Goal: Transaction & Acquisition: Purchase product/service

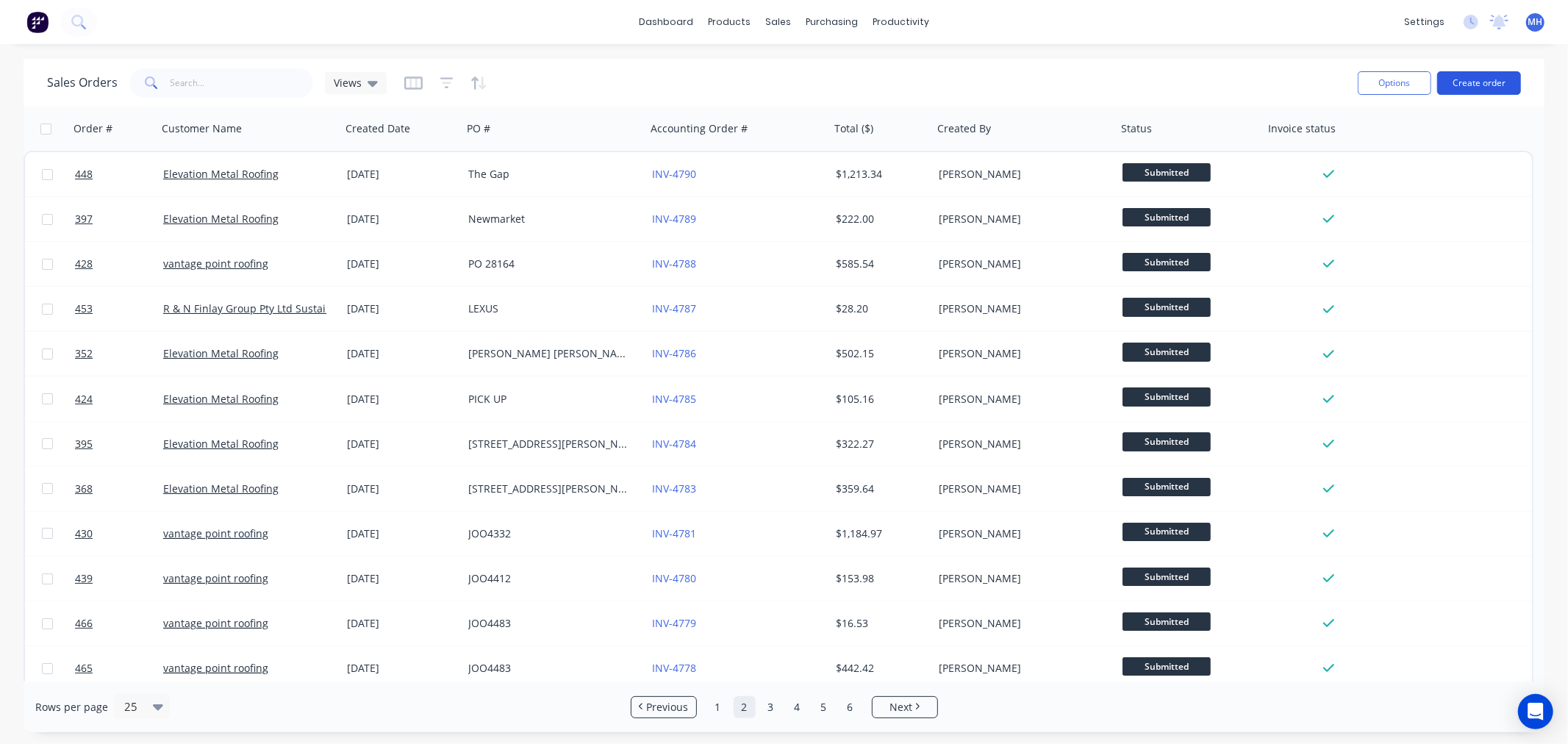
click at [1480, 79] on button "Create order" at bounding box center [1479, 84] width 84 height 24
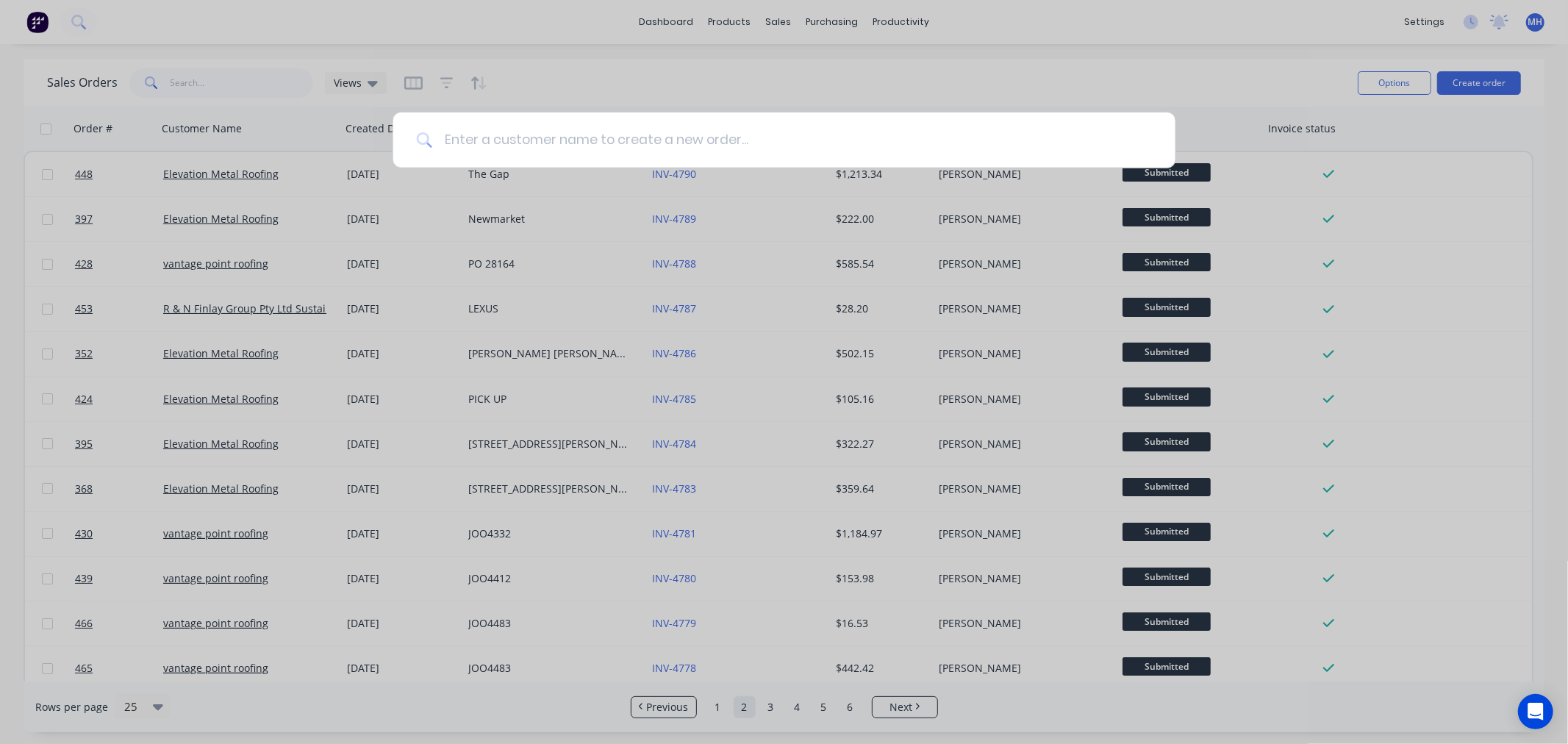
click at [706, 150] on input at bounding box center [792, 139] width 720 height 55
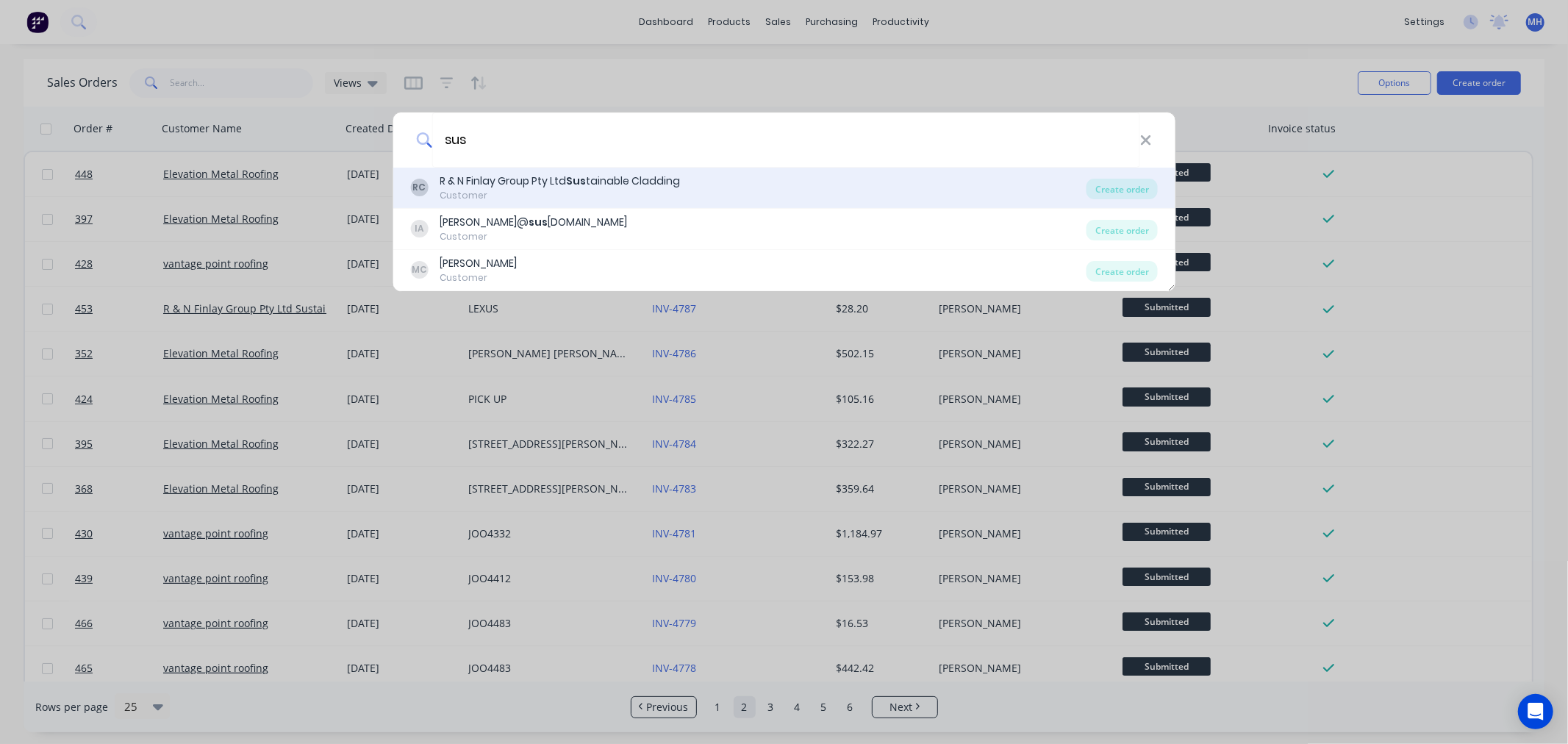
type input "sus"
click at [608, 186] on div "R & N Finlay Group Pty Ltd Sus tainable Cladding" at bounding box center [560, 181] width 240 height 15
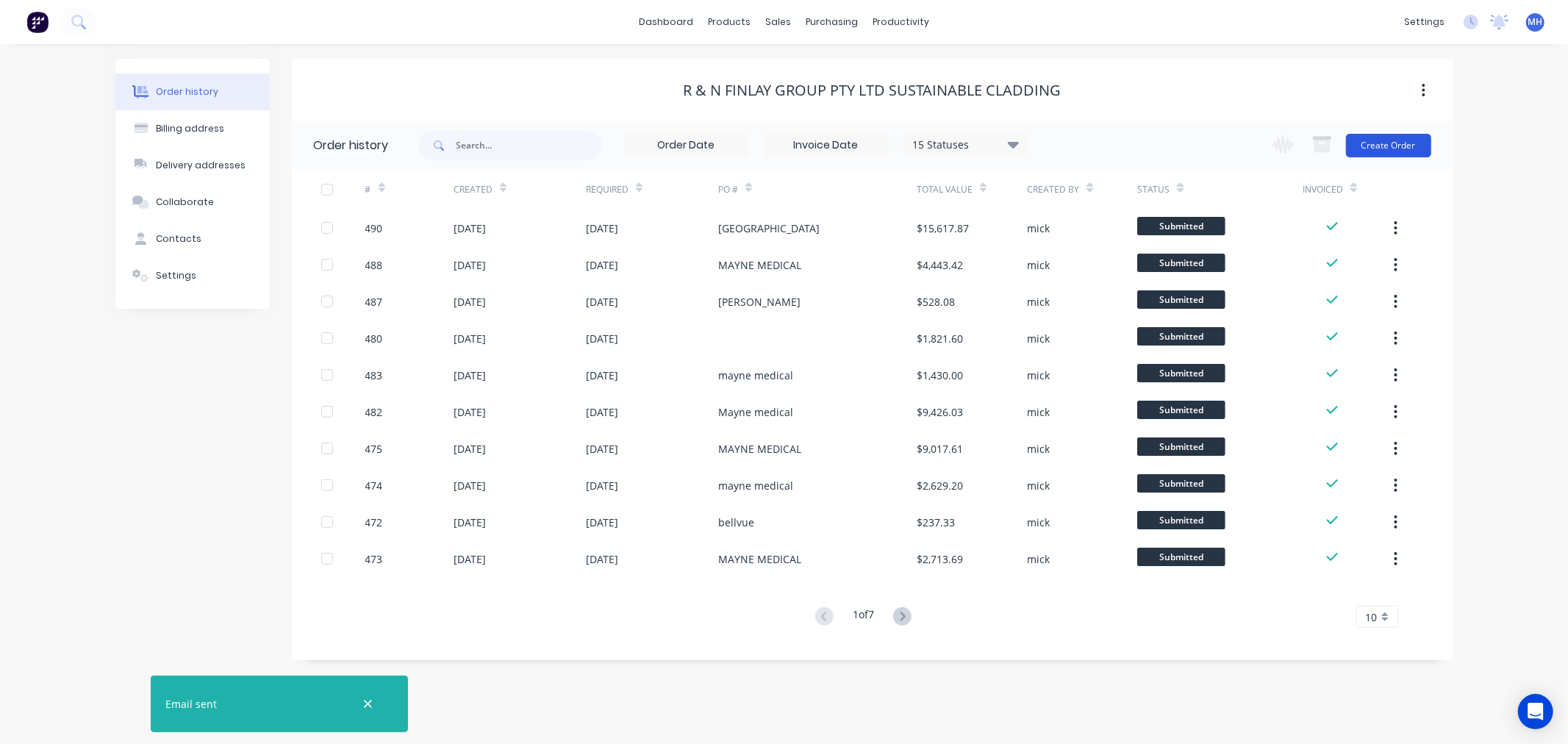
click at [1387, 143] on button "Create Order" at bounding box center [1388, 146] width 85 height 24
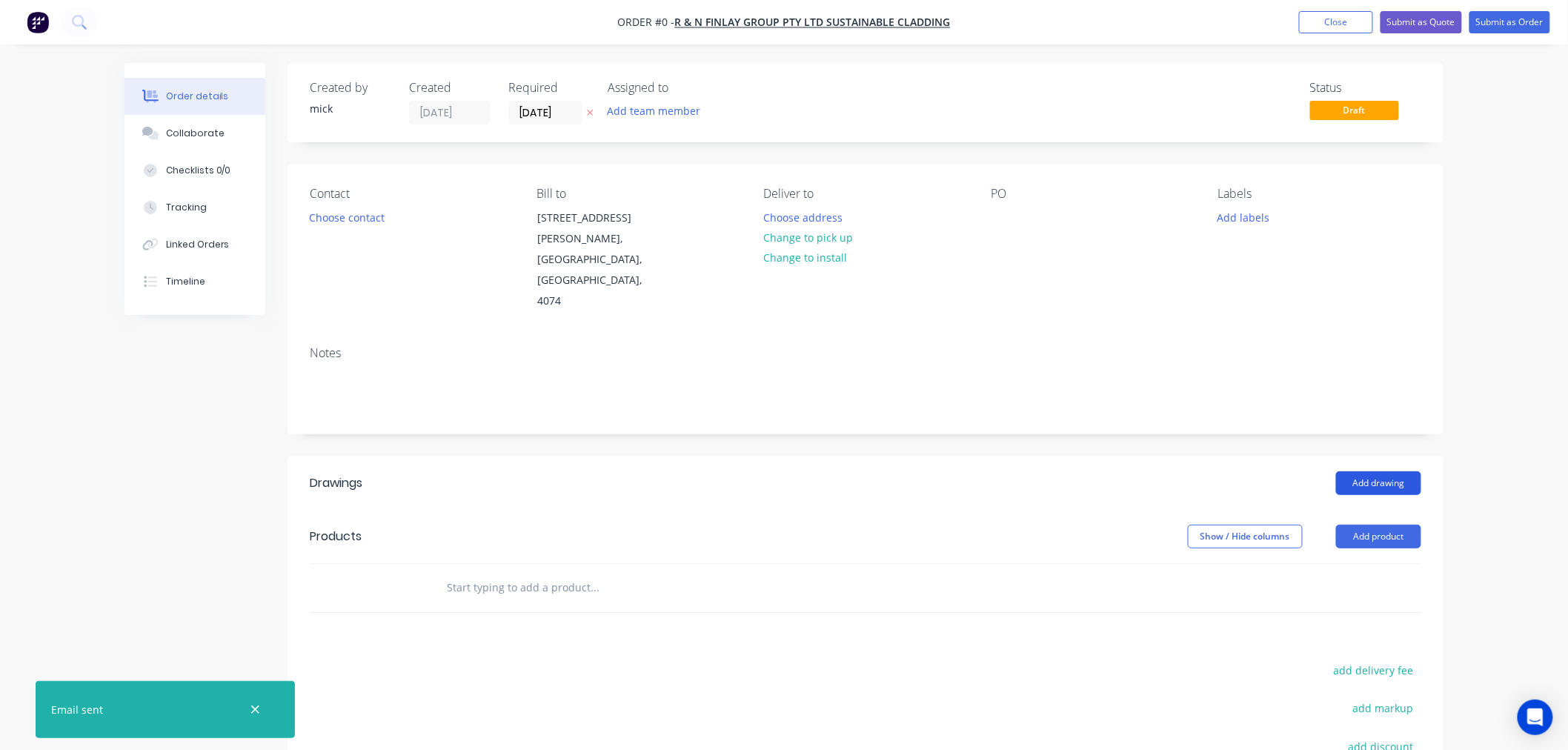
click at [1371, 472] on button "Add drawing" at bounding box center [1378, 484] width 85 height 24
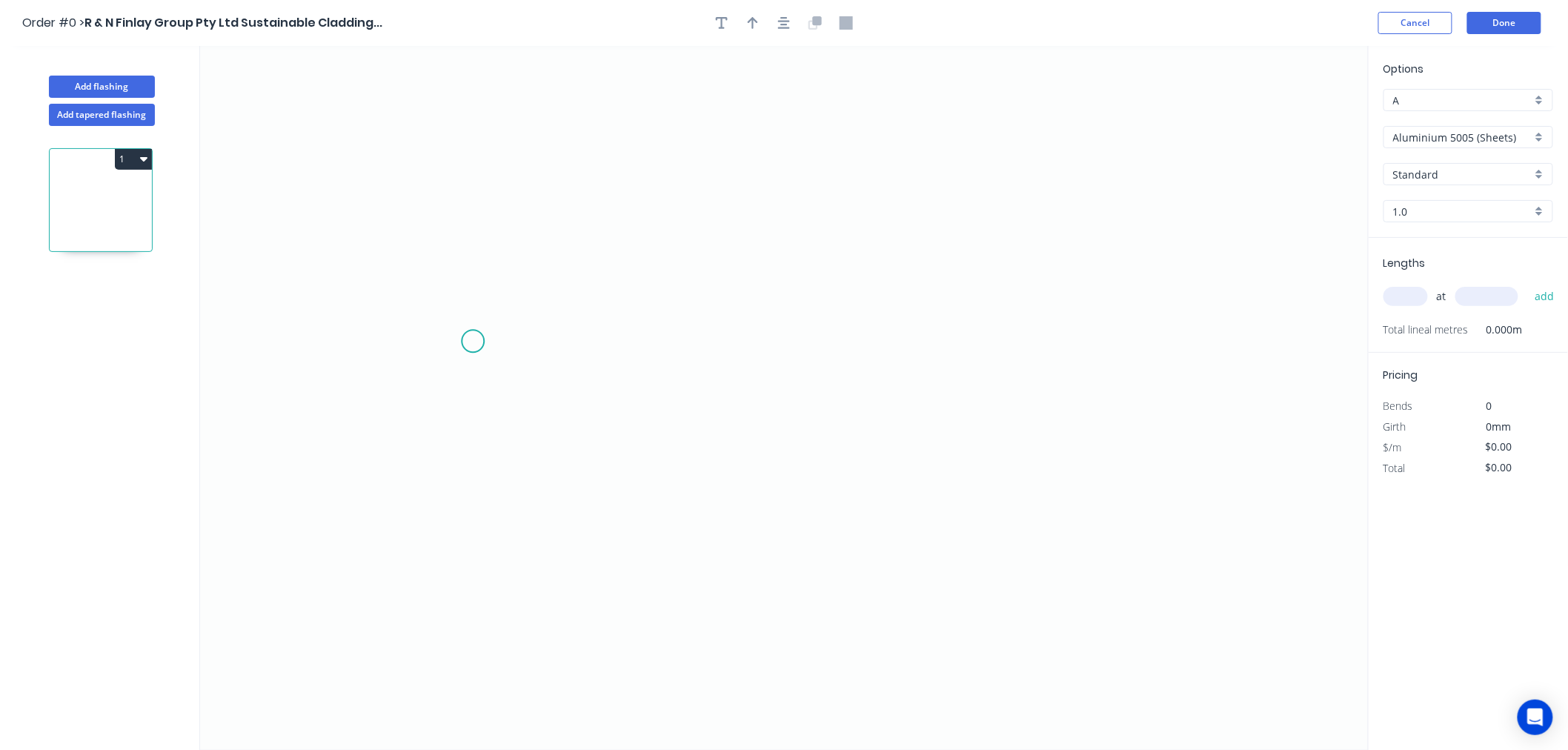
click at [473, 342] on icon "0" at bounding box center [784, 398] width 1168 height 704
click at [546, 249] on icon "0" at bounding box center [784, 398] width 1168 height 704
click at [1097, 249] on icon "0 ?" at bounding box center [784, 398] width 1168 height 704
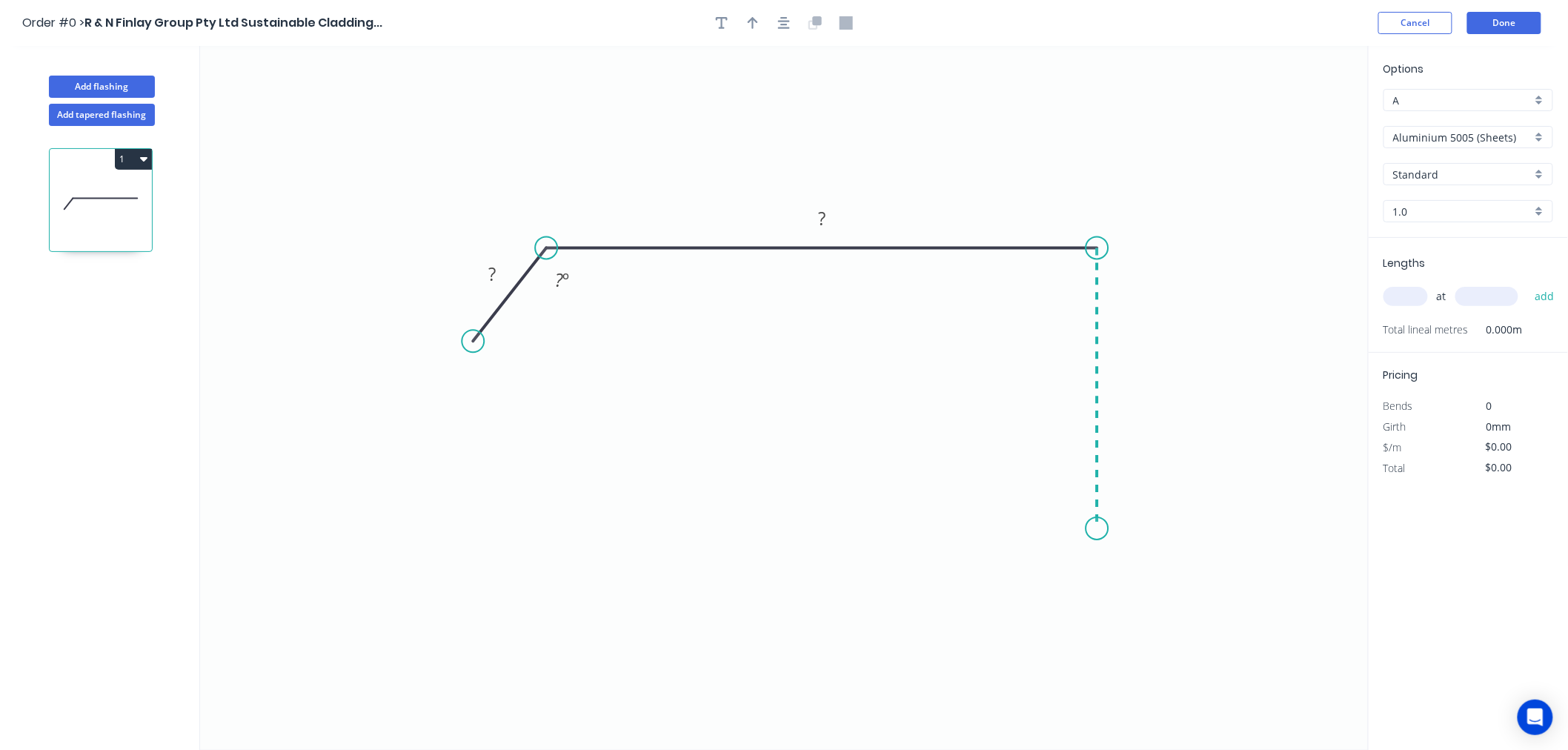
click at [1092, 529] on icon "0 ? ? ? º" at bounding box center [784, 398] width 1168 height 704
click at [1129, 579] on div "Crush & Fold" at bounding box center [1166, 579] width 149 height 30
click at [1142, 576] on div "Flip bend" at bounding box center [1175, 578] width 149 height 30
click at [499, 270] on rect at bounding box center [491, 275] width 30 height 21
click at [1493, 139] on input "Aluminium 5005 (Sheets)" at bounding box center [1461, 137] width 139 height 15
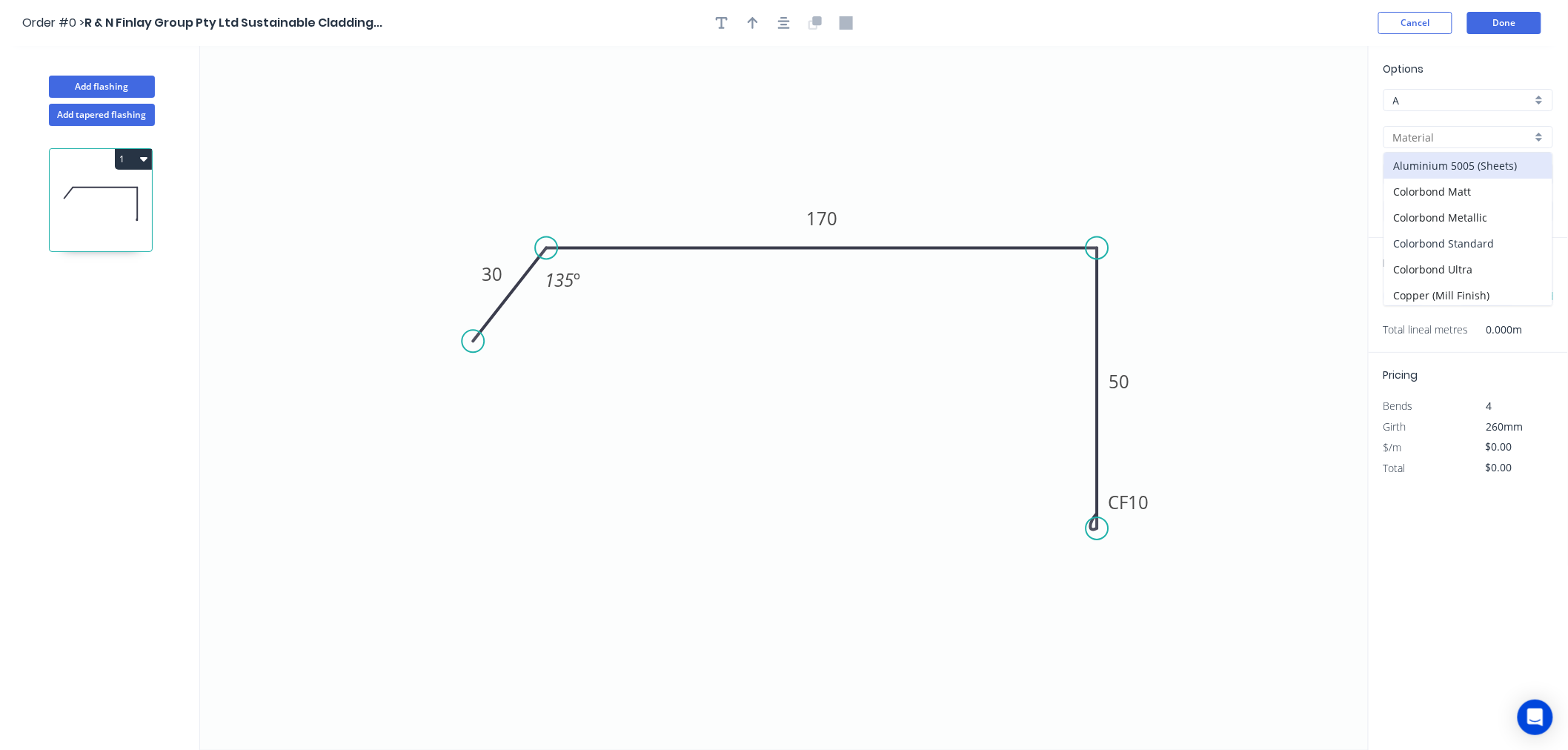
click at [1513, 245] on div "Colorbond Standard" at bounding box center [1468, 243] width 168 height 26
type input "Colorbond Standard"
type input "Basalt"
type input "0.55"
type input "$15.36"
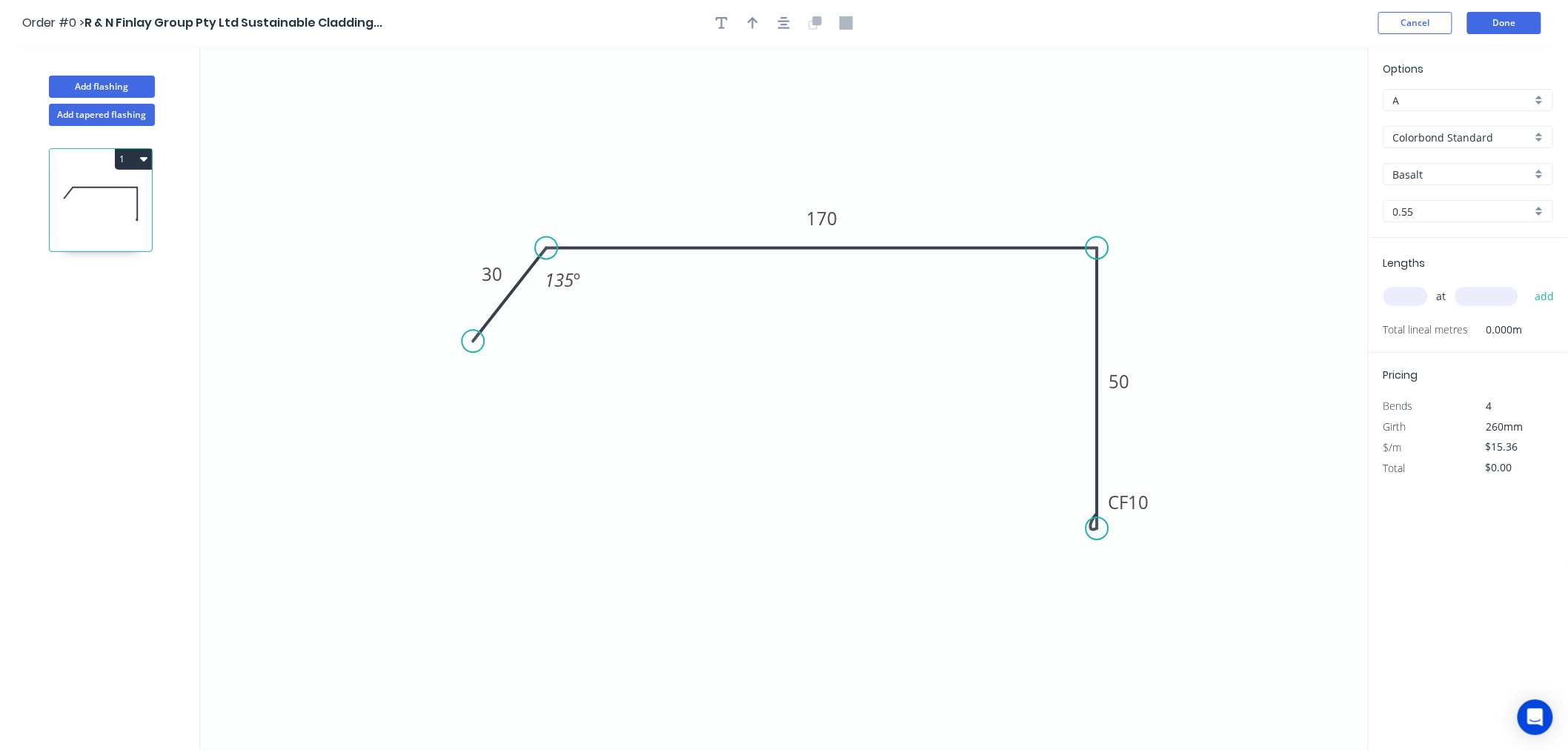
click at [1469, 181] on input "Basalt" at bounding box center [1461, 174] width 139 height 15
click at [1406, 295] on div "[PERSON_NAME]" at bounding box center [1468, 289] width 168 height 26
type input "[PERSON_NAME]"
click at [1406, 290] on input "text" at bounding box center [1404, 297] width 44 height 19
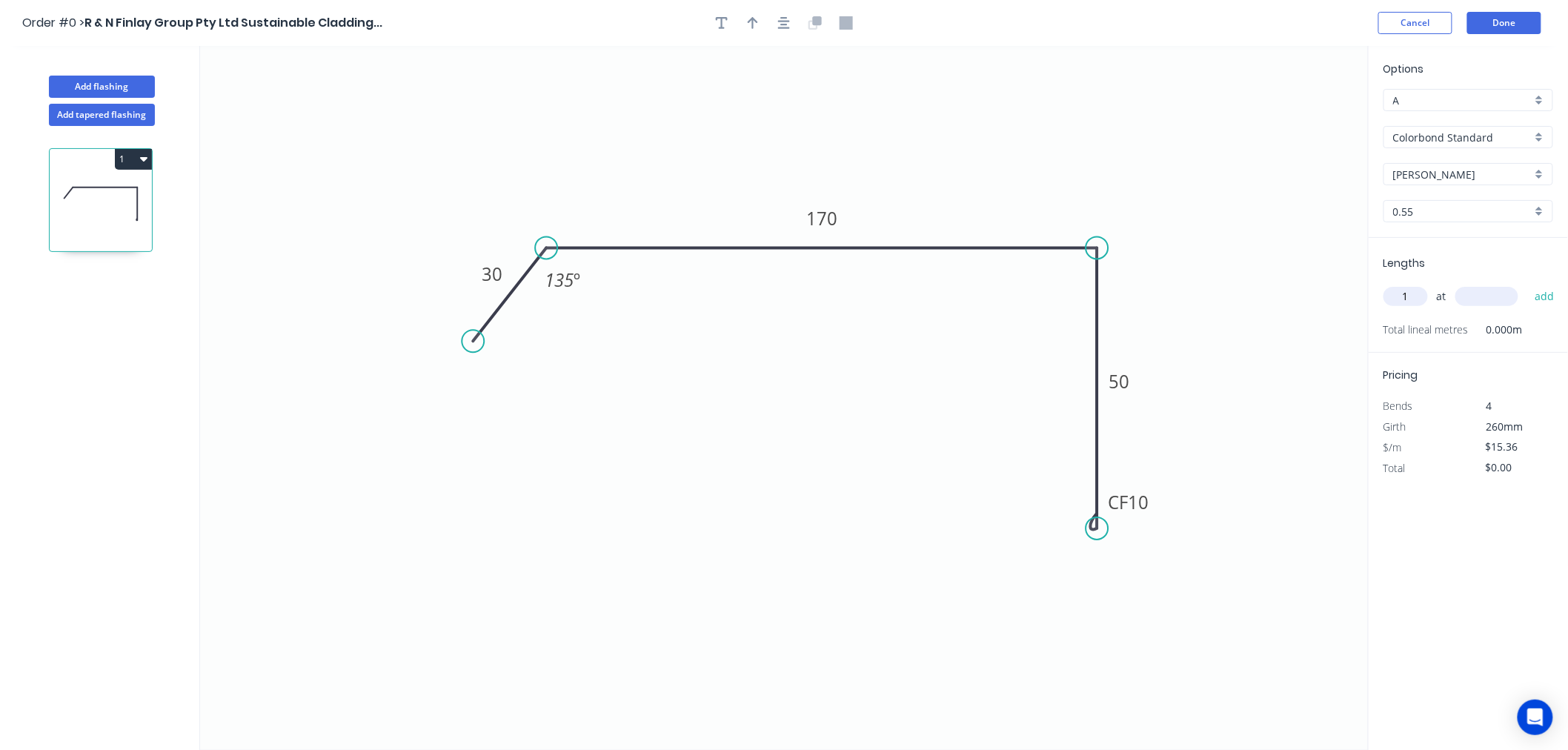
type input "1"
type input "2300"
click at [1527, 284] on button "add" at bounding box center [1544, 296] width 34 height 25
type input "$35.33"
click at [1517, 28] on button "Done" at bounding box center [1504, 23] width 74 height 22
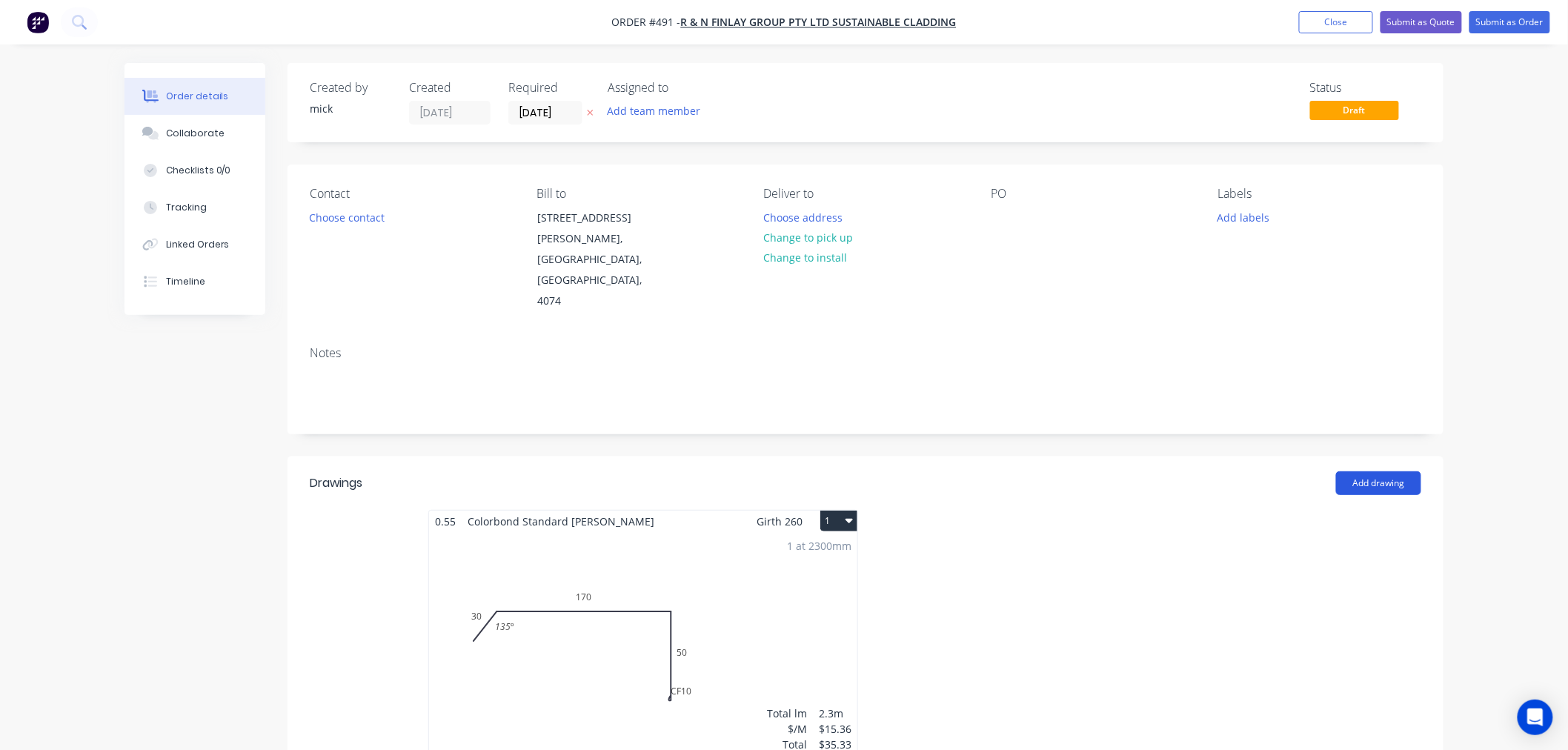
click at [1378, 472] on button "Add drawing" at bounding box center [1378, 484] width 85 height 24
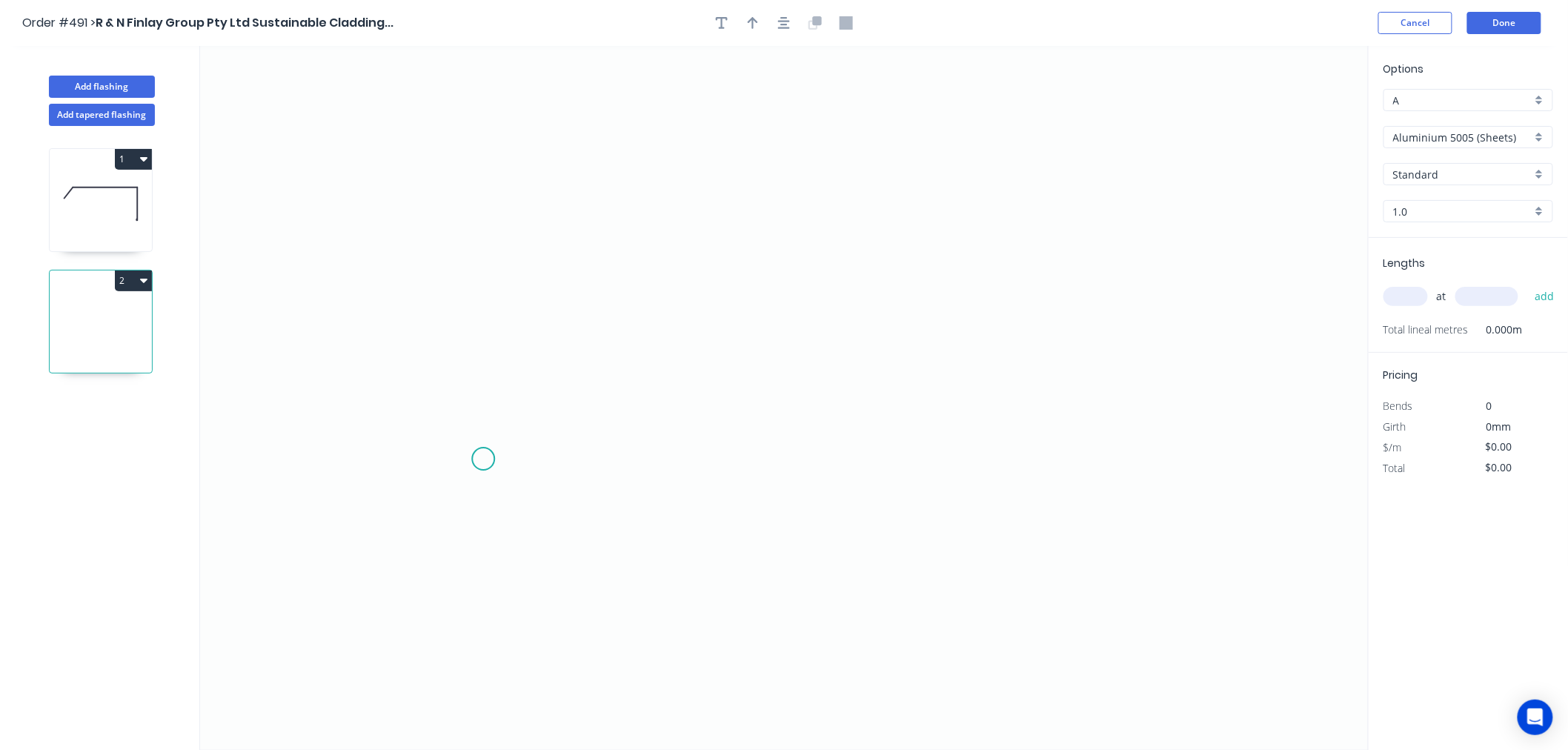
click at [483, 460] on icon "0" at bounding box center [784, 398] width 1168 height 704
click at [552, 391] on icon at bounding box center [517, 424] width 68 height 68
click at [1051, 378] on icon "0 ?" at bounding box center [784, 398] width 1168 height 704
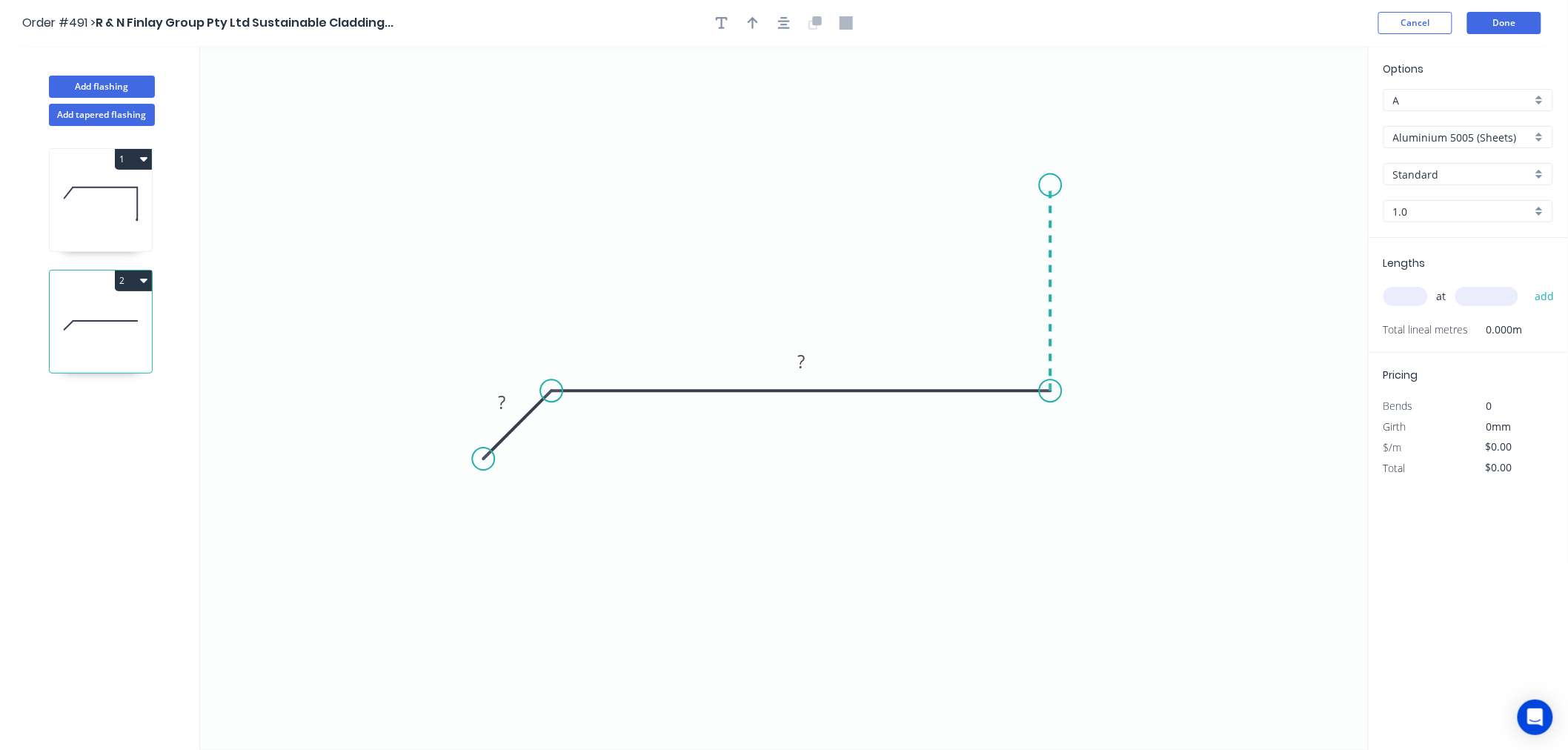
click at [1065, 185] on icon "0 ? ?" at bounding box center [784, 398] width 1168 height 704
click at [1016, 148] on icon "0 ? ? ?" at bounding box center [784, 398] width 1168 height 704
click at [1016, 148] on circle at bounding box center [1016, 151] width 22 height 22
click at [509, 403] on rect at bounding box center [501, 403] width 30 height 21
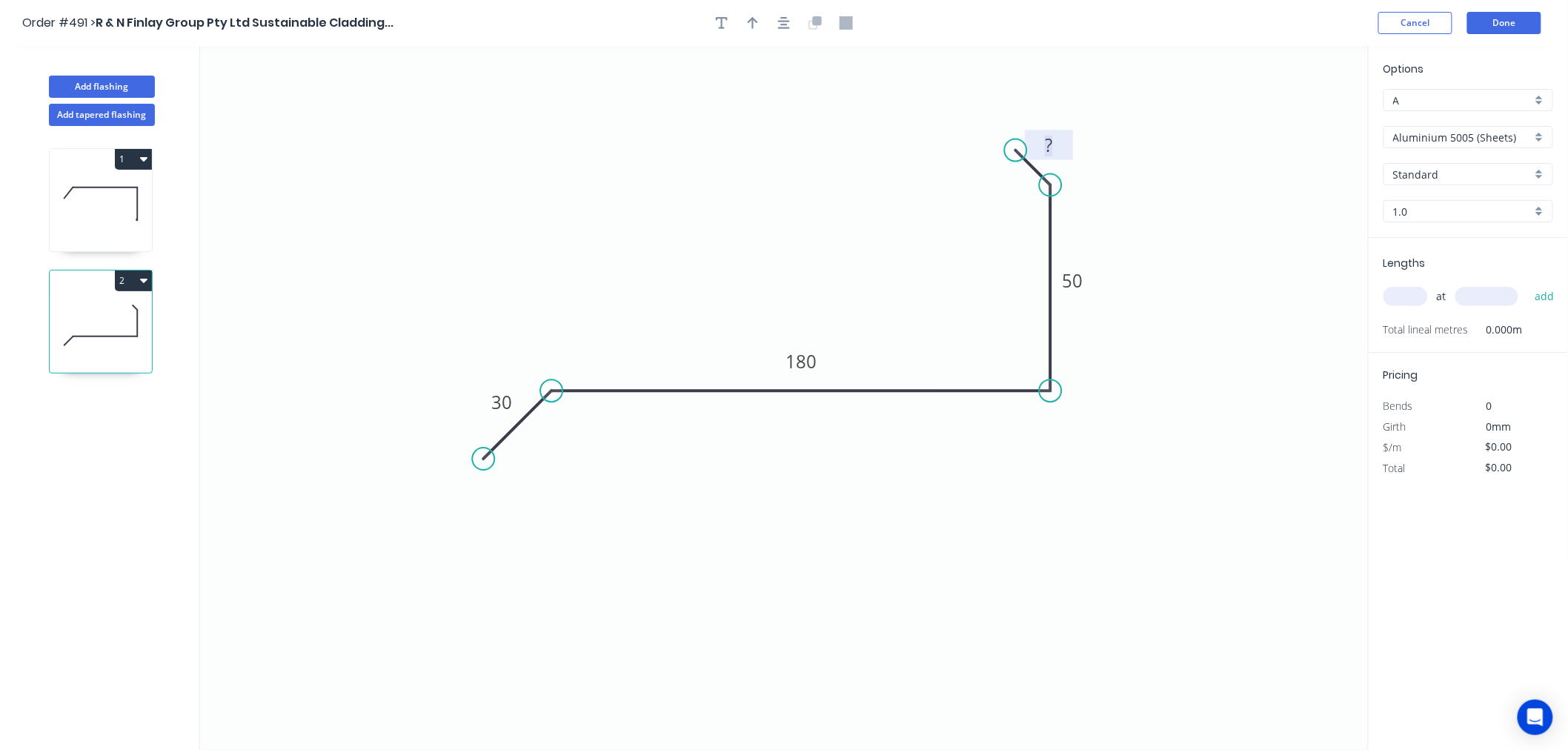
click at [1058, 145] on rect at bounding box center [1048, 146] width 30 height 21
click at [1188, 193] on icon "0 30 180 50 15" at bounding box center [784, 398] width 1168 height 704
click at [1509, 130] on input "Aluminium 5005 (Sheets)" at bounding box center [1461, 137] width 139 height 15
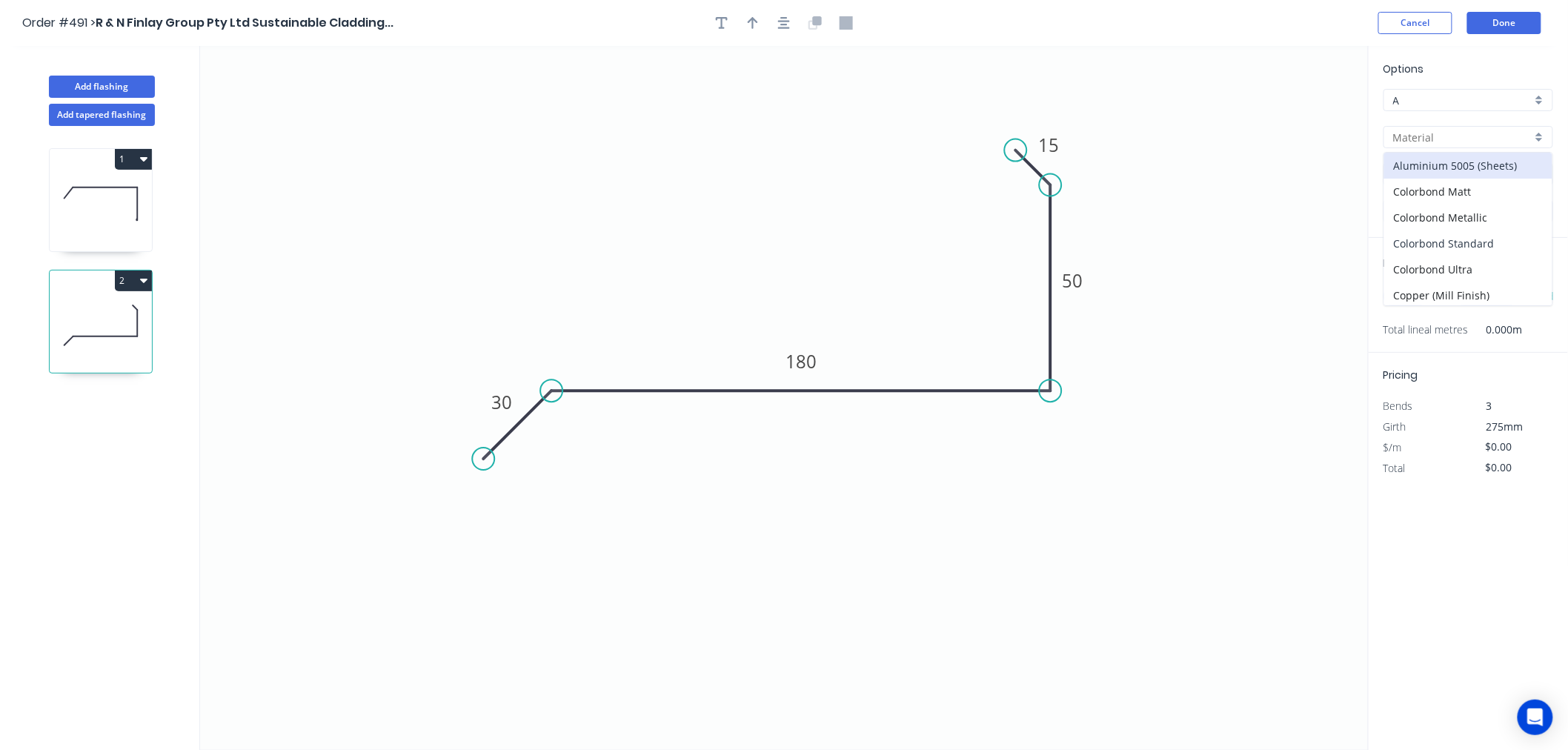
click at [1490, 240] on div "Colorbond Standard" at bounding box center [1468, 243] width 168 height 26
type input "Colorbond Standard"
type input "Basalt"
type input "0.55"
type input "$13.93"
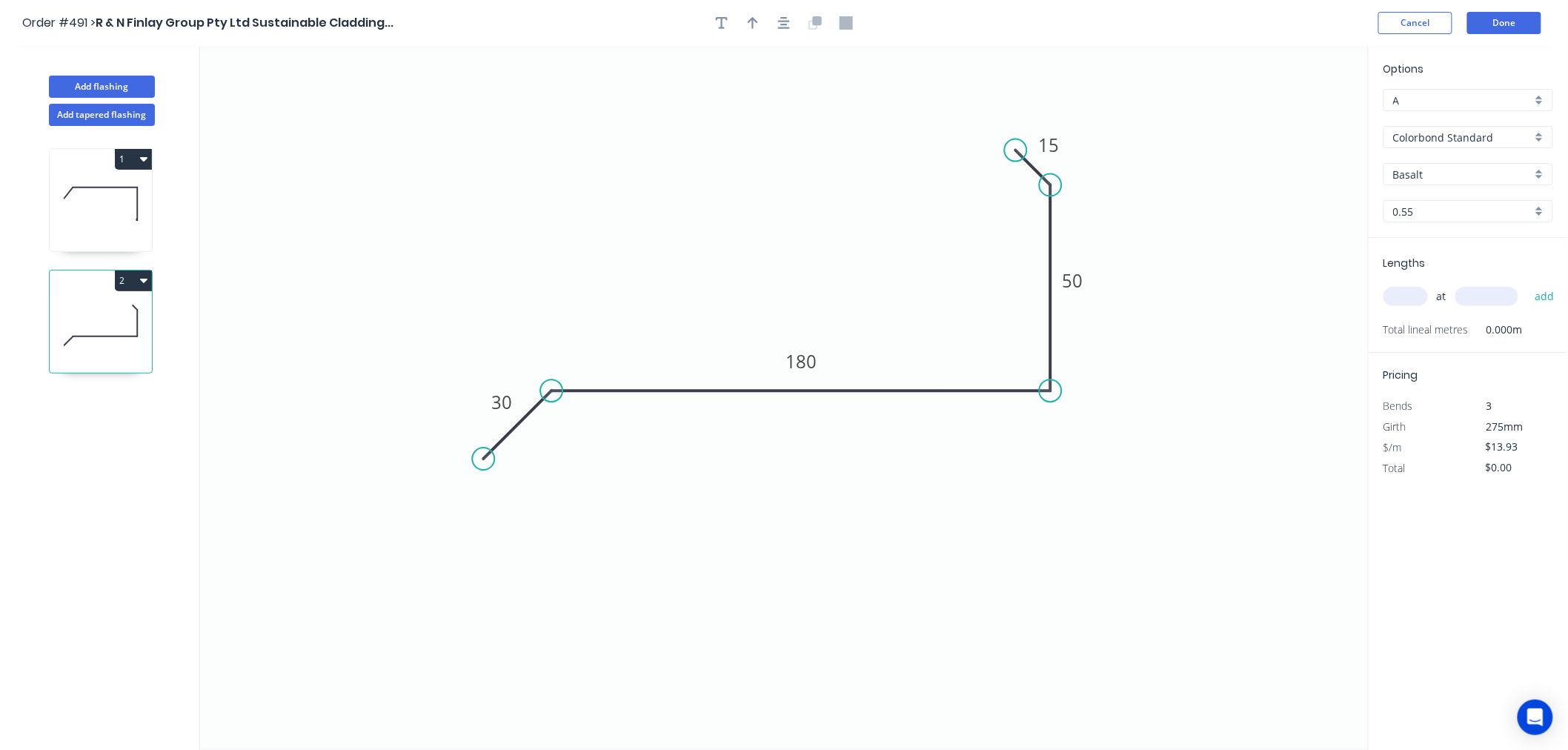
click at [1477, 174] on input "Basalt" at bounding box center [1461, 174] width 139 height 15
click at [1446, 290] on div "[PERSON_NAME]" at bounding box center [1468, 289] width 168 height 26
type input "[PERSON_NAME]"
click at [1411, 299] on input "text" at bounding box center [1404, 297] width 44 height 19
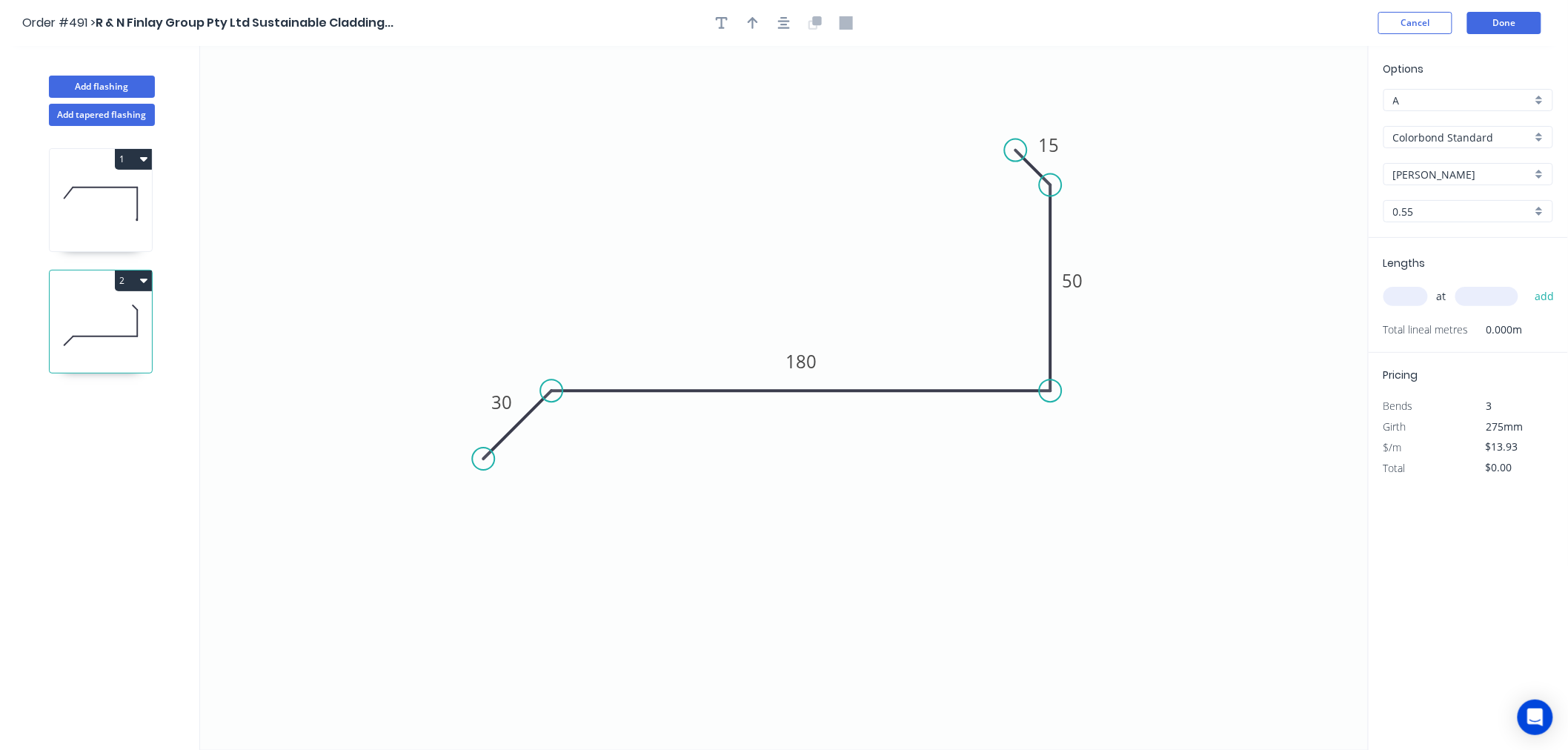
click at [1411, 299] on input "text" at bounding box center [1404, 297] width 44 height 19
type input "1"
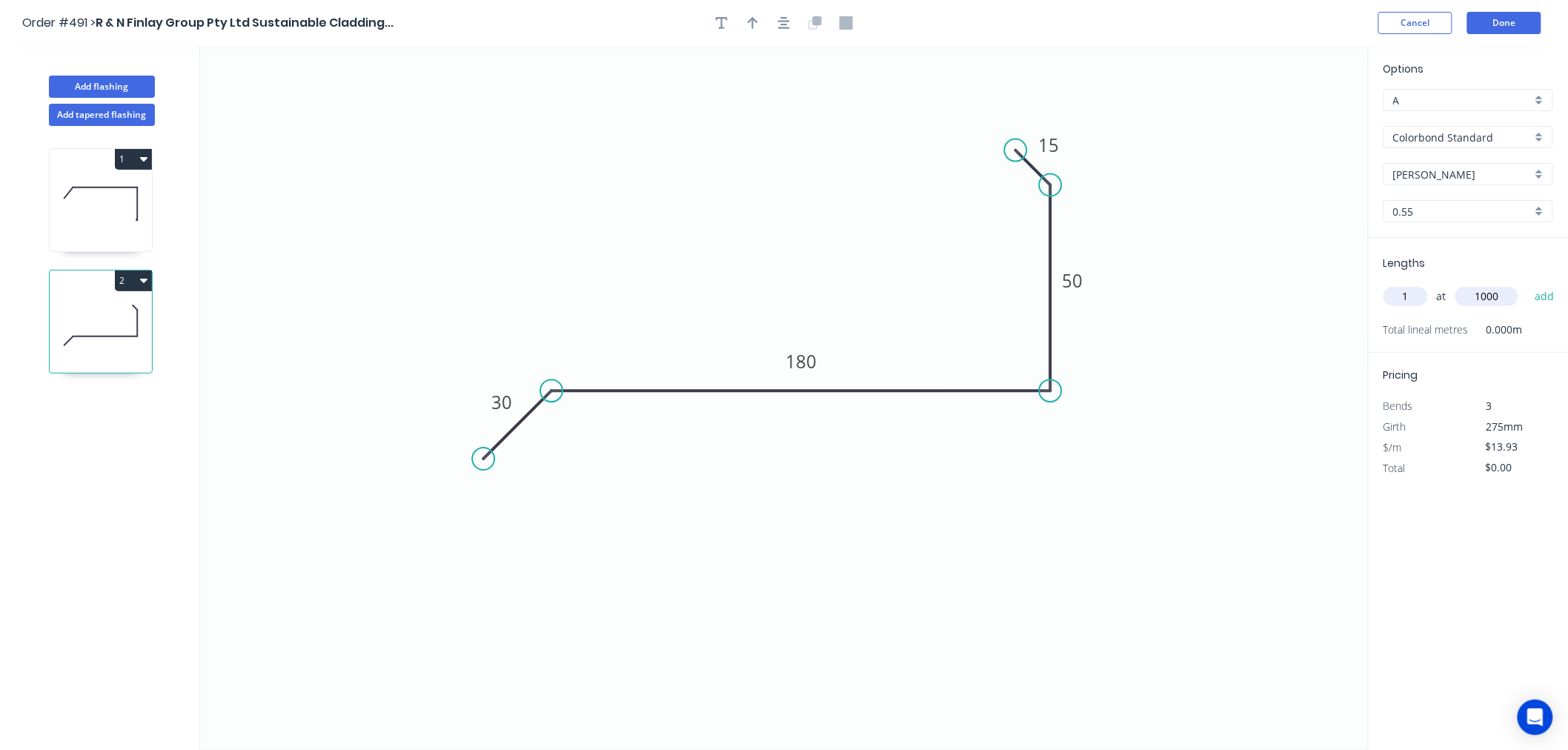
type input "1000"
click at [1527, 284] on button "add" at bounding box center [1544, 296] width 34 height 25
type input "$13.93"
click at [1493, 13] on button "Done" at bounding box center [1504, 23] width 74 height 22
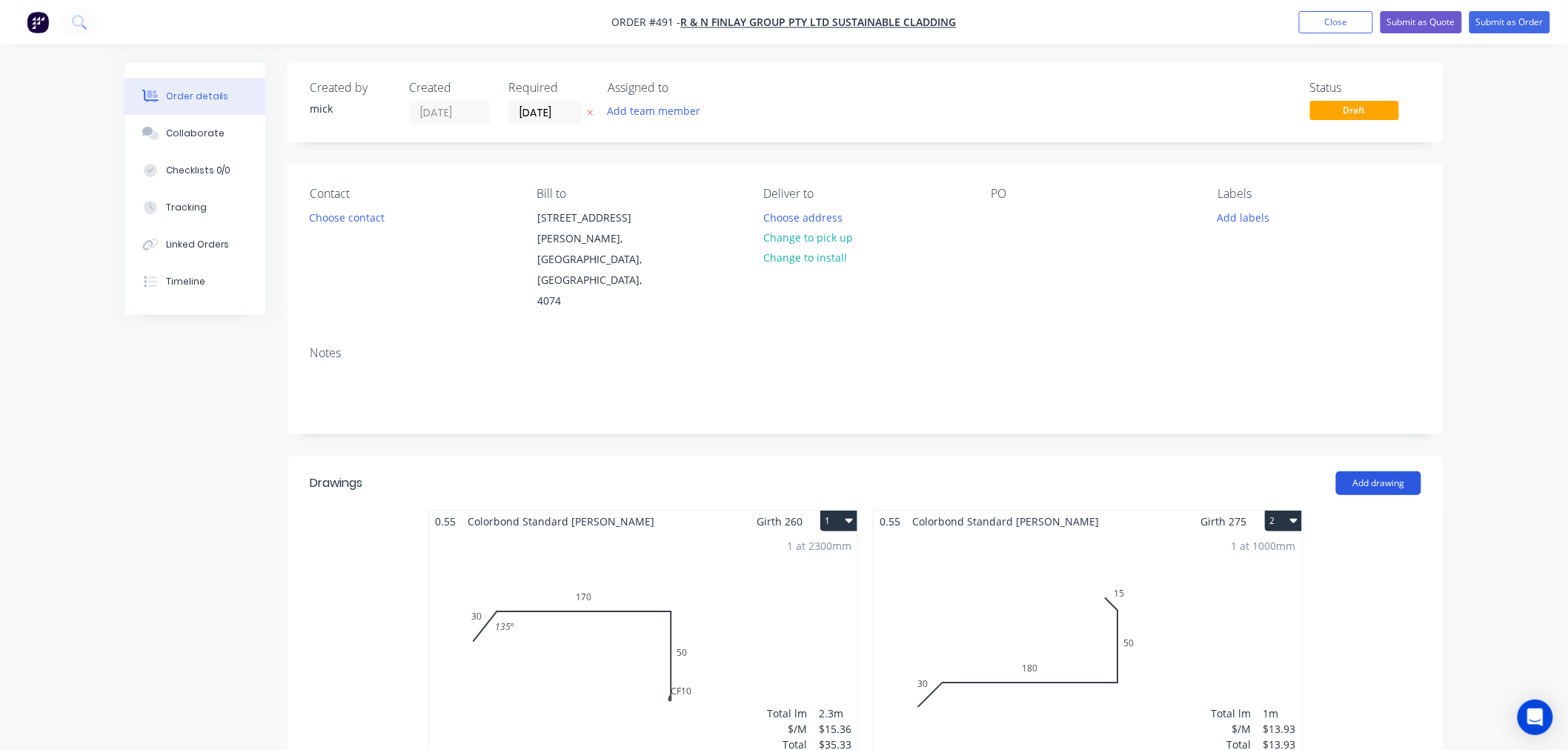
click at [1373, 472] on button "Add drawing" at bounding box center [1378, 484] width 85 height 24
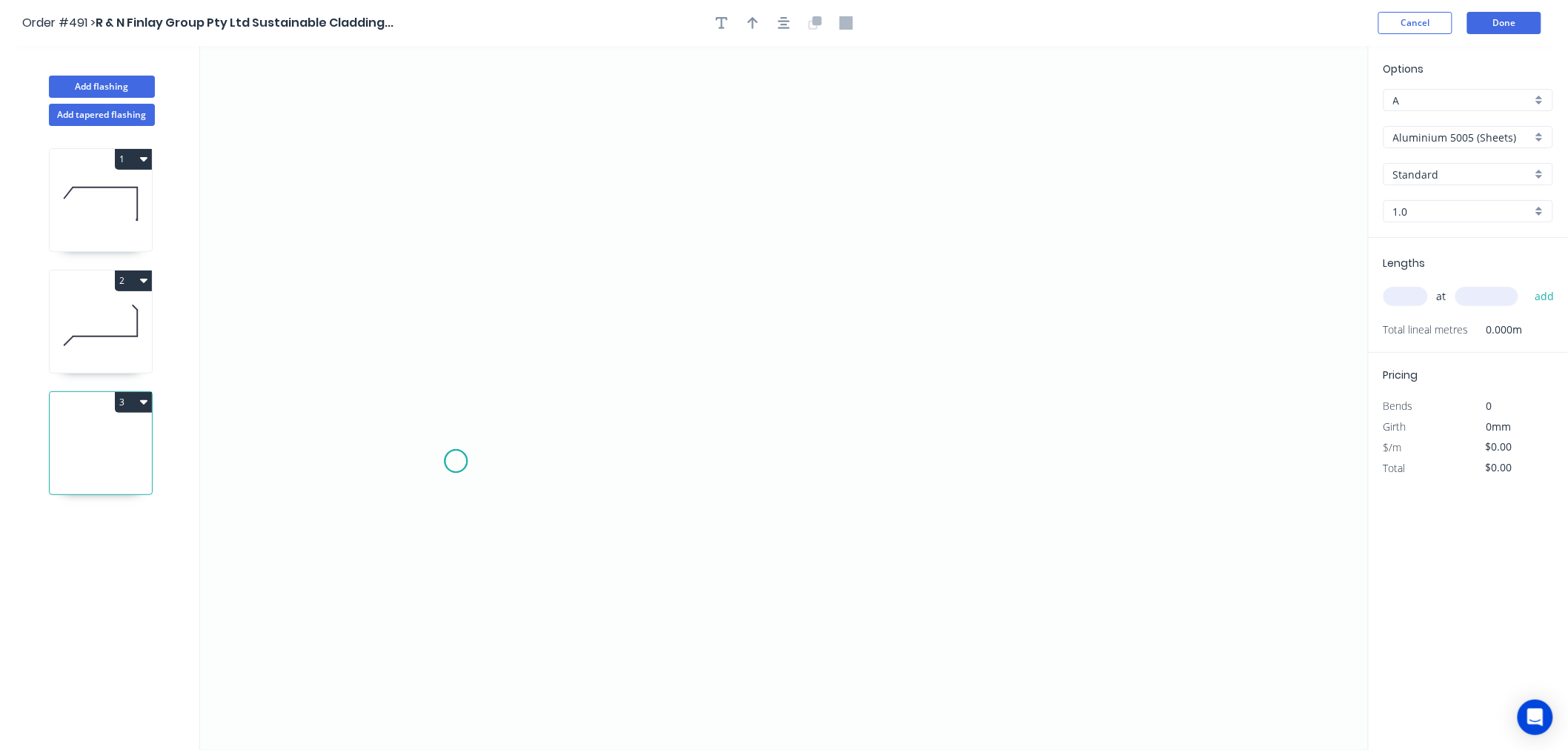
click at [455, 462] on icon "0" at bounding box center [784, 398] width 1168 height 704
click at [598, 453] on icon "0" at bounding box center [784, 398] width 1168 height 704
click at [620, 193] on icon "0 ?" at bounding box center [784, 398] width 1168 height 704
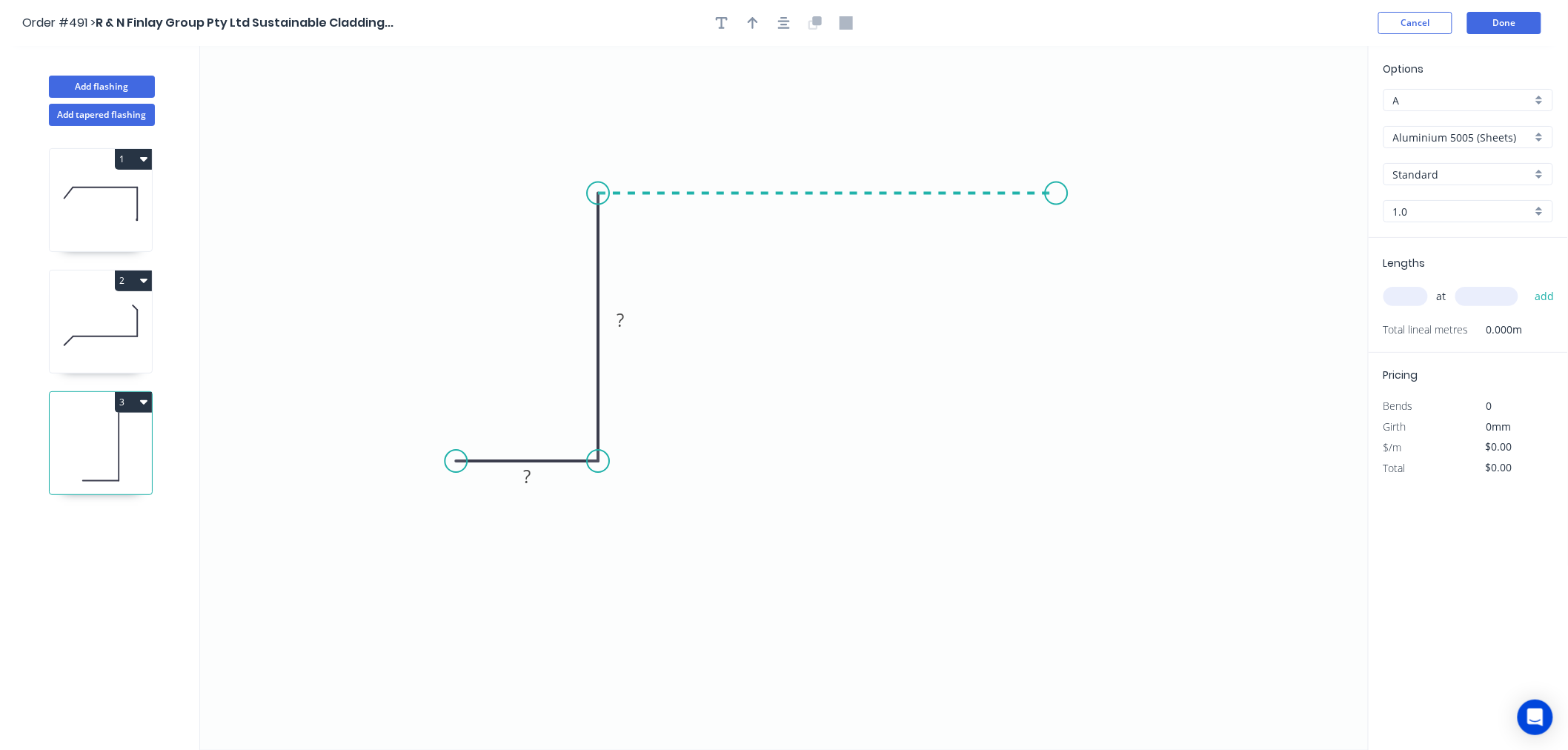
click at [1057, 196] on icon "0 ? ?" at bounding box center [784, 398] width 1168 height 704
click at [1054, 448] on icon "0 ? ? ?" at bounding box center [784, 398] width 1168 height 704
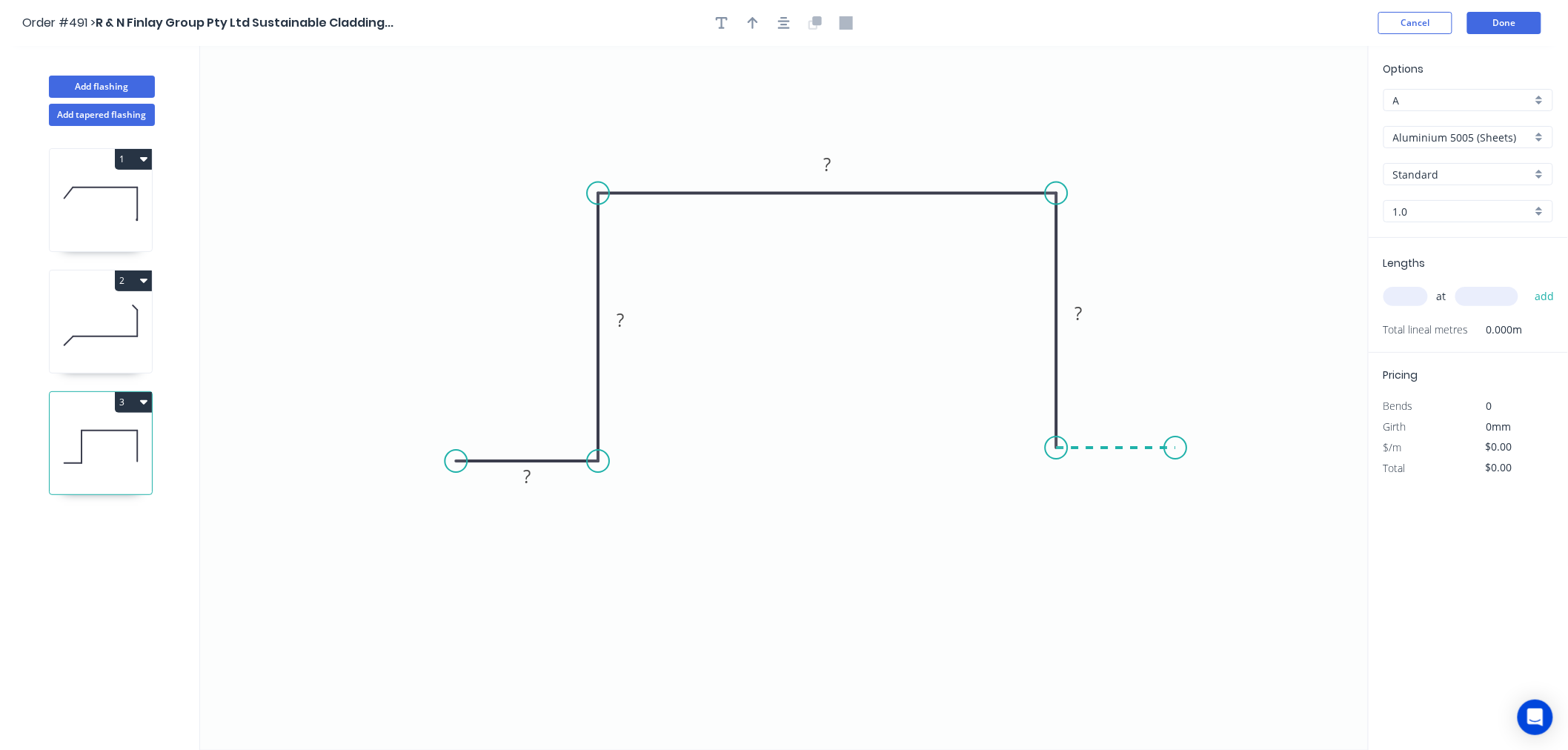
click at [1176, 448] on icon "0 ? ? ? ?" at bounding box center [784, 398] width 1168 height 704
click at [1177, 445] on circle at bounding box center [1175, 448] width 22 height 22
click at [534, 476] on rect at bounding box center [527, 477] width 30 height 21
click at [1479, 132] on input "Aluminium 5005 (Sheets)" at bounding box center [1461, 137] width 139 height 15
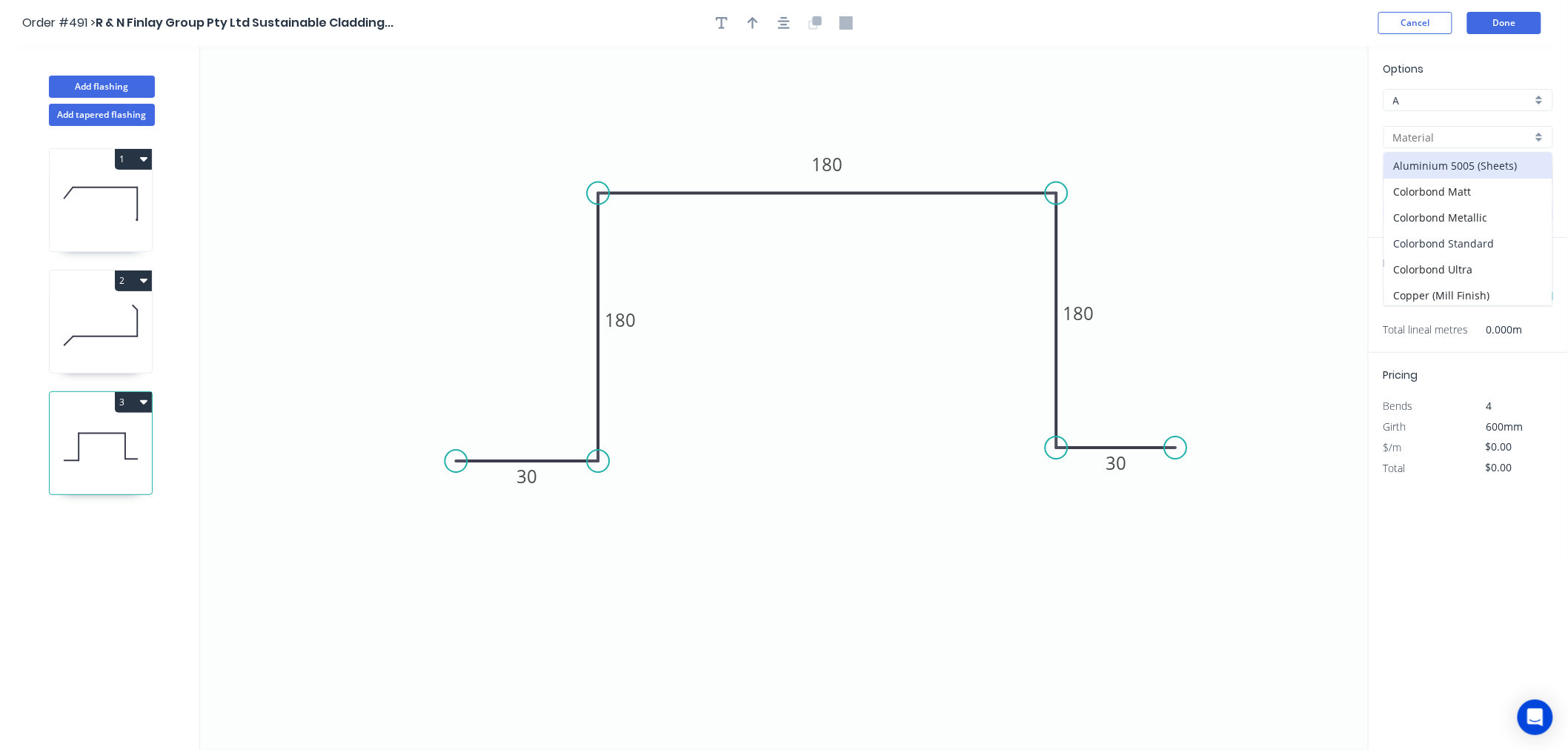
click at [1485, 239] on div "Colorbond Standard" at bounding box center [1468, 243] width 168 height 26
type input "Colorbond Standard"
type input "Basalt"
type input "0.55"
type input "$22.14"
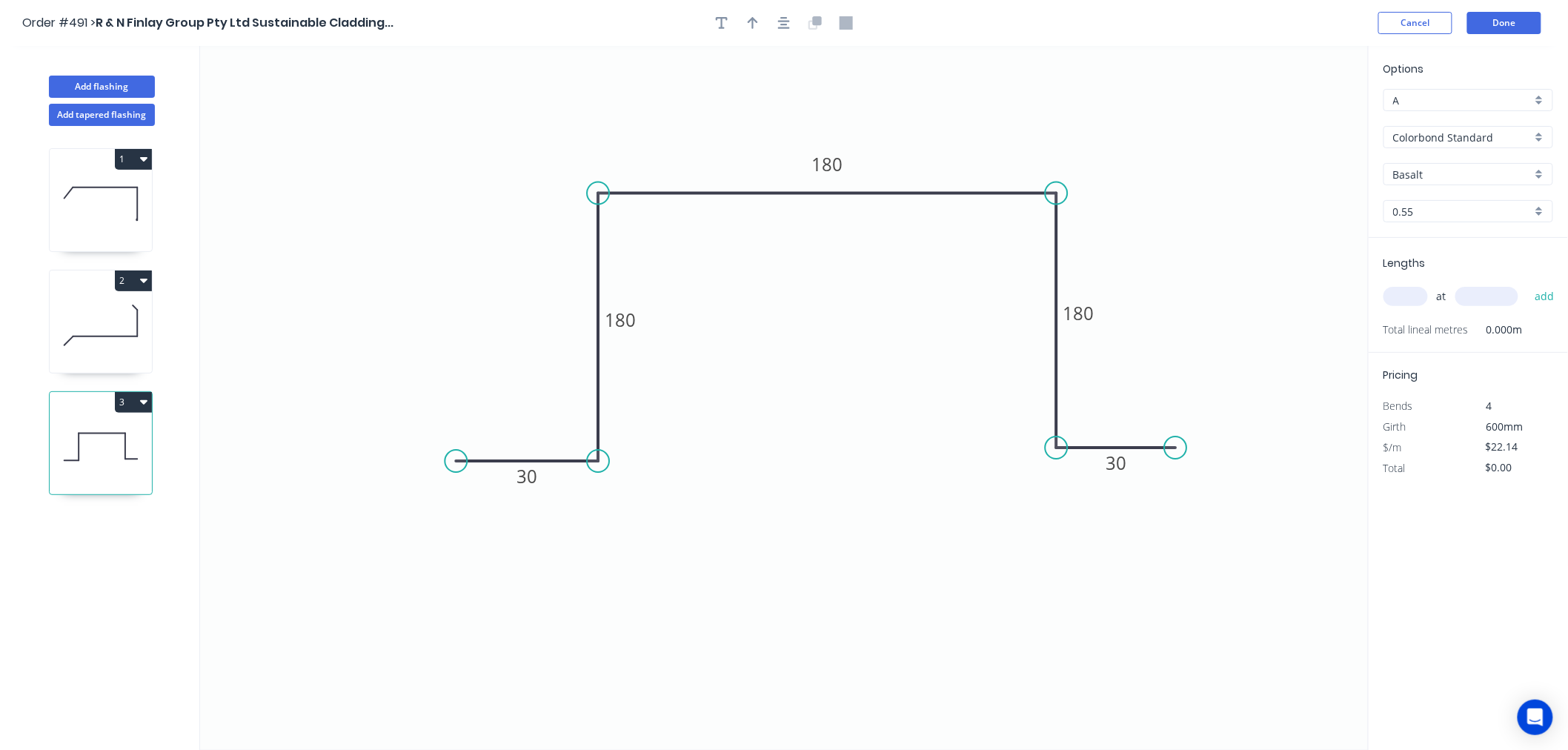
click at [1489, 181] on input "Basalt" at bounding box center [1461, 174] width 139 height 15
click at [1449, 205] on div "[PERSON_NAME]" at bounding box center [1468, 206] width 168 height 26
type input "[PERSON_NAME]"
click at [1411, 294] on input "text" at bounding box center [1404, 297] width 44 height 19
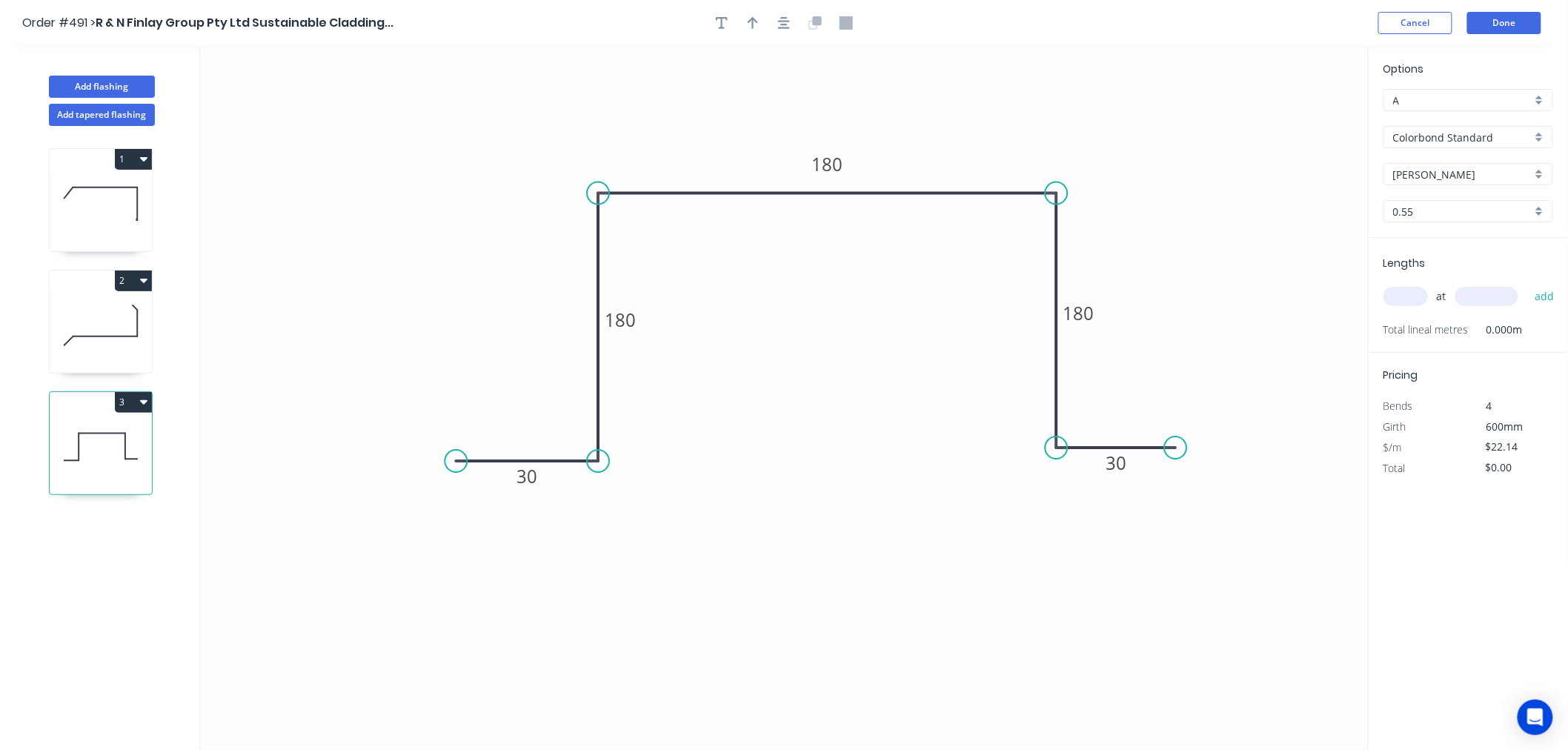
click at [1411, 294] on input "text" at bounding box center [1404, 297] width 44 height 19
click at [1412, 294] on input "text" at bounding box center [1404, 297] width 44 height 19
click at [1412, 294] on input "text" at bounding box center [1404, 297] width 44 height 19
type input "1"
type input "800"
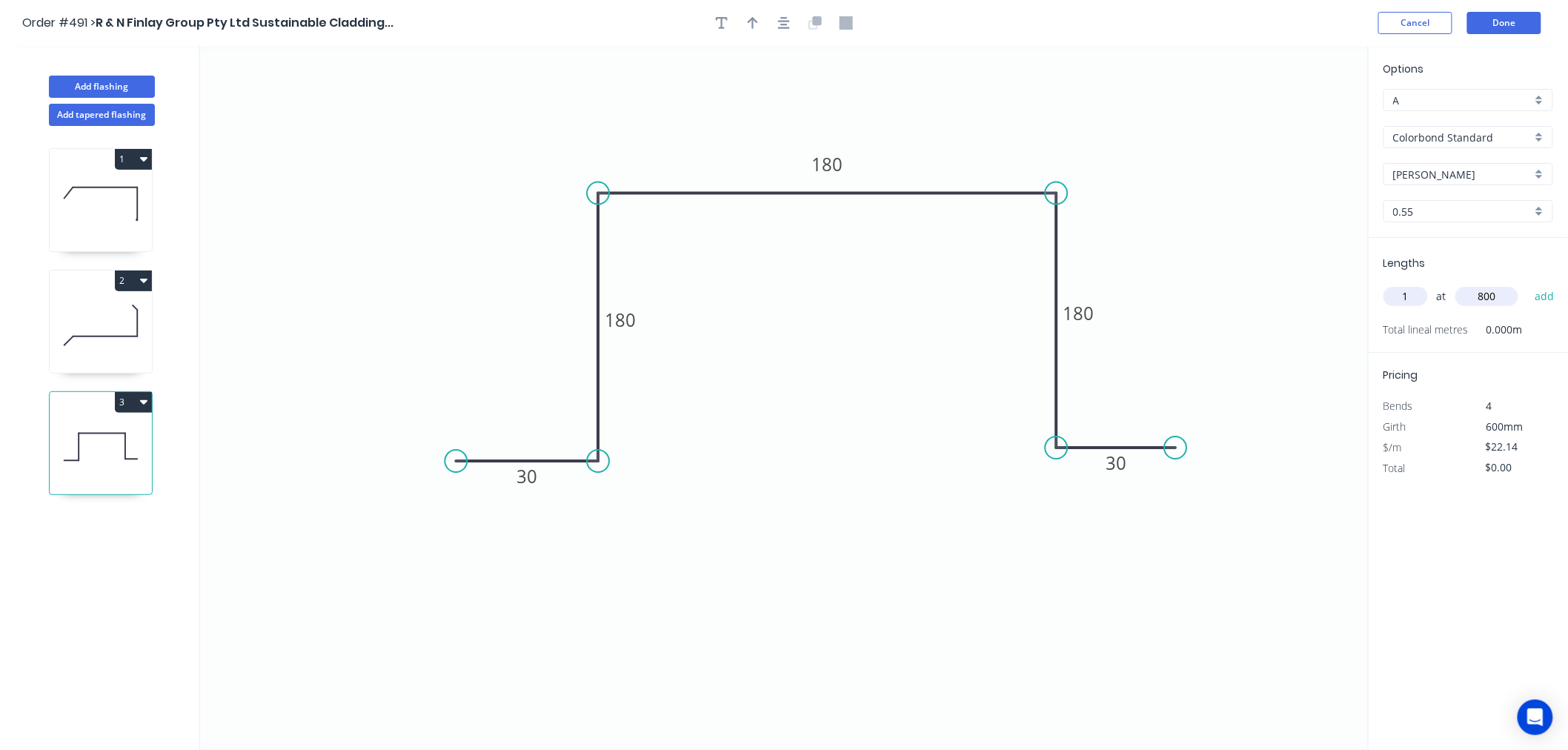
click at [1527, 284] on button "add" at bounding box center [1544, 296] width 34 height 25
type input "$22.14"
click at [1505, 23] on button "Done" at bounding box center [1504, 23] width 74 height 22
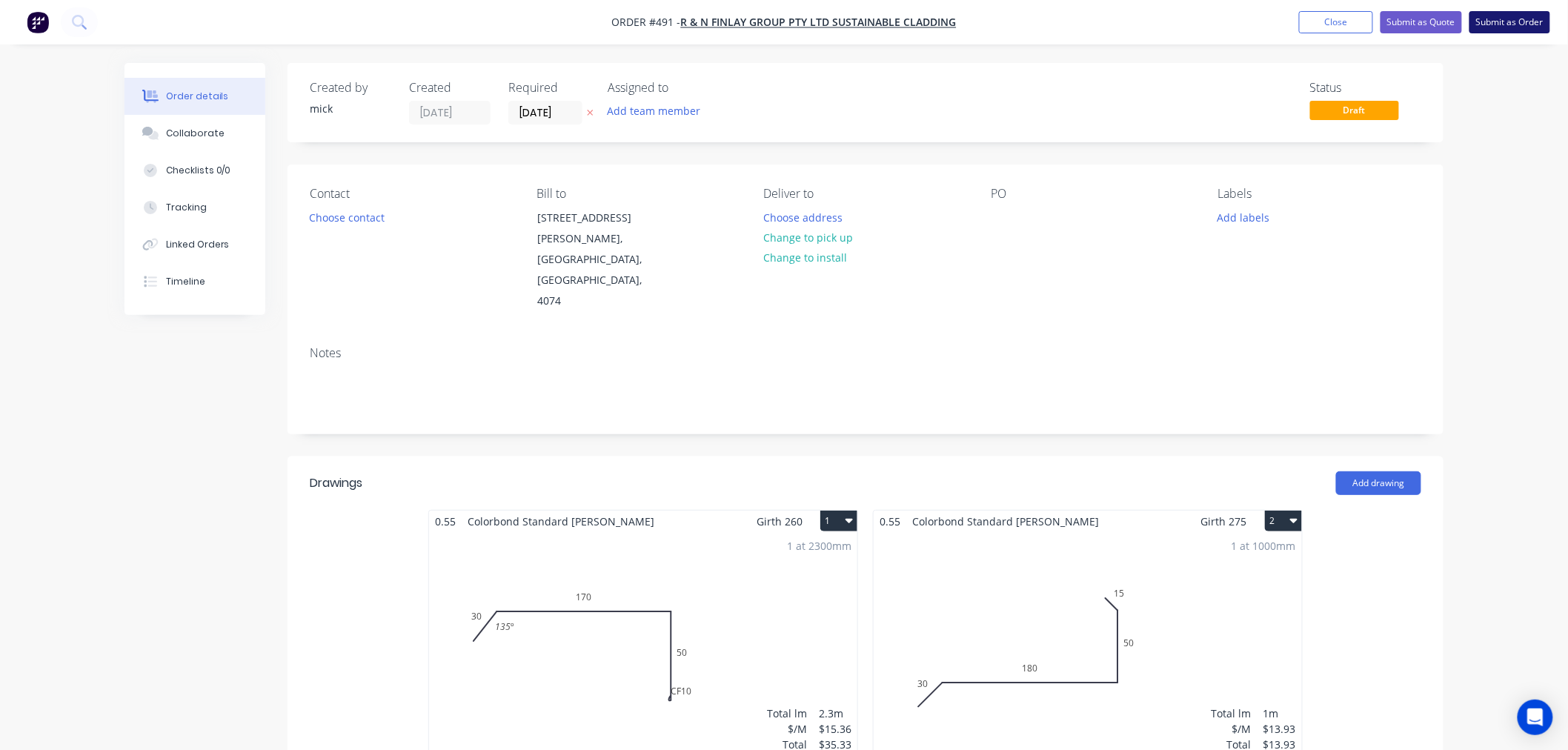
click at [1509, 14] on button "Submit as Order" at bounding box center [1509, 22] width 81 height 22
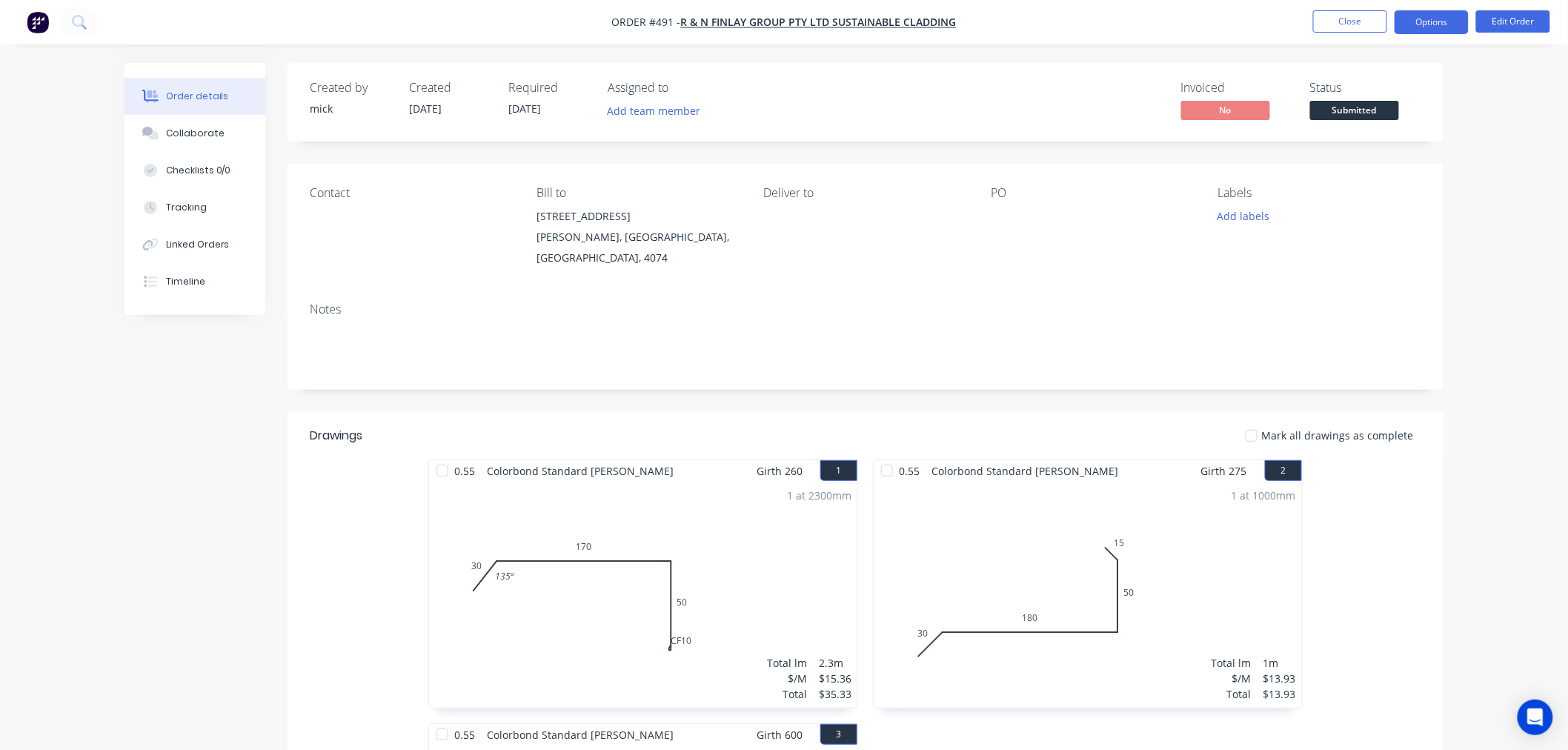
click at [1447, 20] on button "Options" at bounding box center [1431, 22] width 74 height 24
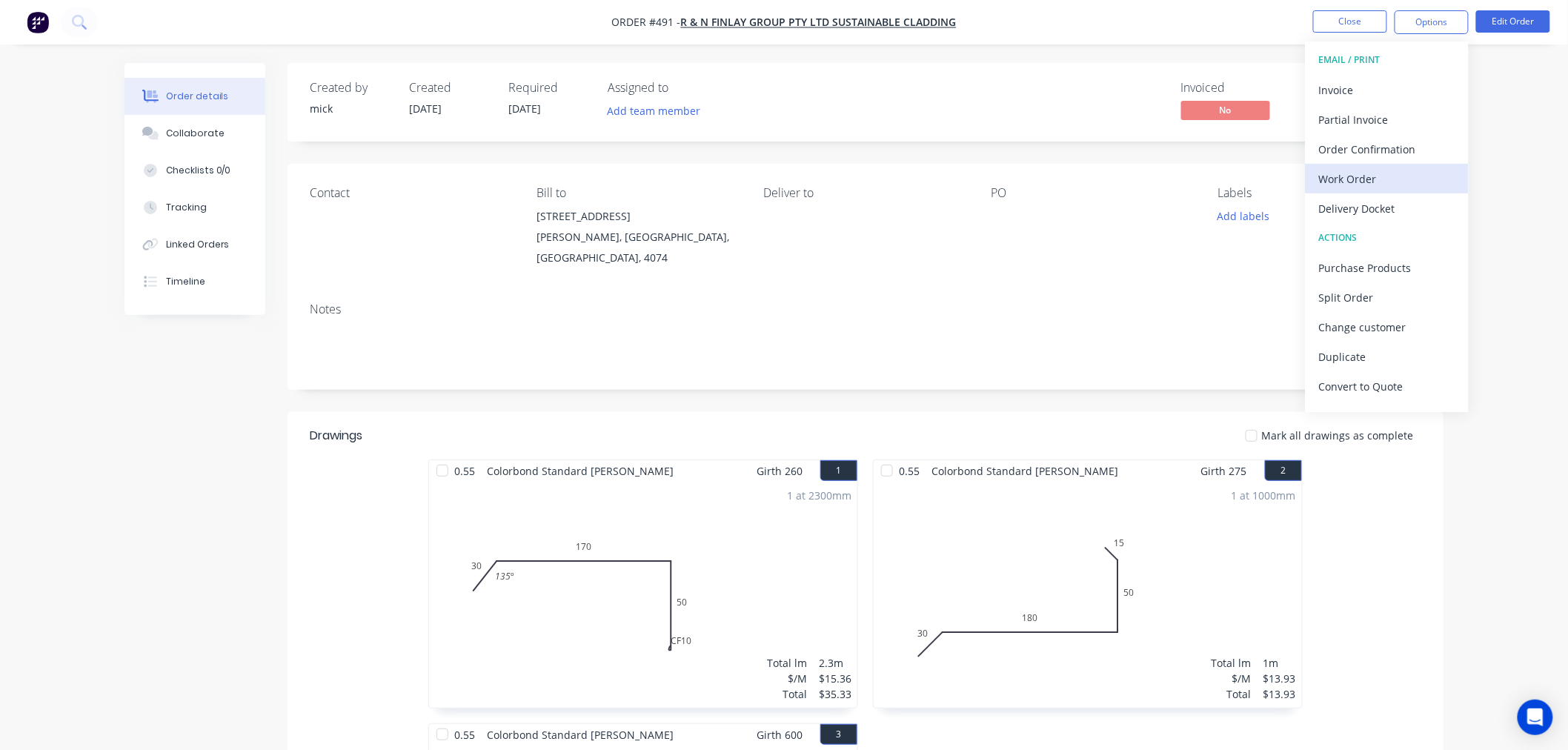
click at [1391, 185] on div "Work Order" at bounding box center [1387, 179] width 136 height 22
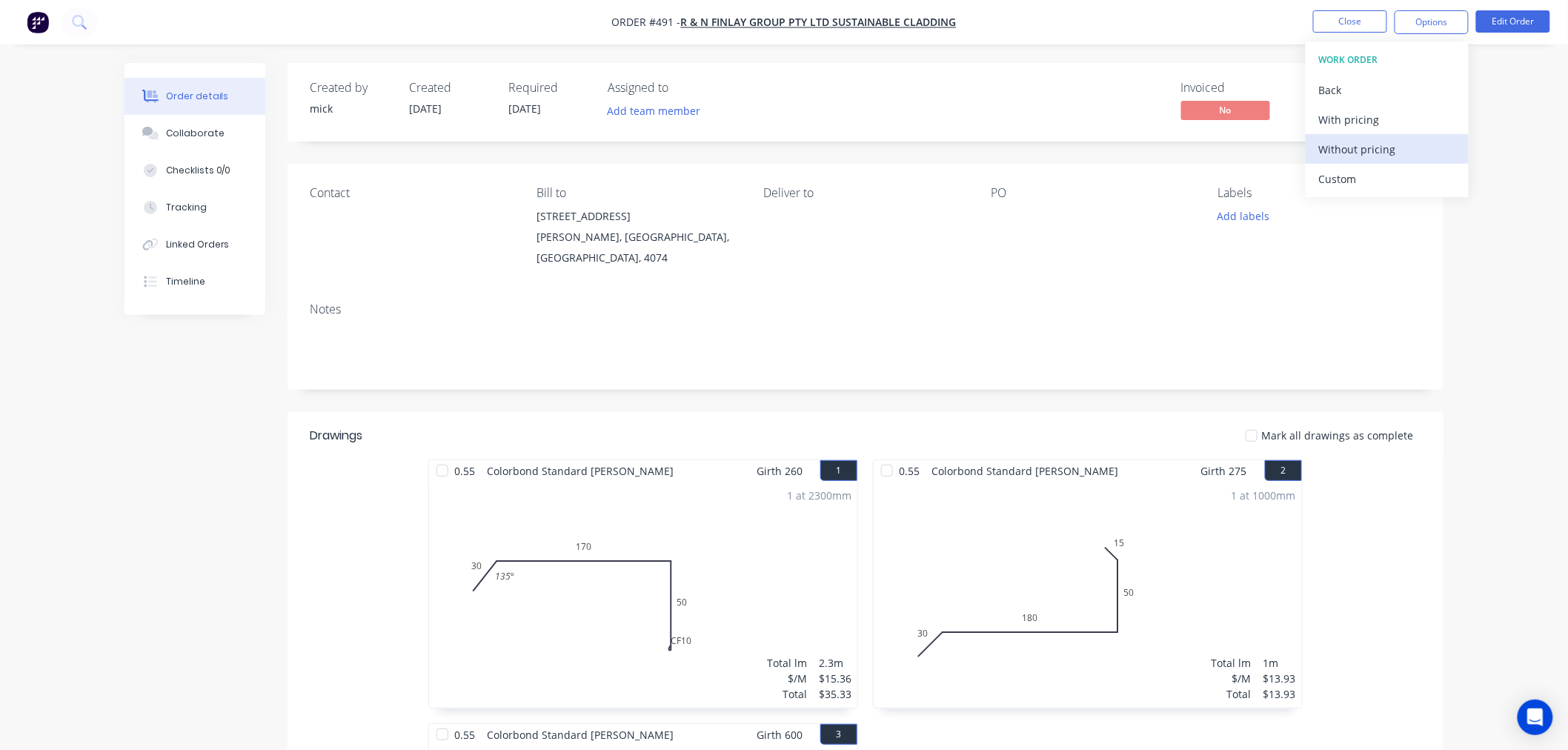
click at [1403, 151] on div "Without pricing" at bounding box center [1387, 149] width 136 height 22
click at [34, 23] on img "button" at bounding box center [38, 22] width 22 height 22
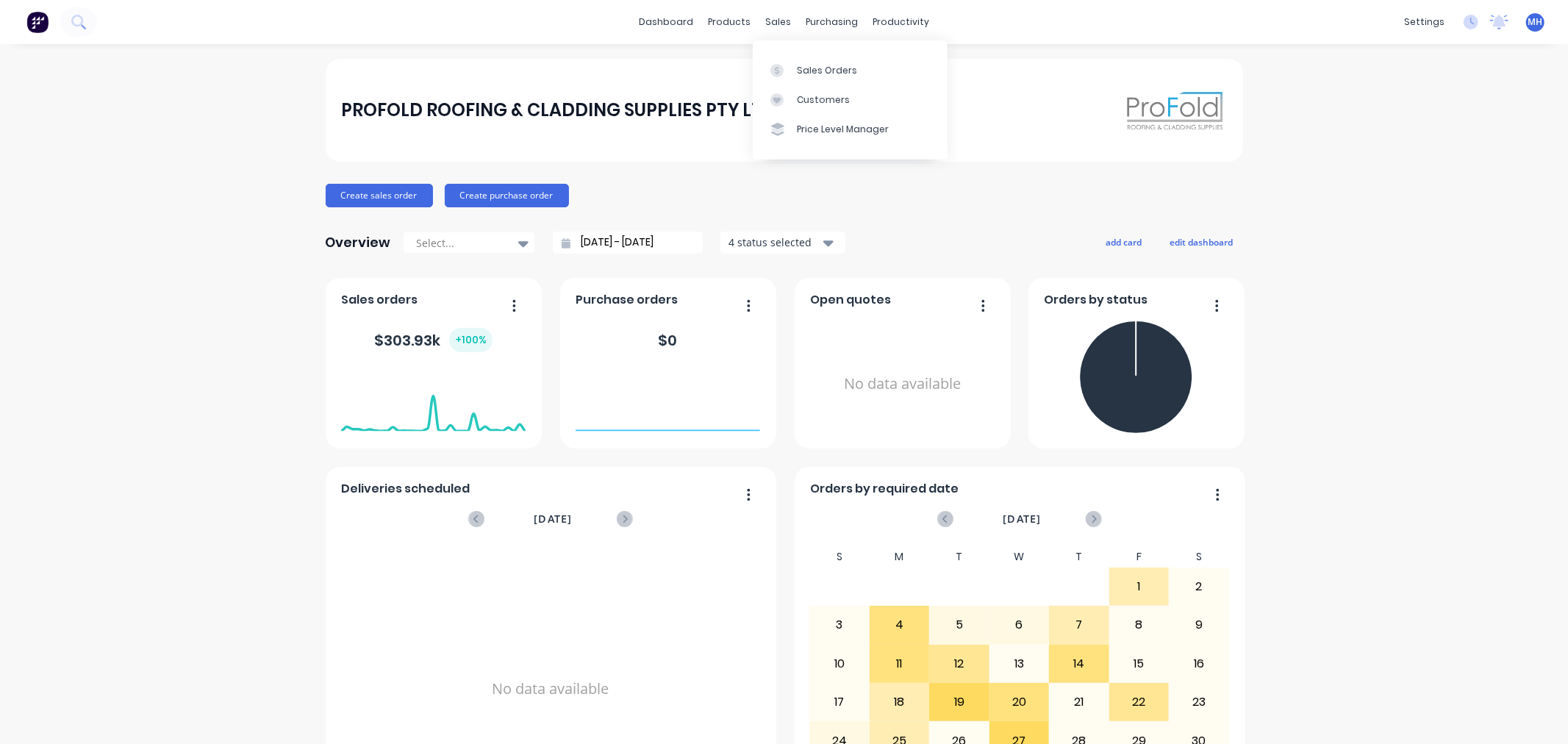
drag, startPoint x: 772, startPoint y: 23, endPoint x: 800, endPoint y: 53, distance: 41.0
click at [772, 23] on div "sales" at bounding box center [778, 22] width 41 height 22
click at [809, 70] on div "Sales Orders" at bounding box center [827, 70] width 60 height 14
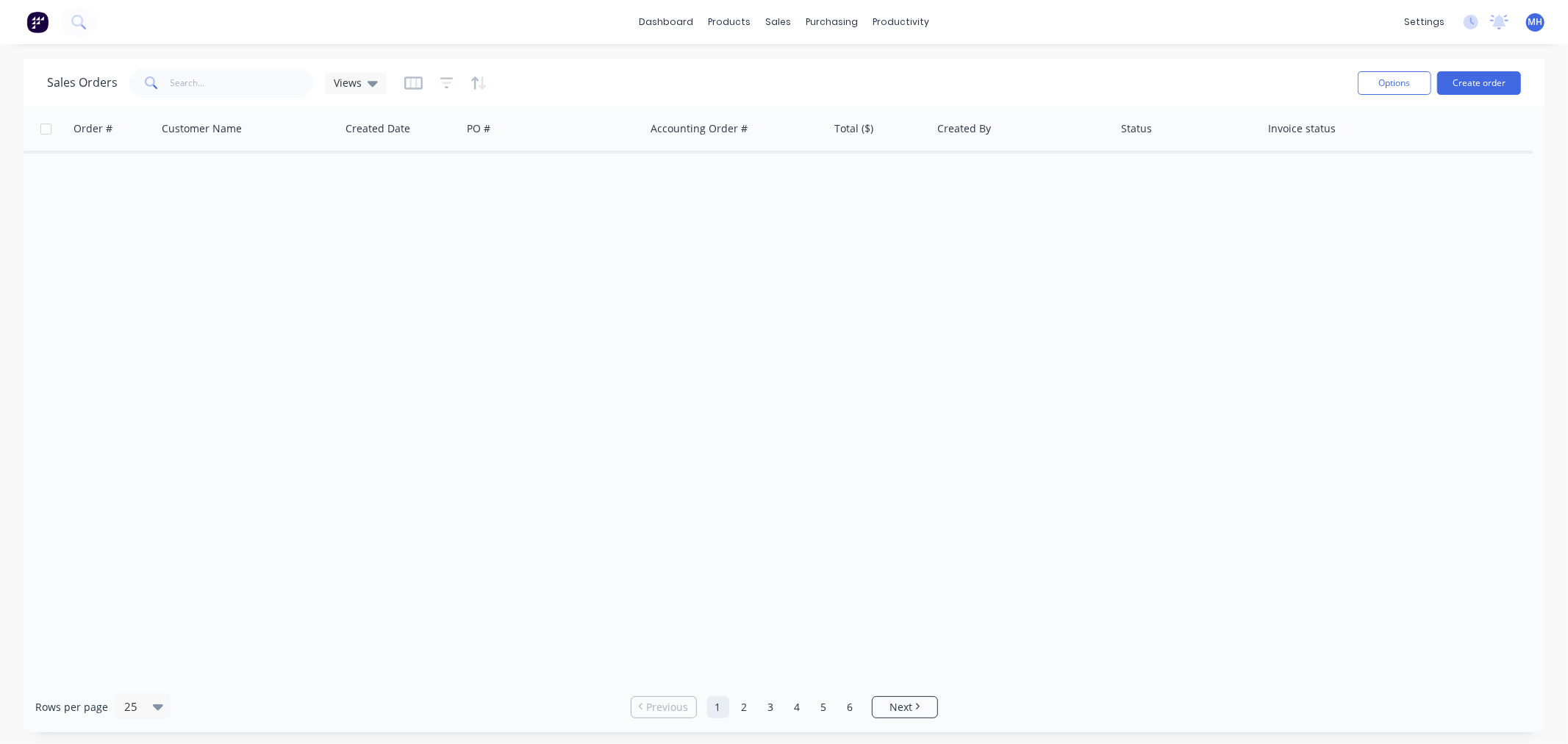
click at [1020, 63] on div "Sales Orders Views Options Create order" at bounding box center [784, 83] width 1521 height 48
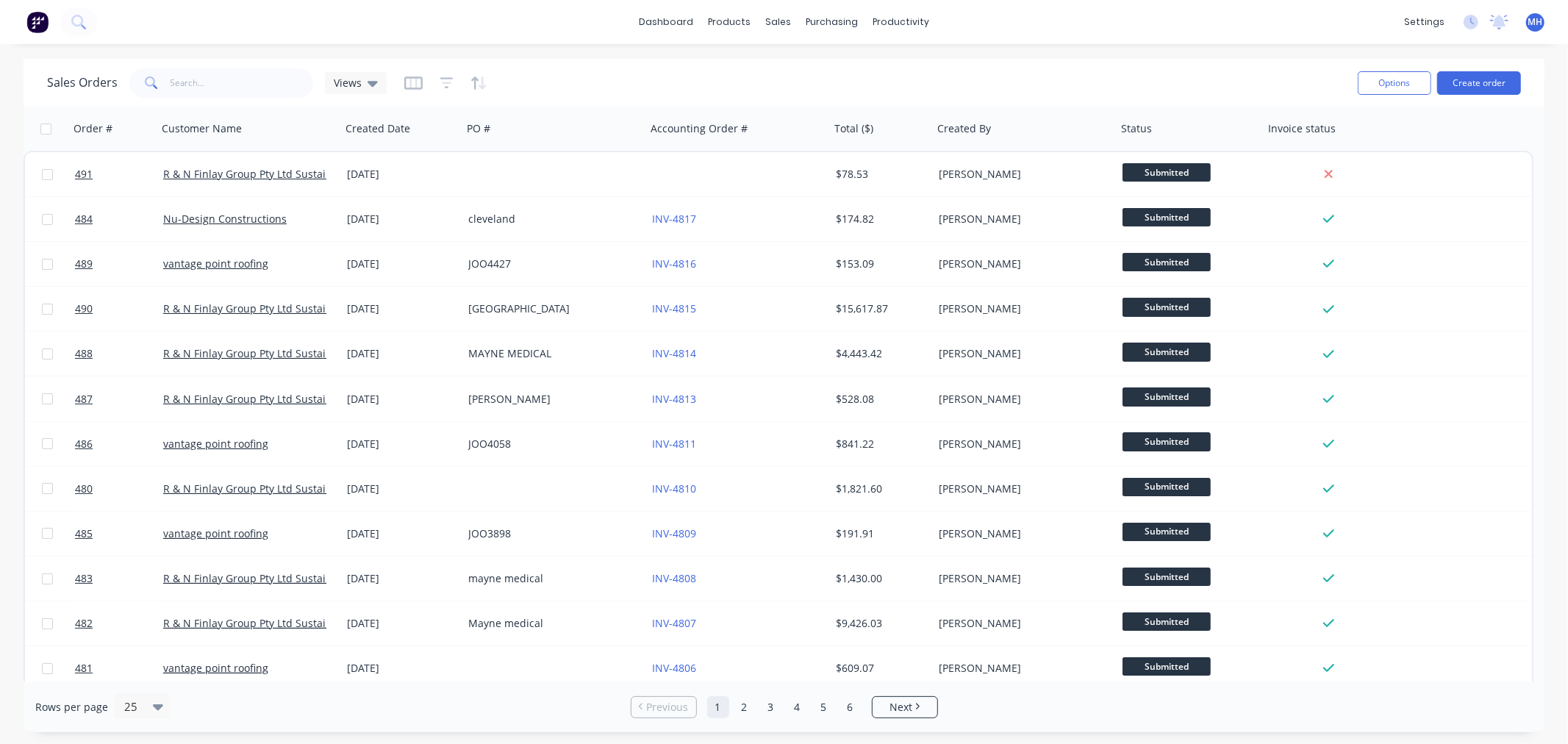
drag, startPoint x: 1020, startPoint y: 63, endPoint x: 807, endPoint y: 60, distance: 213.0
click at [807, 60] on div "Sales Orders Views Options Create order" at bounding box center [784, 83] width 1521 height 48
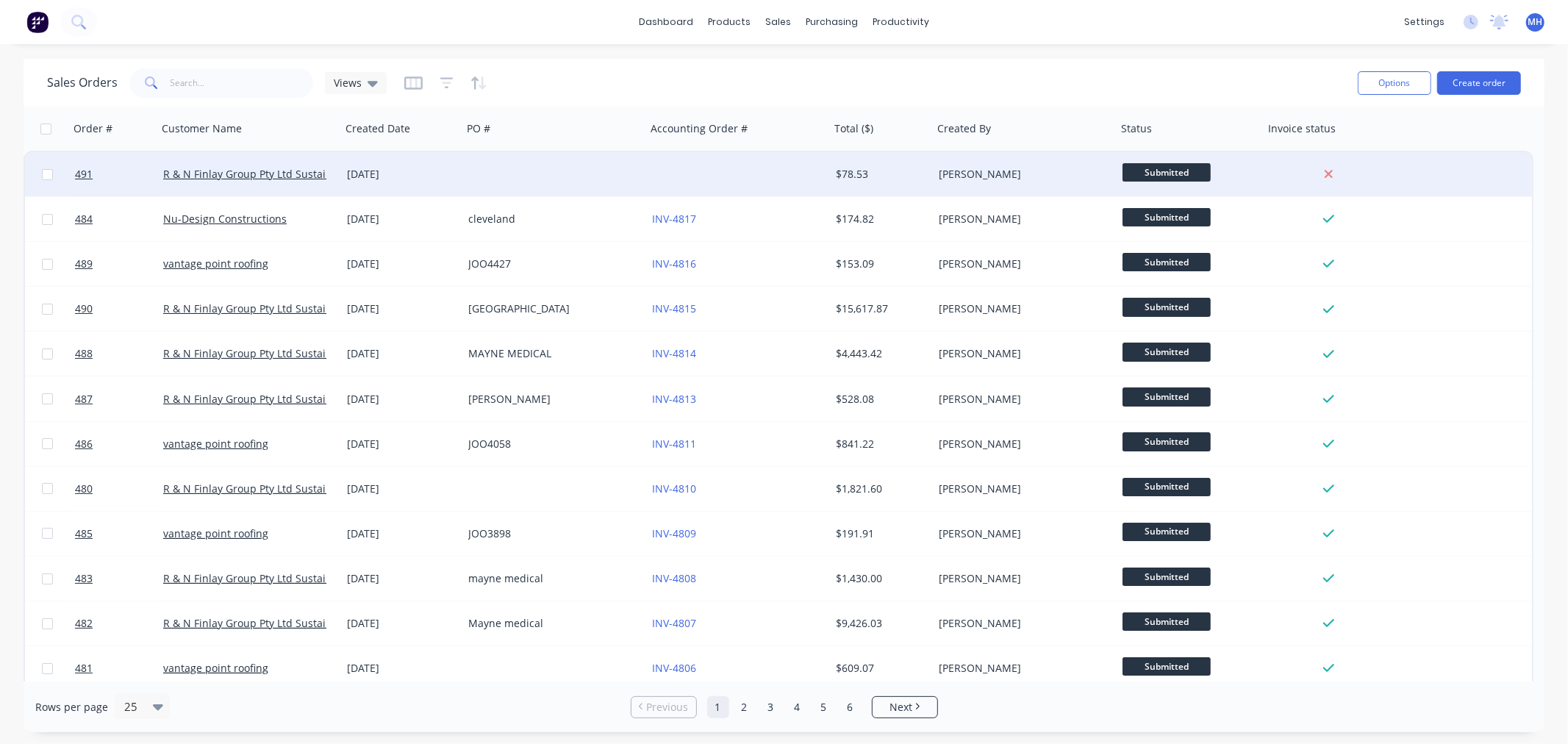
click at [656, 177] on div at bounding box center [737, 173] width 184 height 44
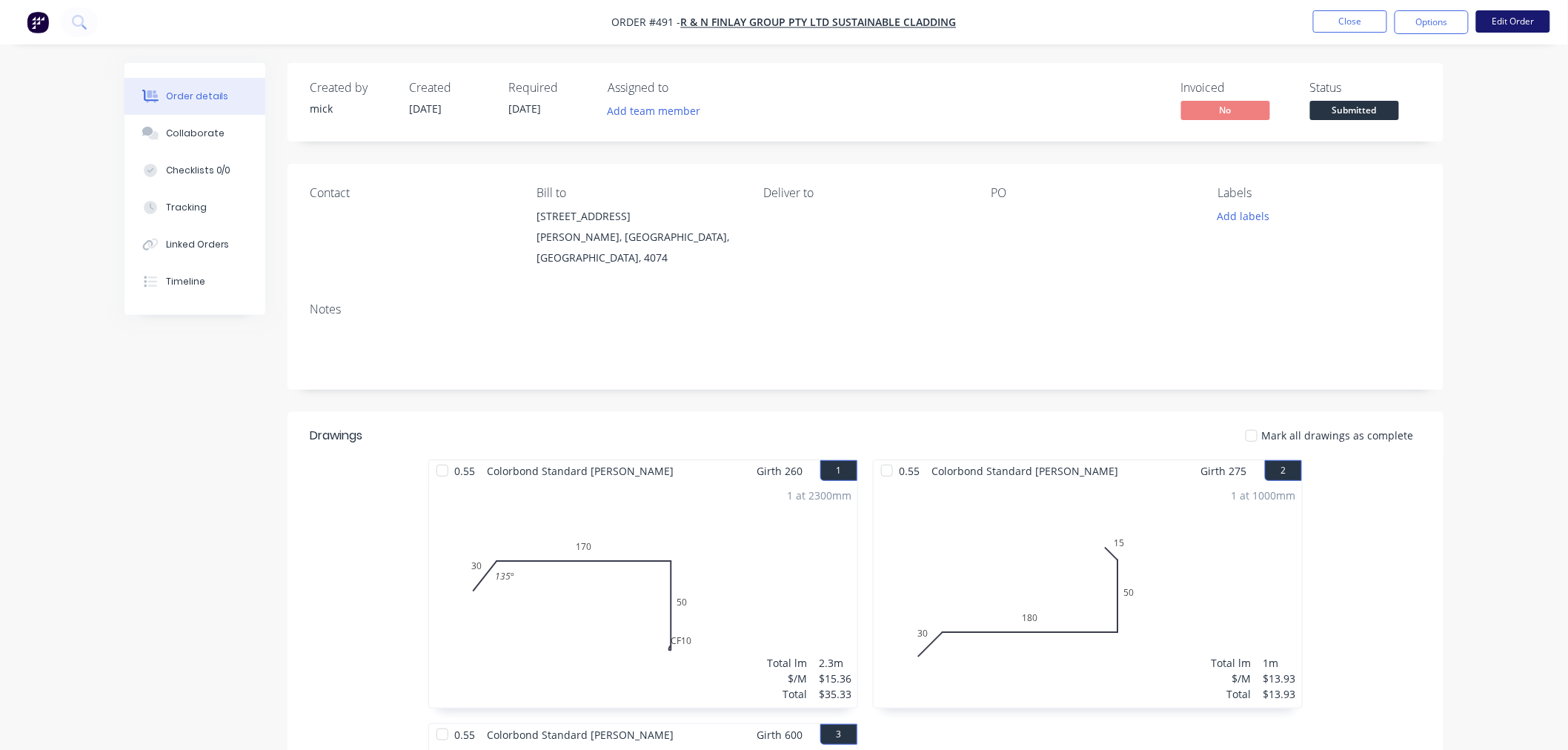
click at [1506, 21] on button "Edit Order" at bounding box center [1513, 22] width 74 height 22
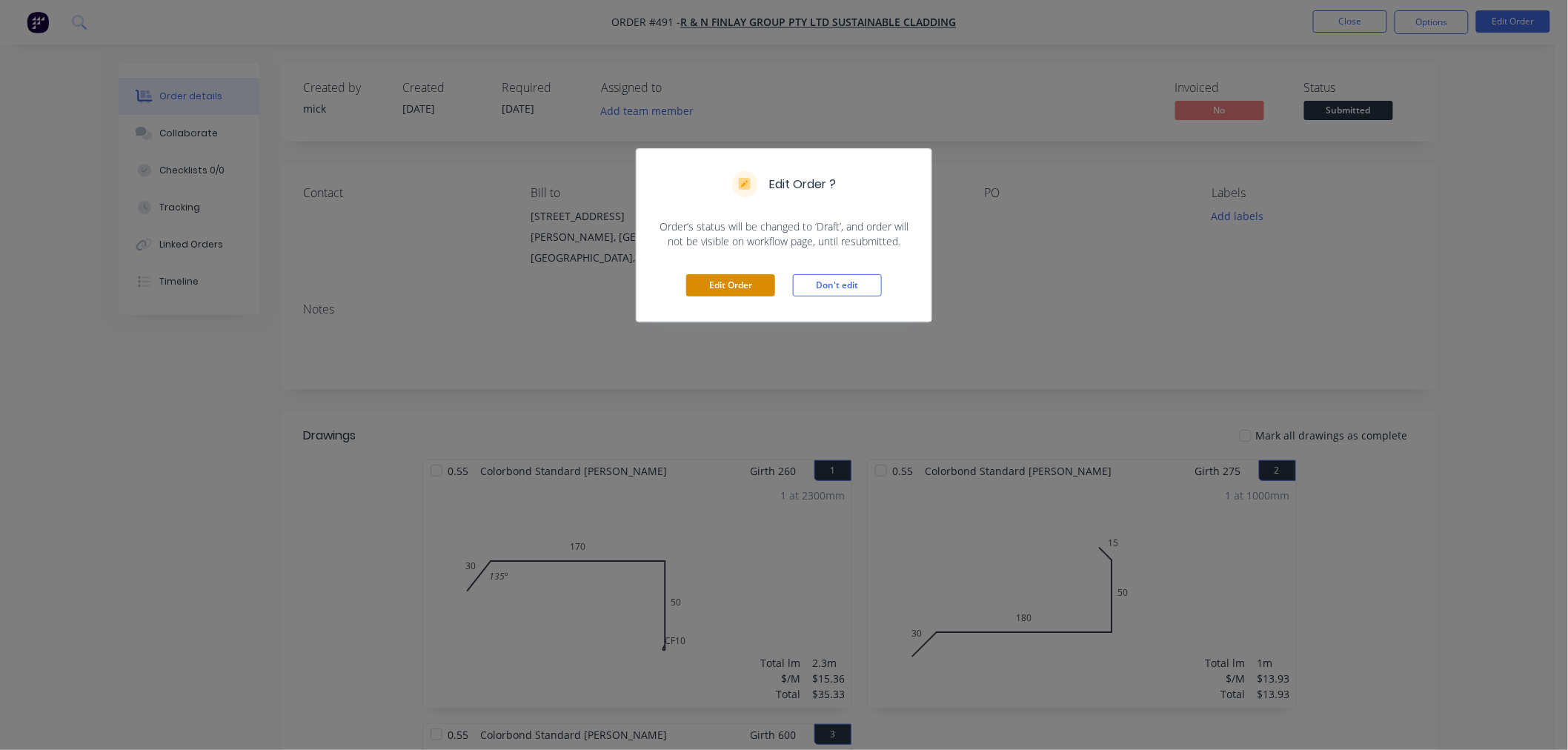
click at [726, 283] on button "Edit Order" at bounding box center [730, 286] width 89 height 22
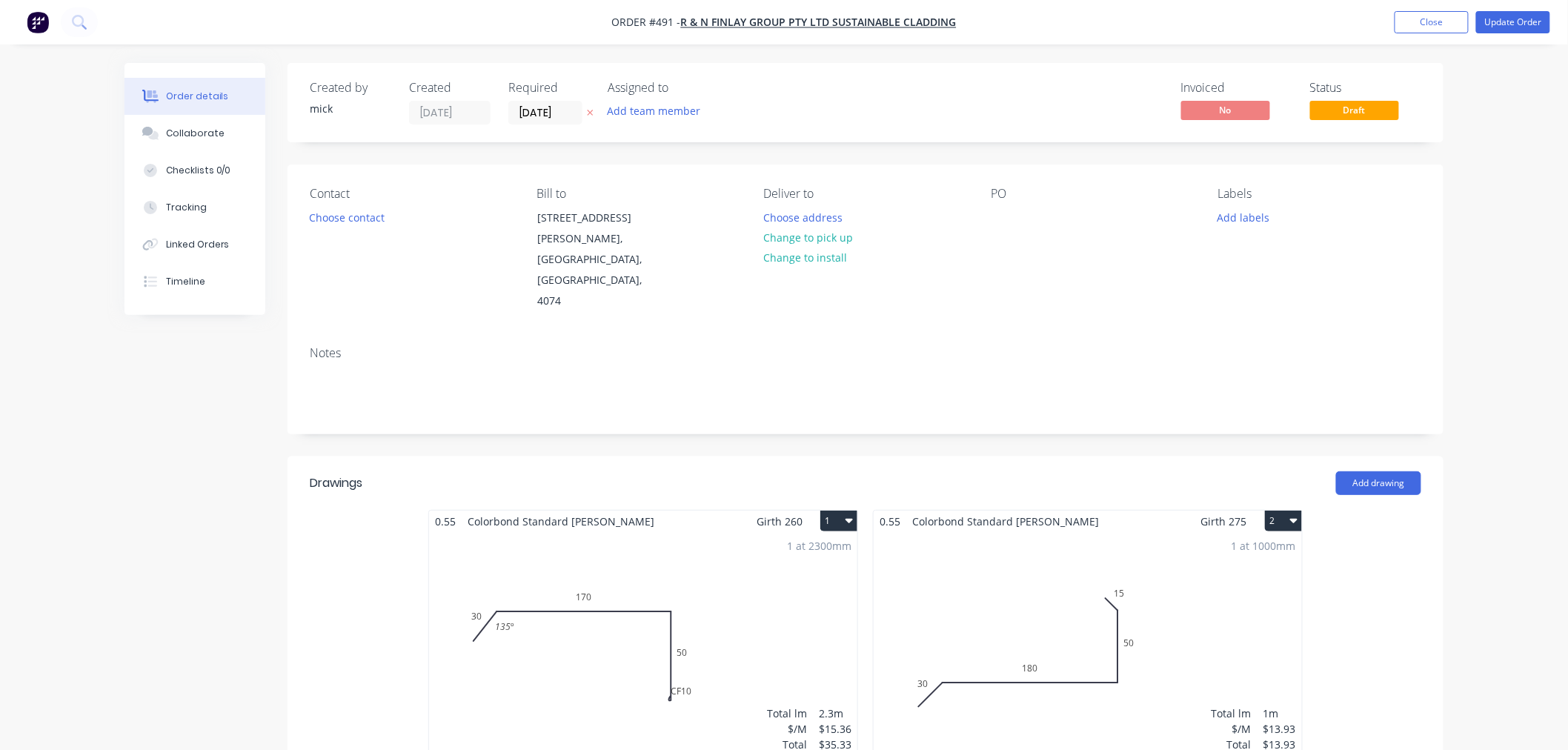
click at [42, 24] on img "button" at bounding box center [38, 22] width 22 height 22
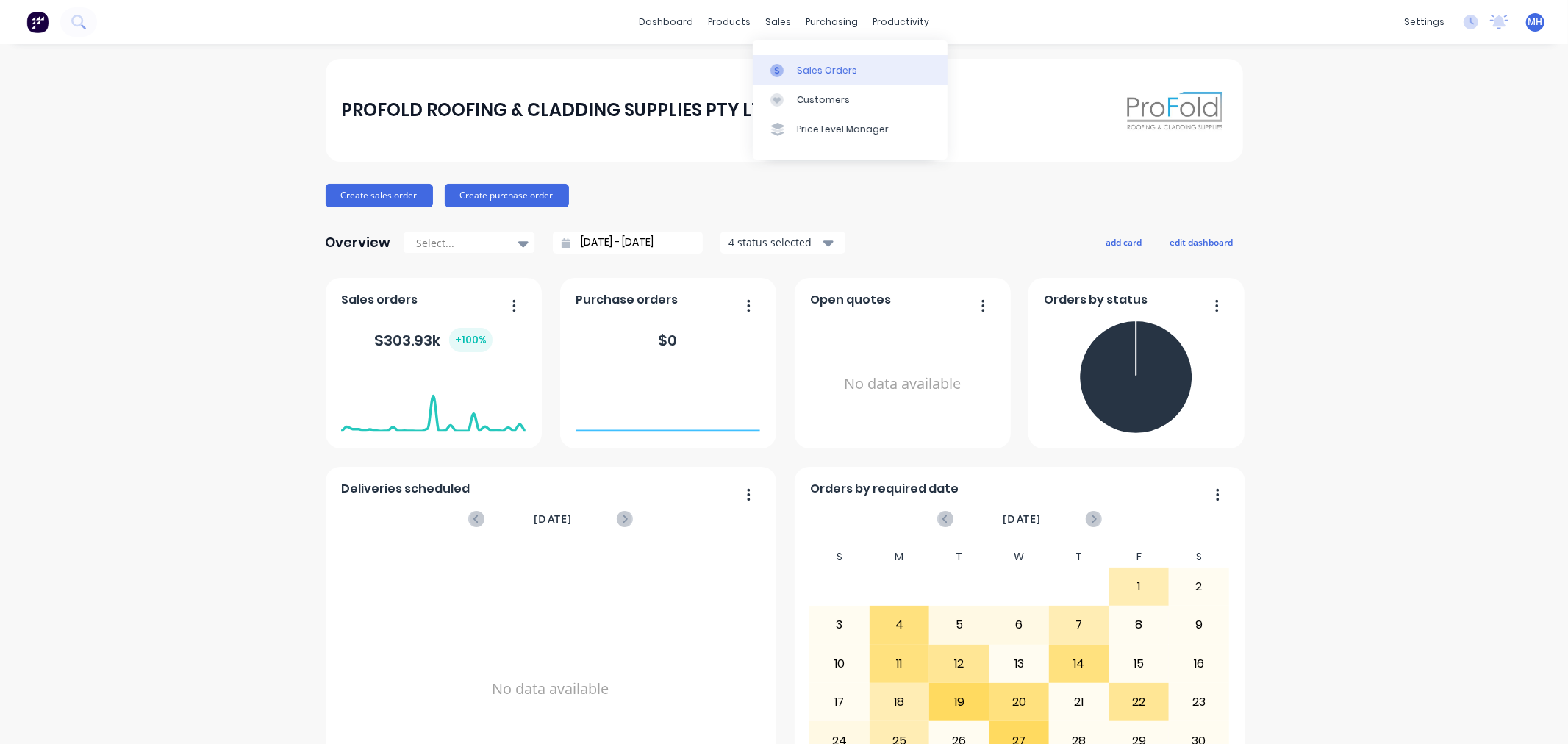
click at [858, 75] on link "Sales Orders" at bounding box center [850, 69] width 195 height 29
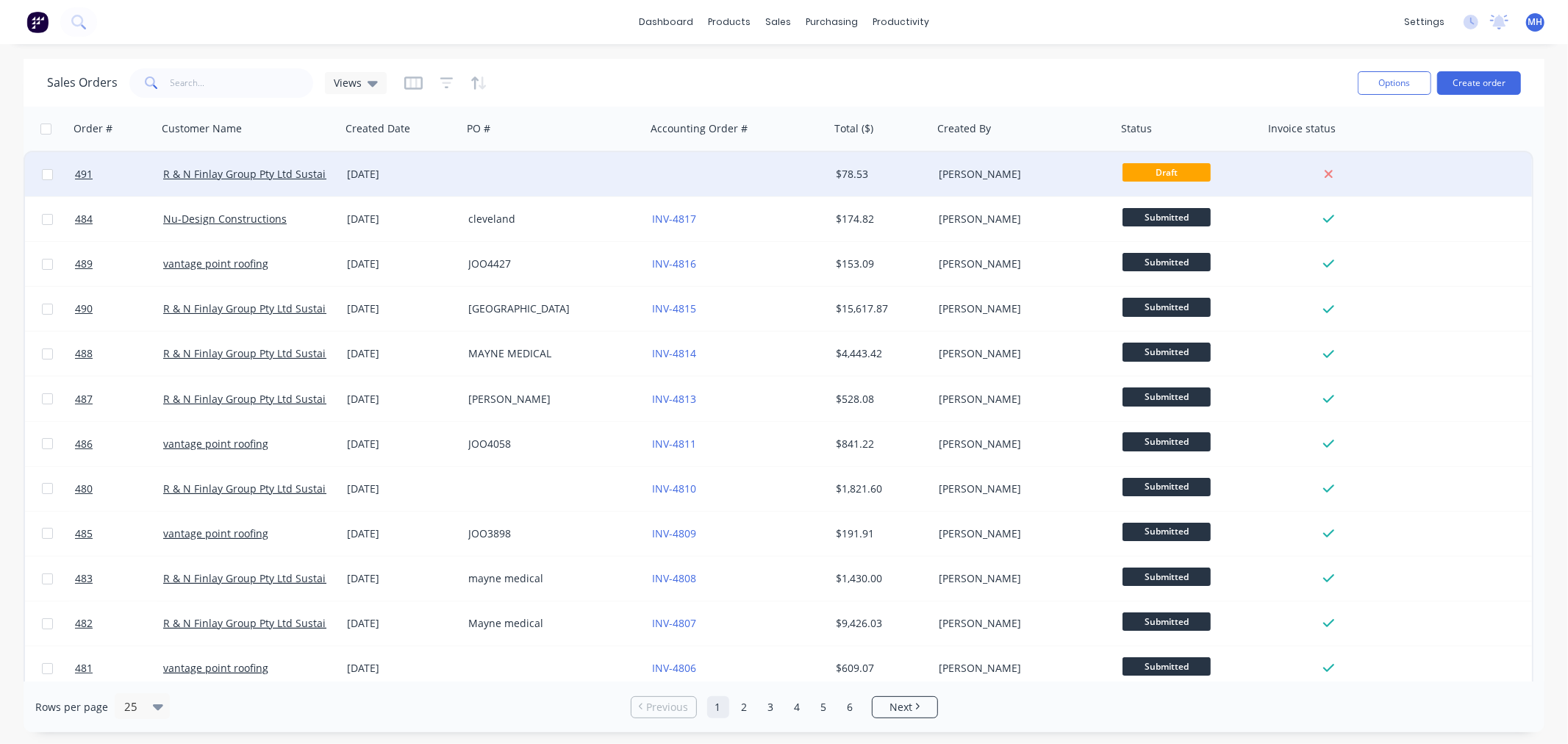
click at [741, 186] on div at bounding box center [737, 173] width 184 height 44
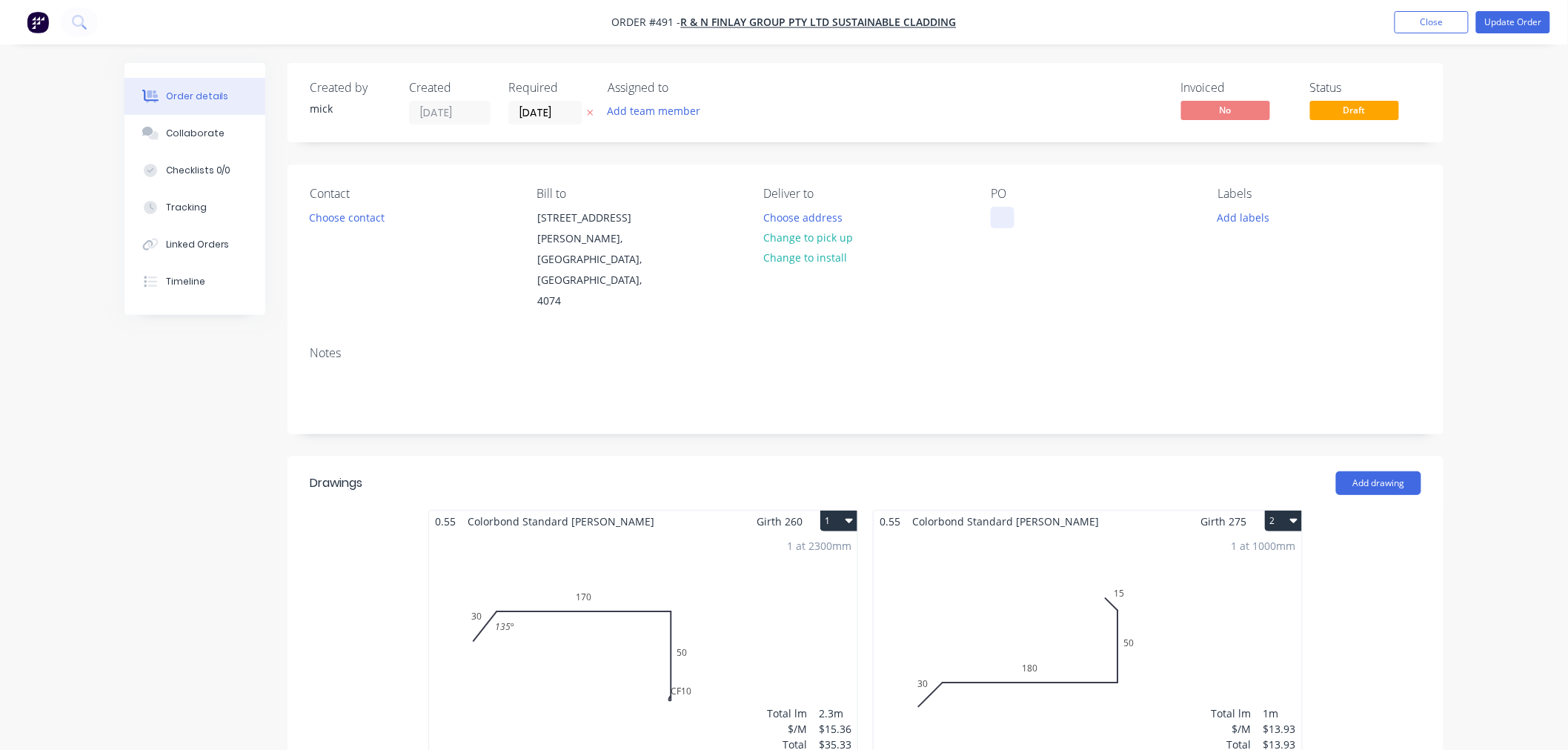
click at [1009, 216] on div at bounding box center [1003, 217] width 24 height 22
click at [1484, 236] on div "Order details Collaborate Checklists 0/0 Tracking Linked Orders Timeline Order …" at bounding box center [784, 760] width 1568 height 1519
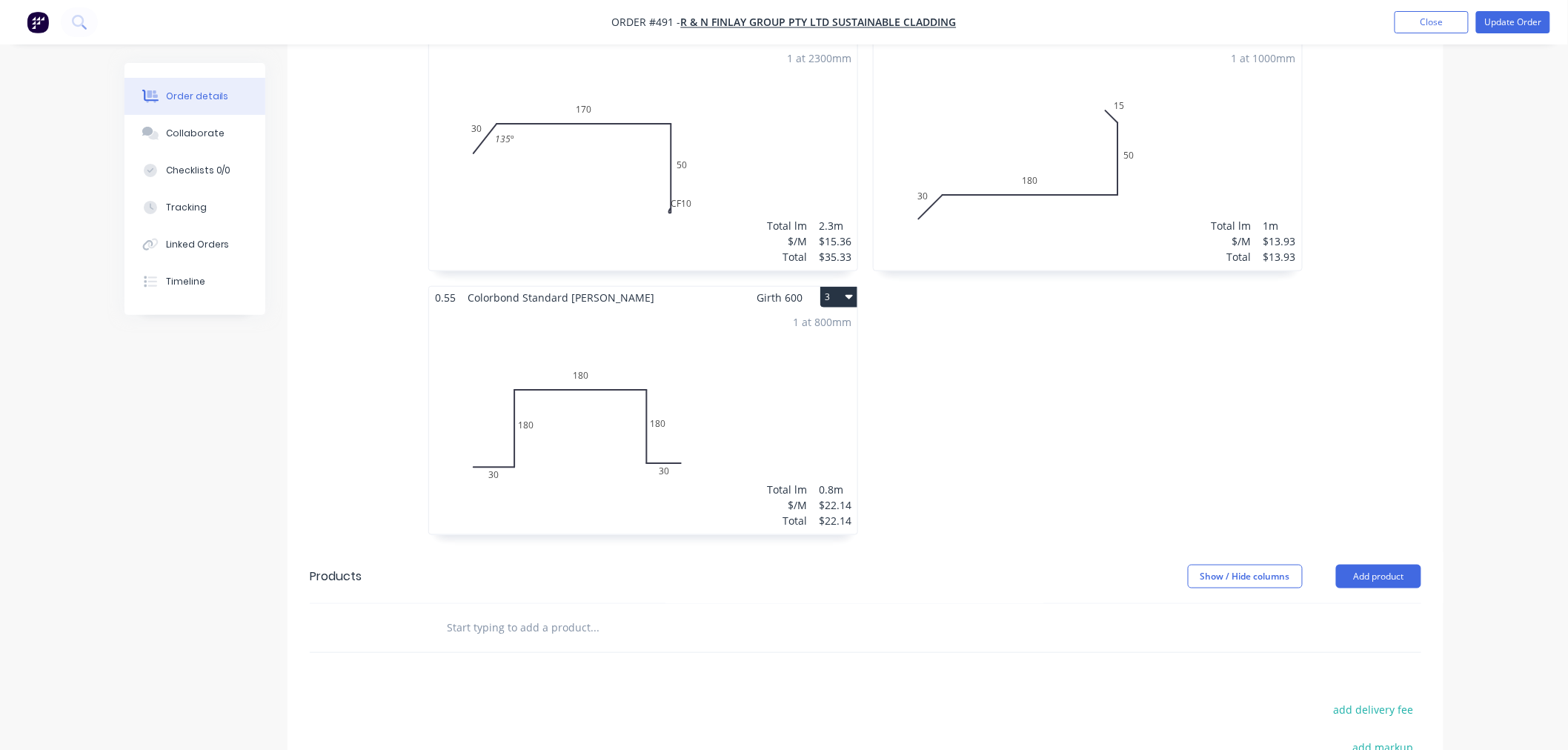
scroll to position [728, 0]
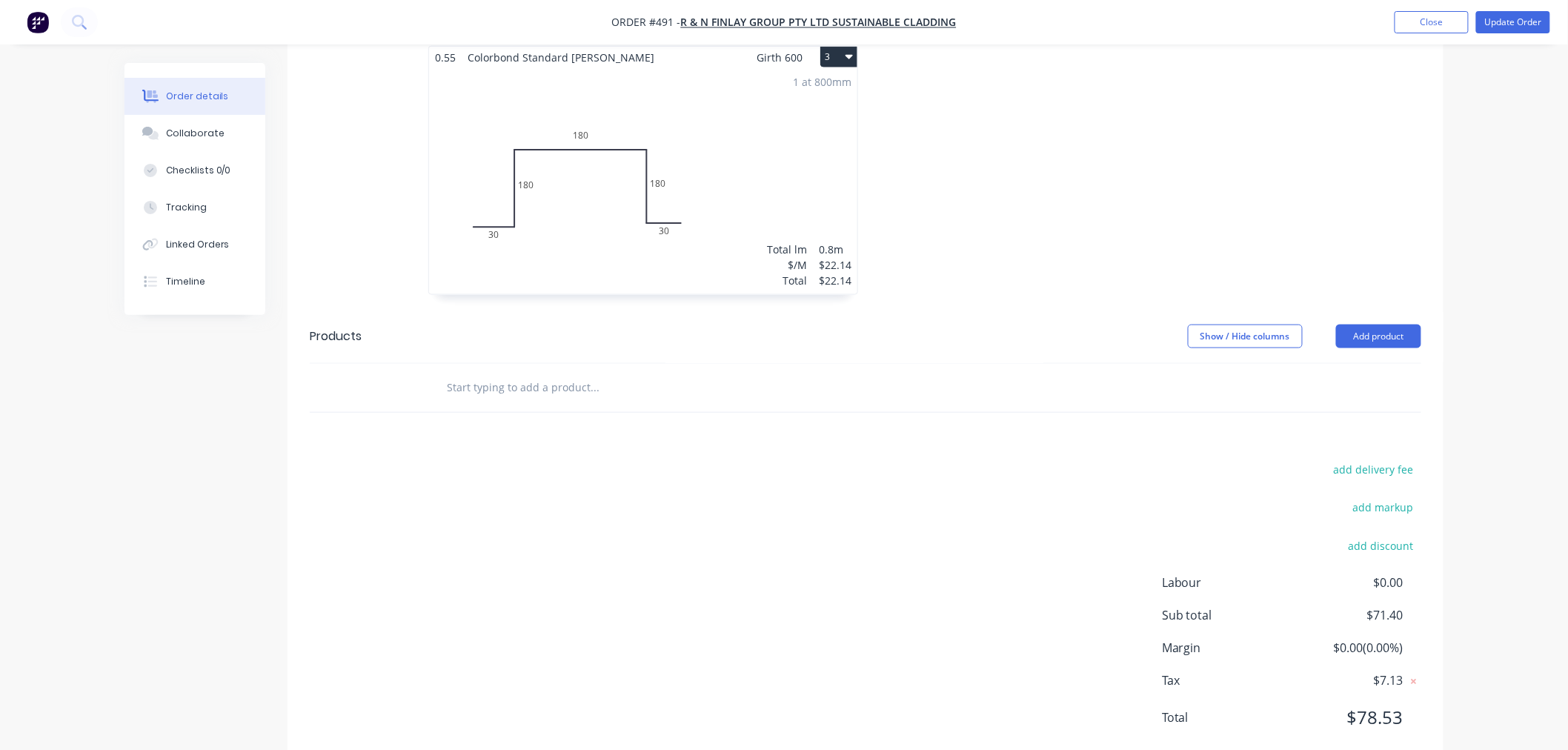
click at [548, 373] on input "text" at bounding box center [594, 387] width 297 height 30
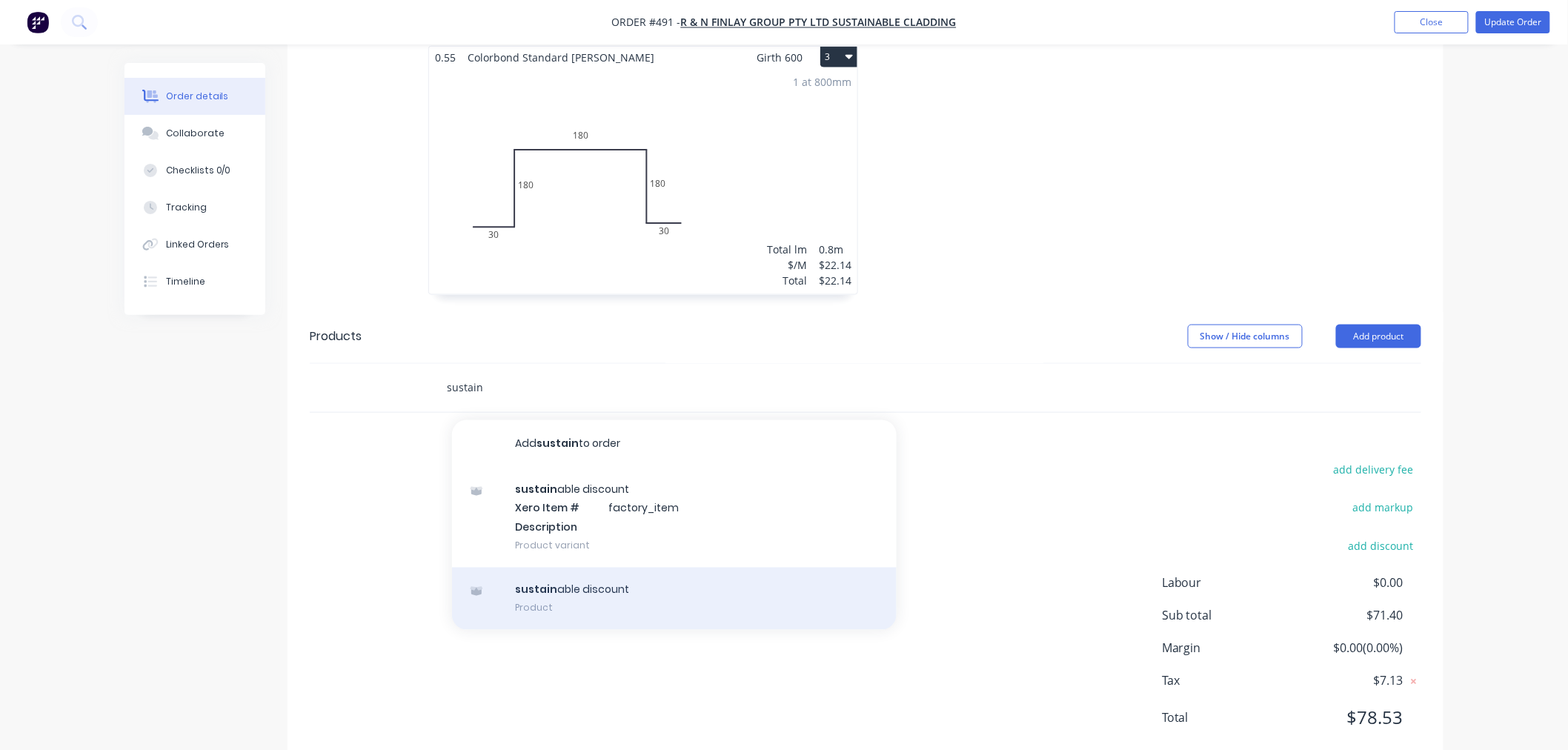
type input "sustain"
click at [623, 568] on div "sustain able discount Product" at bounding box center [674, 599] width 445 height 63
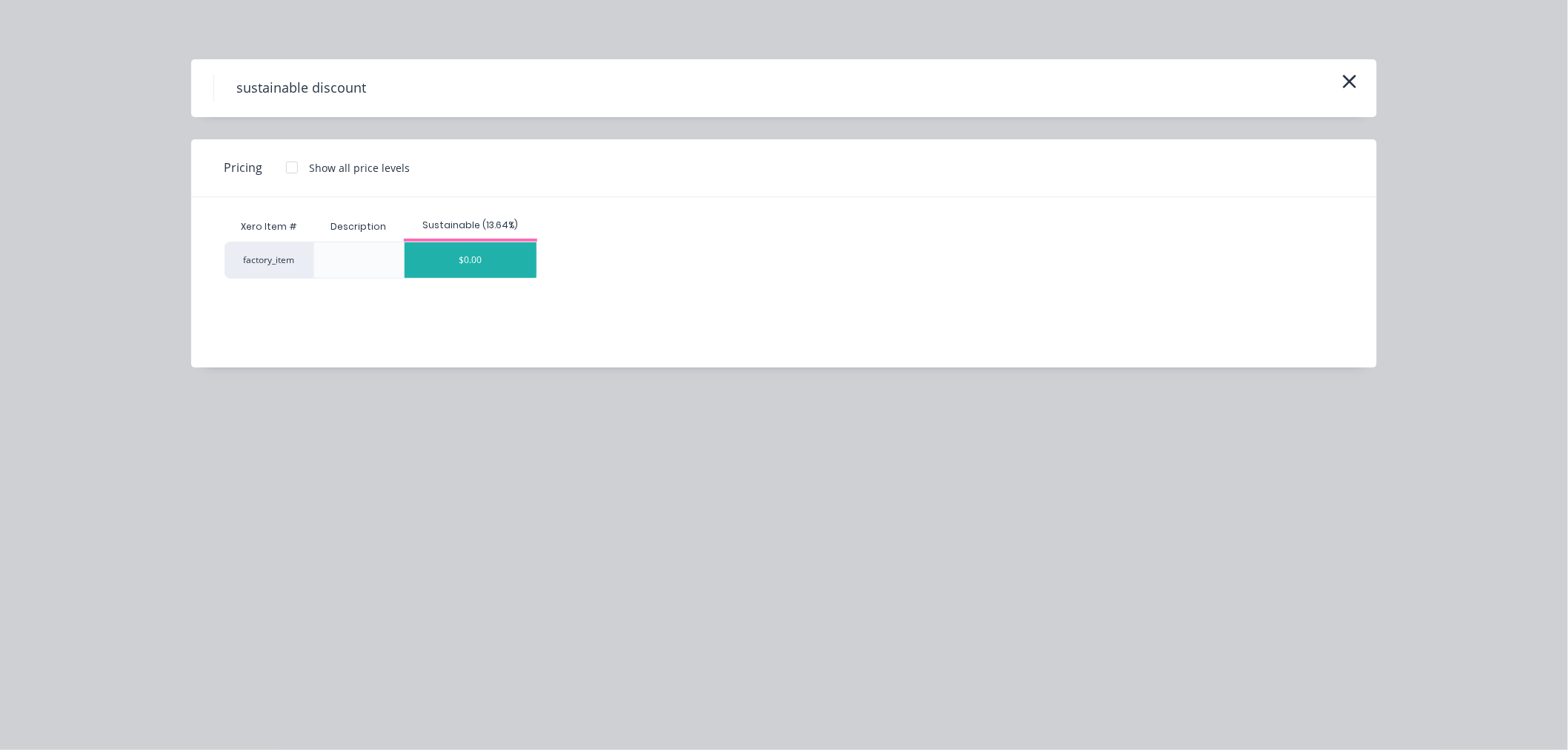
click at [502, 253] on div "$0.00" at bounding box center [471, 260] width 132 height 35
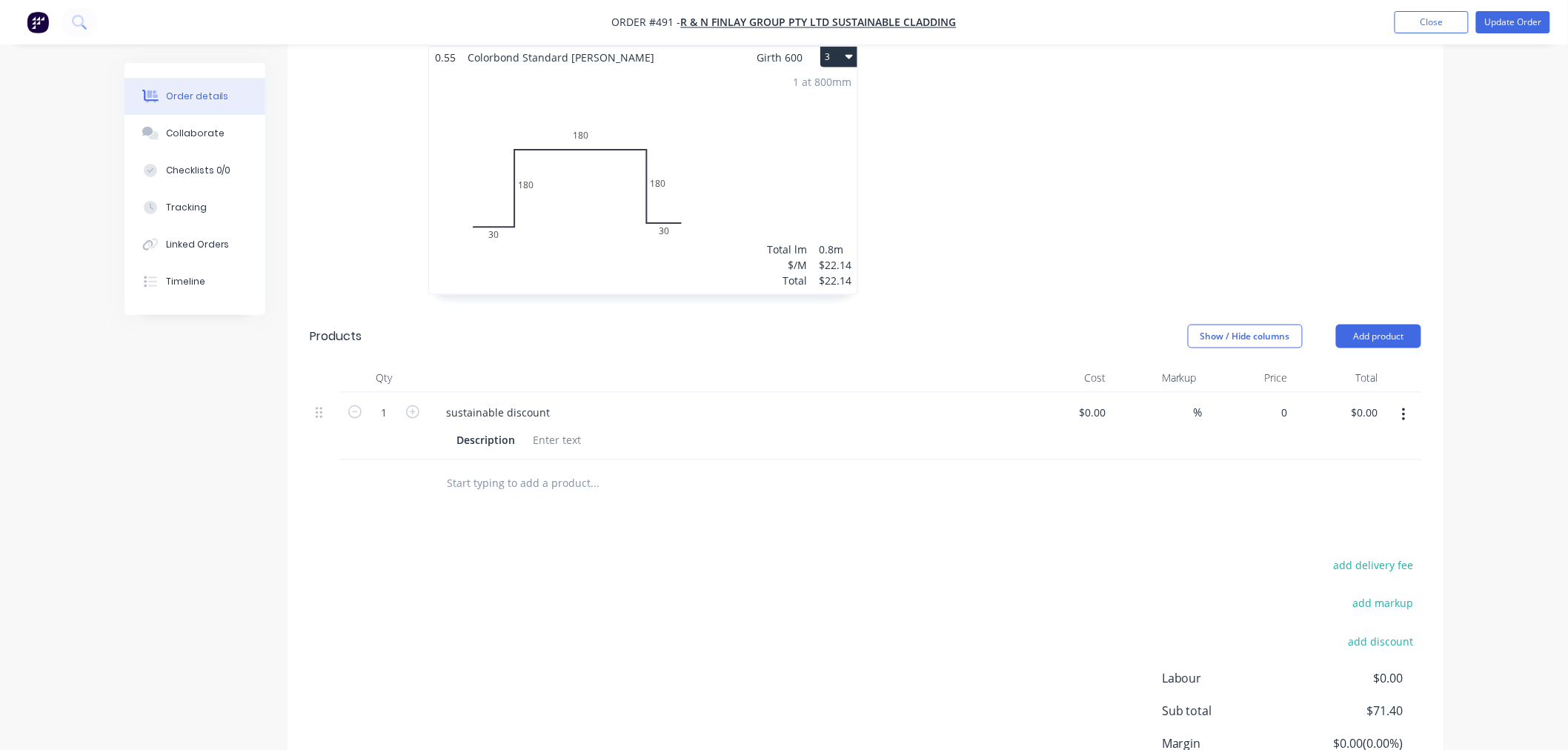
drag, startPoint x: 1279, startPoint y: 367, endPoint x: 1279, endPoint y: 350, distance: 17.0
click at [1279, 402] on input "0" at bounding box center [1276, 412] width 34 height 22
type input "$-5.71"
click at [565, 469] on input "text" at bounding box center [594, 484] width 297 height 30
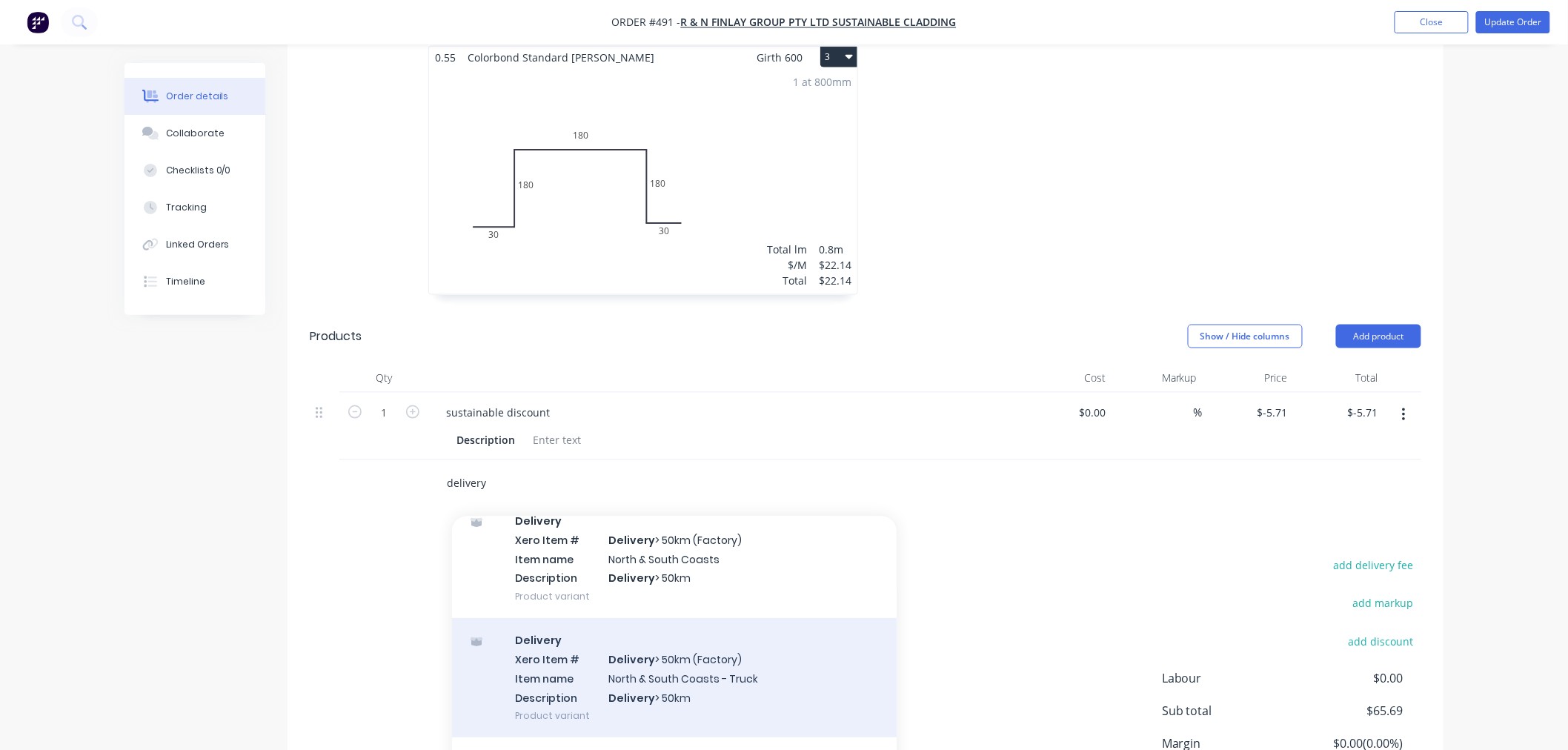
scroll to position [313, 0]
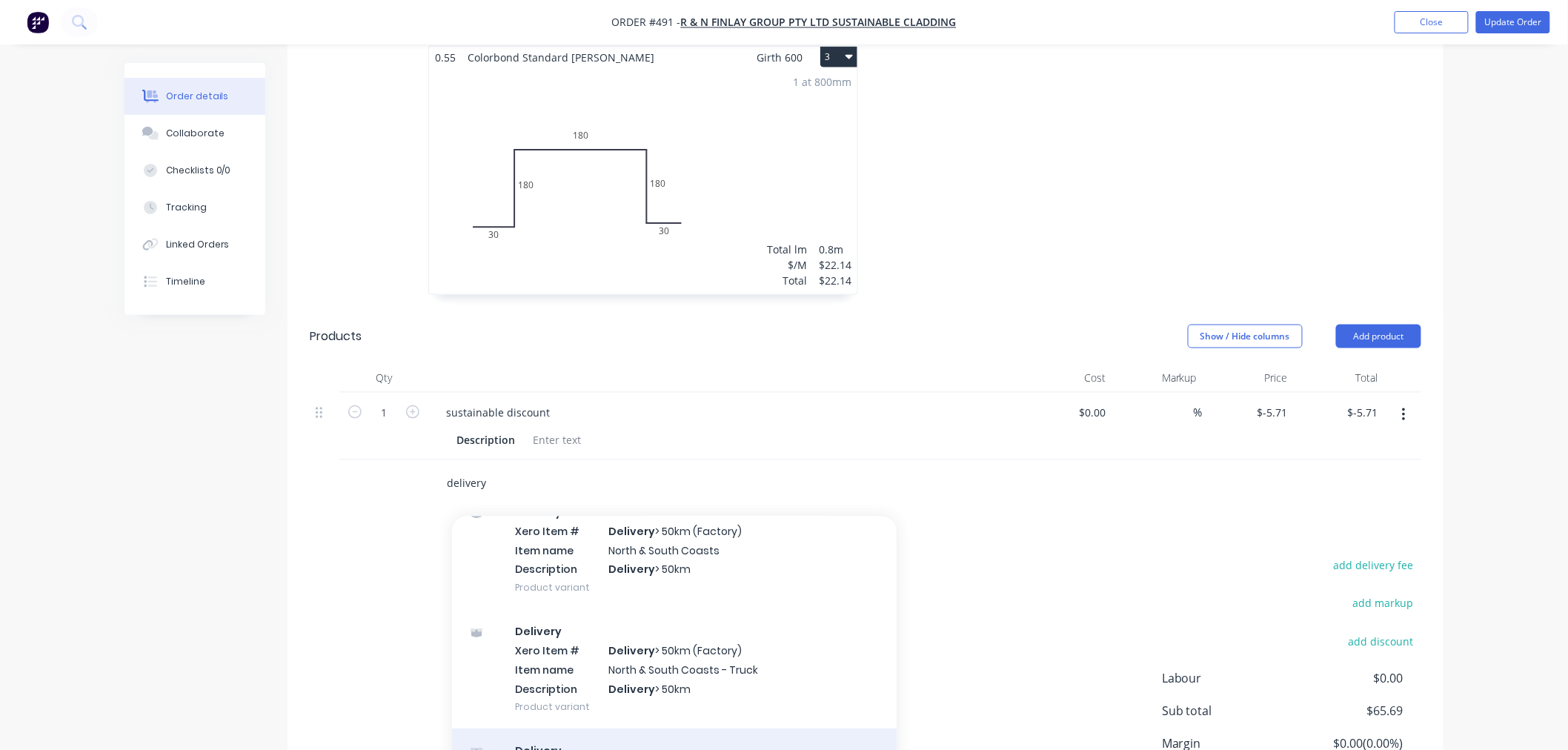
type input "delivery"
click at [689, 728] on div "Delivery Product" at bounding box center [674, 760] width 445 height 63
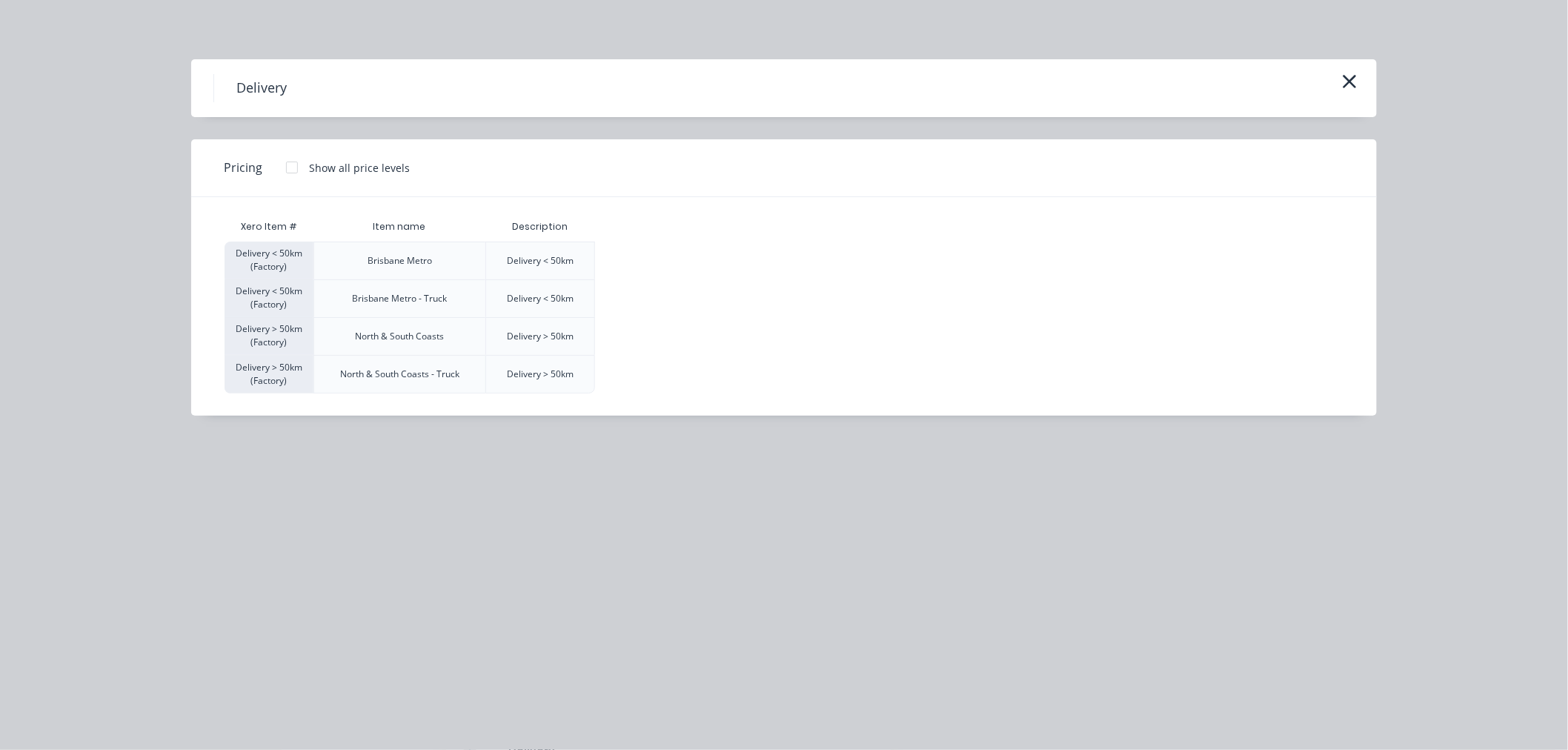
click at [293, 166] on div at bounding box center [292, 167] width 30 height 30
click at [650, 250] on div "$120.00" at bounding box center [632, 261] width 74 height 37
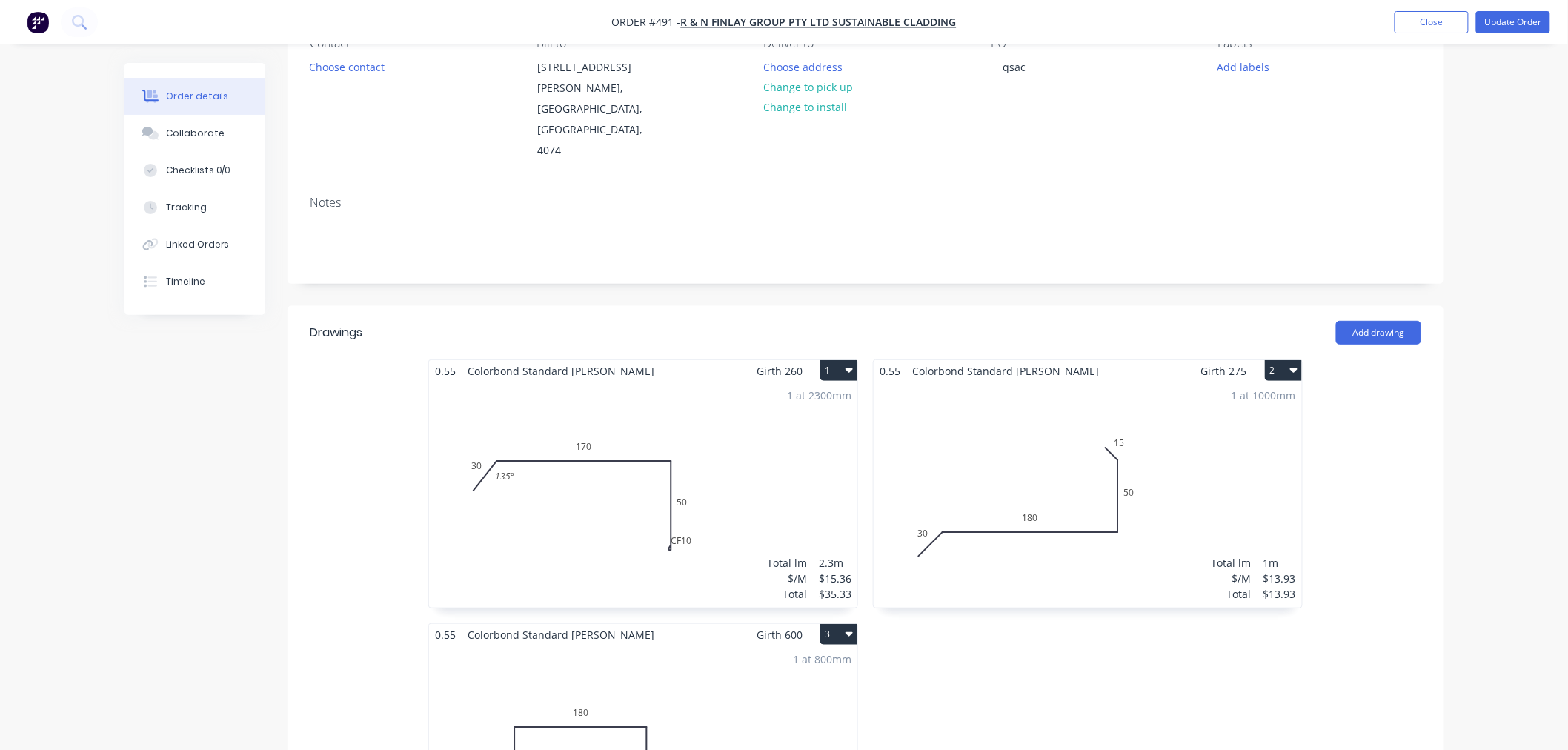
scroll to position [0, 0]
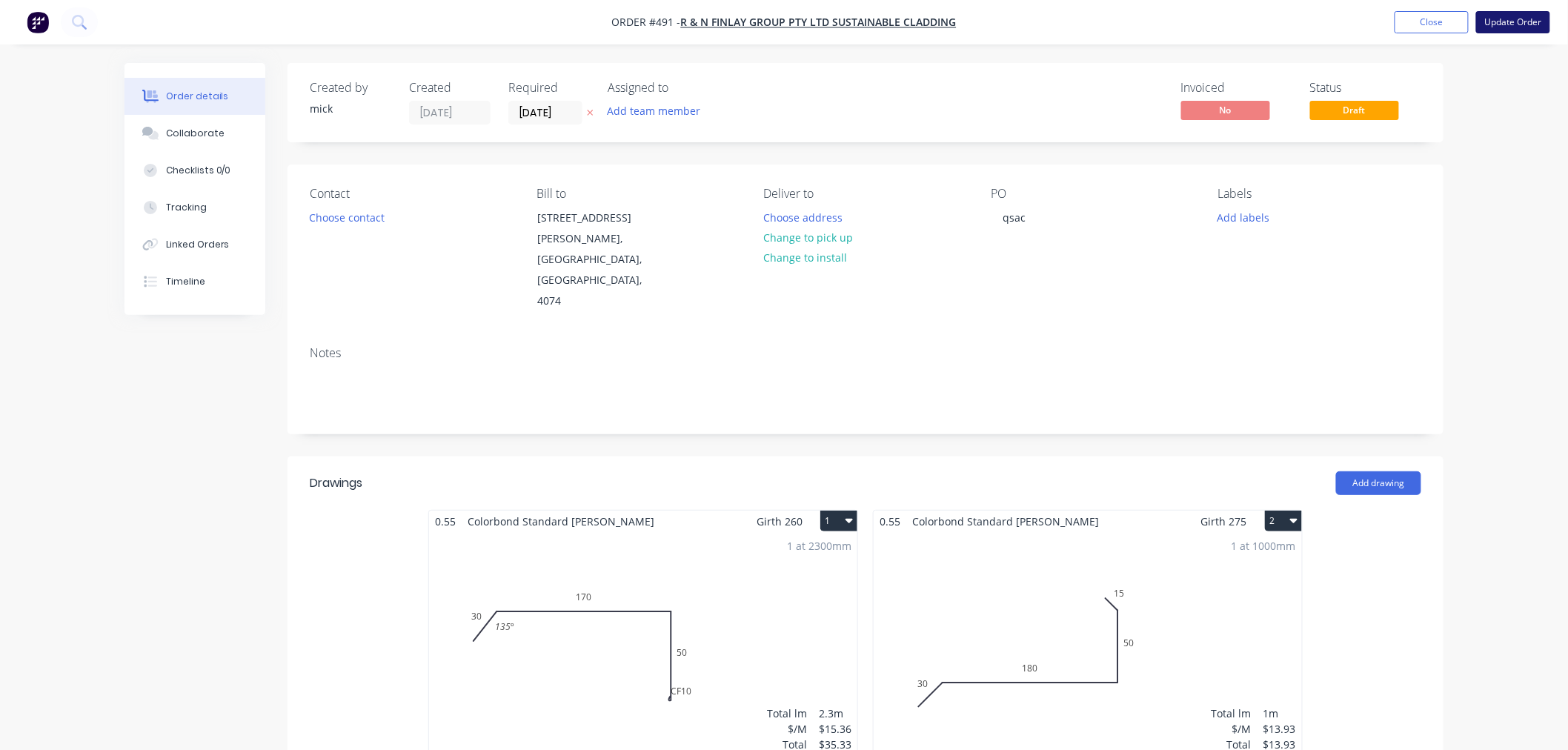
click at [1517, 17] on button "Update Order" at bounding box center [1513, 22] width 74 height 22
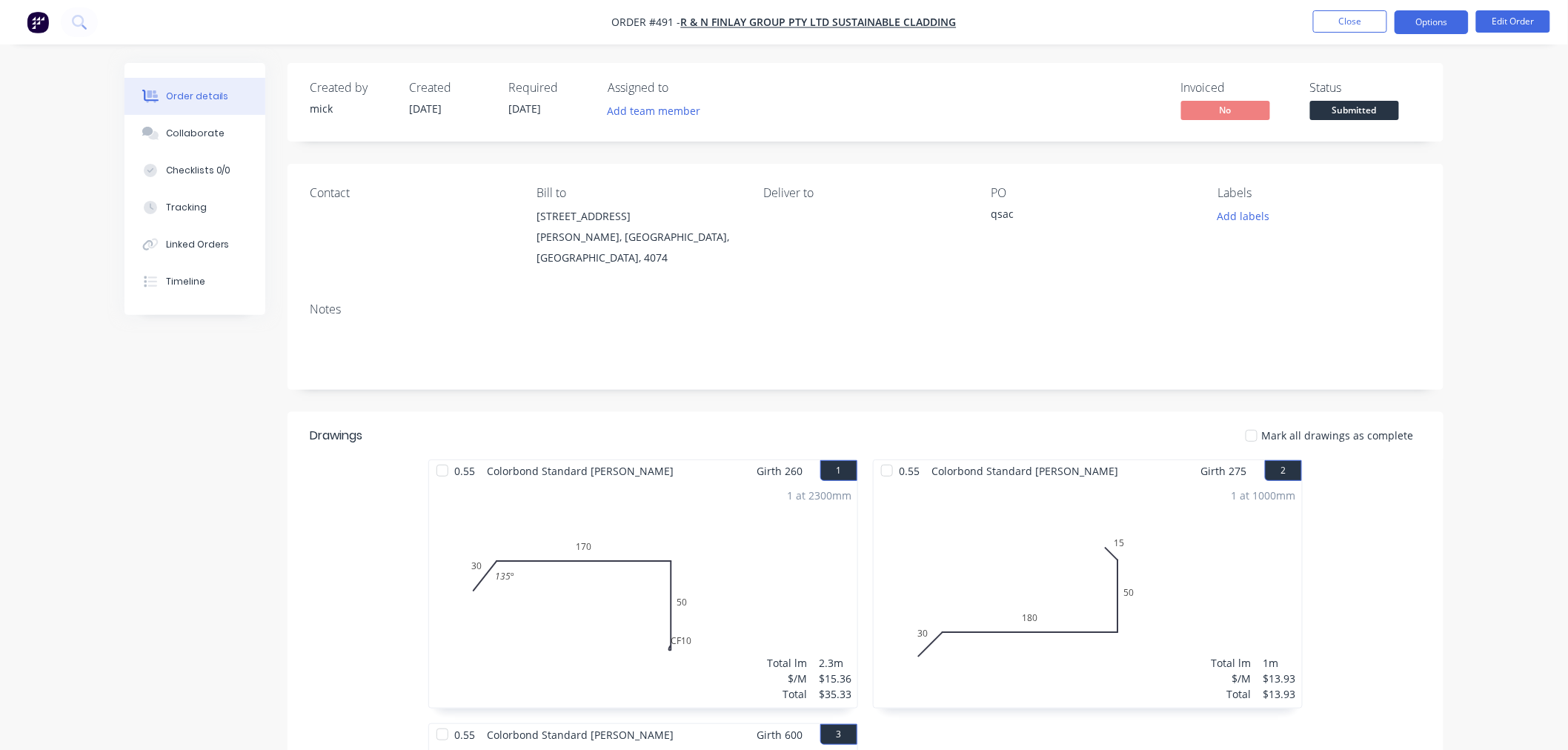
click at [1431, 18] on button "Options" at bounding box center [1431, 22] width 74 height 24
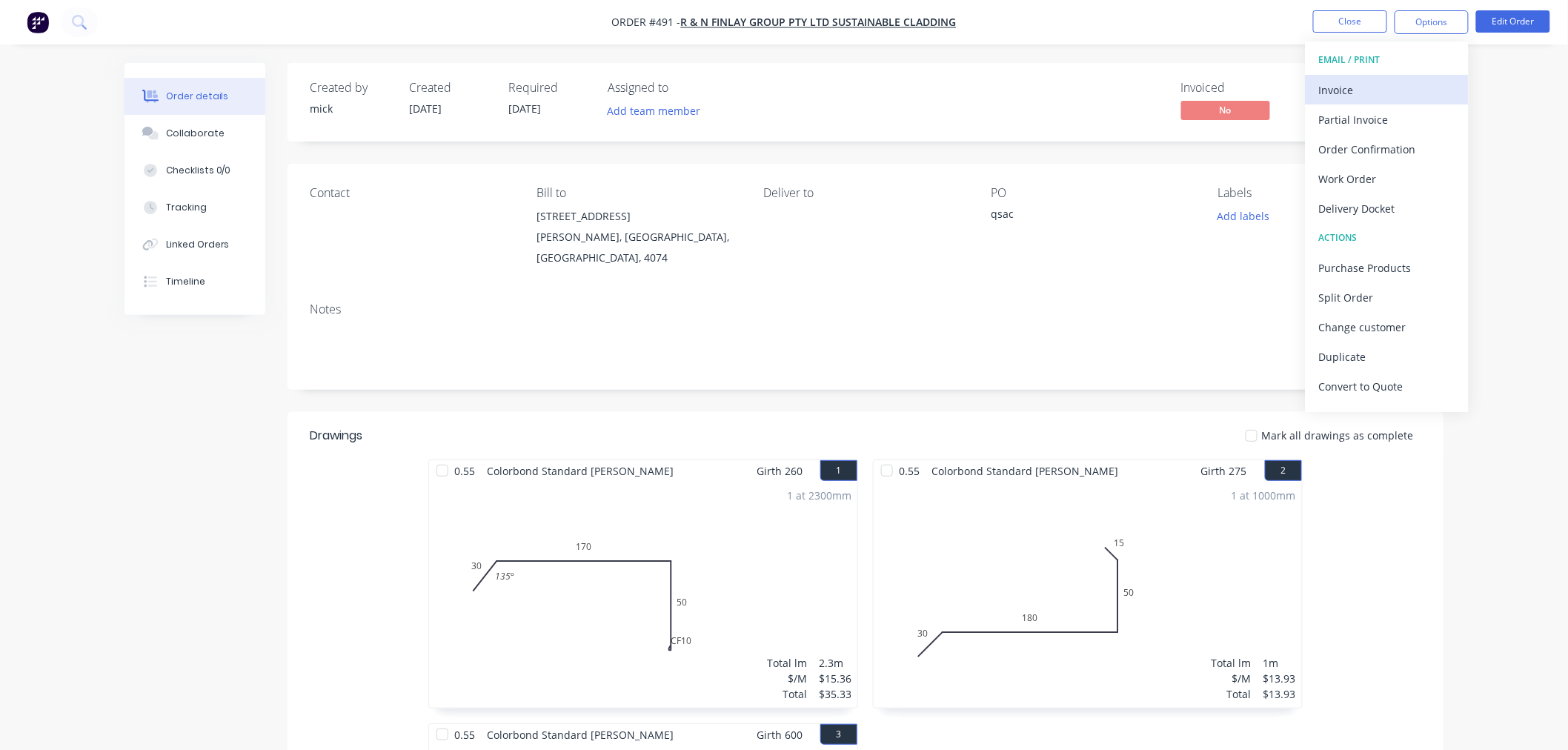
click at [1412, 83] on div "Invoice" at bounding box center [1387, 90] width 136 height 22
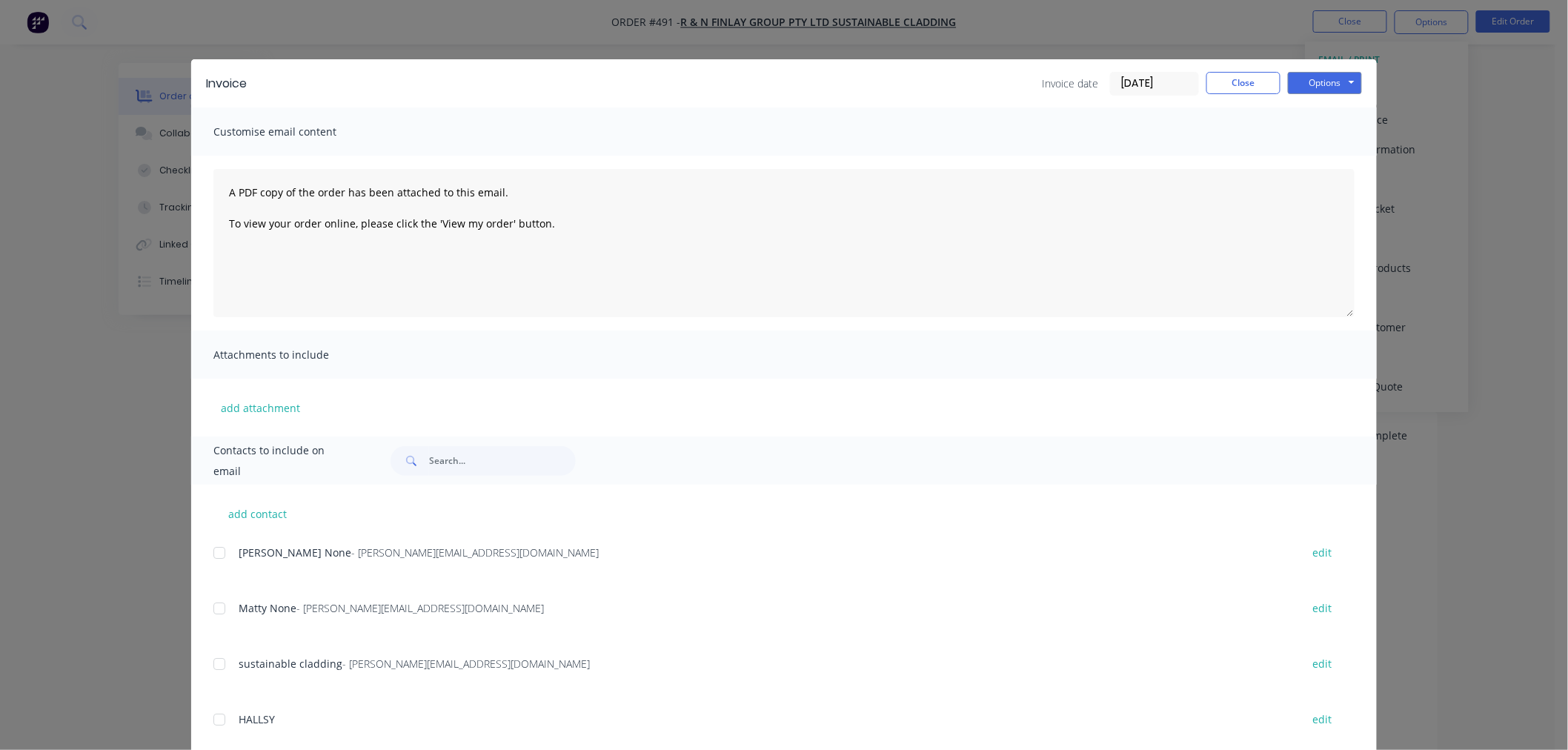
click at [219, 558] on div at bounding box center [219, 553] width 30 height 30
click at [220, 630] on div "Matty None - Matthew@sustainablecladding.com.au edit" at bounding box center [794, 617] width 1163 height 38
click at [218, 608] on div at bounding box center [219, 608] width 30 height 30
click at [1336, 76] on button "Options" at bounding box center [1324, 83] width 74 height 22
click at [1336, 156] on button "Email" at bounding box center [1335, 158] width 95 height 24
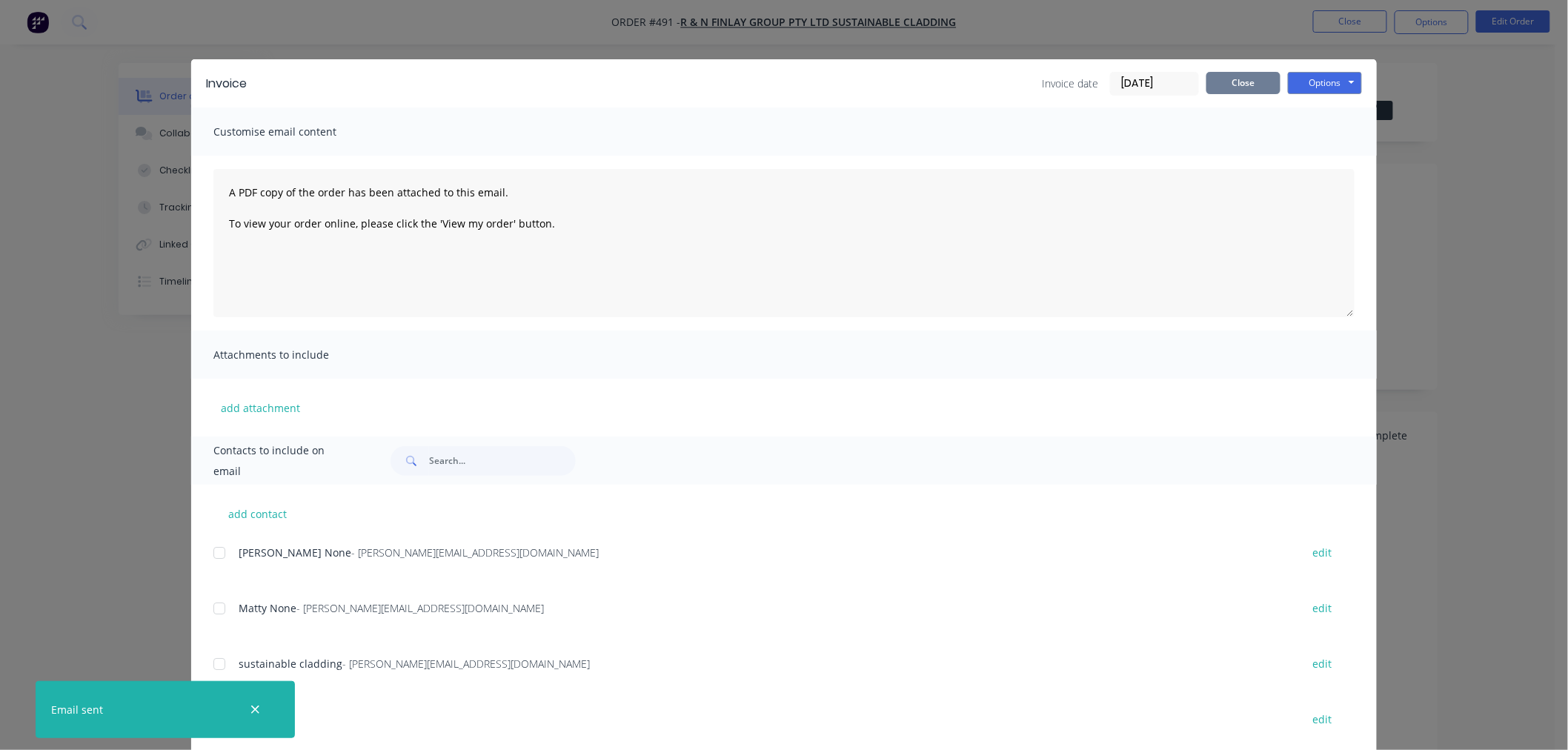
click at [1247, 74] on button "Close" at bounding box center [1243, 83] width 74 height 22
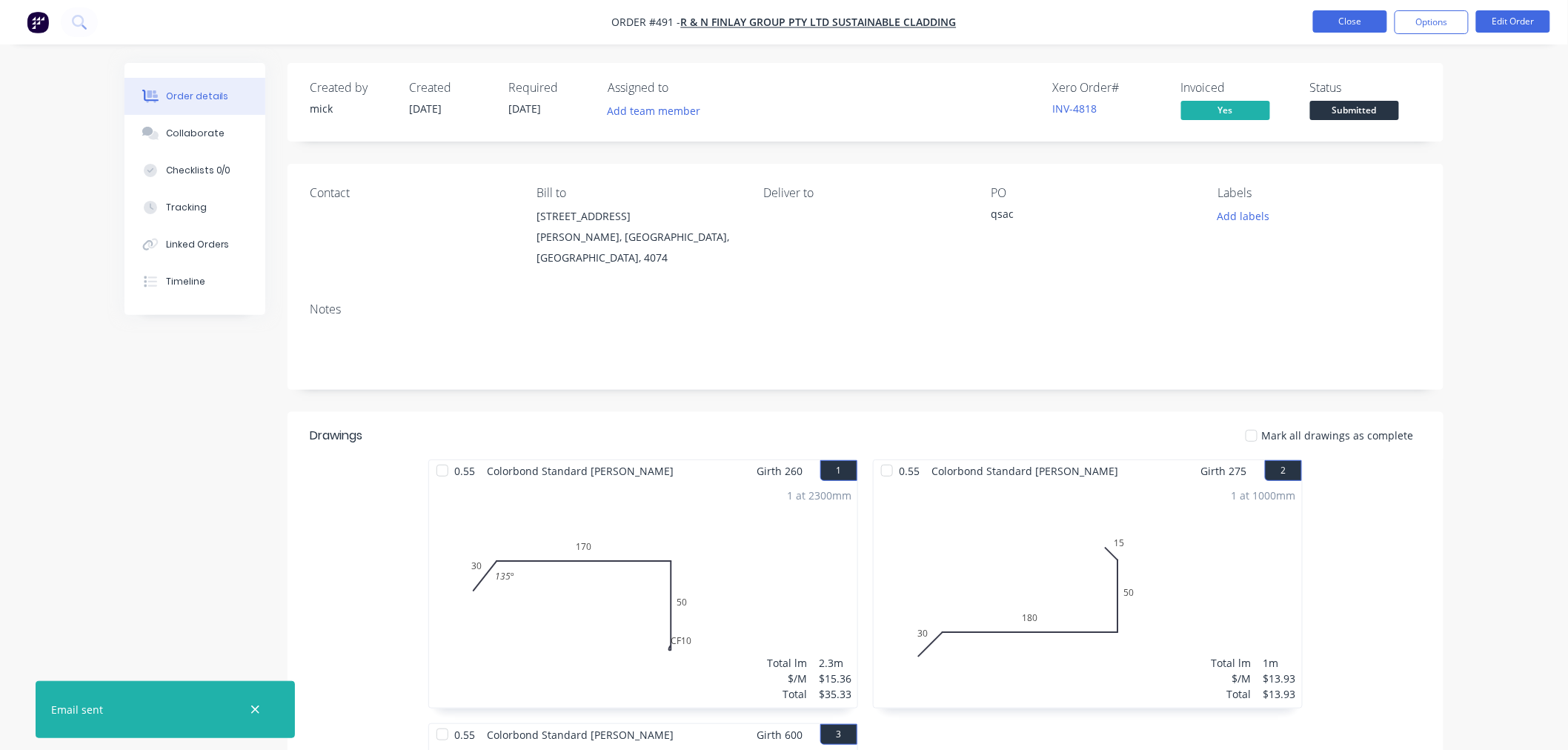
click at [1352, 17] on button "Close" at bounding box center [1350, 22] width 74 height 22
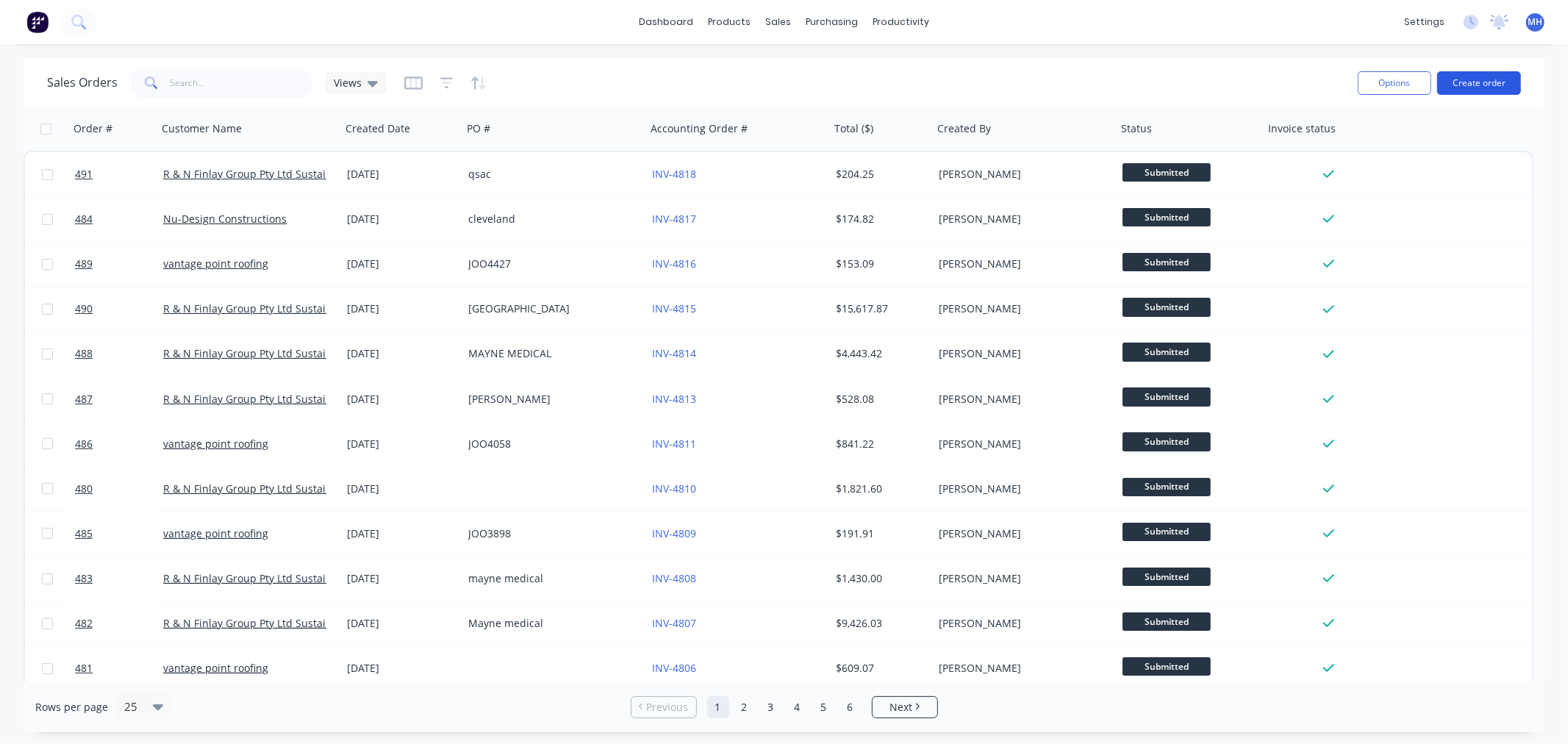
click at [1474, 91] on button "Create order" at bounding box center [1479, 84] width 84 height 24
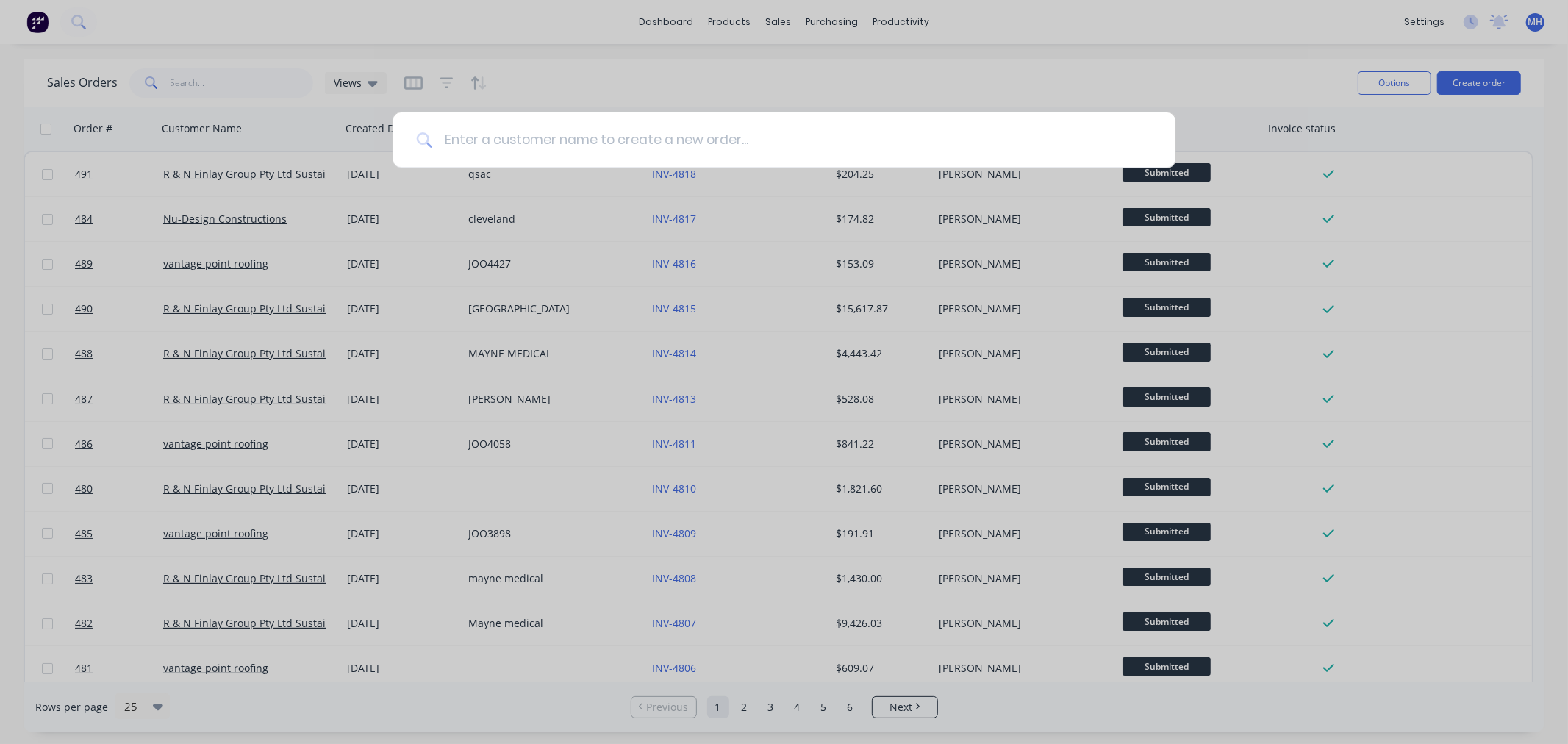
click at [582, 134] on input at bounding box center [792, 139] width 720 height 55
click at [582, 133] on input at bounding box center [792, 139] width 720 height 55
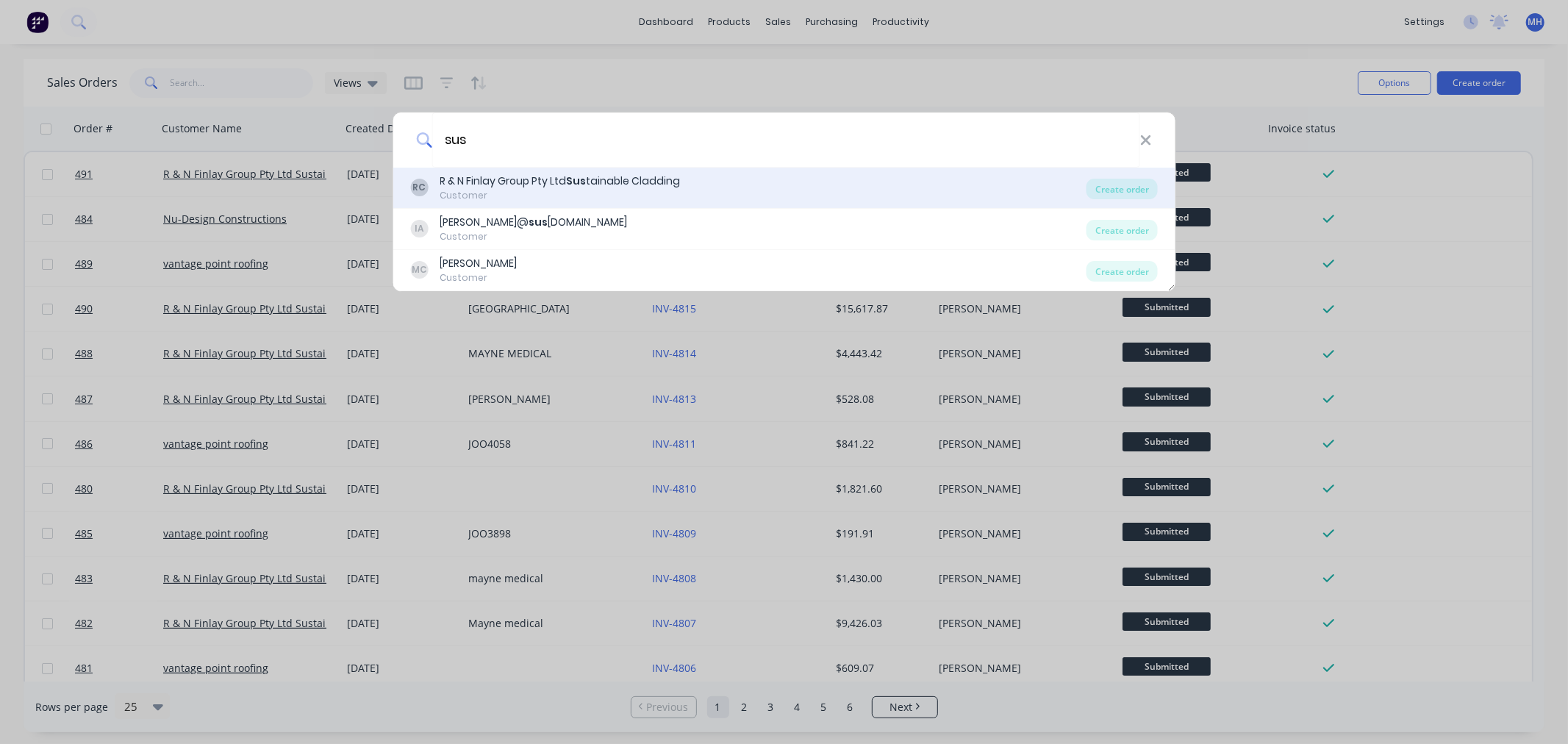
type input "sus"
click at [616, 180] on div "R & N Finlay Group Pty Ltd Sus tainable Cladding" at bounding box center [560, 181] width 240 height 15
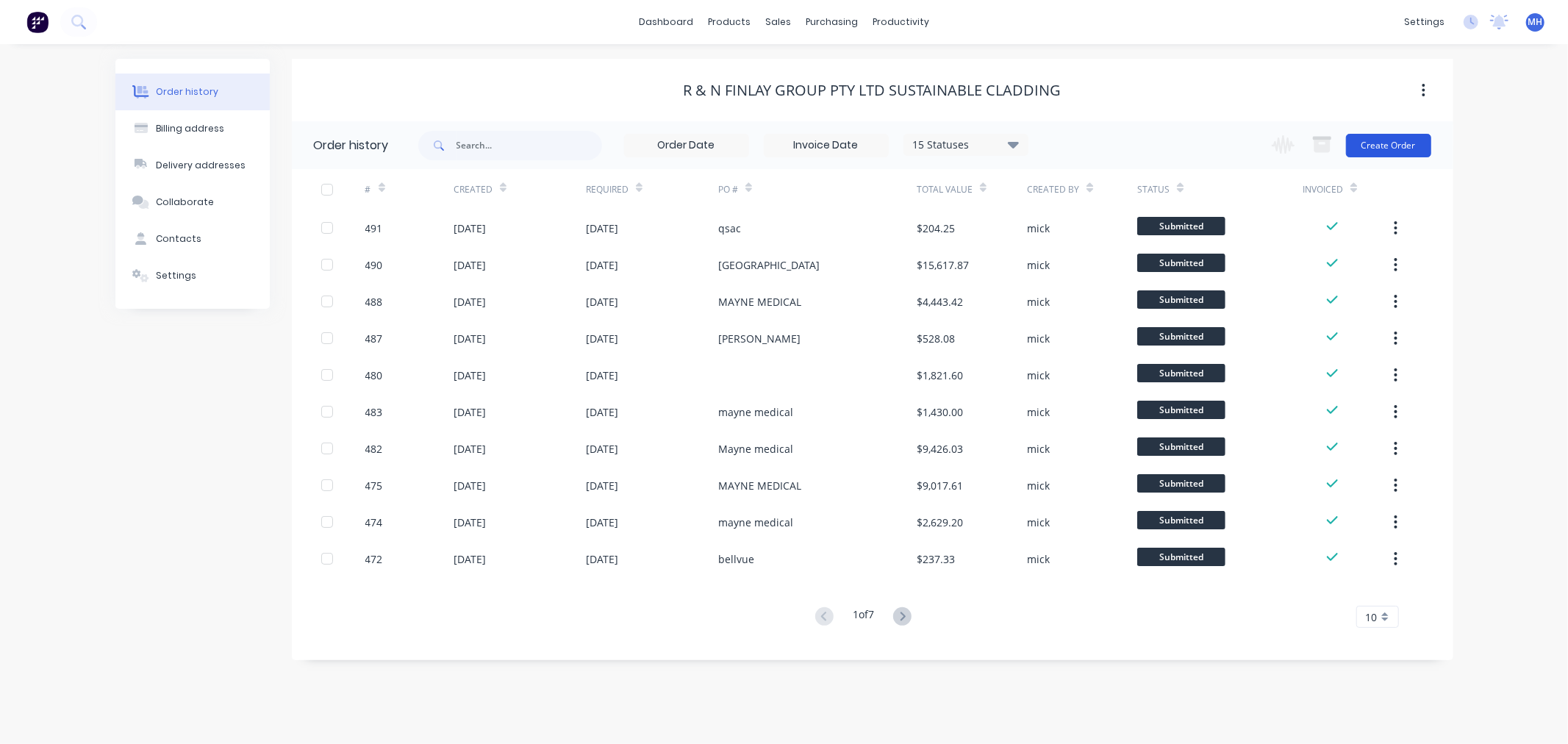
click at [1377, 142] on button "Create Order" at bounding box center [1388, 146] width 85 height 24
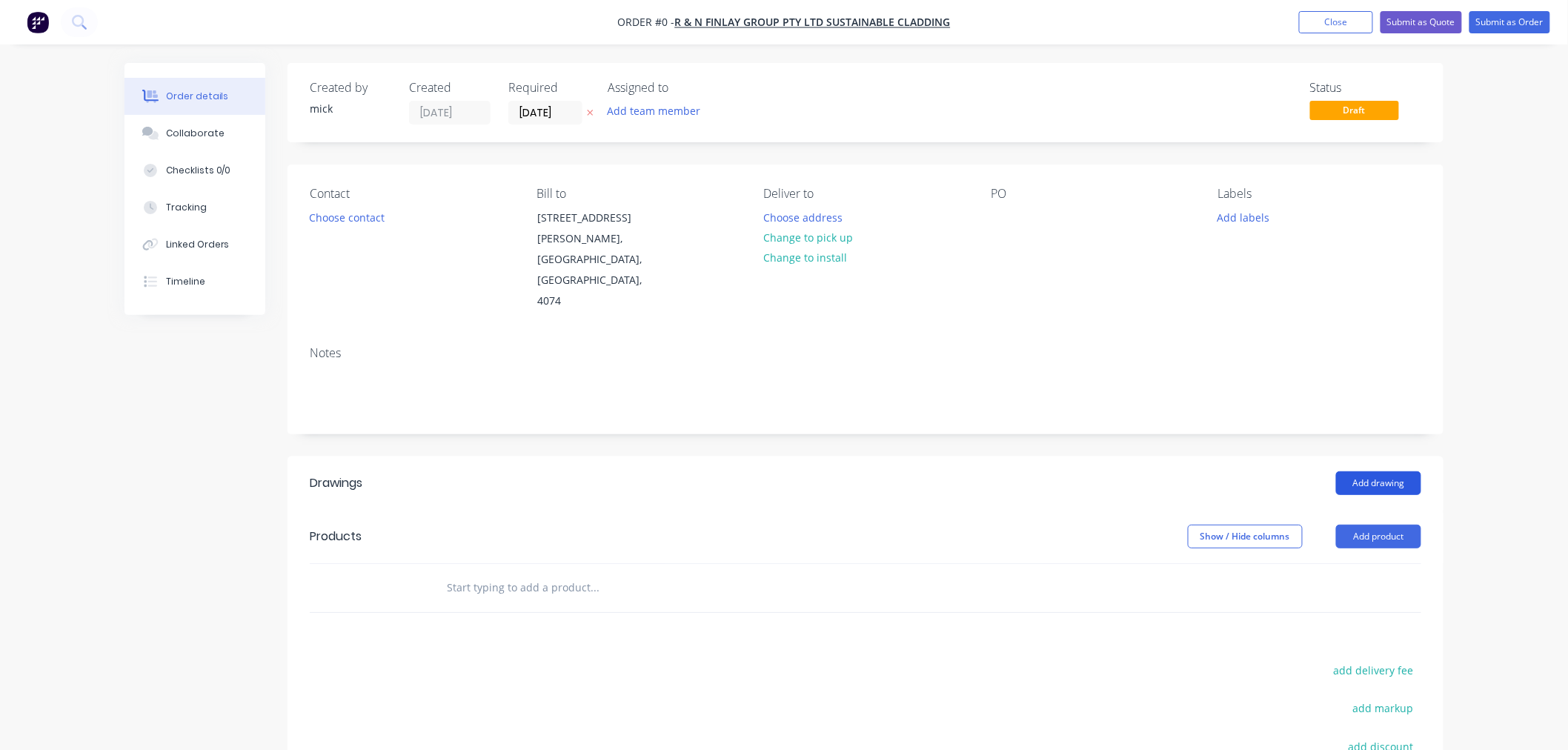
click at [1340, 472] on button "Add drawing" at bounding box center [1378, 484] width 85 height 24
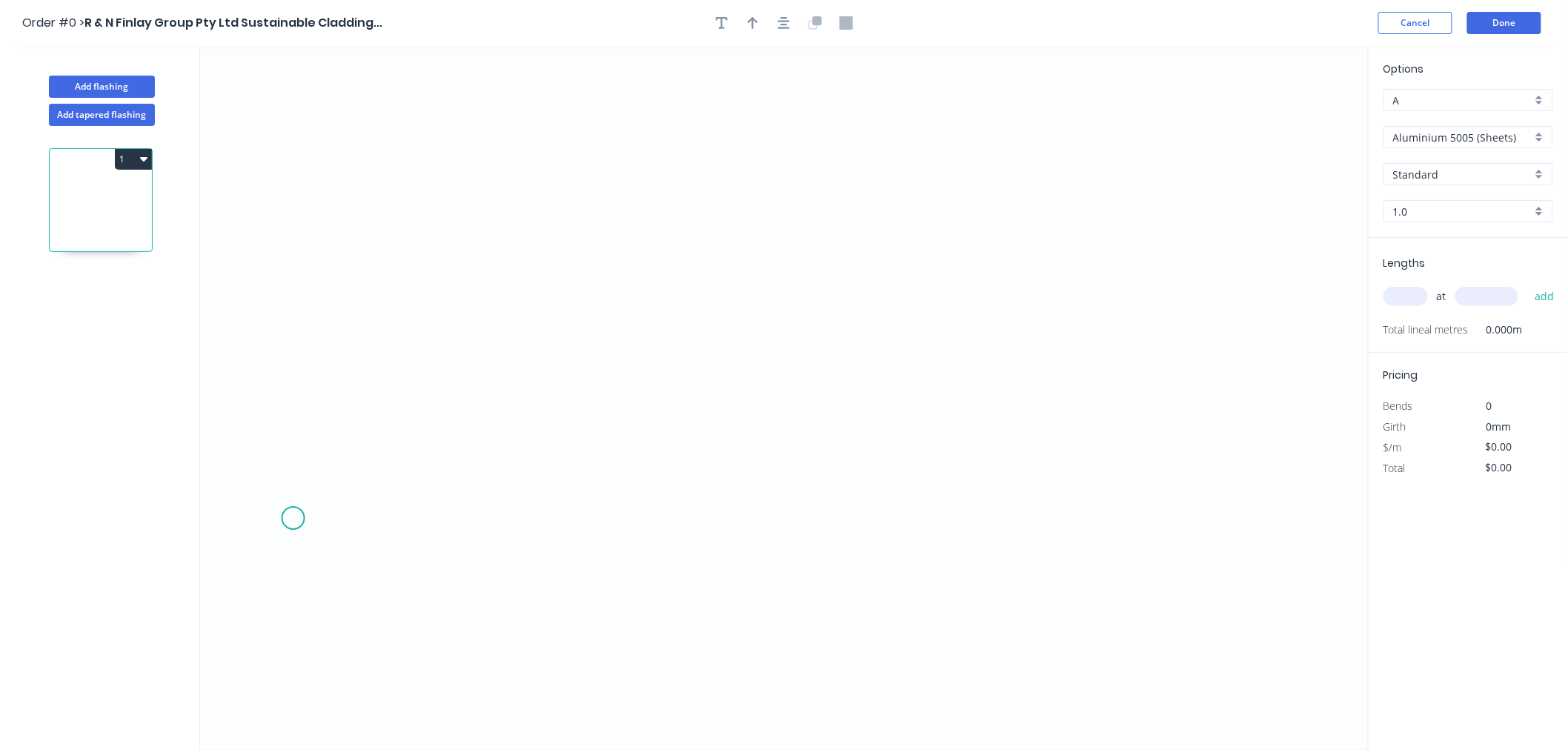
click at [293, 519] on icon "0" at bounding box center [784, 398] width 1168 height 704
click at [387, 428] on icon "0" at bounding box center [784, 398] width 1168 height 704
click at [680, 330] on icon "0 ?" at bounding box center [784, 398] width 1168 height 704
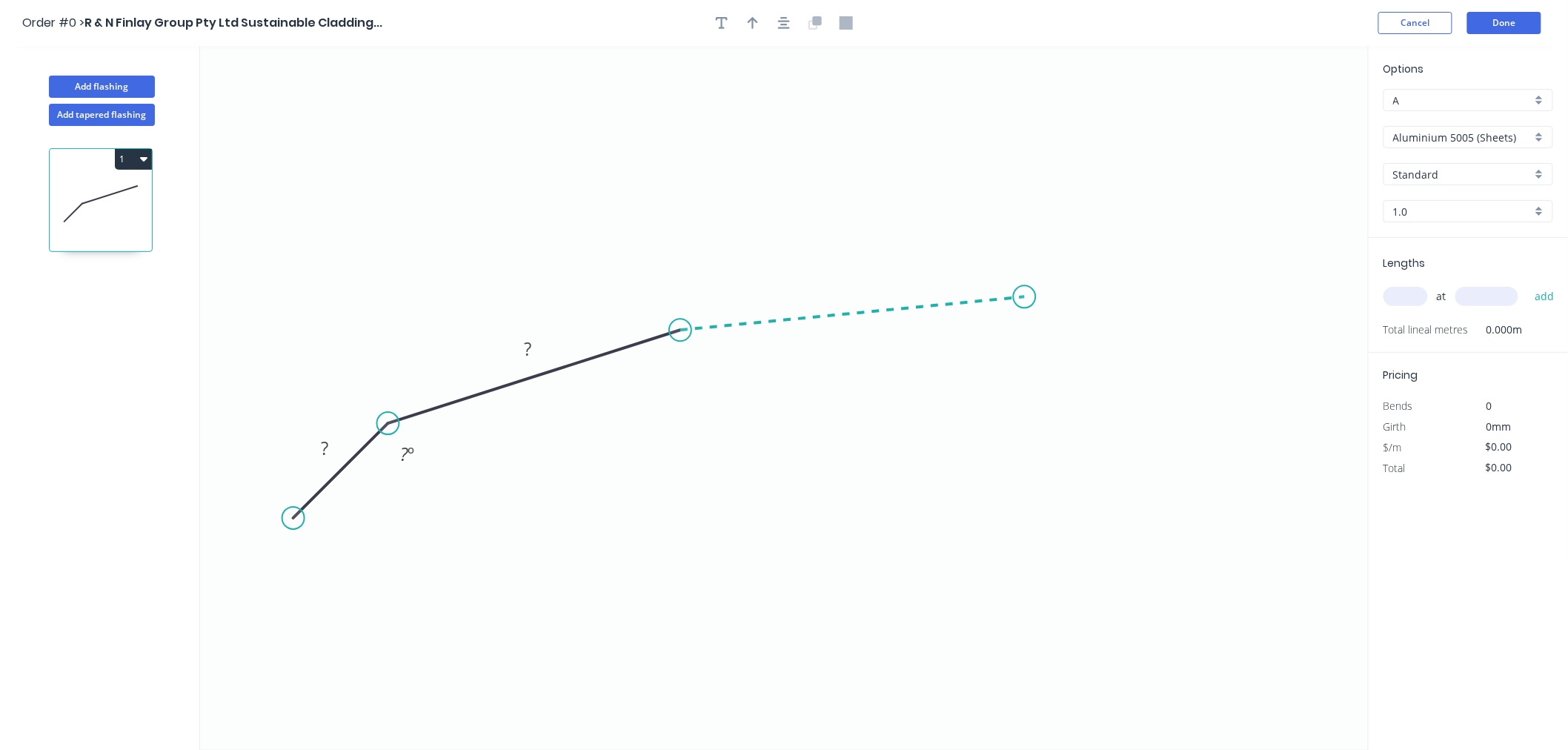
click at [1024, 298] on icon "0 ? ? ? º" at bounding box center [784, 398] width 1168 height 704
click at [1026, 295] on circle at bounding box center [1024, 297] width 22 height 22
click at [1028, 201] on icon "0 ? ? ? ? º ? º" at bounding box center [784, 398] width 1168 height 704
click at [1296, 158] on icon "0 ? ? ? ? ? º ? º ? º" at bounding box center [784, 398] width 1168 height 704
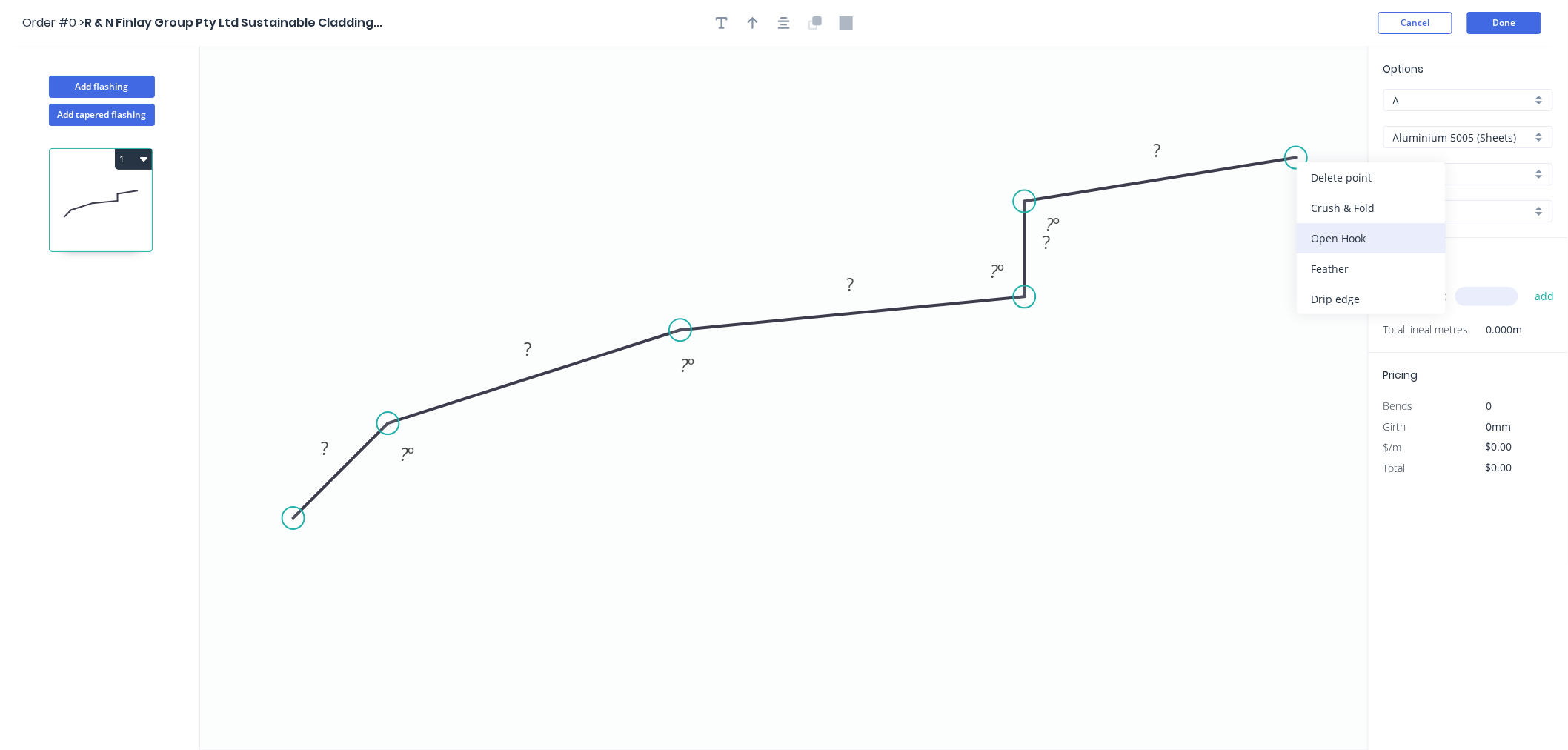
click at [1346, 233] on div "Open Hook" at bounding box center [1371, 238] width 149 height 30
click at [1326, 116] on tspan "25" at bounding box center [1324, 116] width 21 height 24
click at [1264, 327] on icon "0 ? ? ? ? OH 15 ? ? º ? º ? º ? º" at bounding box center [784, 398] width 1168 height 704
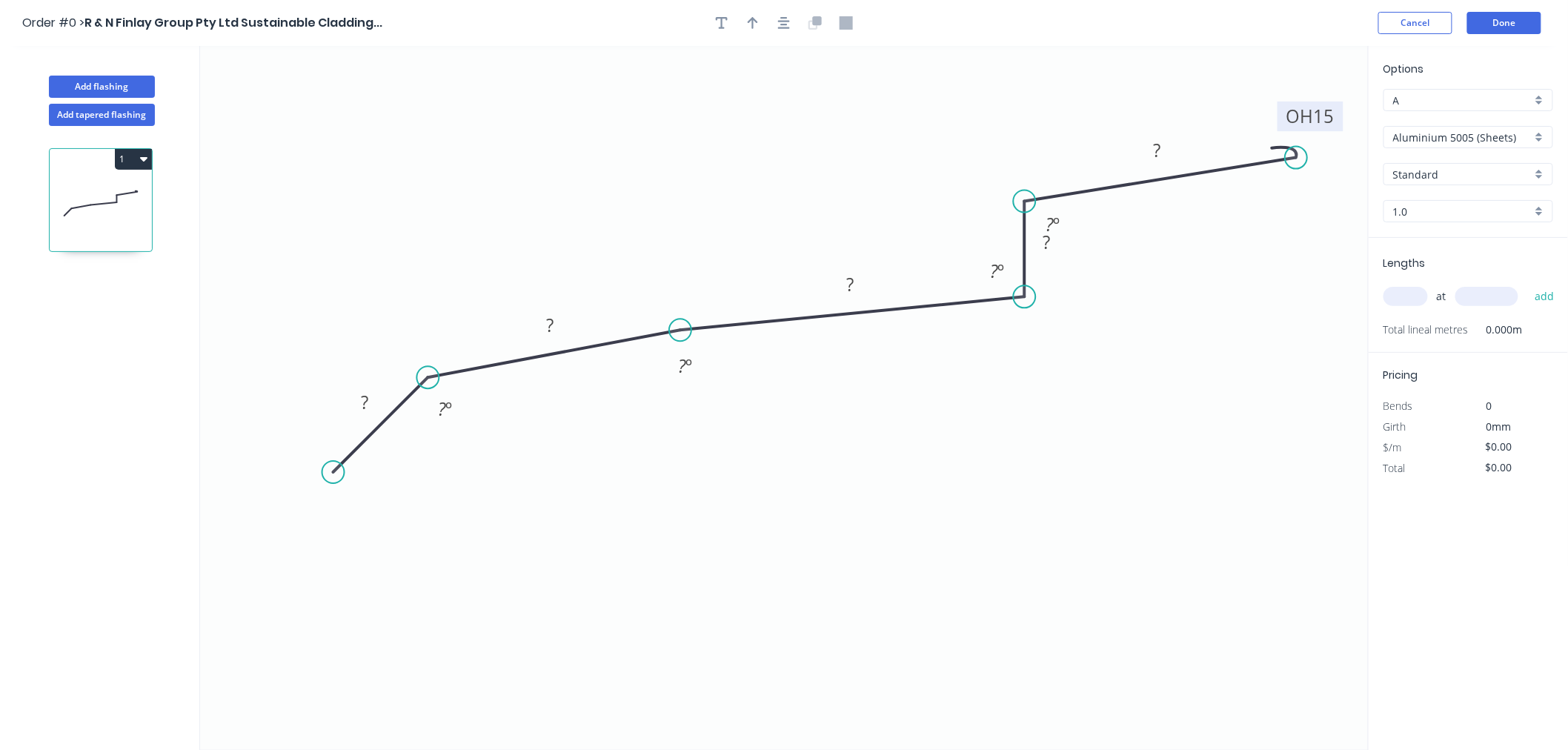
drag, startPoint x: 309, startPoint y: 501, endPoint x: 350, endPoint y: 455, distance: 61.6
click at [350, 455] on icon at bounding box center [381, 424] width 95 height 95
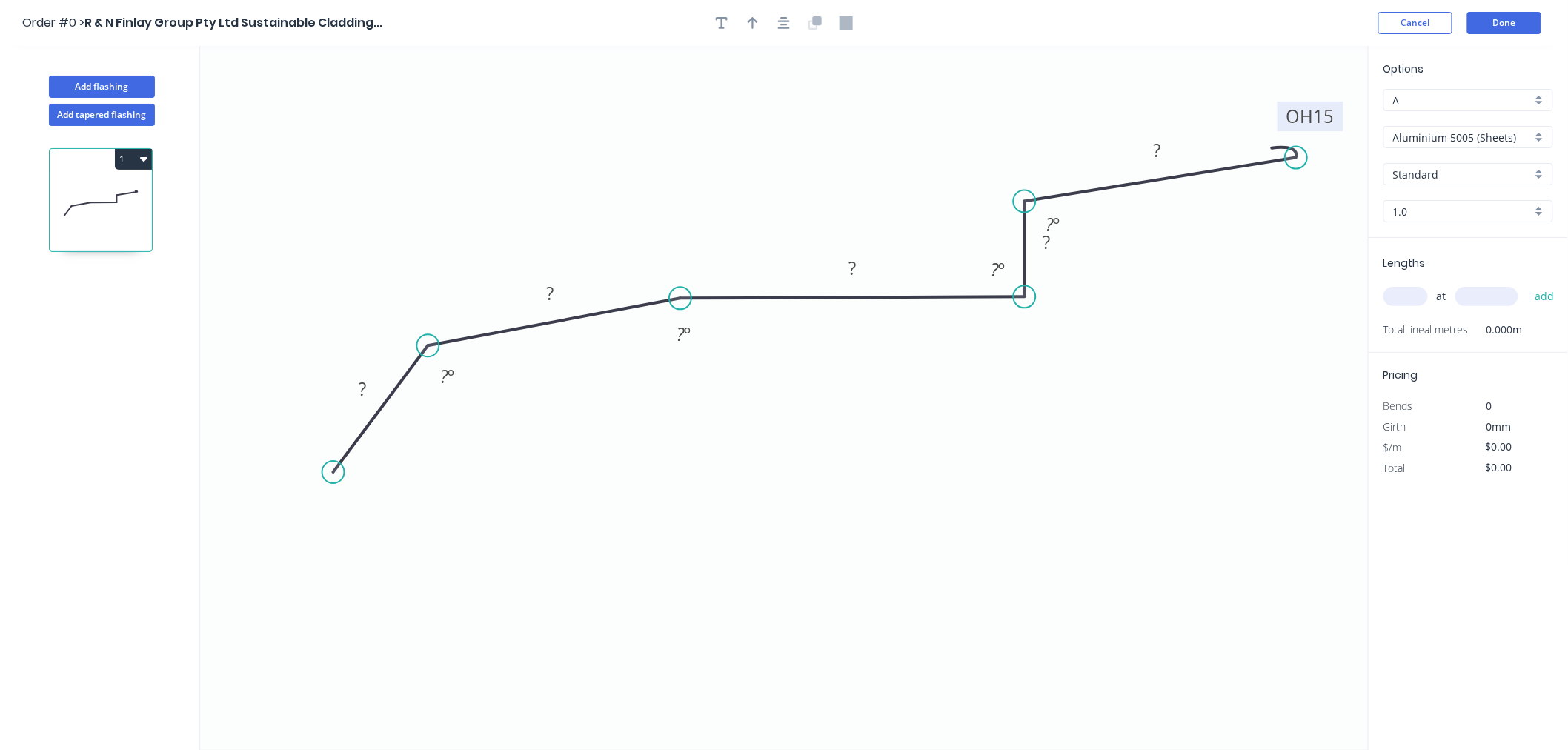
drag, startPoint x: 485, startPoint y: 366, endPoint x: 487, endPoint y: 334, distance: 32.1
click at [487, 334] on icon at bounding box center [554, 322] width 253 height 47
click at [402, 501] on div "Delete point" at bounding box center [412, 493] width 149 height 30
click at [499, 363] on div "Delete point" at bounding box center [513, 362] width 149 height 30
click at [705, 298] on icon at bounding box center [853, 297] width 345 height 2
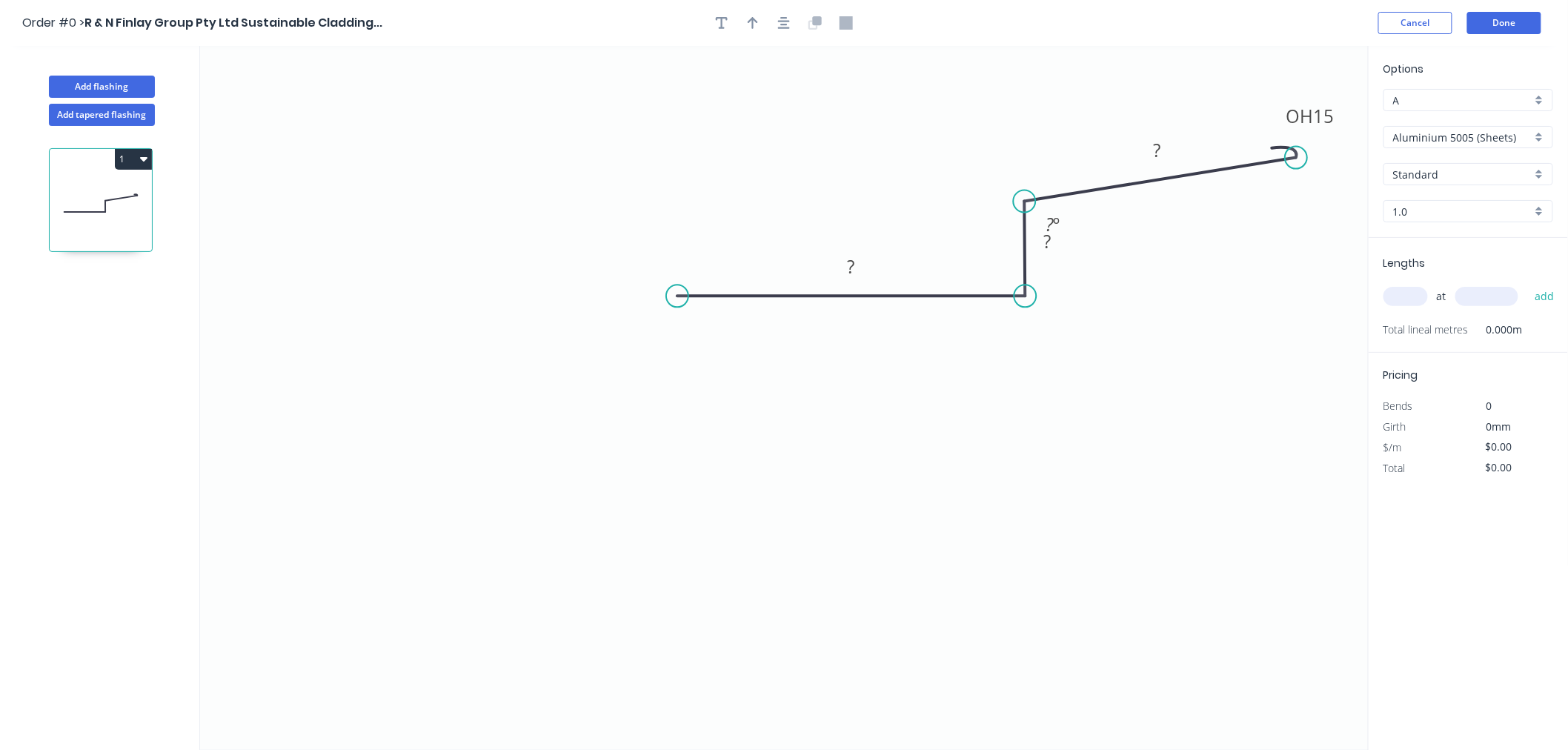
drag, startPoint x: 671, startPoint y: 298, endPoint x: 677, endPoint y: 314, distance: 17.1
click at [677, 314] on icon "0 ? ? OH 15 ? ? º" at bounding box center [784, 398] width 1168 height 704
drag, startPoint x: 675, startPoint y: 293, endPoint x: 681, endPoint y: 348, distance: 55.3
click at [681, 348] on circle at bounding box center [681, 348] width 22 height 22
click at [679, 350] on circle at bounding box center [681, 348] width 22 height 22
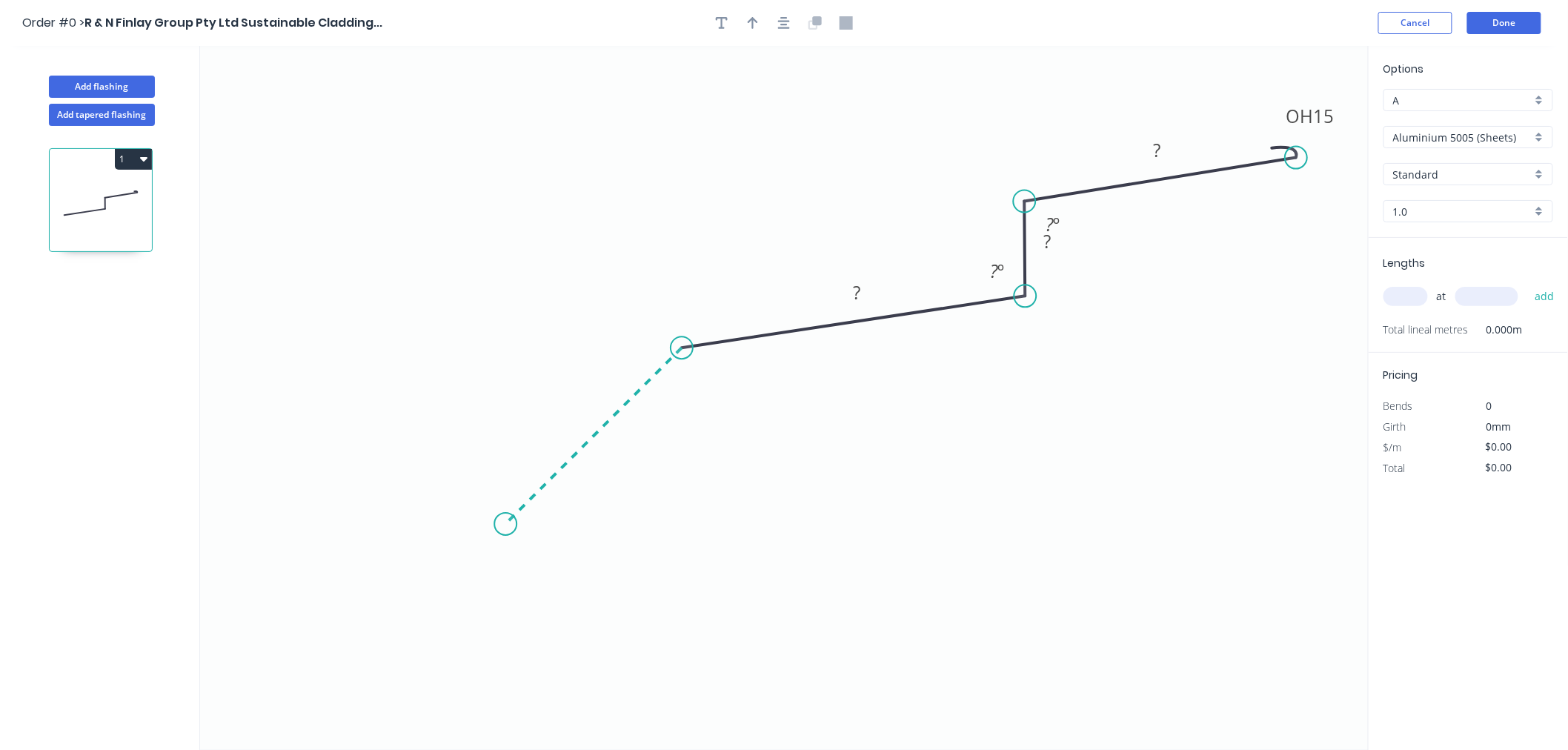
click at [505, 509] on icon "0 ? ? OH 15 ? ? º ? º" at bounding box center [784, 398] width 1168 height 704
click at [496, 631] on icon "0 ? ? ? OH 15 ? ? º ? º ? º" at bounding box center [784, 398] width 1168 height 704
click at [496, 631] on circle at bounding box center [505, 631] width 22 height 22
click at [496, 630] on circle at bounding box center [505, 631] width 22 height 22
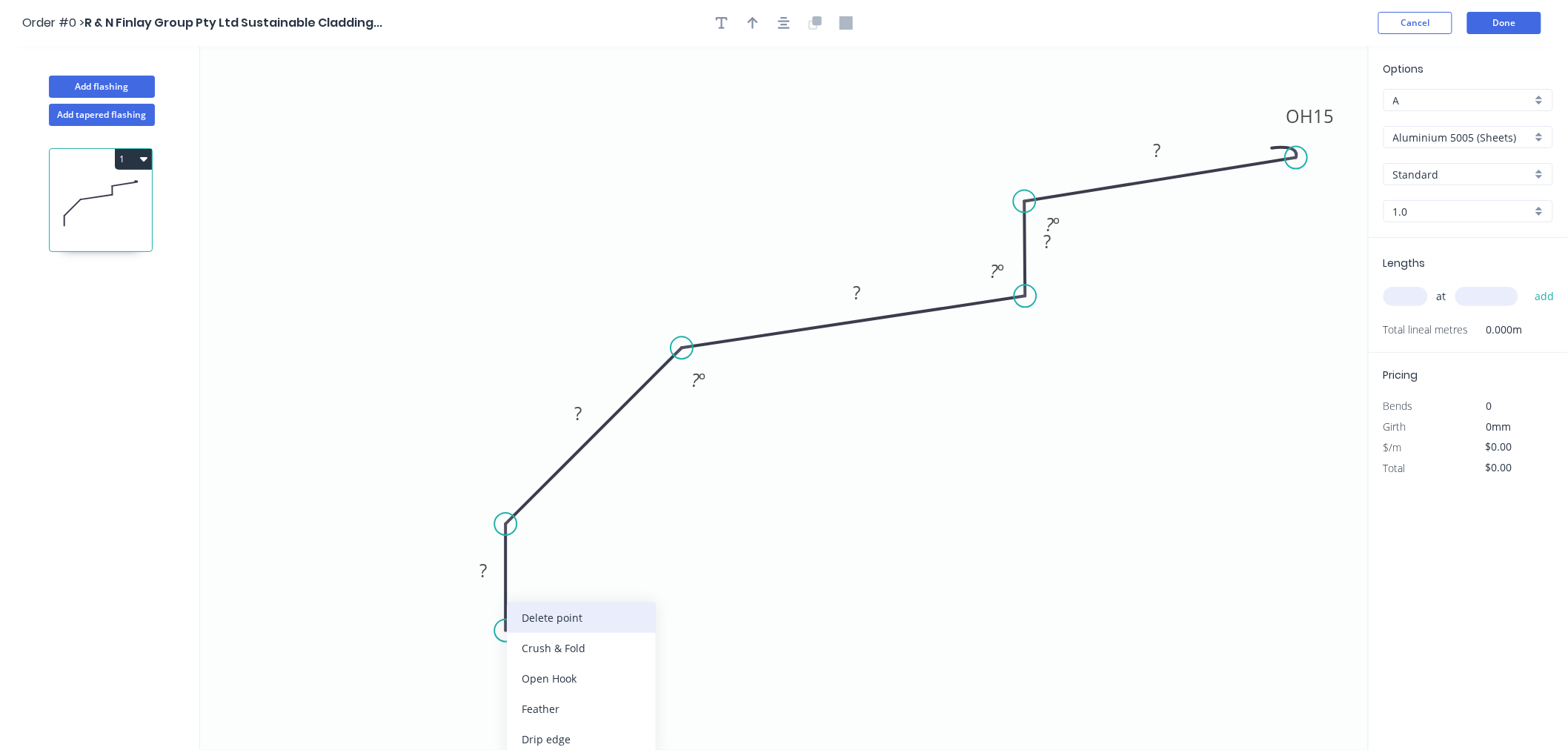
click at [544, 605] on div "Delete point" at bounding box center [581, 618] width 149 height 30
click at [503, 524] on circle at bounding box center [505, 525] width 22 height 22
click at [541, 553] on div "Delete point" at bounding box center [580, 554] width 149 height 30
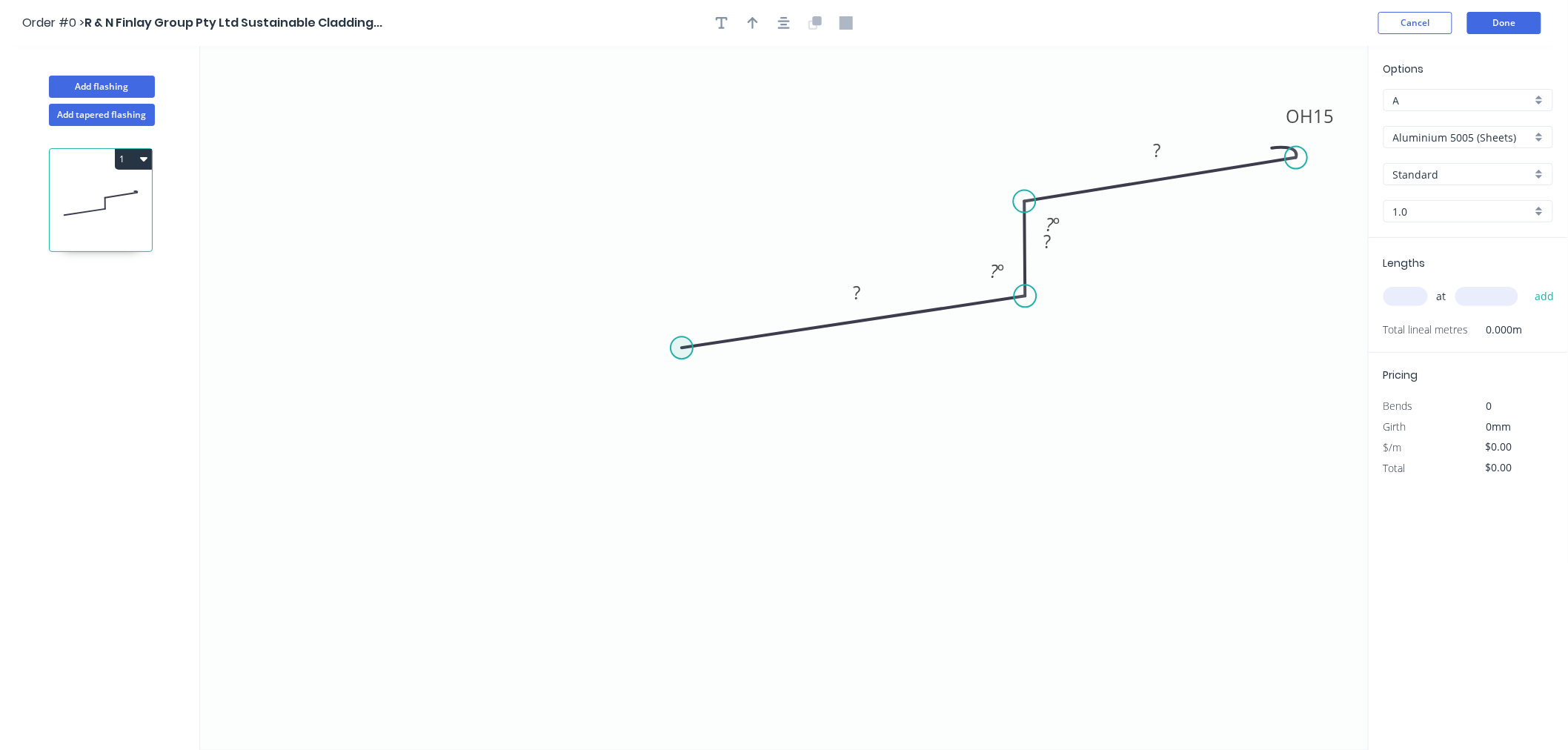
click at [681, 351] on circle at bounding box center [681, 348] width 22 height 22
click at [550, 535] on icon "0 ? ? OH 15 ? ? º ? º" at bounding box center [784, 398] width 1168 height 704
click at [503, 626] on icon "0 ? ? ? OH 15 ? ? º ? º ? º" at bounding box center [784, 398] width 1168 height 704
click at [503, 626] on circle at bounding box center [504, 626] width 22 height 22
click at [504, 626] on circle at bounding box center [504, 626] width 22 height 22
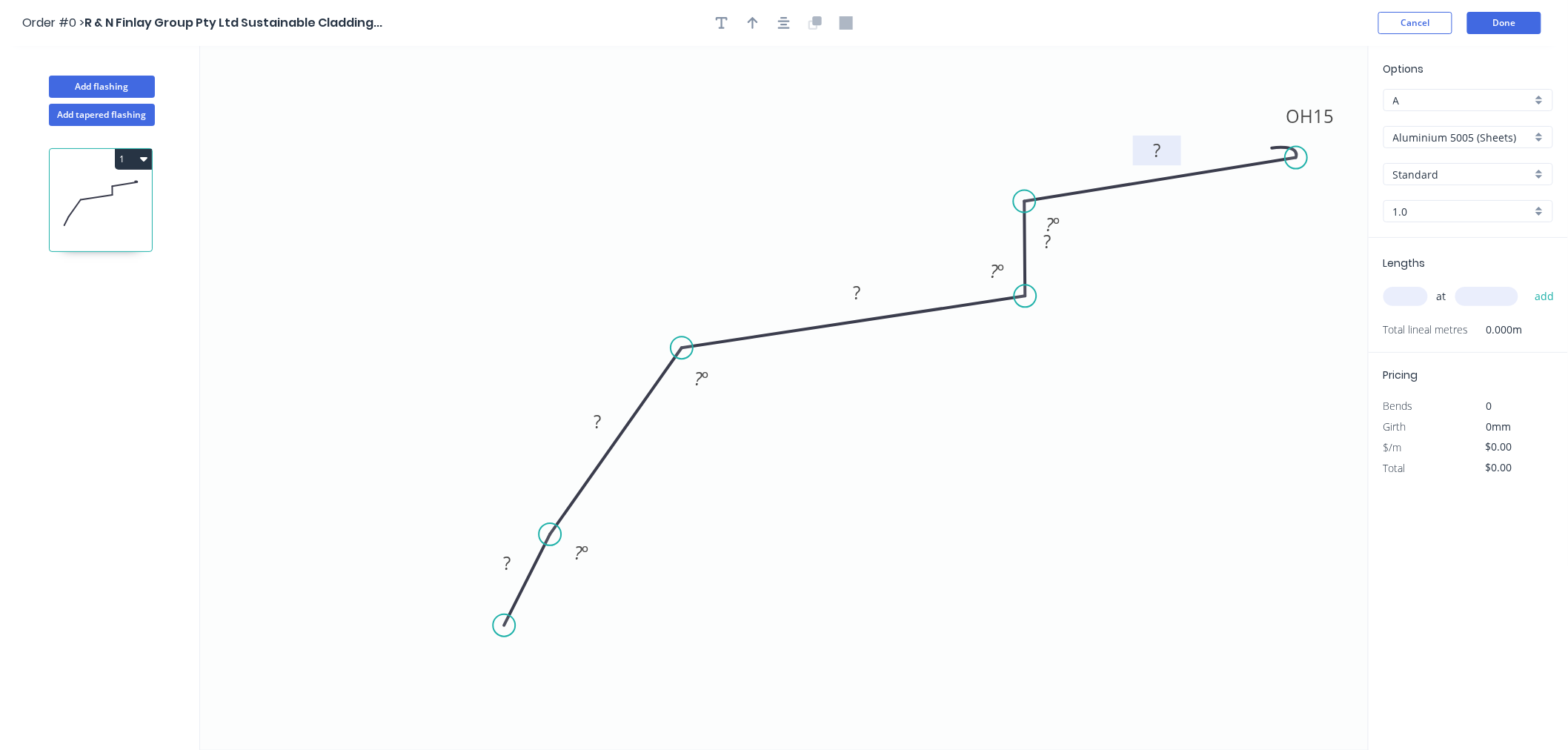
click at [1157, 152] on tspan "?" at bounding box center [1156, 151] width 7 height 24
drag, startPoint x: 1050, startPoint y: 254, endPoint x: 1057, endPoint y: 279, distance: 26.0
click at [1057, 279] on rect at bounding box center [1054, 266] width 48 height 30
click at [1052, 228] on tspan "?" at bounding box center [1049, 224] width 8 height 24
click at [1065, 268] on rect at bounding box center [1053, 268] width 30 height 21
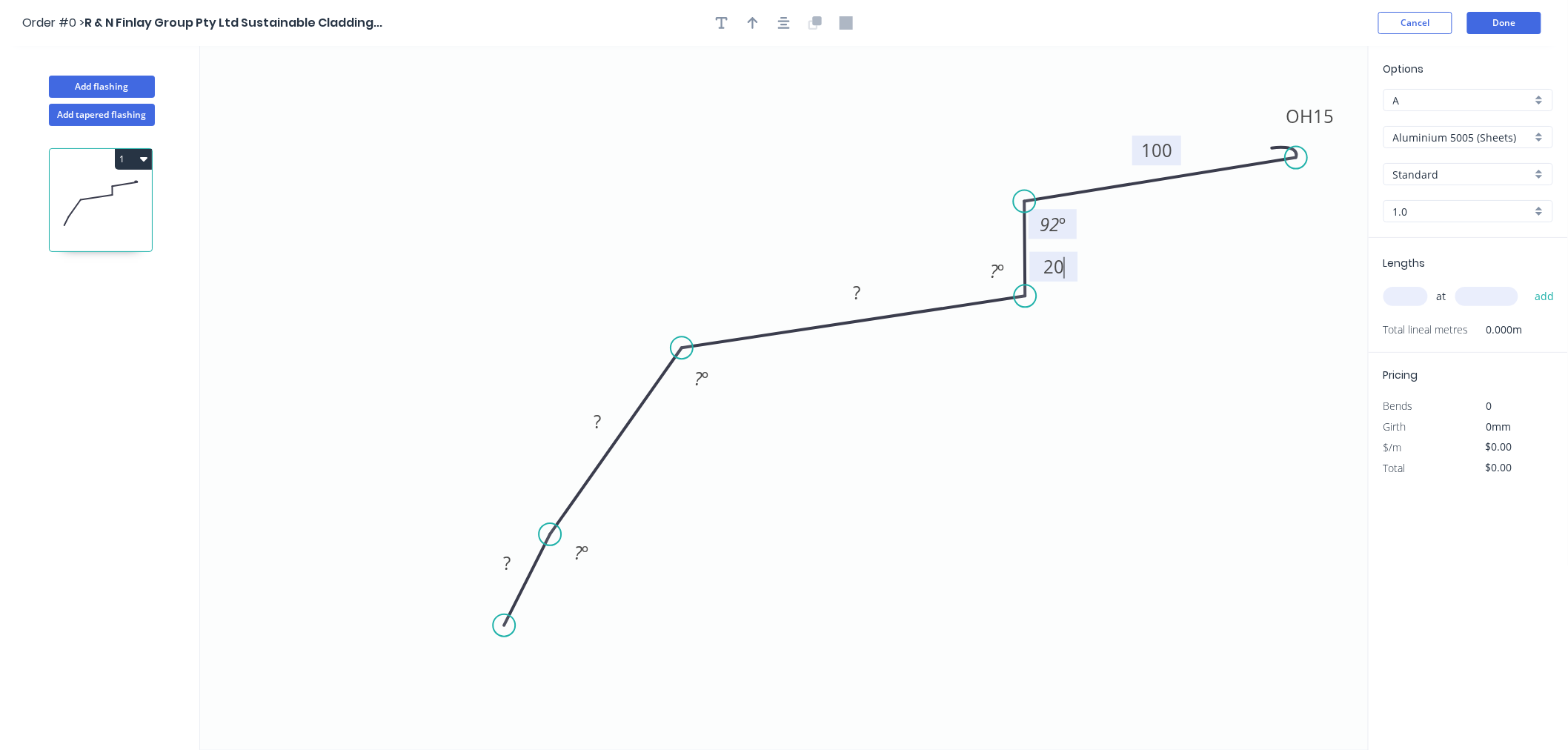
click at [1091, 407] on icon "0 ? ? ? 20 OH 15 100 ? º ? º 92 º ? º" at bounding box center [784, 398] width 1168 height 704
click at [997, 271] on tspan "º" at bounding box center [1000, 271] width 6 height 24
click at [893, 109] on icon "0 ? ? ? 20 OH 15 100 ? º 92 º 92 º ? º" at bounding box center [784, 398] width 1168 height 704
click at [863, 291] on rect at bounding box center [856, 294] width 30 height 21
click at [927, 454] on icon "0 ? ? 220 20 OH 15 100 ? º 92 º 92 º ? º" at bounding box center [784, 398] width 1168 height 704
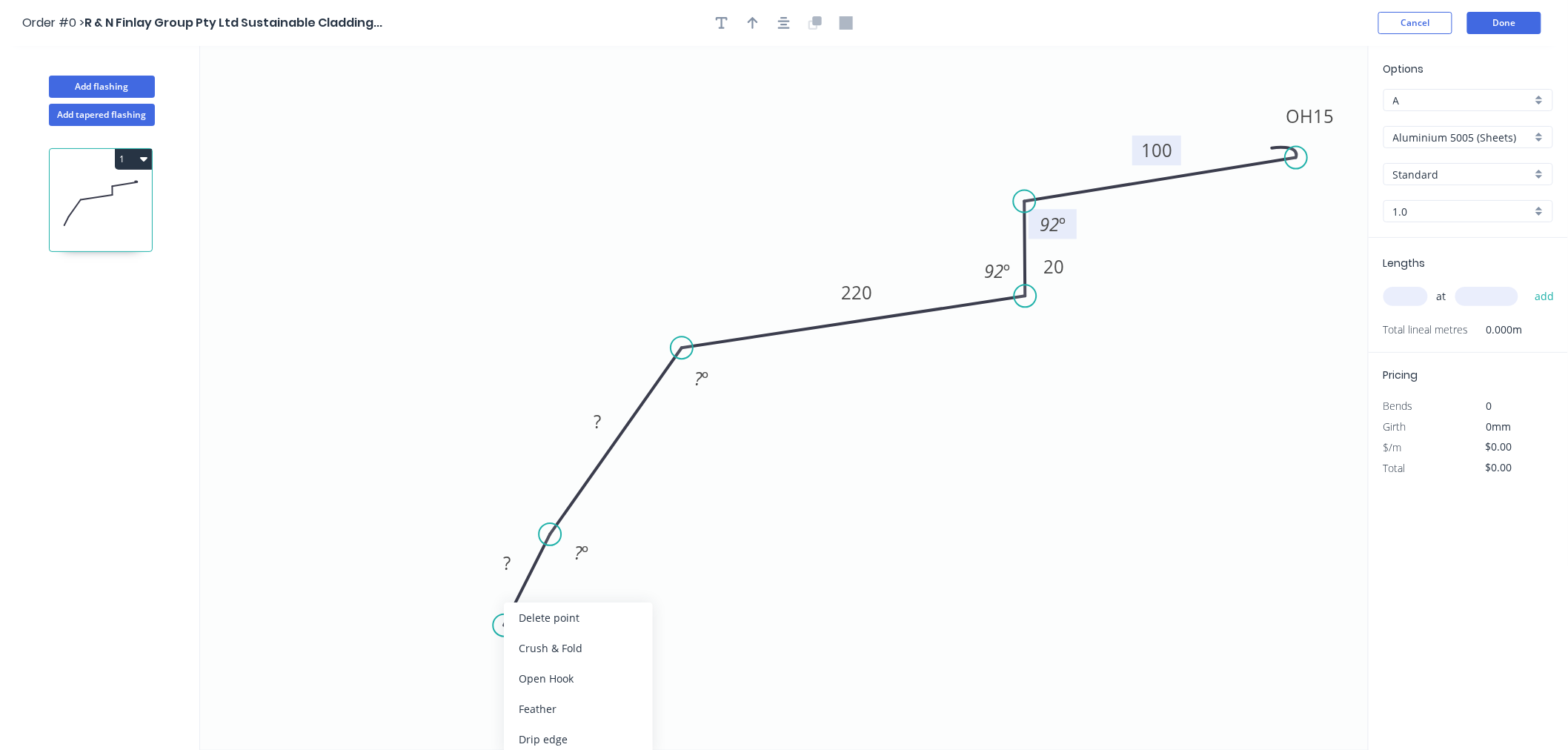
click at [563, 614] on div "Delete point" at bounding box center [578, 618] width 149 height 30
click at [603, 559] on div "Delete point" at bounding box center [625, 555] width 149 height 30
click at [685, 348] on circle at bounding box center [681, 348] width 22 height 22
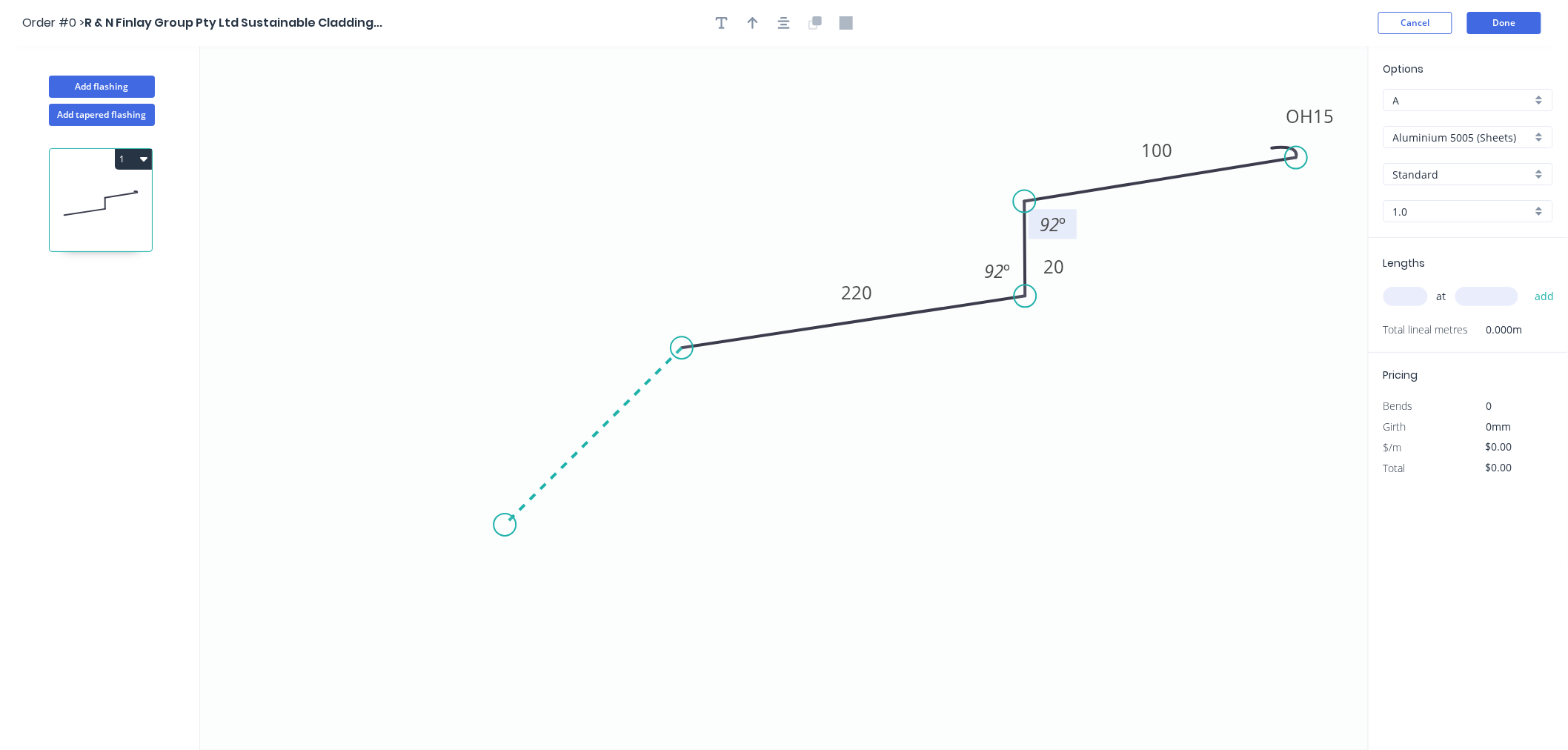
click at [504, 504] on icon "0 220 20 OH 15 100 92 º 92 º" at bounding box center [784, 398] width 1168 height 704
click at [475, 629] on icon "0 ? 220 20 OH 15 100 ? º 92 º 92 º" at bounding box center [784, 398] width 1168 height 704
click at [475, 629] on circle at bounding box center [475, 628] width 22 height 22
click at [709, 387] on rect at bounding box center [698, 381] width 30 height 21
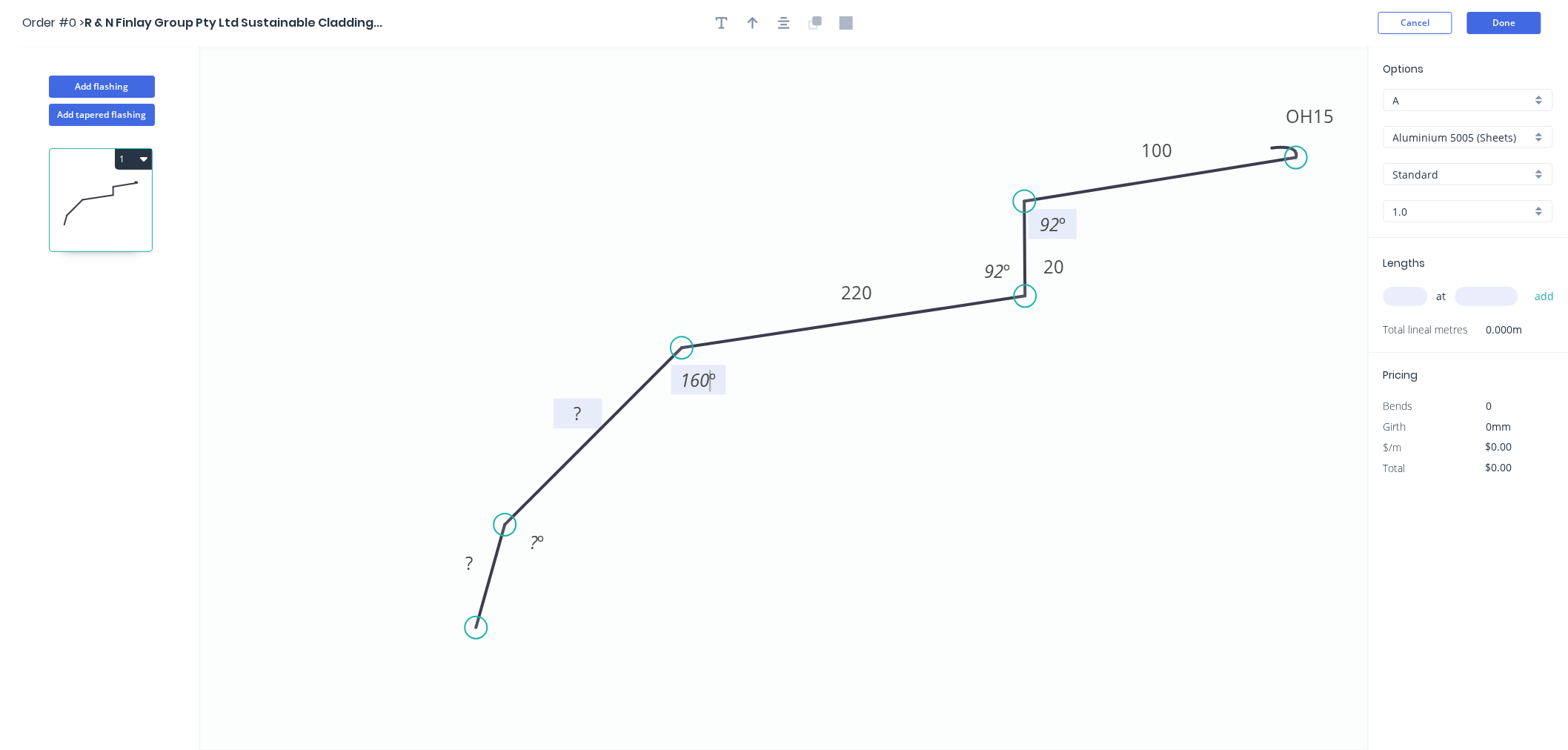
click at [581, 416] on tspan "?" at bounding box center [577, 414] width 7 height 24
click at [540, 549] on tspan "º" at bounding box center [540, 542] width 6 height 24
click at [479, 565] on rect at bounding box center [469, 564] width 30 height 21
click at [901, 586] on icon "0 30 250 220 20 OH 15 100 160 º 92 º 92 º 135 º" at bounding box center [784, 398] width 1168 height 704
click at [1521, 18] on button "Done" at bounding box center [1504, 23] width 74 height 22
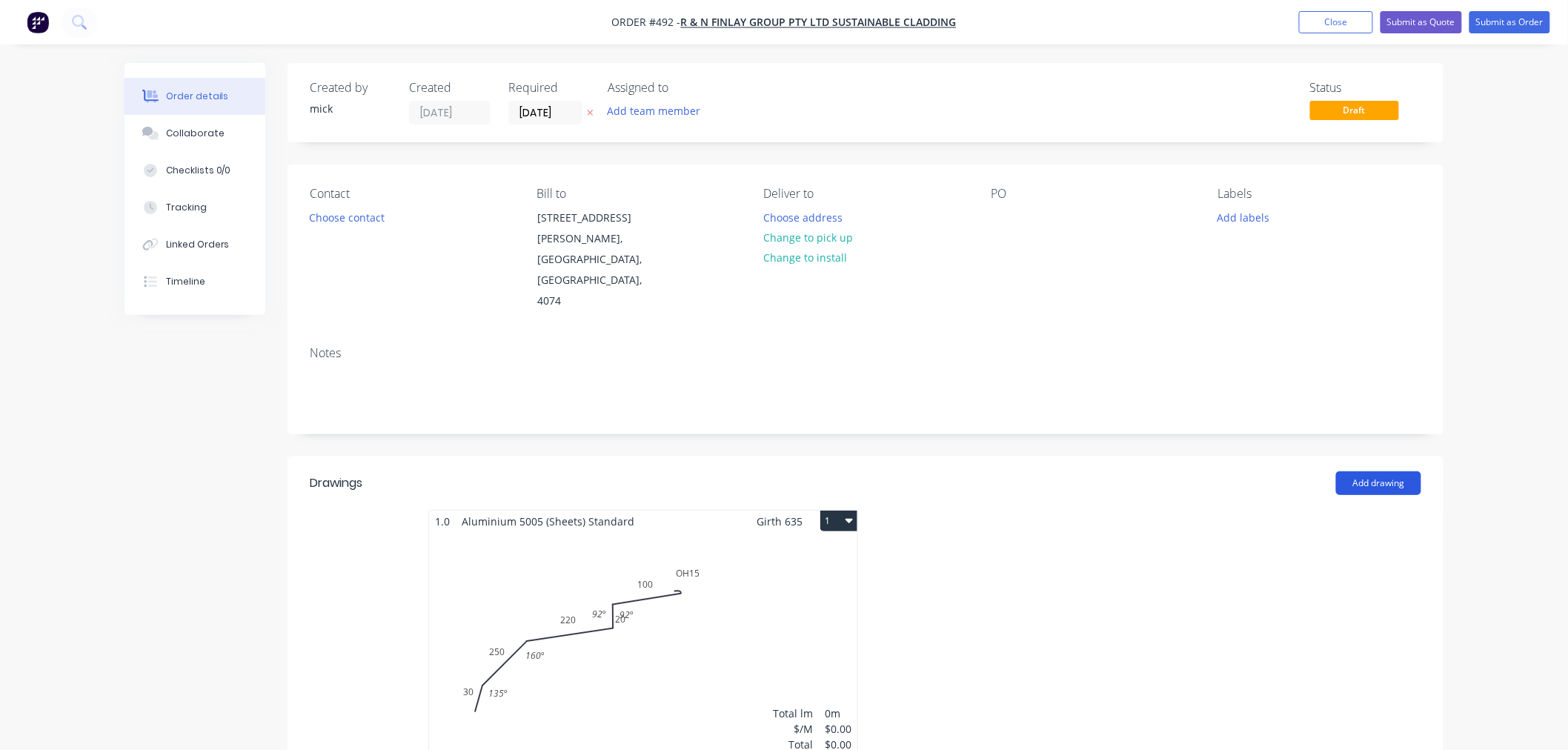
click at [1373, 472] on button "Add drawing" at bounding box center [1378, 484] width 85 height 24
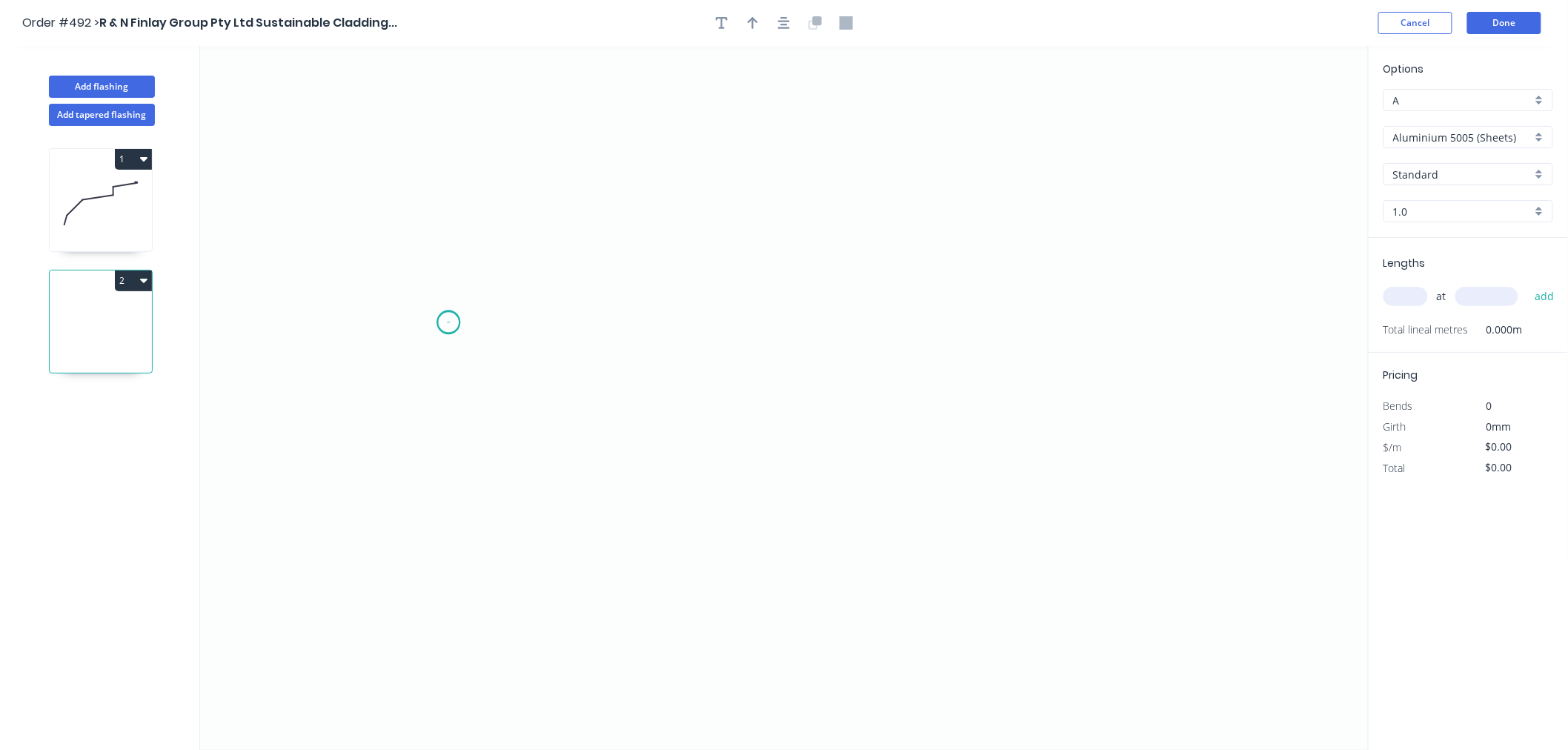
click at [448, 322] on icon "0" at bounding box center [784, 398] width 1168 height 704
click at [539, 240] on icon "0" at bounding box center [784, 398] width 1168 height 704
click at [1004, 249] on icon "0 ?" at bounding box center [784, 398] width 1168 height 704
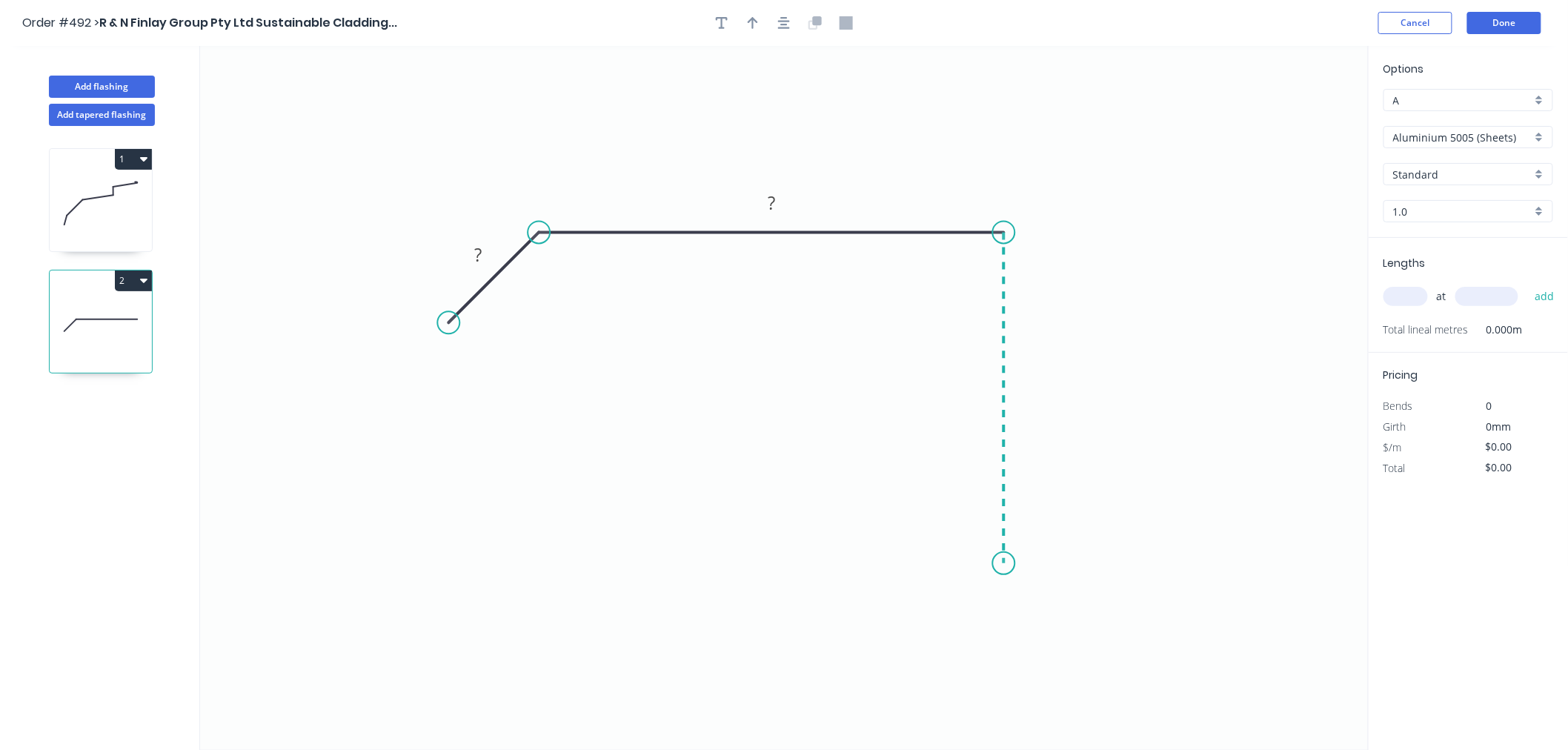
click at [985, 564] on icon "0 ? ?" at bounding box center [784, 398] width 1168 height 704
click at [848, 560] on icon "0 ? ? ?" at bounding box center [784, 398] width 1168 height 704
click at [846, 686] on icon "0 ? ? ? ?" at bounding box center [784, 398] width 1168 height 704
click at [846, 686] on circle at bounding box center [848, 685] width 22 height 22
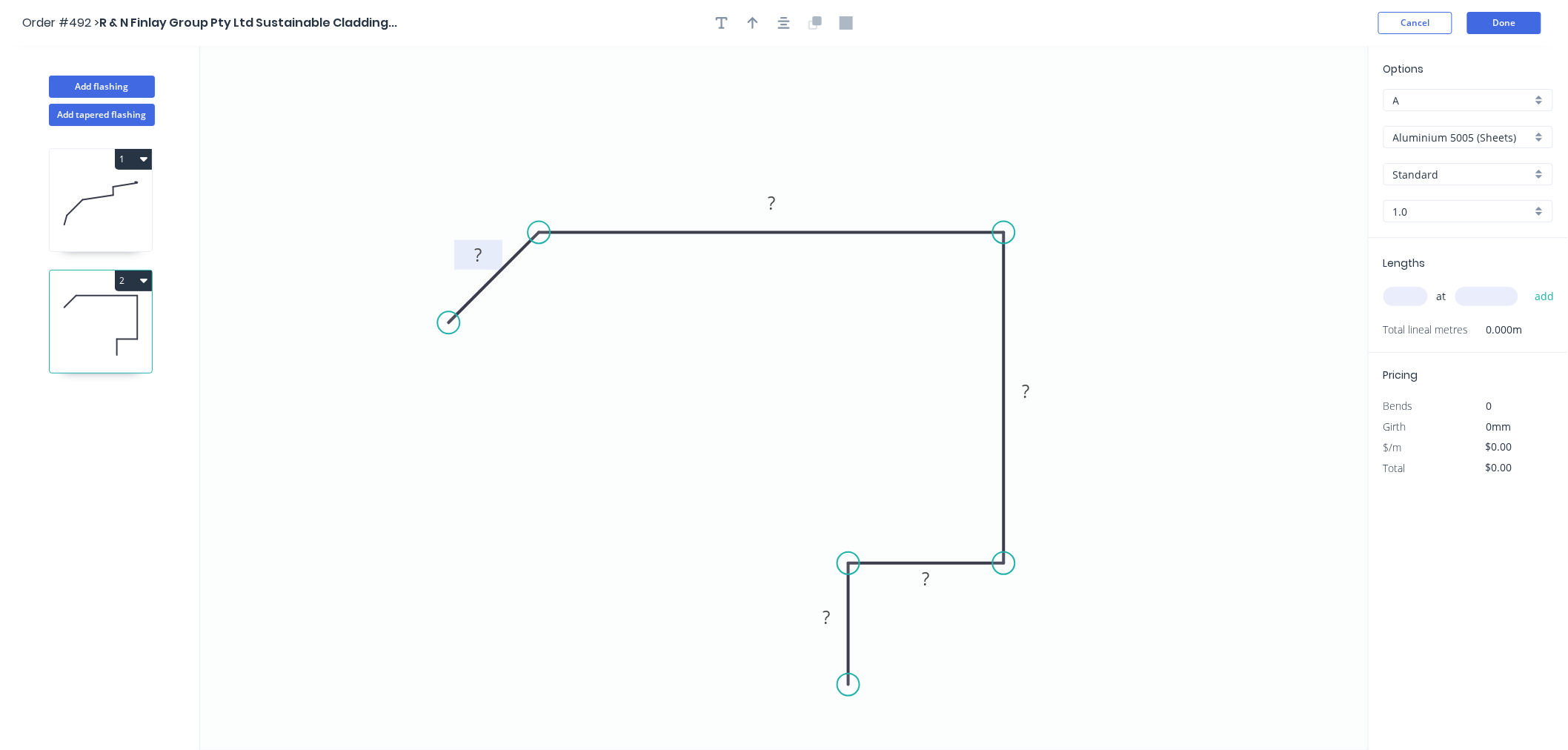
click at [483, 250] on rect at bounding box center [478, 256] width 30 height 21
click at [581, 282] on div "Show angle" at bounding box center [611, 282] width 149 height 30
click at [552, 268] on tspan "?" at bounding box center [550, 266] width 8 height 24
click at [776, 203] on rect at bounding box center [771, 205] width 30 height 21
click at [1032, 390] on rect at bounding box center [1026, 392] width 30 height 21
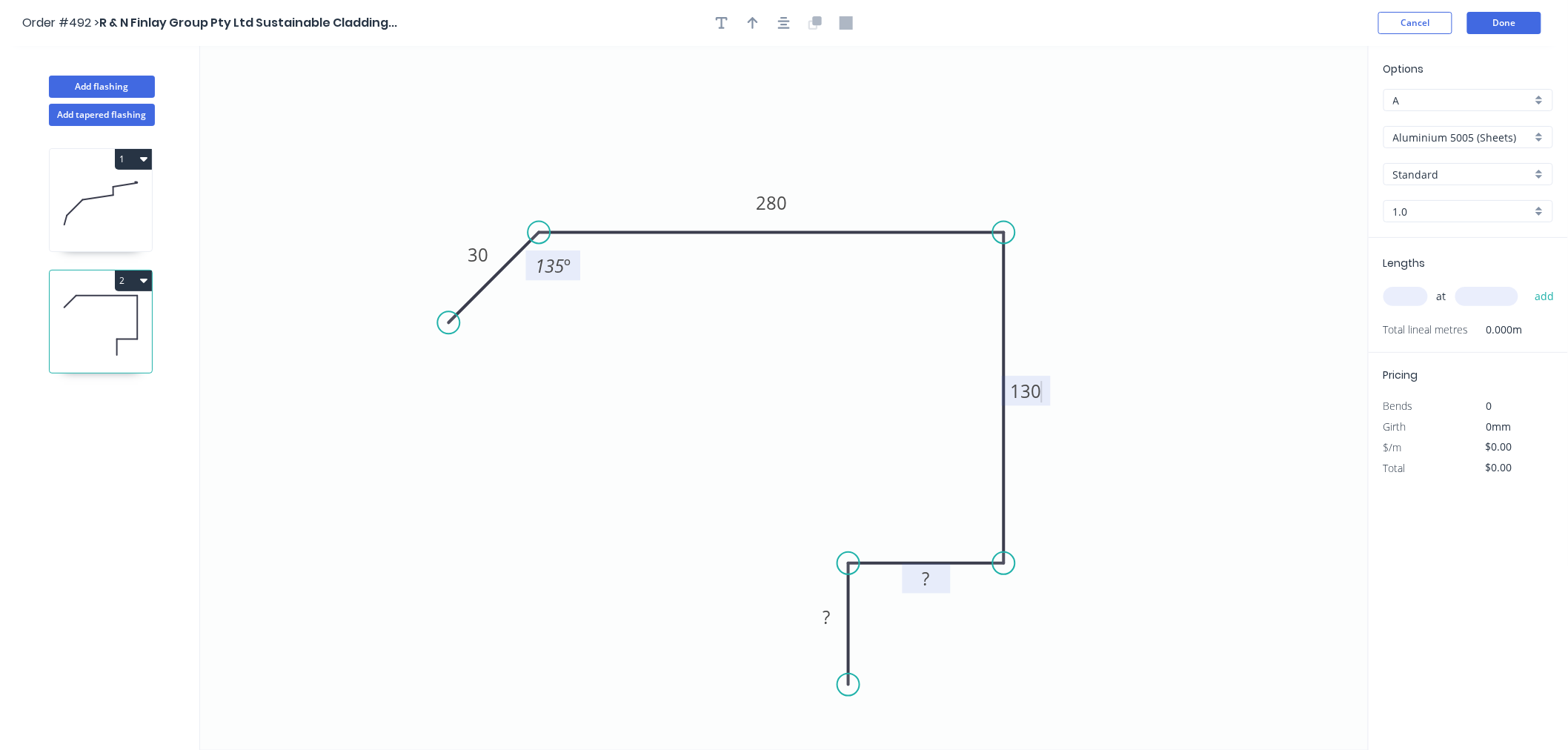
click at [931, 586] on rect at bounding box center [926, 580] width 30 height 21
click at [831, 611] on rect at bounding box center [826, 618] width 30 height 21
click at [1142, 557] on icon "0 30 280 130 40 50 135 º" at bounding box center [784, 398] width 1168 height 704
click at [1497, 136] on input "Aluminium 5005 (Sheets)" at bounding box center [1461, 137] width 139 height 15
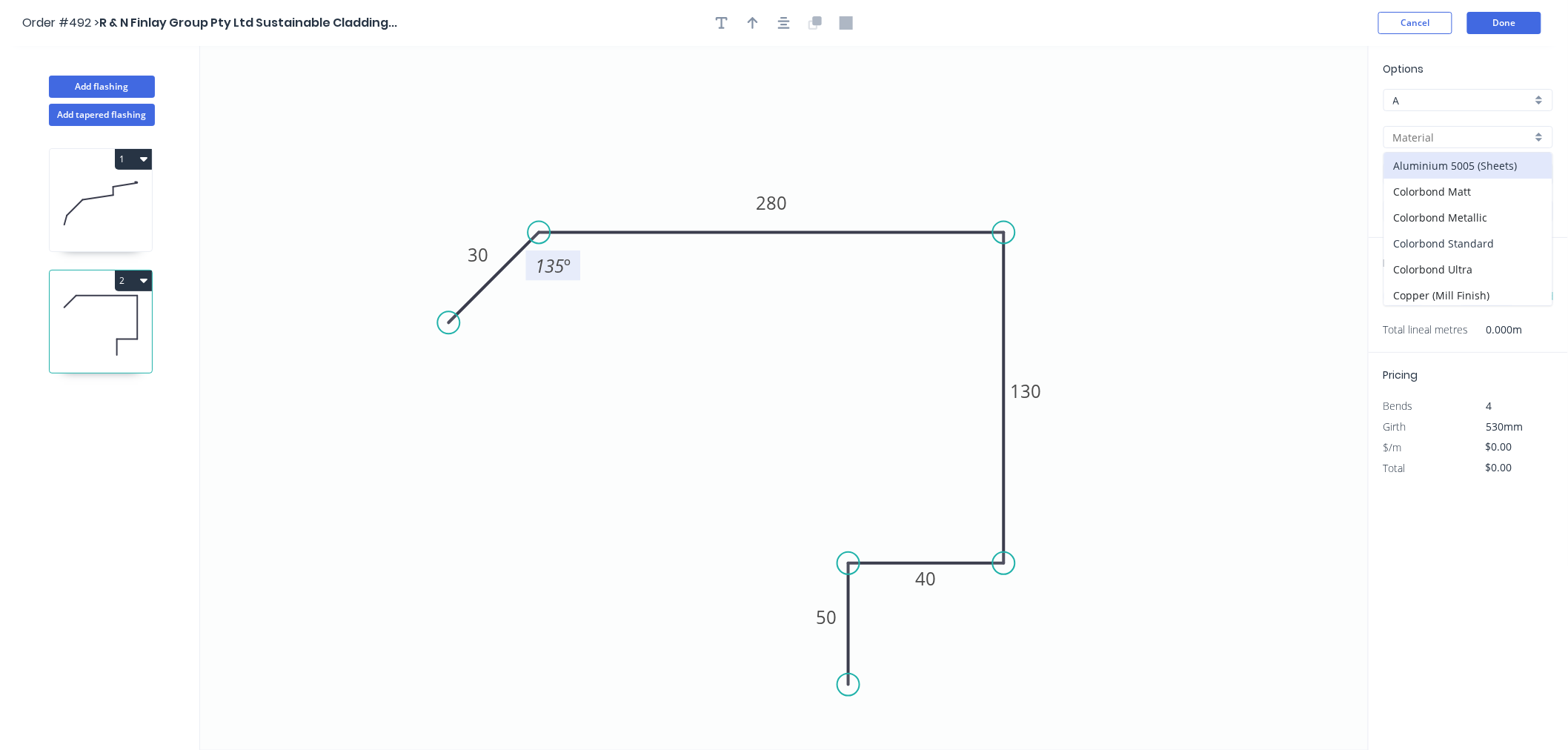
click at [1483, 240] on div "Colorbond Standard" at bounding box center [1468, 243] width 168 height 26
type input "Colorbond Standard"
type input "Basalt"
type input "0.55"
type input "$22.14"
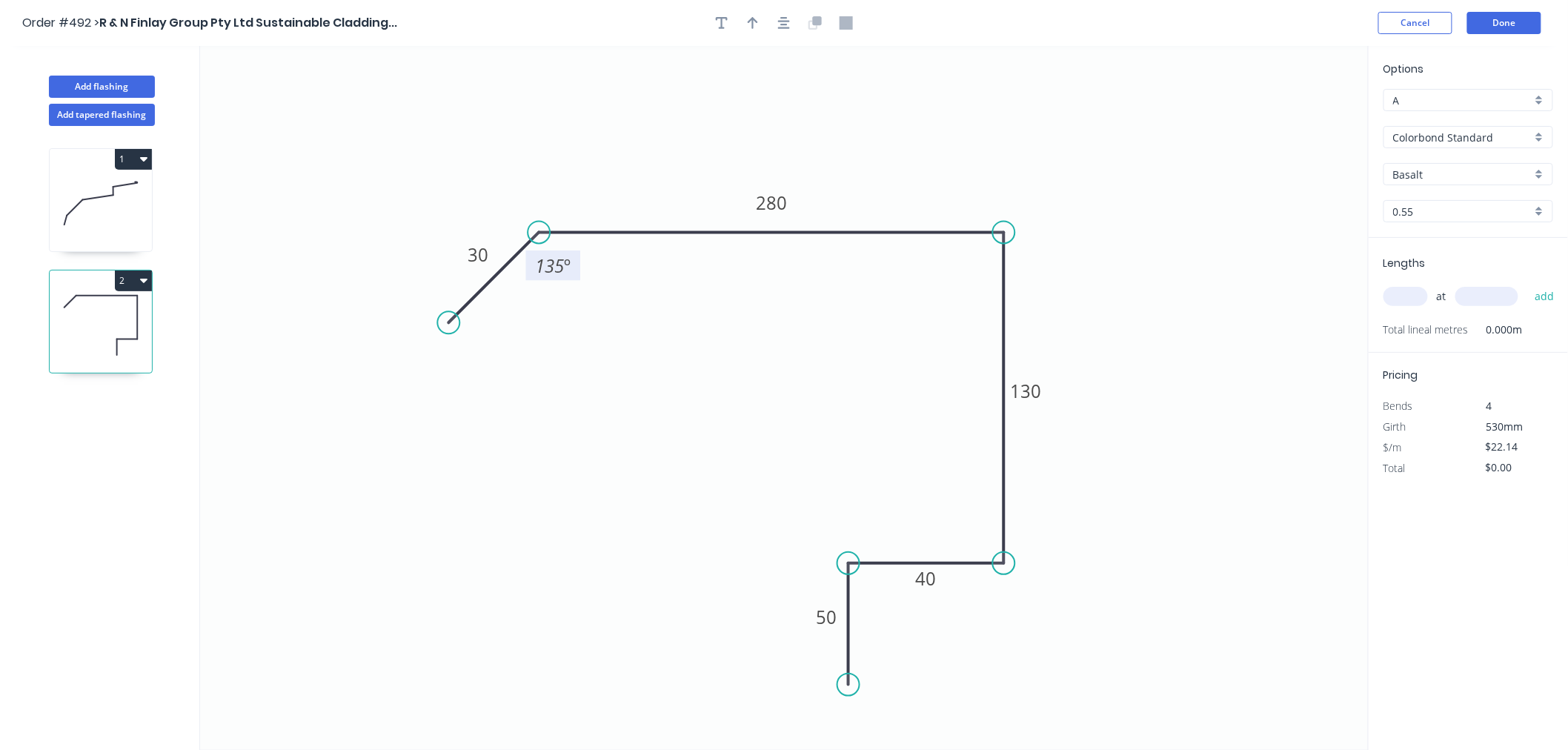
click at [1448, 171] on input "Basalt" at bounding box center [1461, 174] width 139 height 15
click at [1429, 324] on div "Dover White" at bounding box center [1468, 332] width 168 height 26
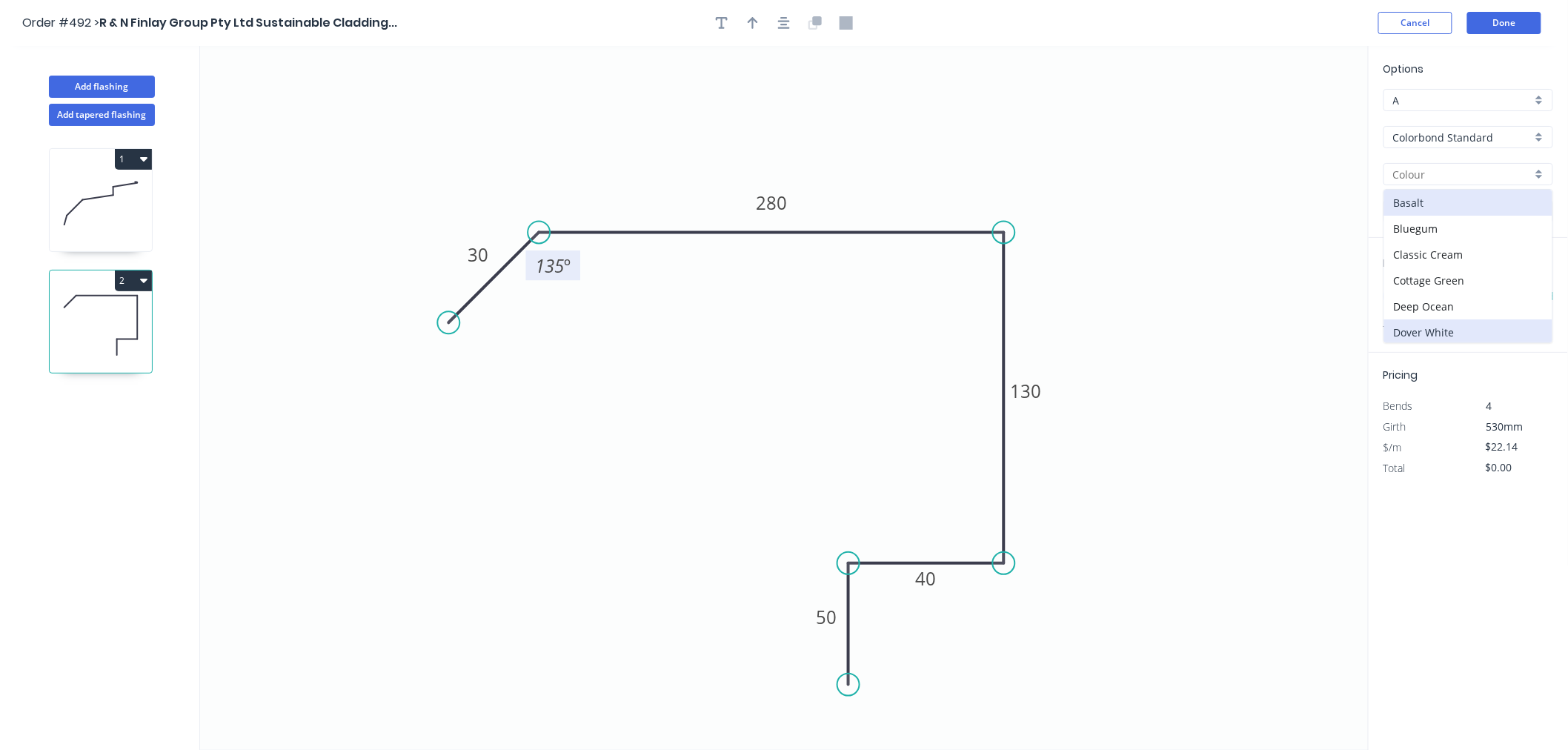
type input "Dover White"
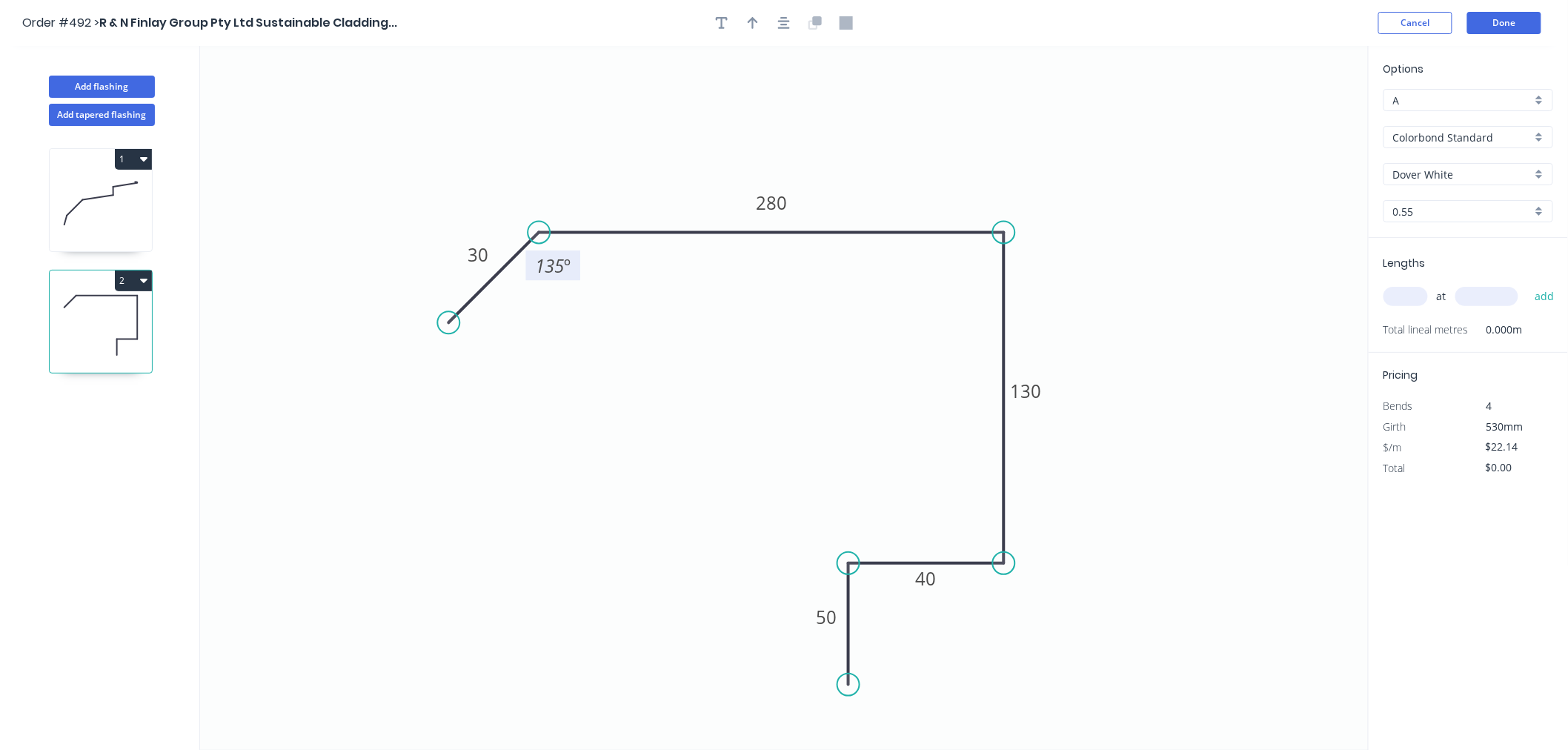
click at [1403, 294] on input "text" at bounding box center [1404, 297] width 44 height 19
type input "2"
type input "4000"
click at [1527, 284] on button "add" at bounding box center [1544, 296] width 34 height 25
type input "$177.12"
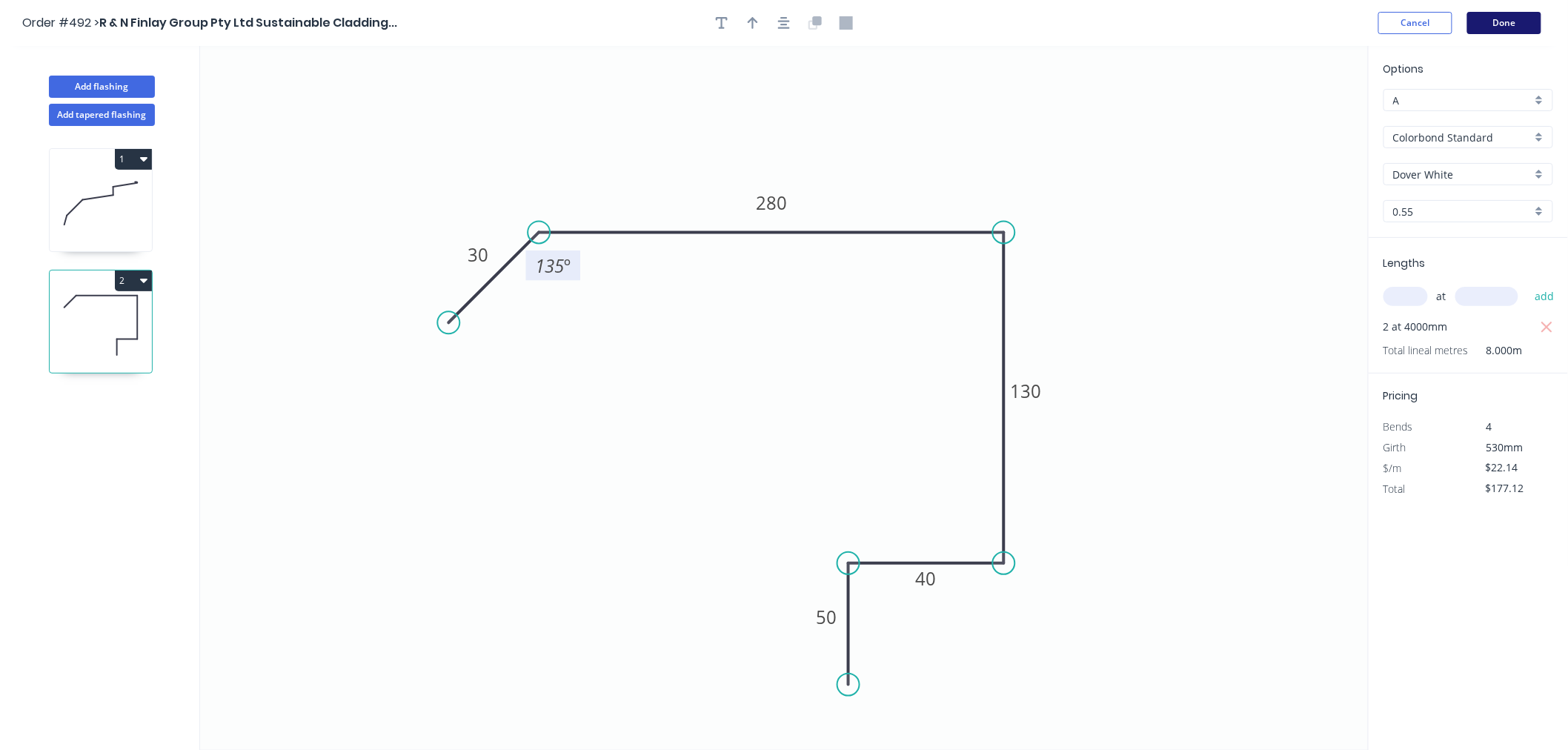
click at [1512, 24] on button "Done" at bounding box center [1504, 23] width 74 height 22
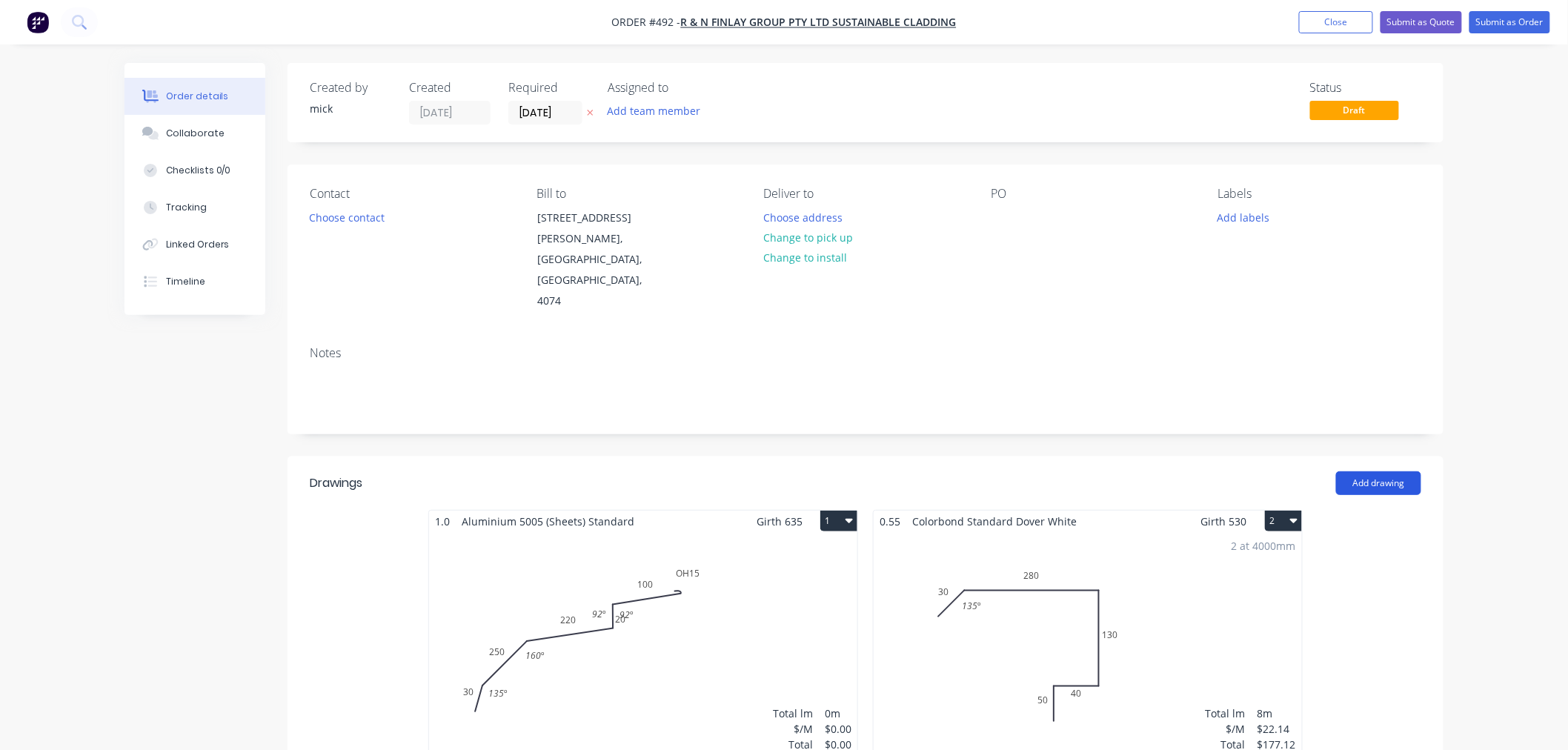
click at [1372, 472] on button "Add drawing" at bounding box center [1378, 484] width 85 height 24
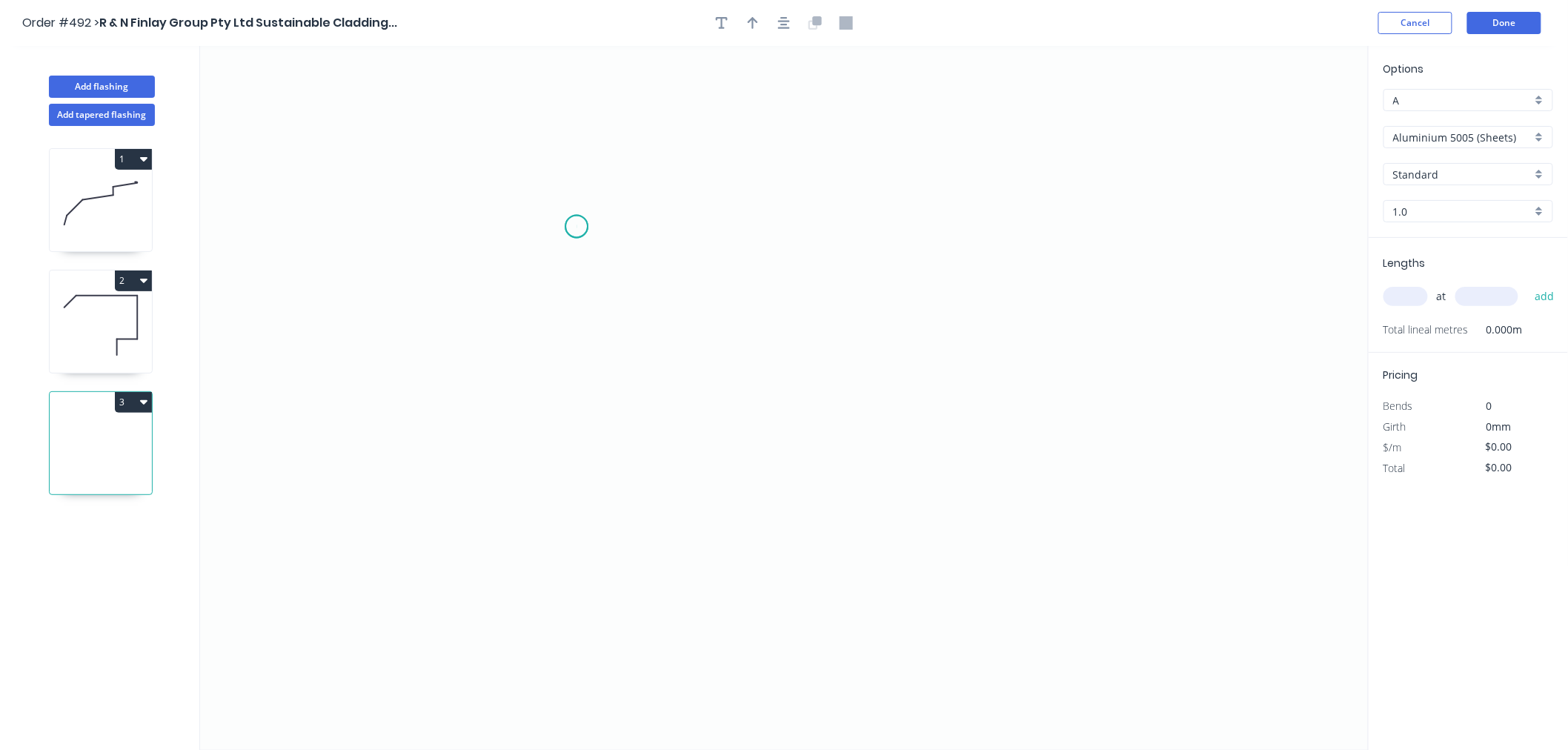
click at [576, 227] on icon "0" at bounding box center [784, 398] width 1168 height 704
click at [578, 444] on icon "0" at bounding box center [784, 398] width 1168 height 704
click at [735, 446] on icon "0 ?" at bounding box center [784, 398] width 1168 height 704
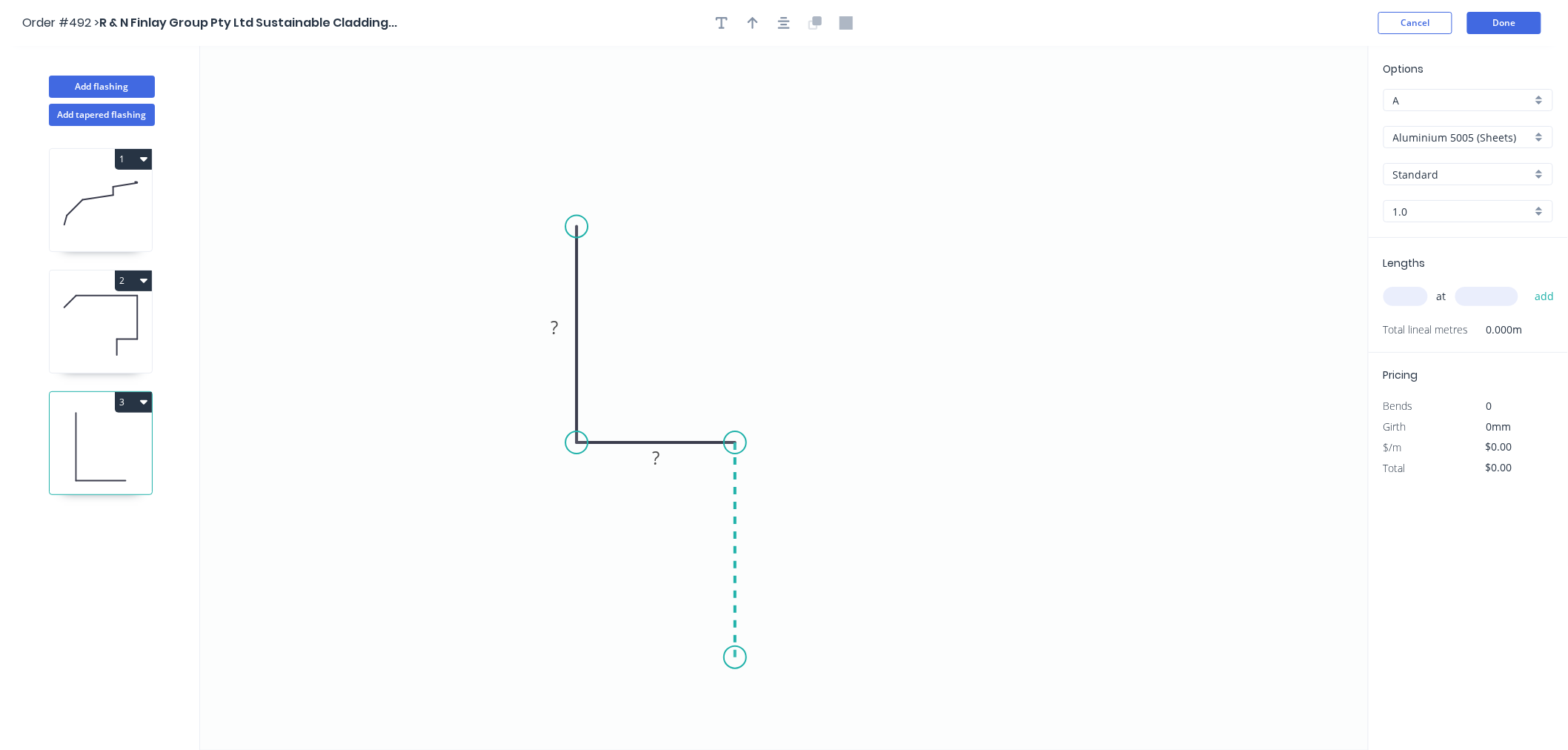
click at [728, 659] on icon "0 ? ?" at bounding box center [784, 398] width 1168 height 704
click at [811, 651] on div "Crush & Fold" at bounding box center [808, 648] width 149 height 30
click at [778, 697] on div "Flip bend" at bounding box center [810, 705] width 149 height 30
click at [566, 327] on rect at bounding box center [554, 328] width 30 height 21
click at [943, 291] on icon "0 100 10 CF 10 40" at bounding box center [784, 398] width 1168 height 704
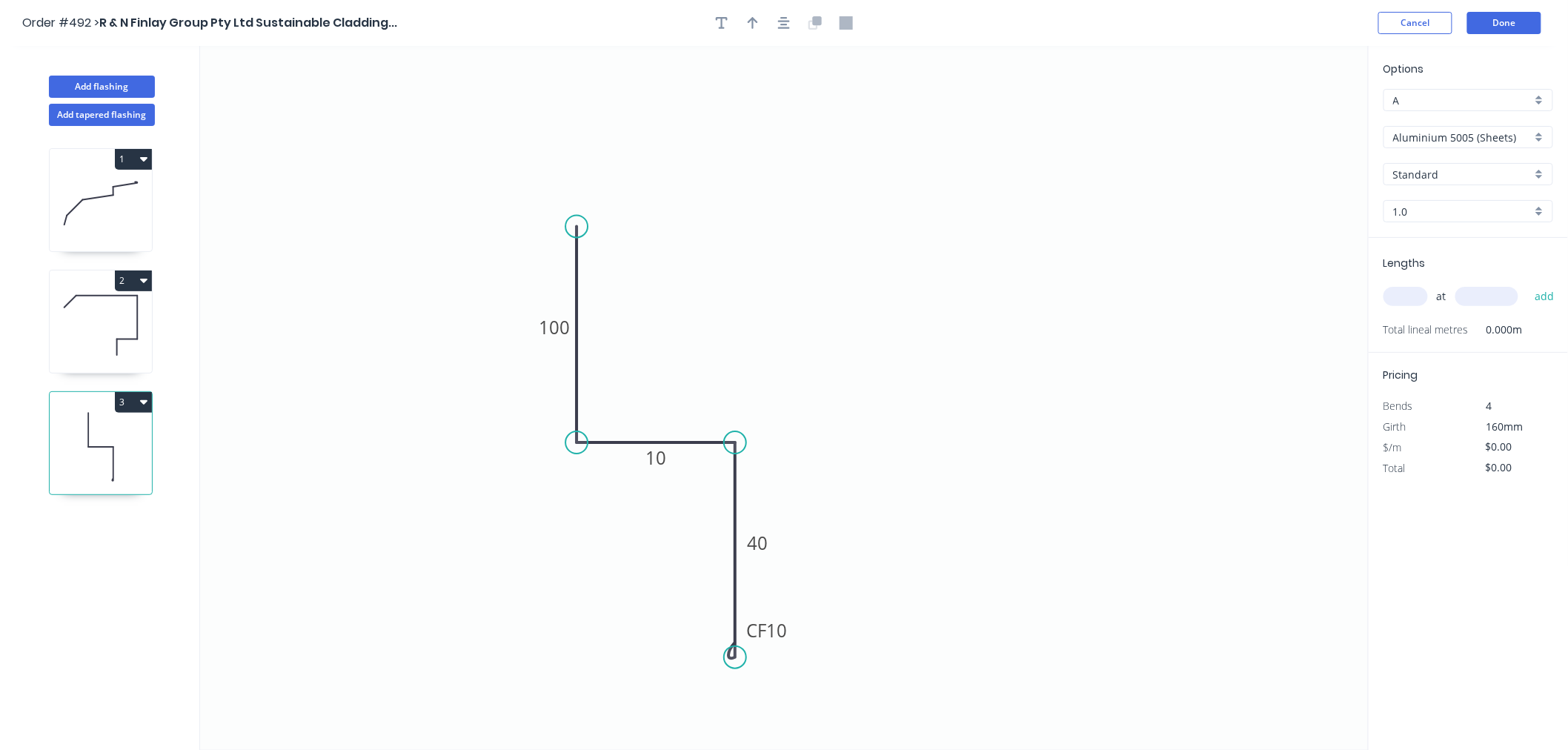
click at [1441, 135] on input "Aluminium 5005 (Sheets)" at bounding box center [1461, 137] width 139 height 15
click at [1469, 233] on div "Colorbond Standard" at bounding box center [1468, 243] width 168 height 26
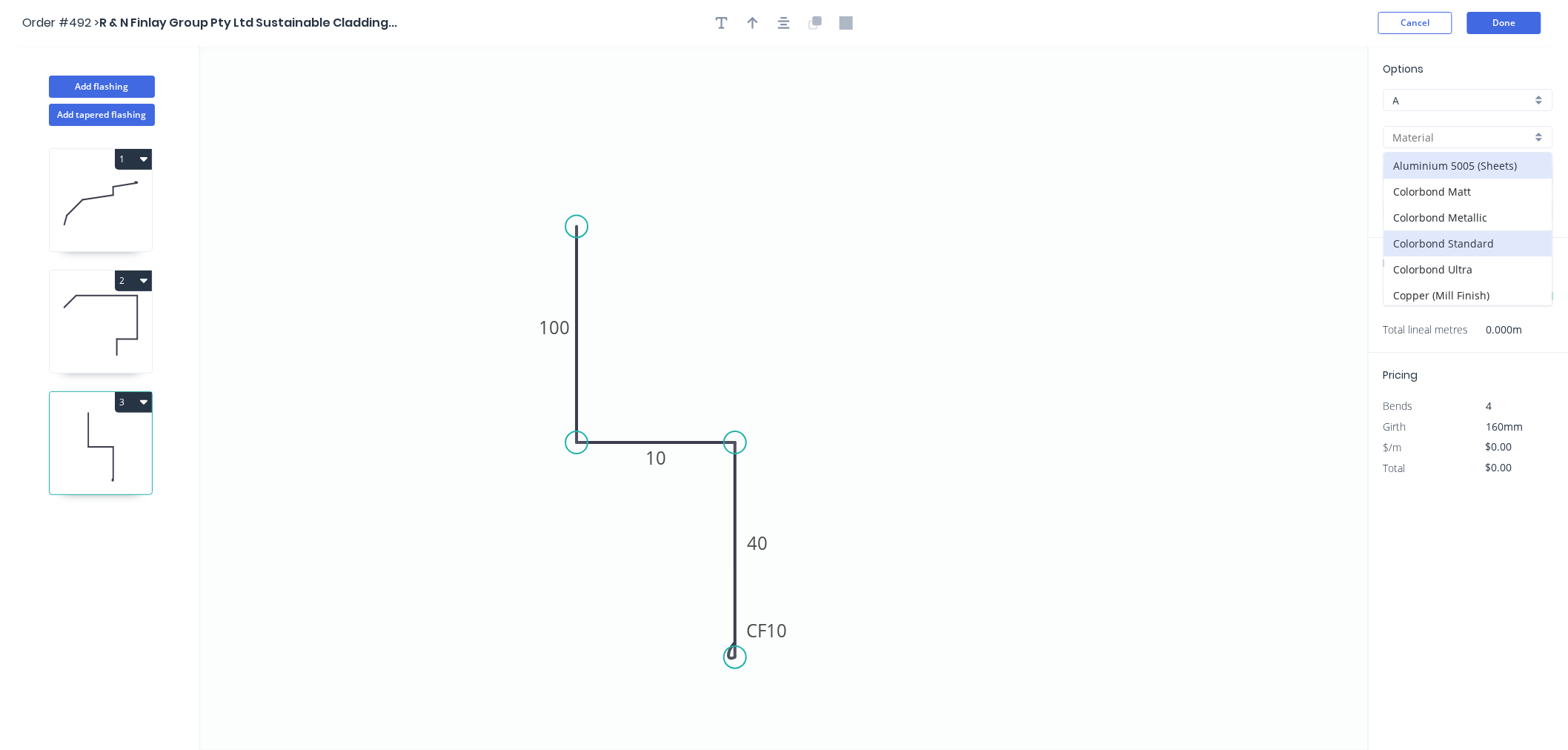
type input "Colorbond Standard"
type input "Basalt"
type input "0.55"
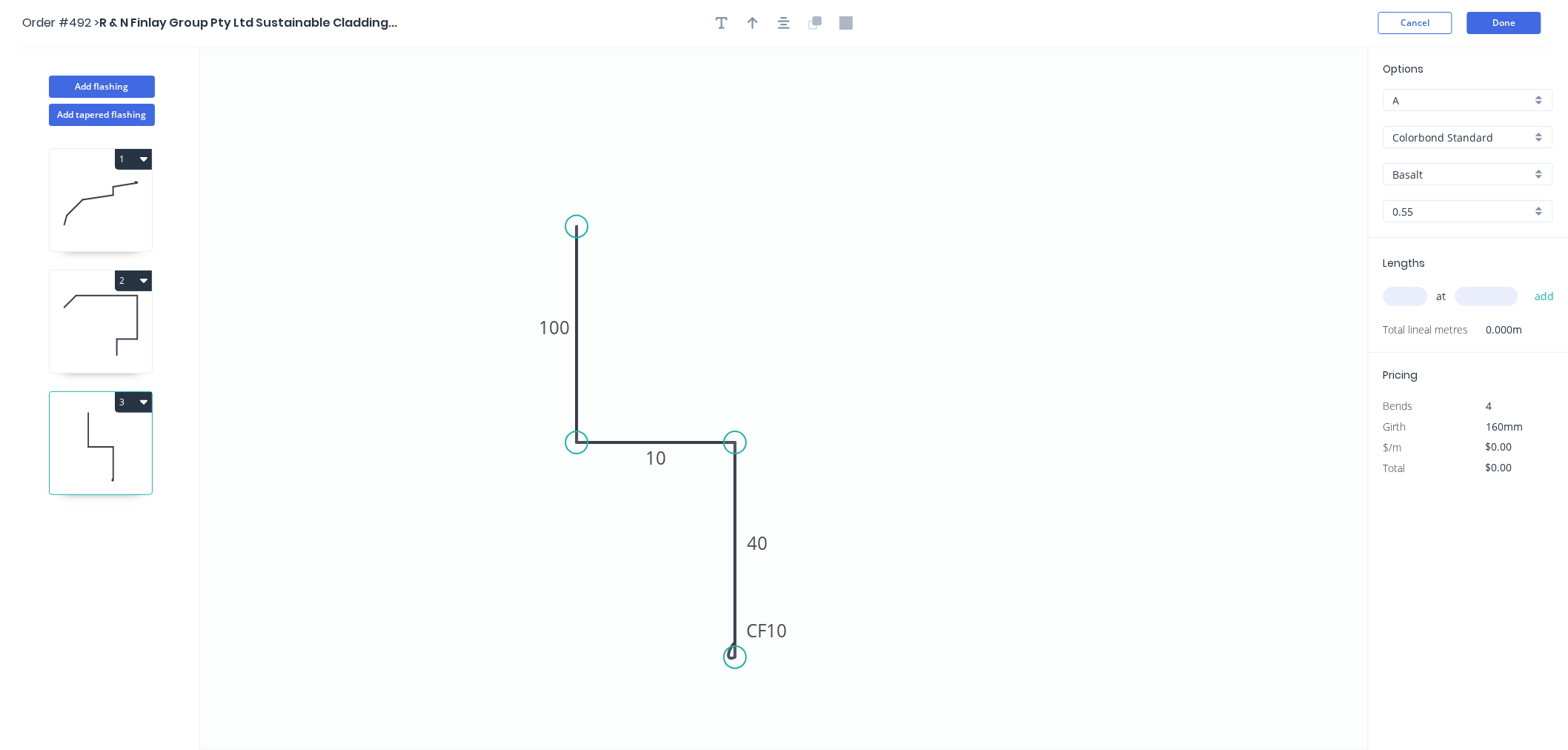
type input "$13.09"
click at [1440, 217] on input "0.55" at bounding box center [1461, 211] width 139 height 15
click at [1445, 168] on input "Basalt" at bounding box center [1461, 174] width 139 height 15
click at [1433, 327] on div "Dover White" at bounding box center [1468, 332] width 168 height 26
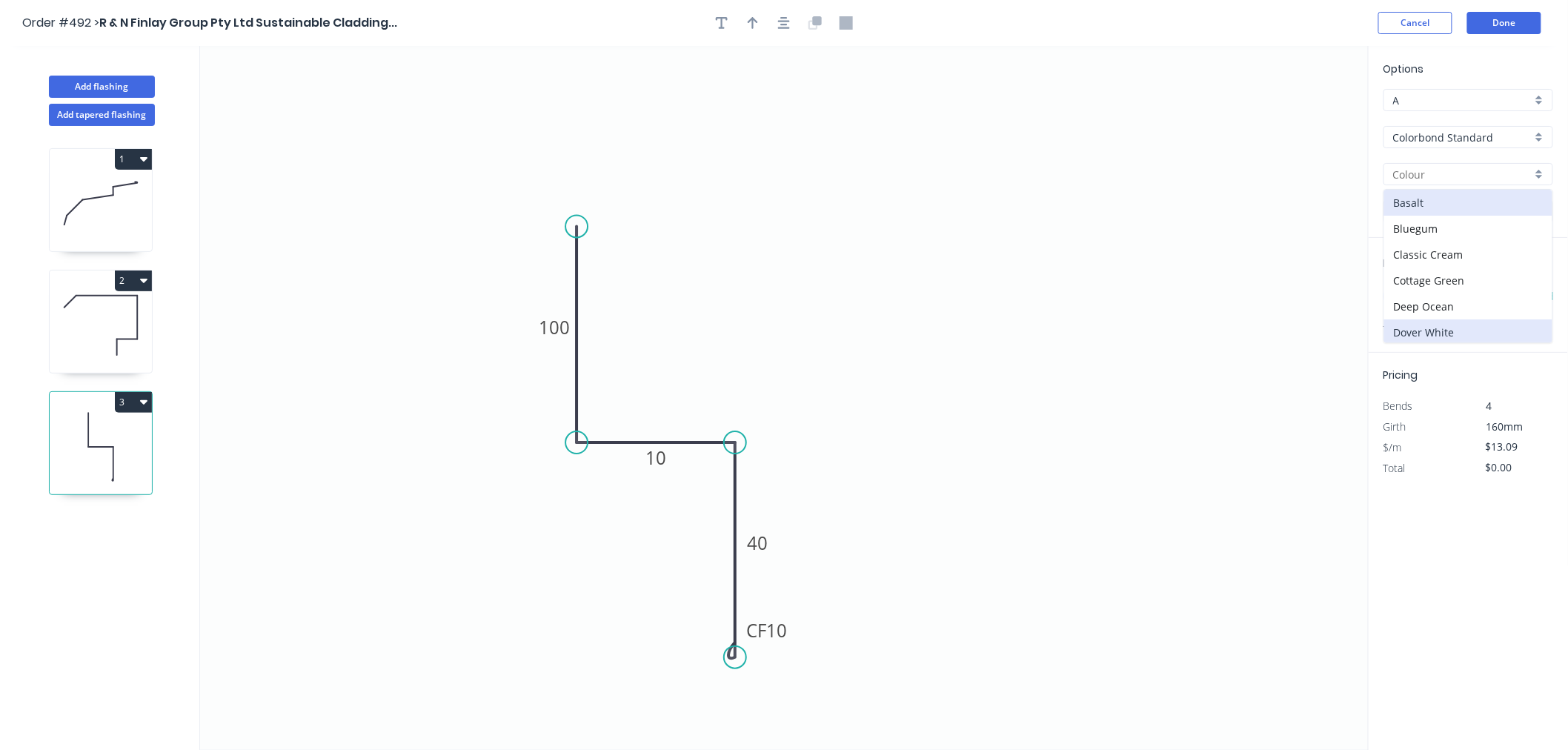
type input "Dover White"
click at [1413, 295] on input "text" at bounding box center [1404, 297] width 44 height 19
click at [1449, 220] on div at bounding box center [1468, 212] width 170 height 22
click at [1441, 232] on div "0.55" at bounding box center [1468, 240] width 168 height 26
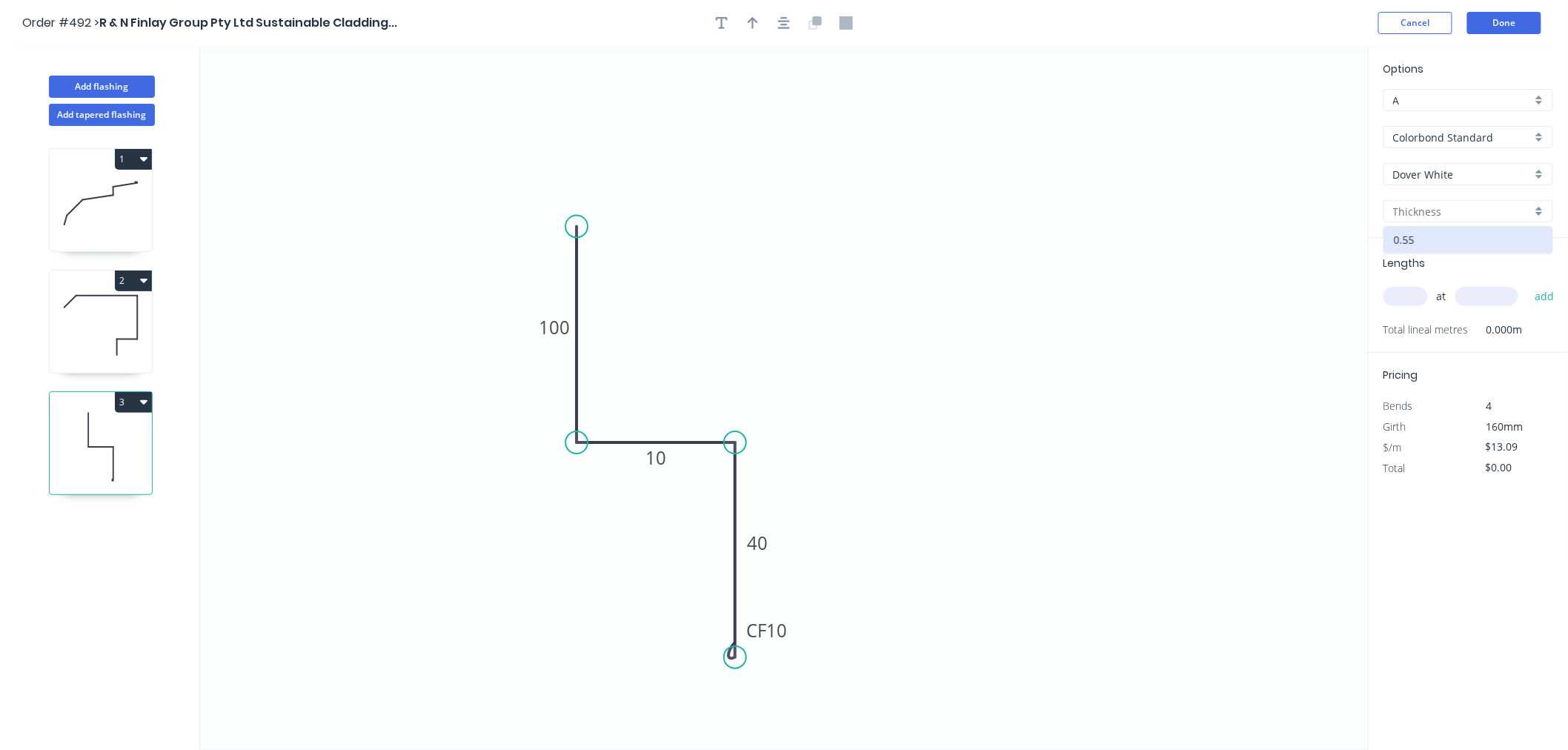
type input "0.55"
click at [1404, 293] on input "text" at bounding box center [1404, 297] width 44 height 19
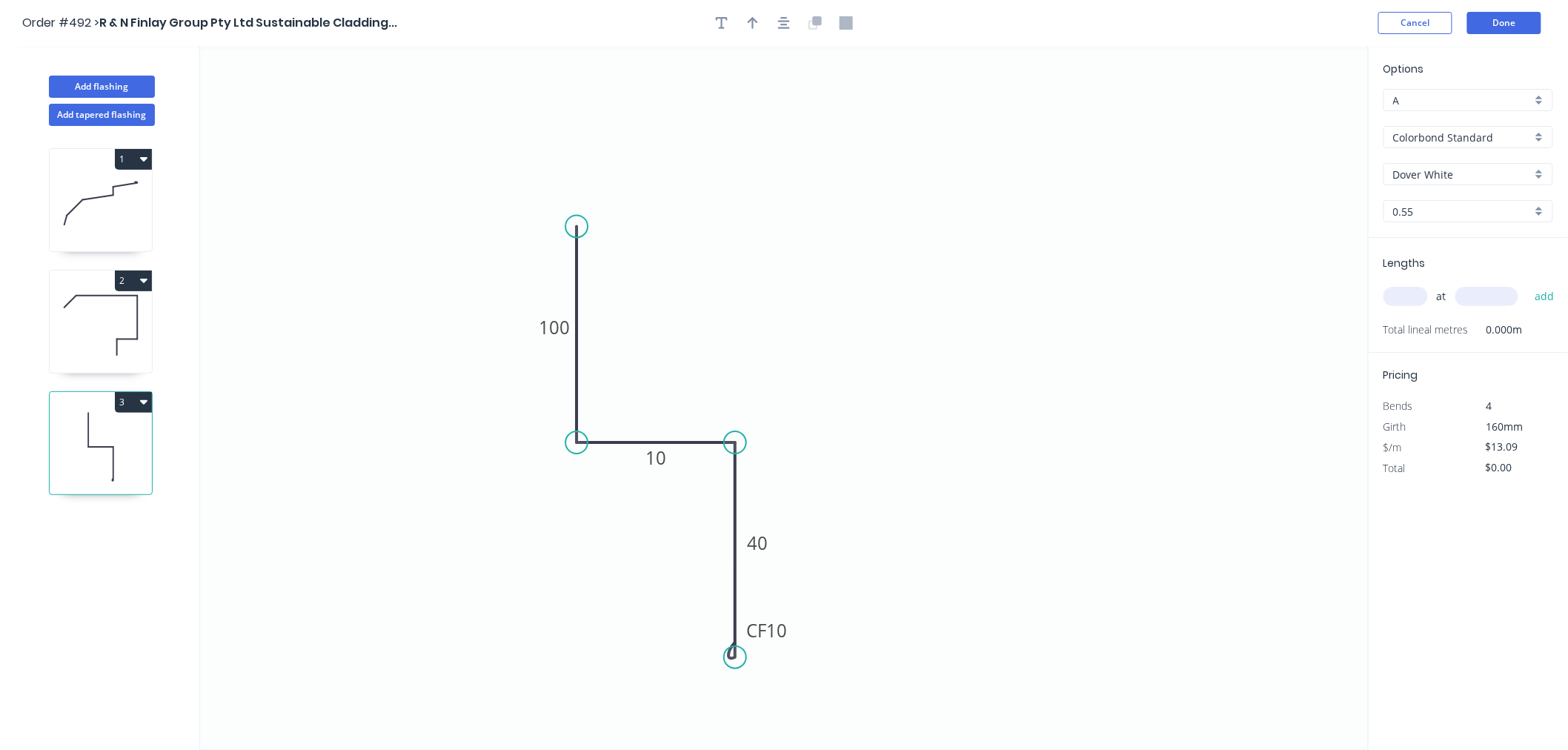
click at [1404, 293] on input "text" at bounding box center [1404, 297] width 44 height 19
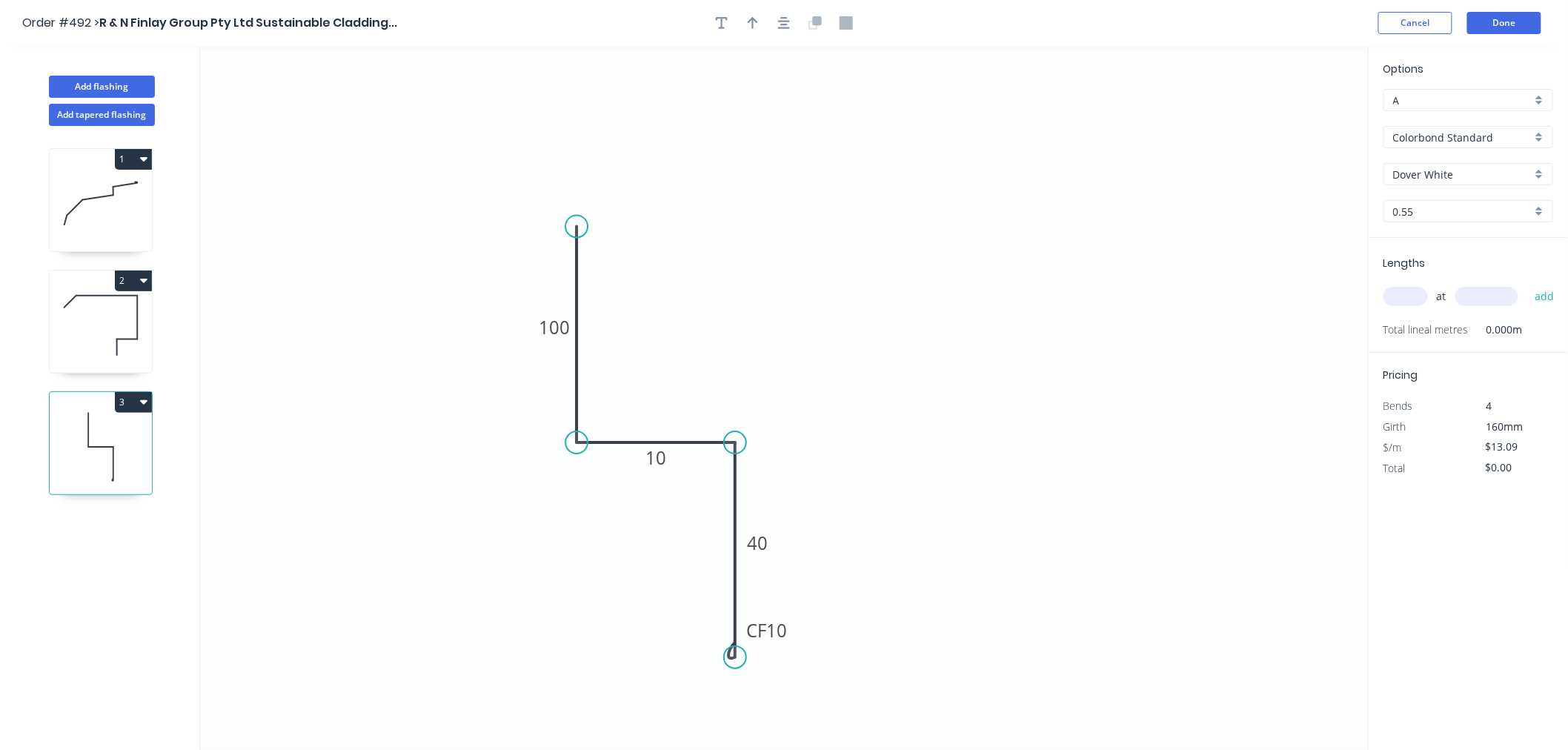
click at [1404, 293] on input "text" at bounding box center [1404, 297] width 44 height 19
type input "1"
type input "500"
click at [1527, 284] on button "add" at bounding box center [1544, 296] width 34 height 25
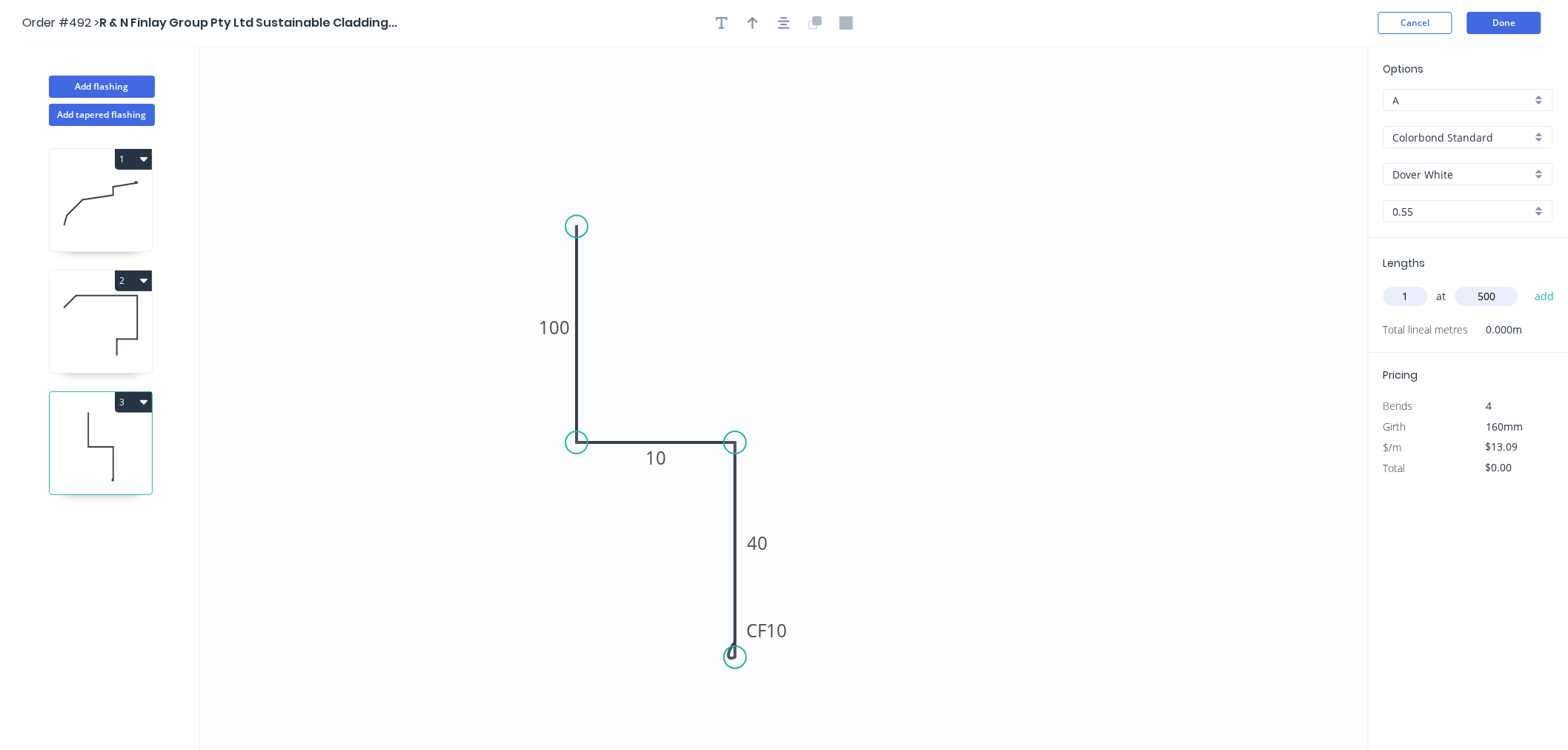
type input "$13.09"
click at [758, 26] on icon "button" at bounding box center [753, 22] width 10 height 14
drag, startPoint x: 1284, startPoint y: 120, endPoint x: 669, endPoint y: 357, distance: 659.1
click at [667, 357] on icon at bounding box center [660, 341] width 14 height 47
click at [1523, 24] on button "Done" at bounding box center [1504, 23] width 74 height 22
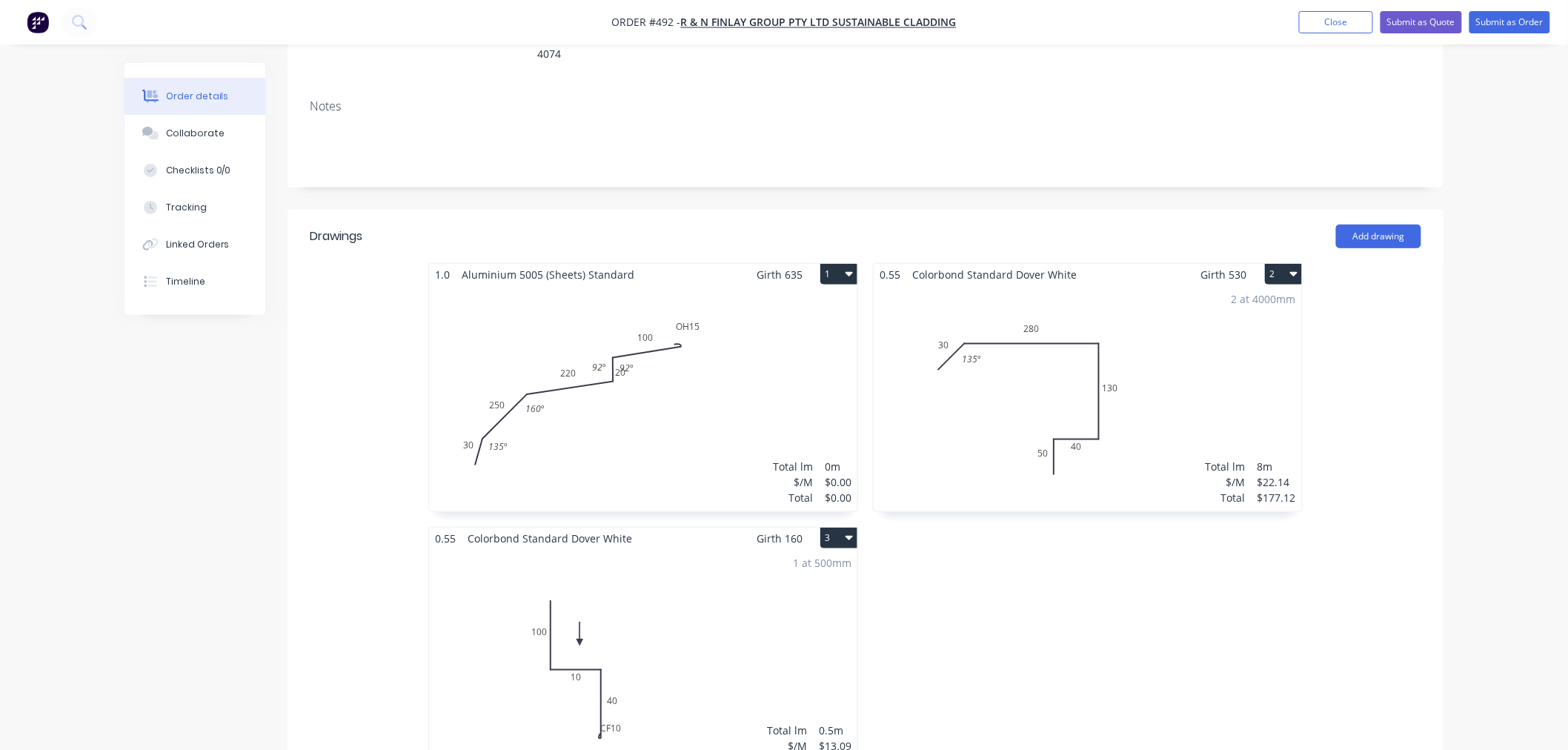
click at [1150, 364] on div "2 at 4000mm Total lm $/M Total 8m $22.14 $177.12" at bounding box center [1088, 399] width 428 height 226
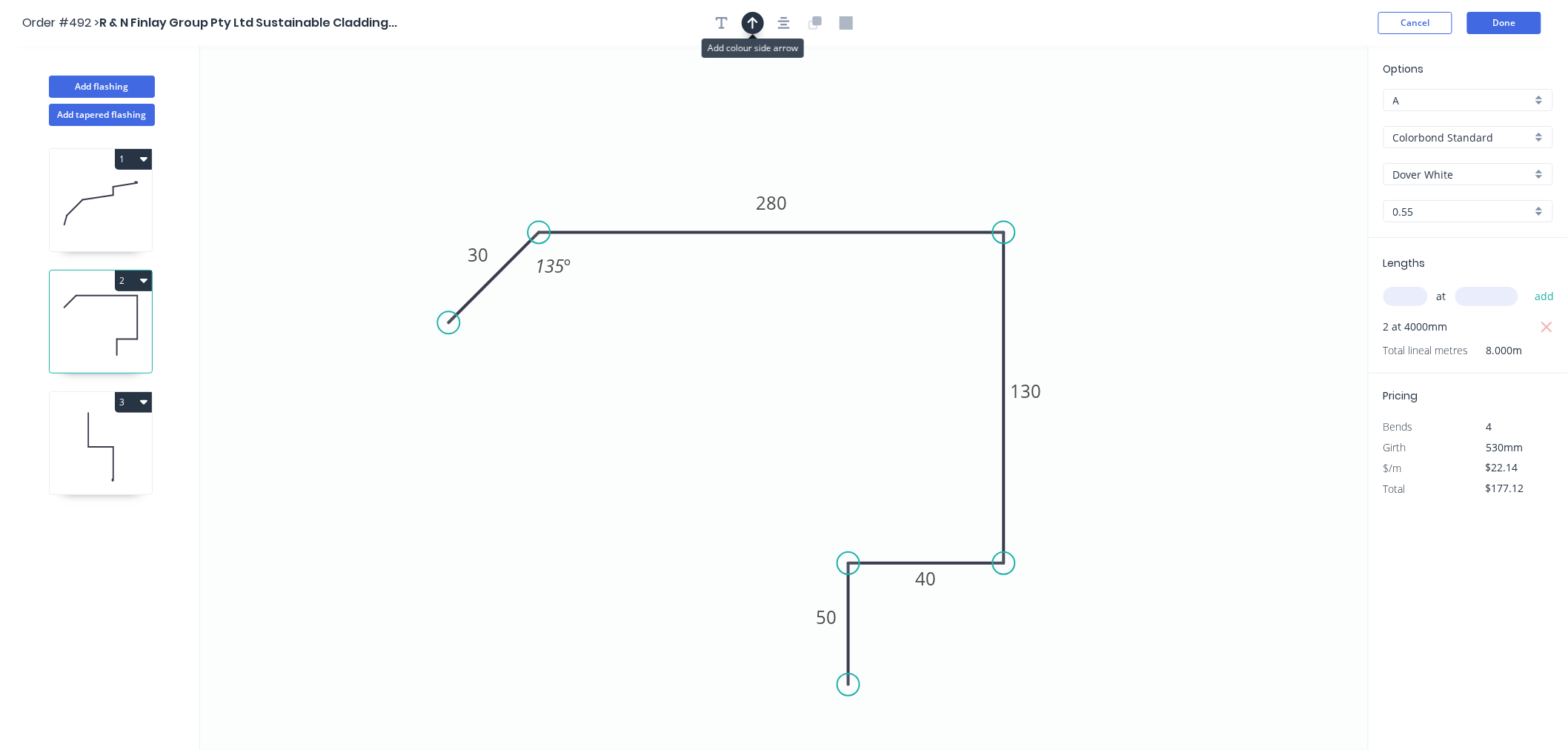
click at [758, 24] on icon "button" at bounding box center [753, 22] width 10 height 14
drag, startPoint x: 1292, startPoint y: 113, endPoint x: 921, endPoint y: 168, distance: 375.1
click at [921, 168] on icon at bounding box center [920, 150] width 14 height 47
click at [1494, 24] on button "Done" at bounding box center [1504, 23] width 74 height 22
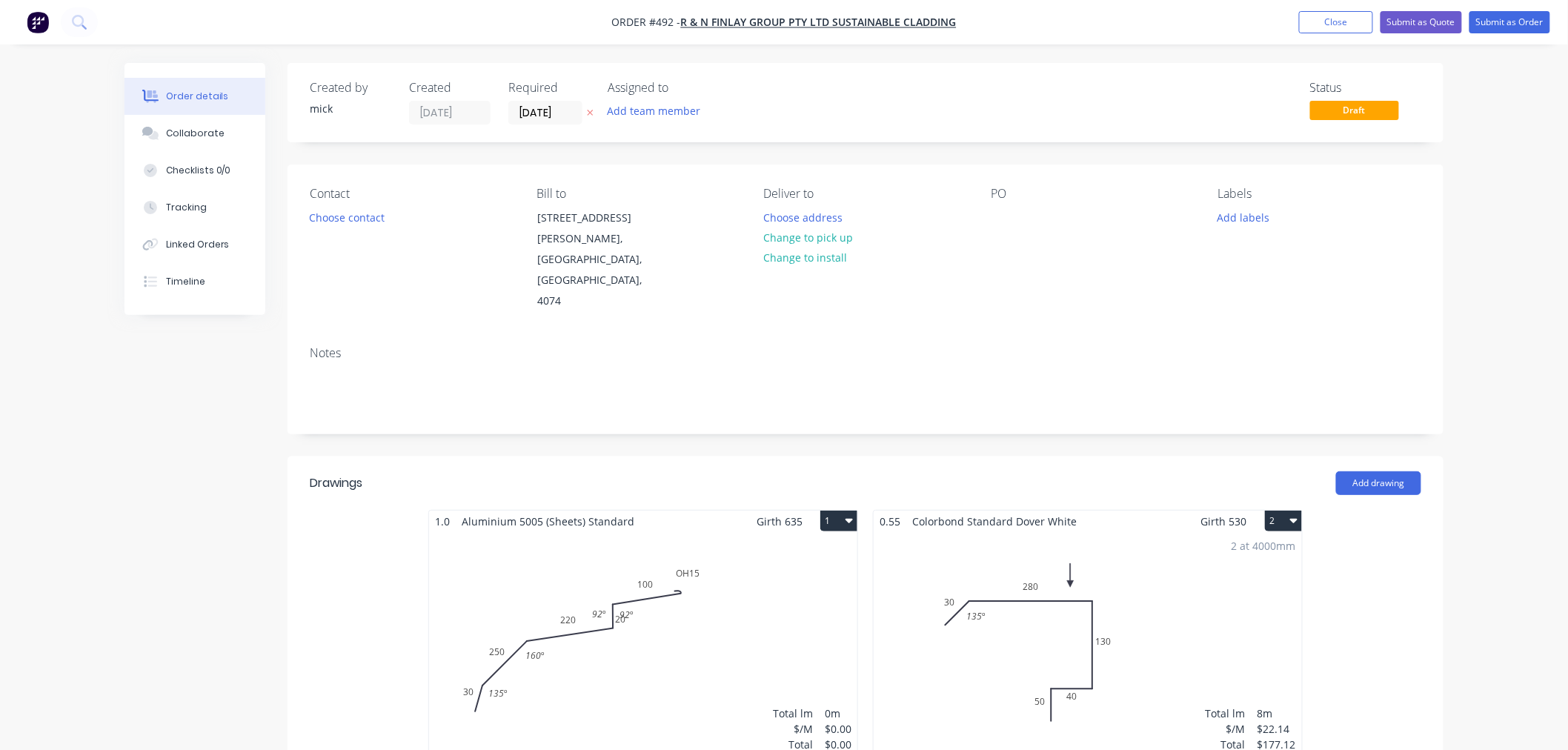
click at [646, 595] on div "Total lm $/M Total 0m $0.00 $0.00" at bounding box center [643, 646] width 428 height 226
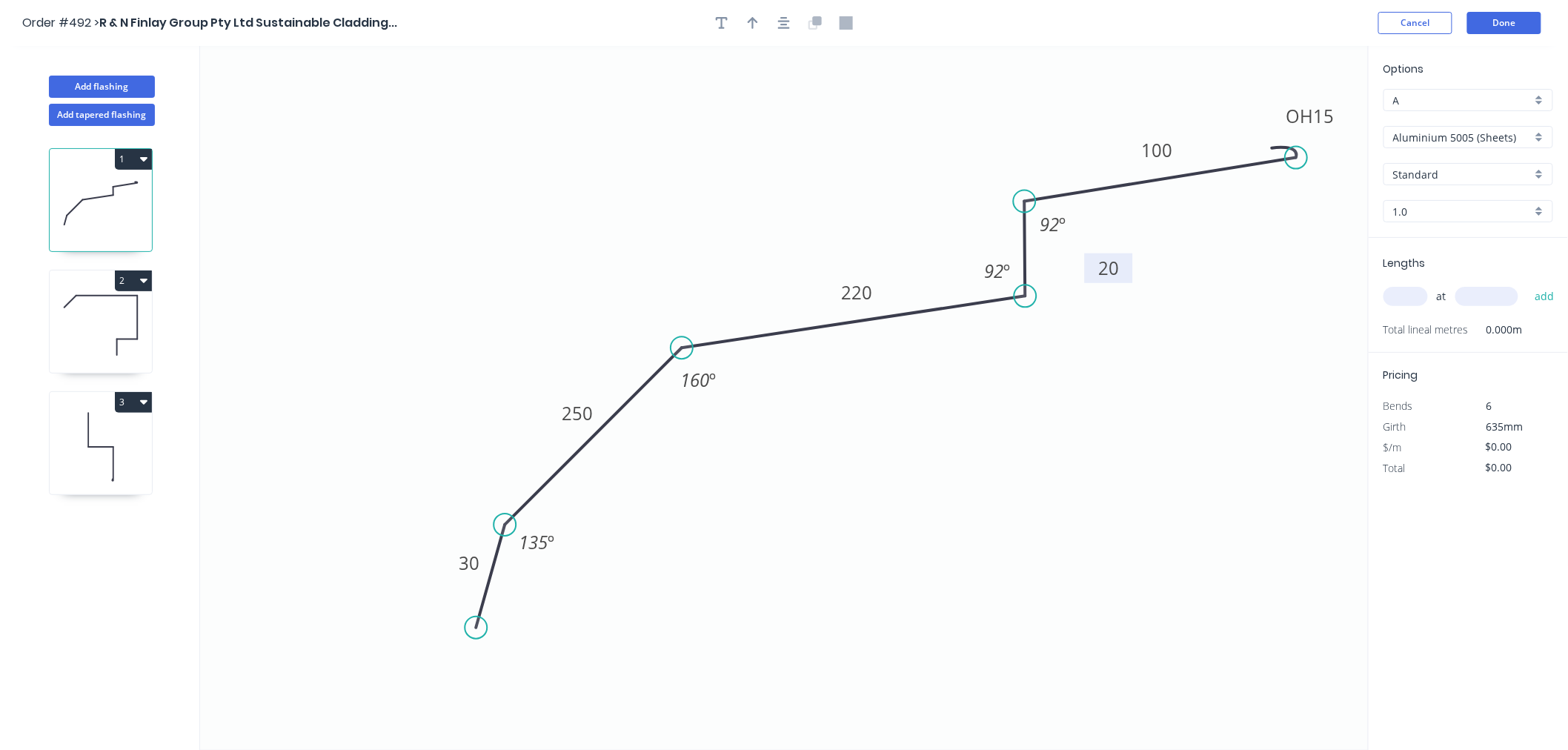
drag, startPoint x: 1075, startPoint y: 277, endPoint x: 1130, endPoint y: 278, distance: 55.0
click at [1130, 278] on rect at bounding box center [1109, 268] width 48 height 30
click at [1506, 13] on button "Done" at bounding box center [1504, 23] width 74 height 22
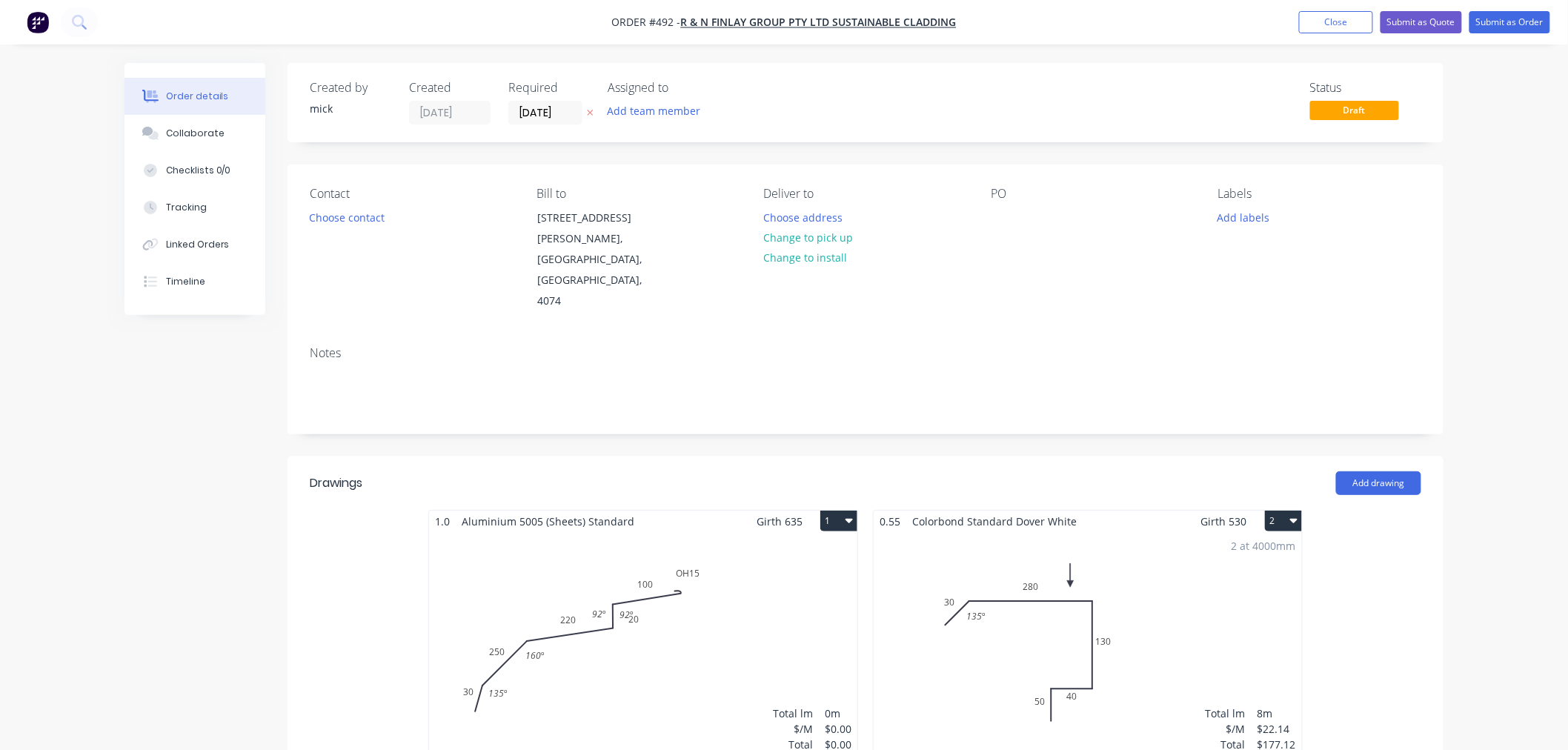
click at [738, 610] on div "Total lm $/M Total 0m $0.00 $0.00" at bounding box center [643, 646] width 428 height 226
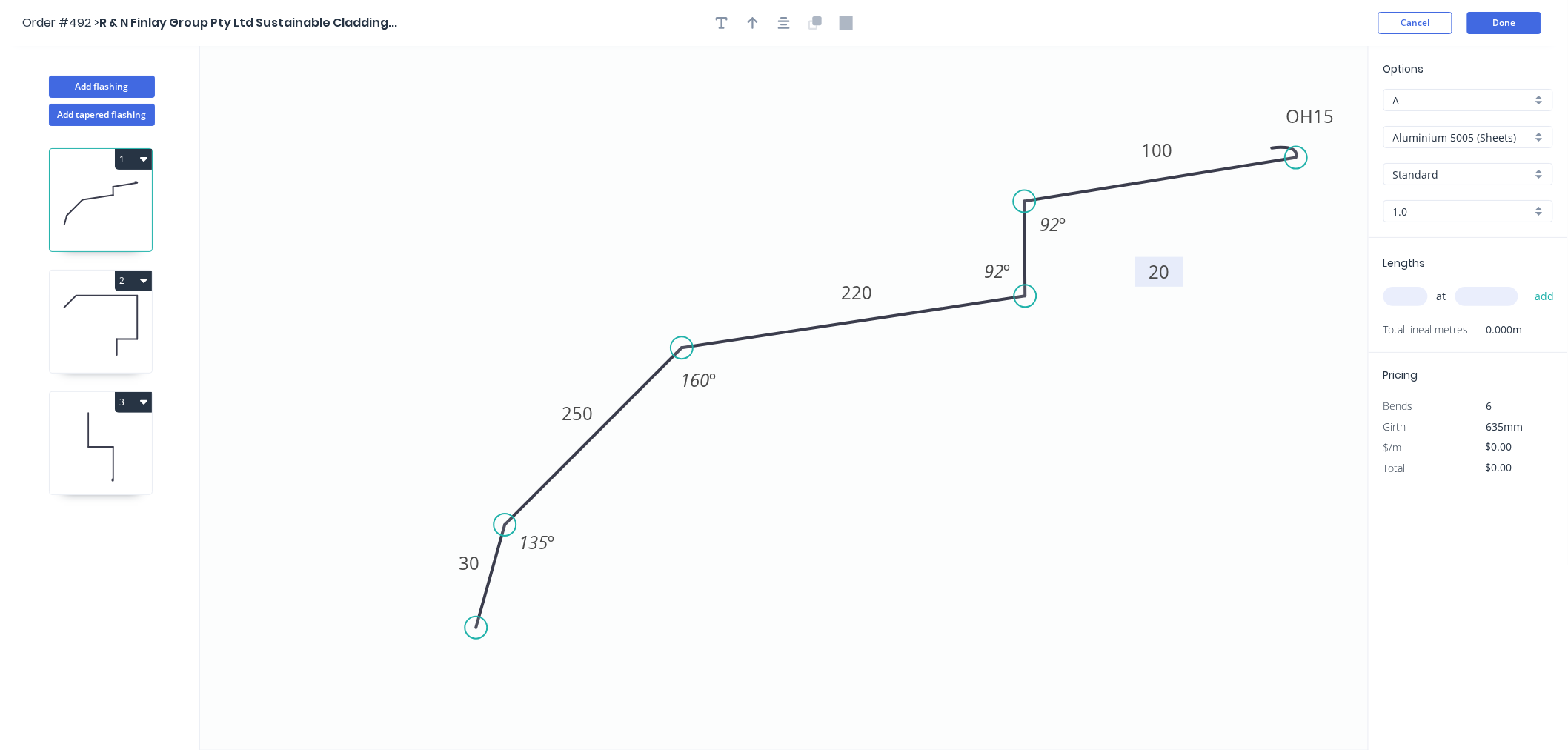
drag, startPoint x: 1124, startPoint y: 276, endPoint x: 1174, endPoint y: 279, distance: 50.1
click at [1174, 279] on rect at bounding box center [1159, 272] width 48 height 30
click at [1502, 24] on button "Done" at bounding box center [1504, 23] width 74 height 22
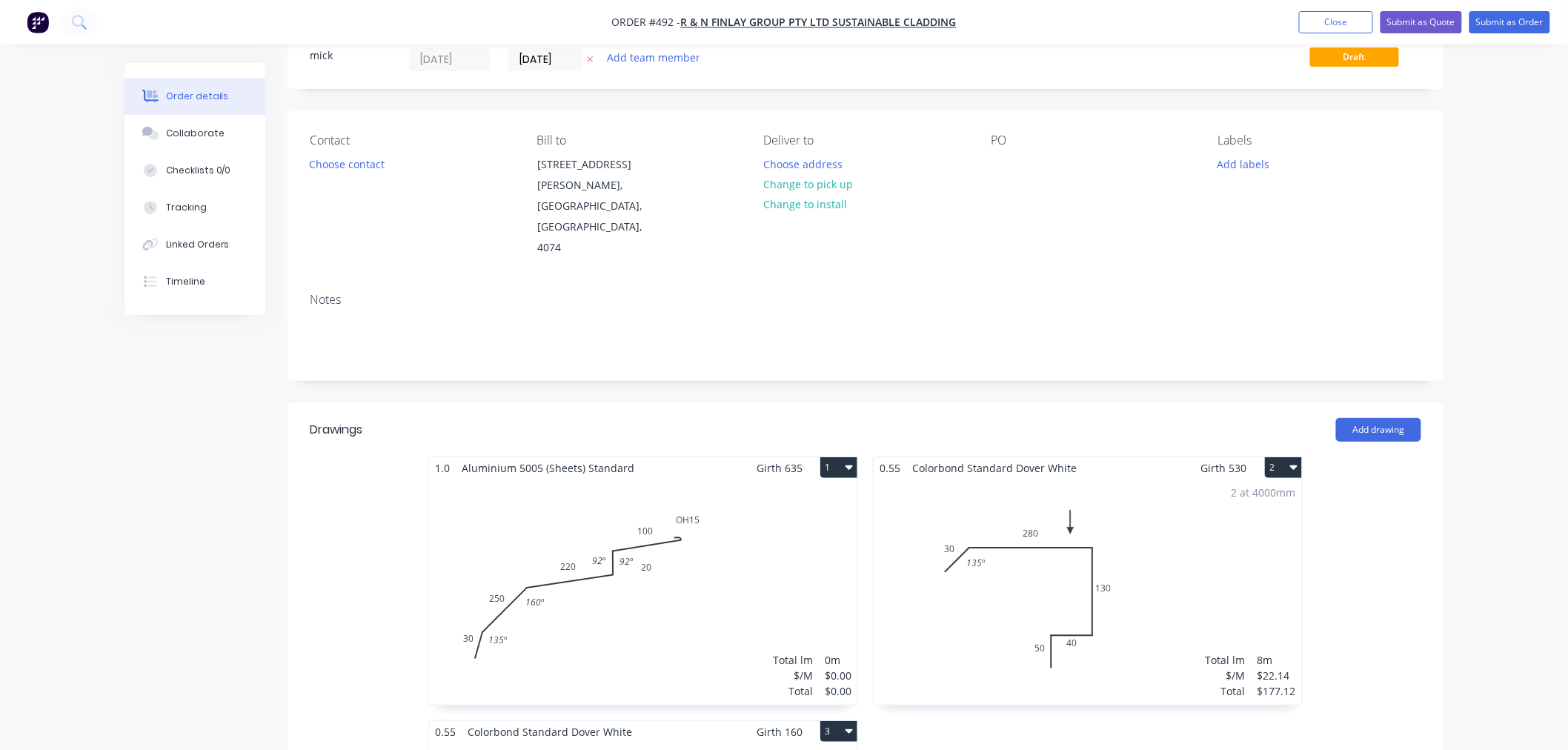
scroll to position [83, 0]
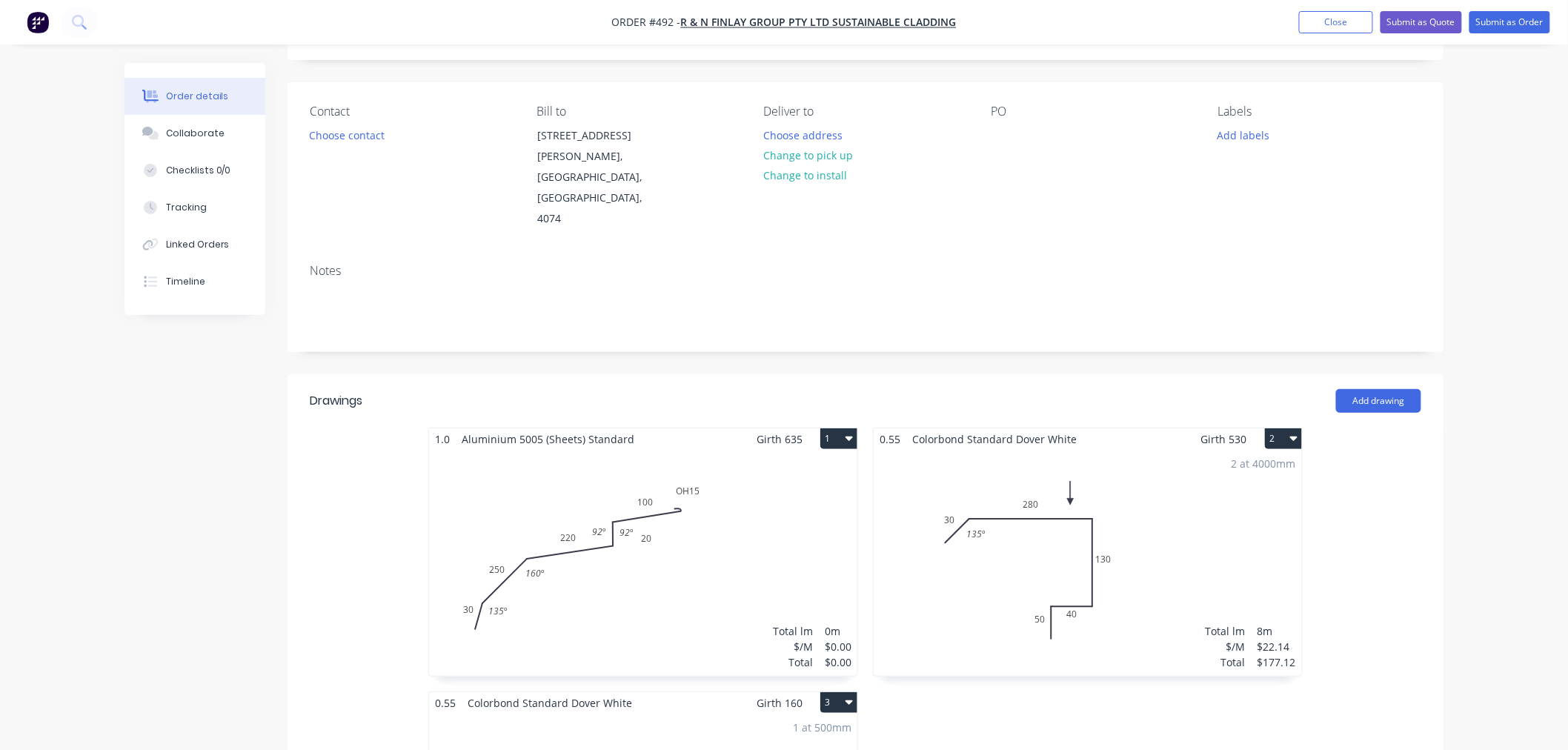
click at [783, 544] on div "Total lm $/M Total 0m $0.00 $0.00" at bounding box center [643, 563] width 428 height 226
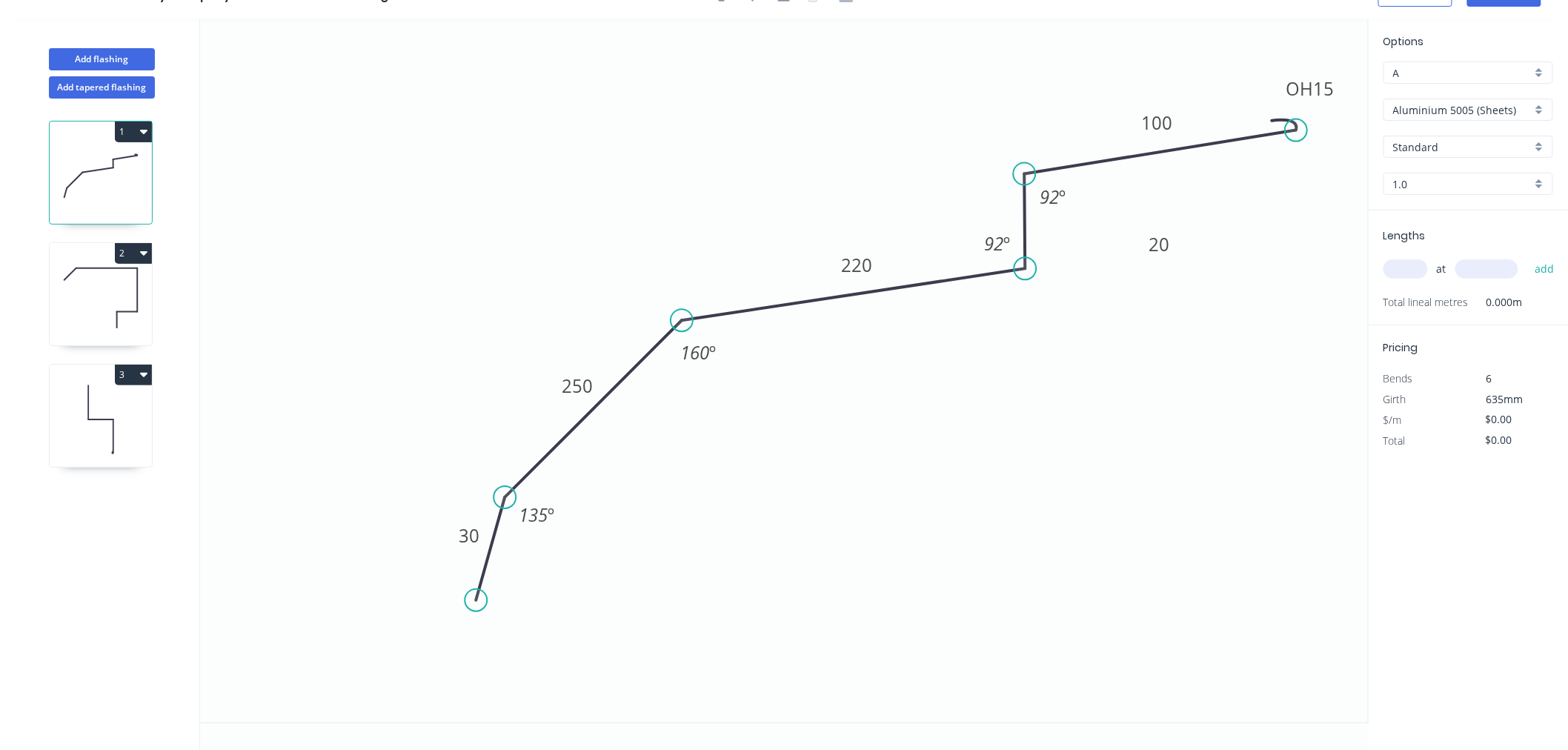
scroll to position [27, 0]
click at [1499, 107] on input "Aluminium 5005 (Sheets)" at bounding box center [1461, 110] width 139 height 15
click at [1441, 253] on div "Zincalume" at bounding box center [1468, 265] width 168 height 26
type input "Zincalume"
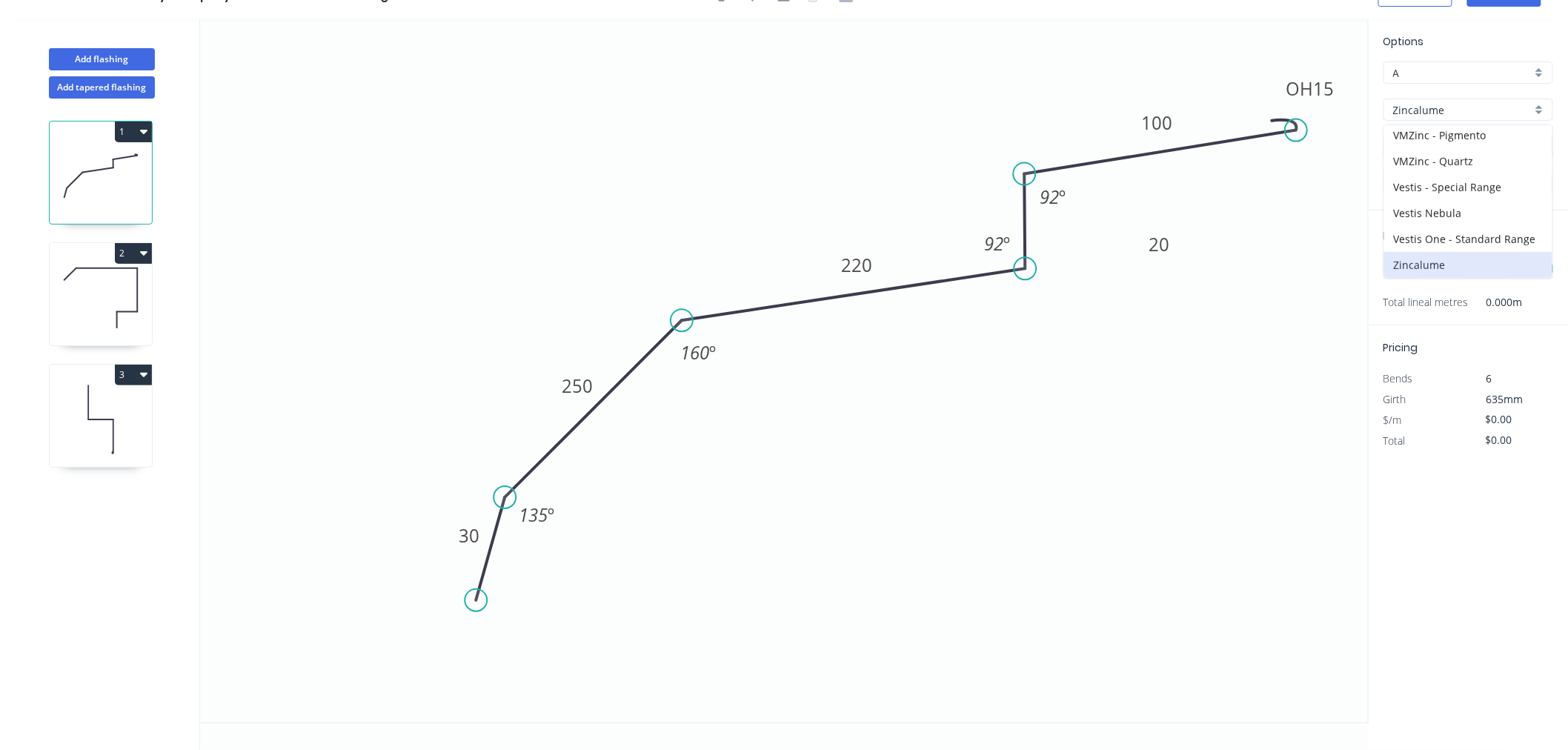
type input "$26.35"
click at [1420, 185] on input "1.0" at bounding box center [1461, 184] width 139 height 15
click at [1418, 201] on div "0.55" at bounding box center [1468, 213] width 168 height 26
type input "0.55"
type input "$20.90"
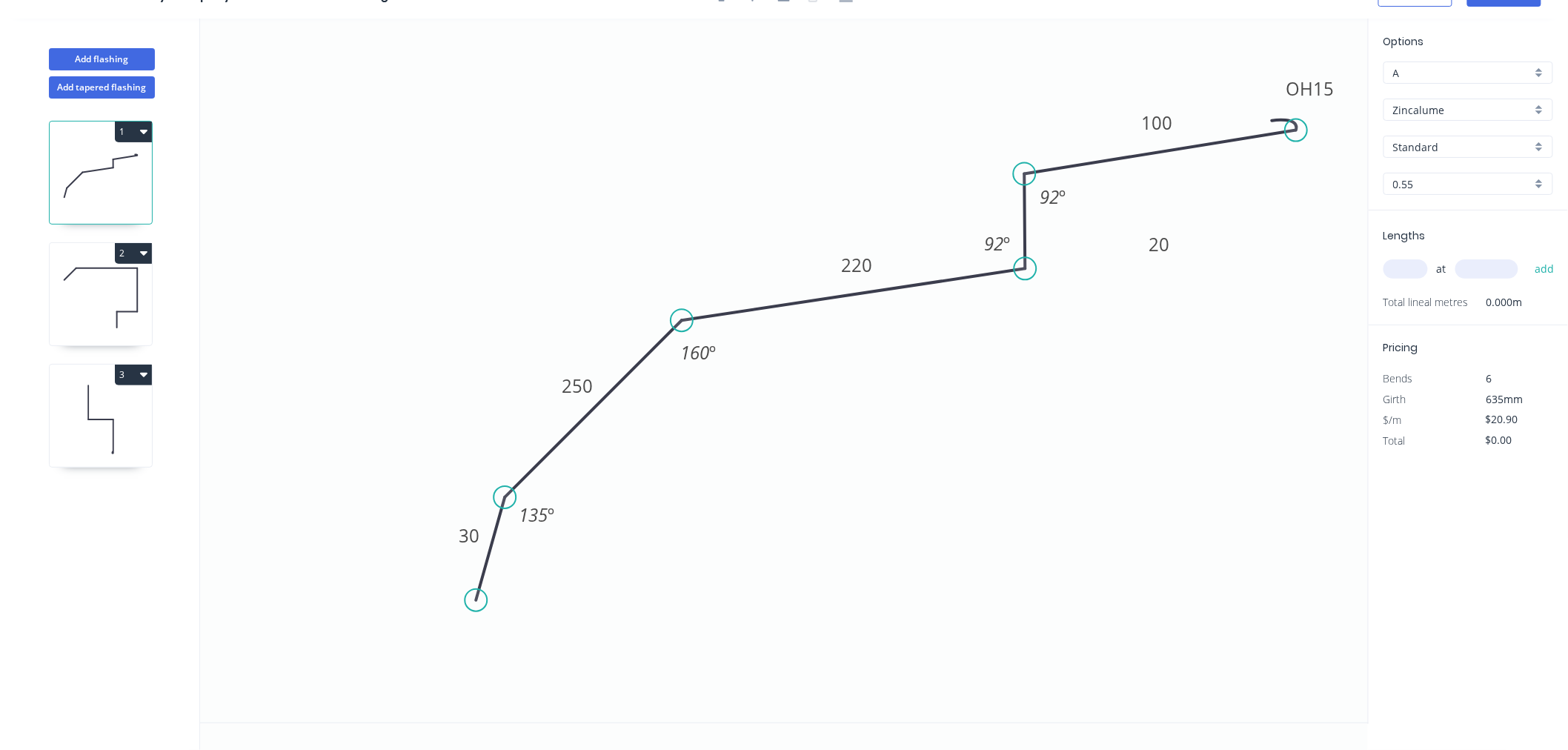
click at [1408, 261] on input "text" at bounding box center [1404, 269] width 44 height 19
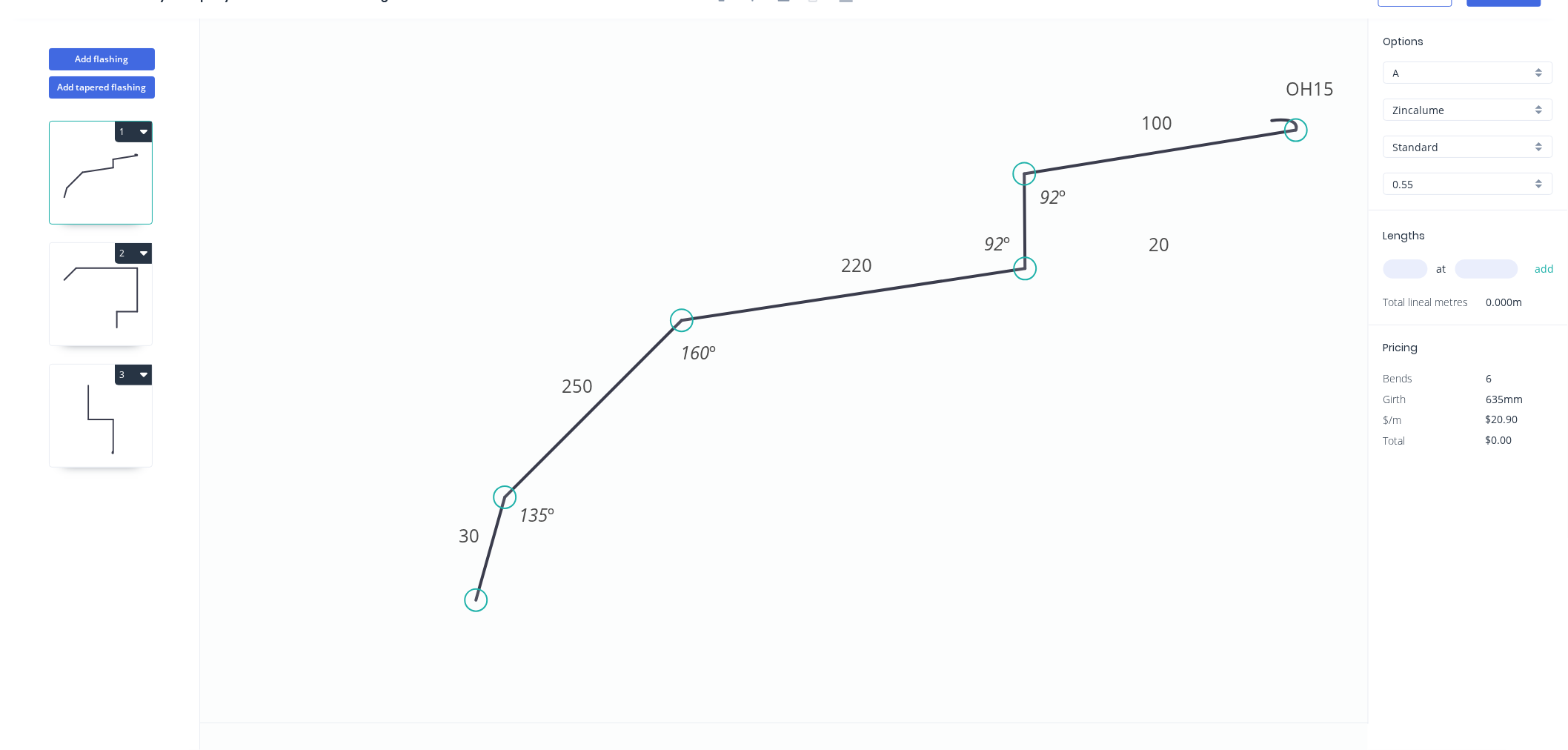
click at [1408, 261] on input "text" at bounding box center [1404, 269] width 44 height 19
type input "1"
type input "4200"
click at [1543, 269] on button "add" at bounding box center [1544, 269] width 34 height 25
type input "$87.78"
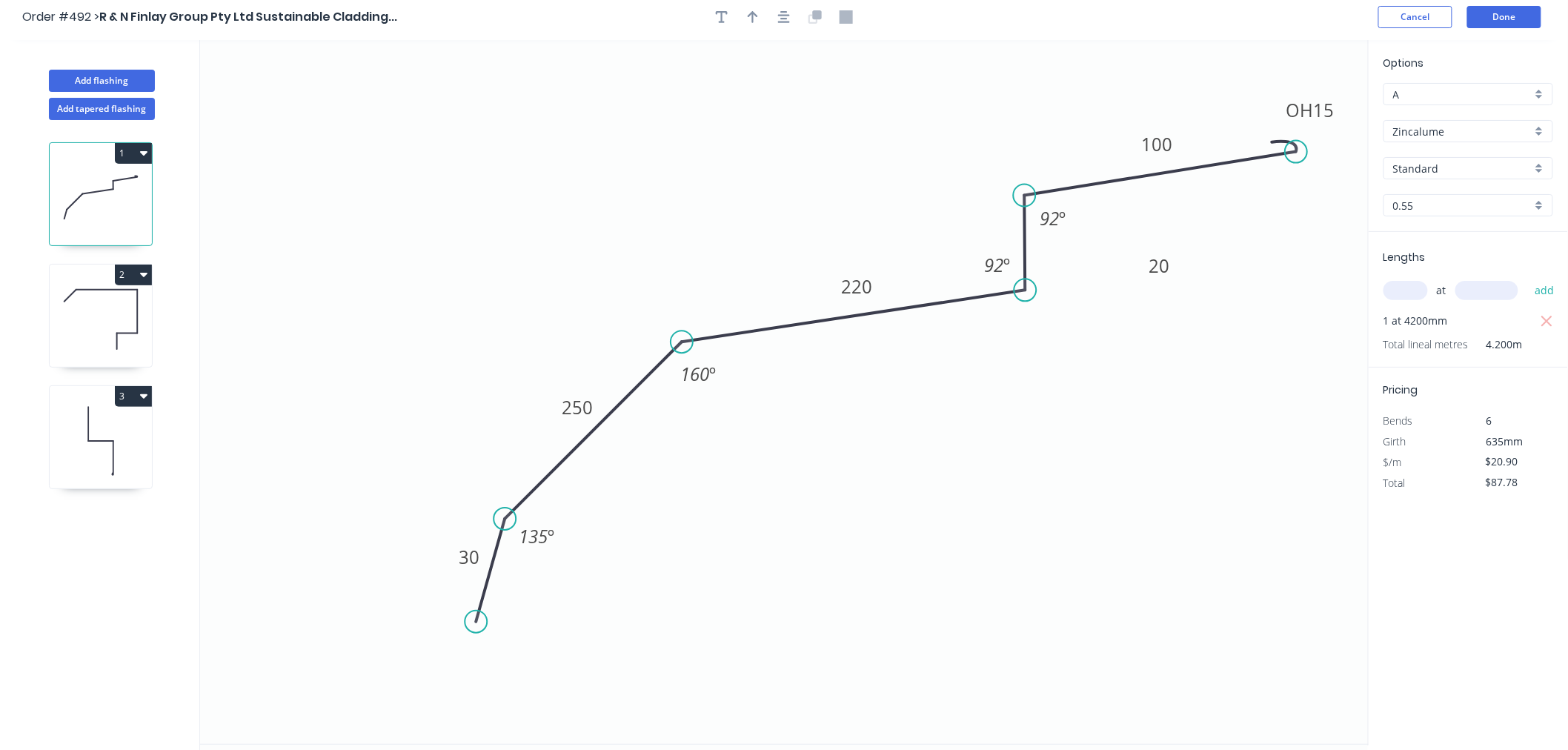
scroll to position [0, 0]
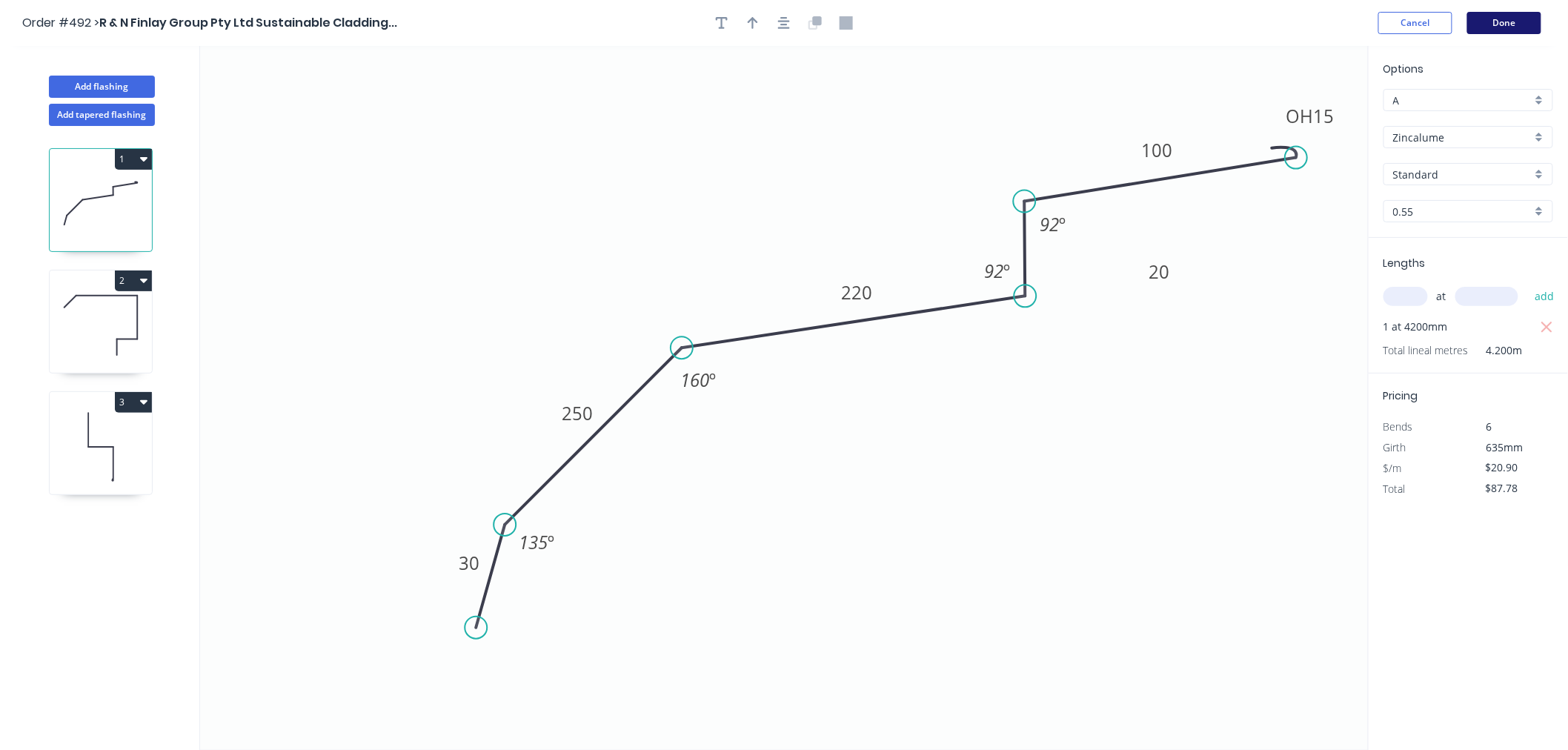
click at [1528, 19] on button "Done" at bounding box center [1504, 23] width 74 height 22
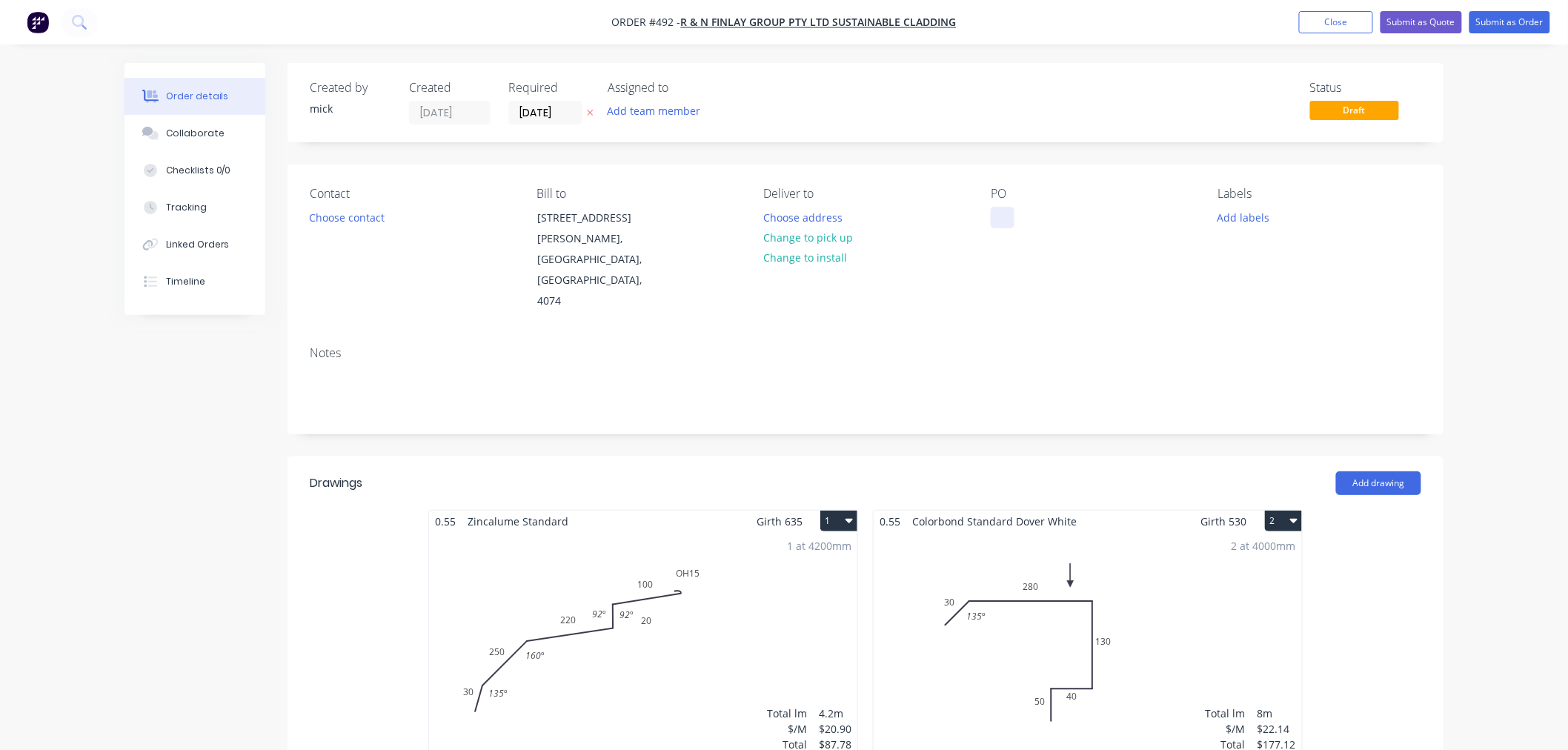
click at [993, 209] on div at bounding box center [1003, 217] width 24 height 22
click at [1517, 21] on button "Submit as Order" at bounding box center [1509, 22] width 81 height 22
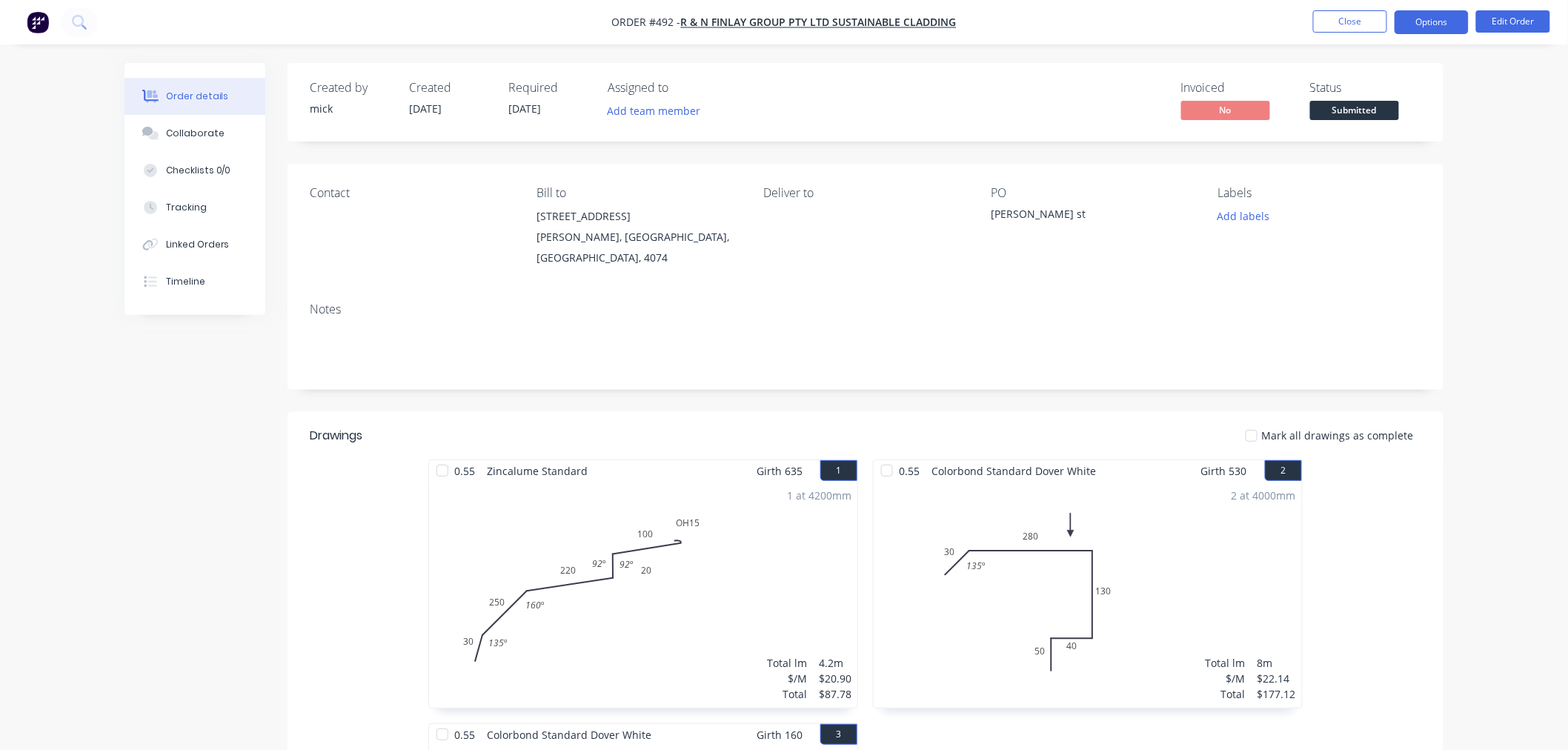
click at [1432, 32] on button "Options" at bounding box center [1431, 22] width 74 height 24
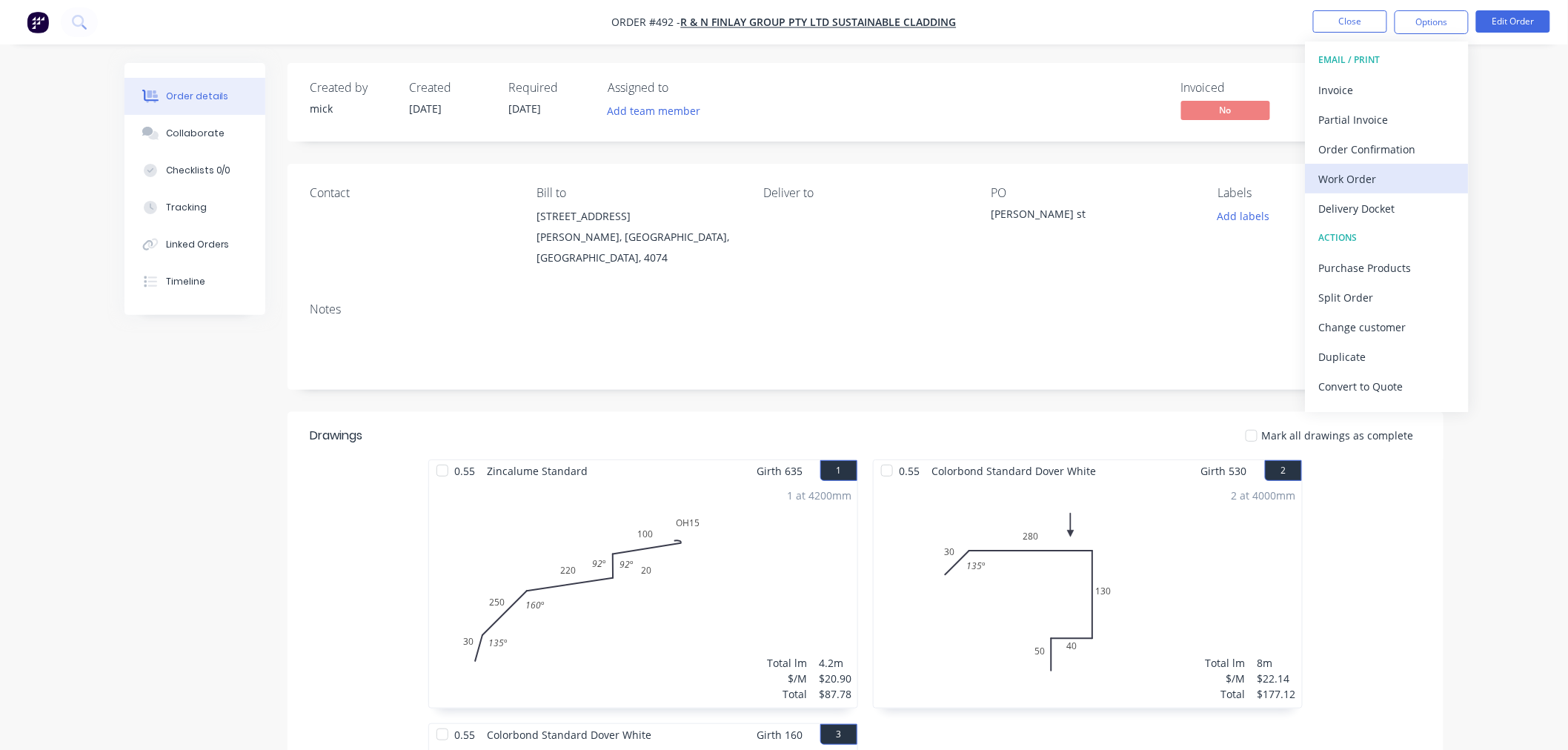
click at [1382, 181] on div "Work Order" at bounding box center [1387, 179] width 136 height 22
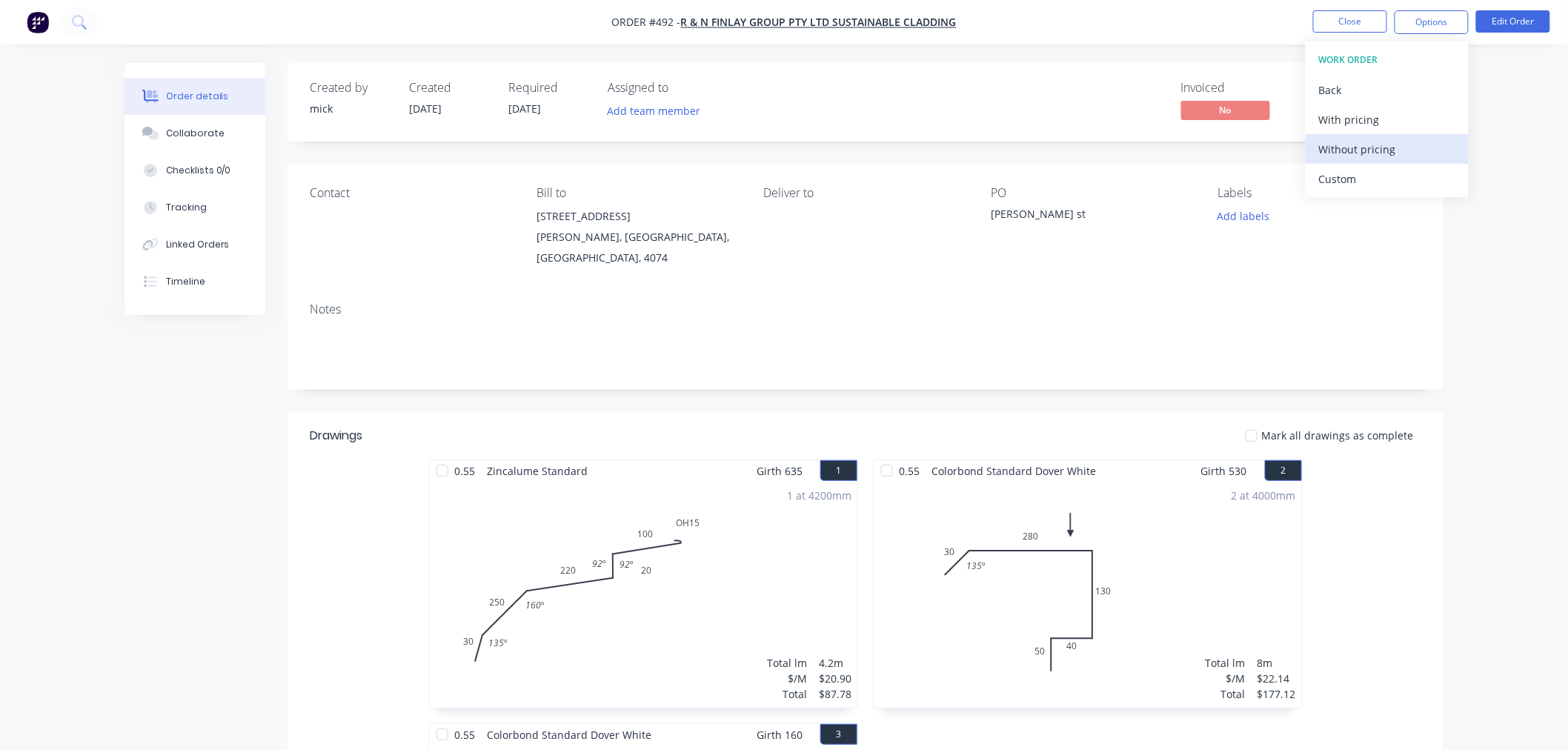
click at [1408, 152] on div "Without pricing" at bounding box center [1387, 149] width 136 height 22
click at [1341, 18] on button "Close" at bounding box center [1350, 22] width 74 height 22
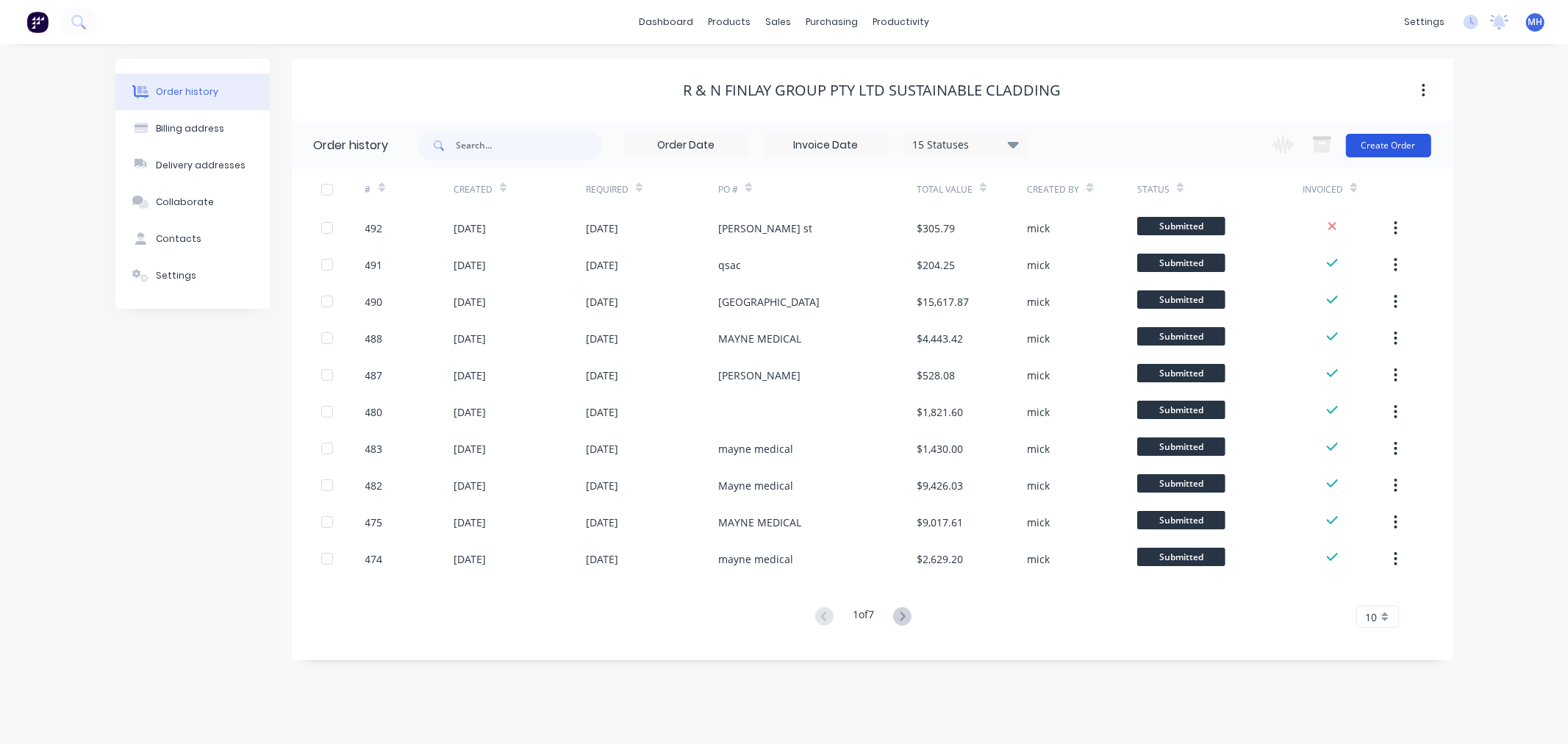
click at [1421, 138] on button "Create Order" at bounding box center [1388, 146] width 85 height 24
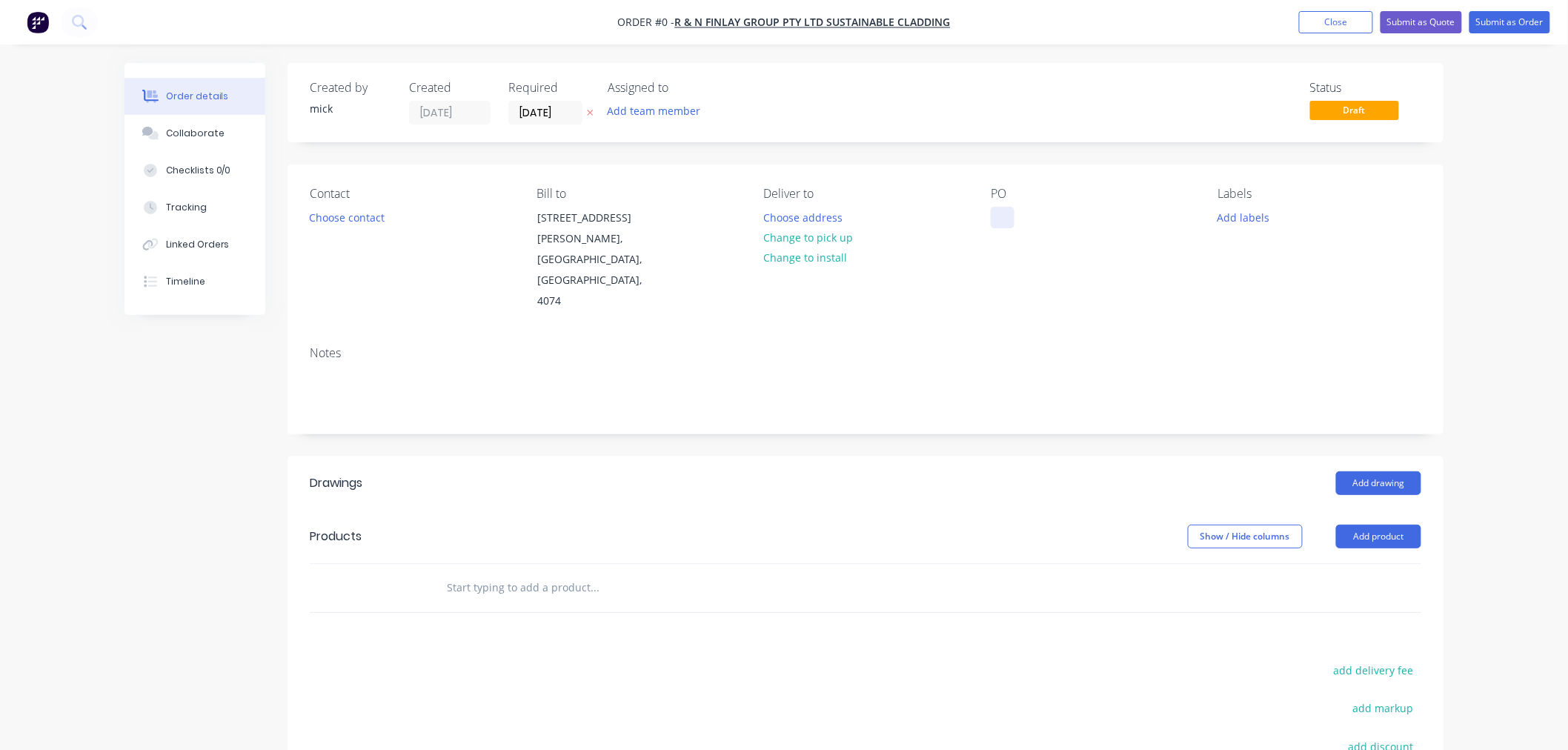
click at [1000, 210] on div at bounding box center [1003, 217] width 24 height 22
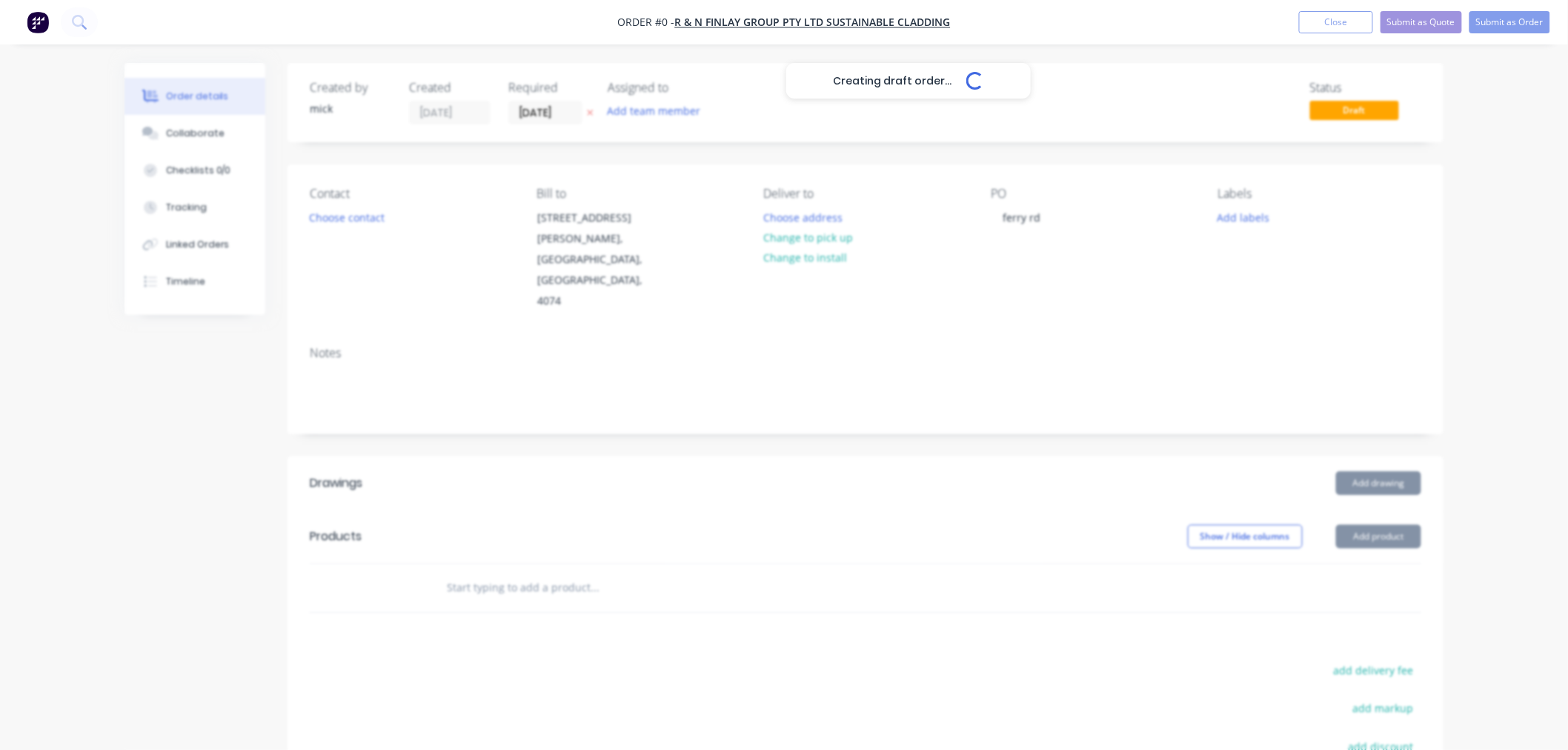
click at [1567, 337] on div "Creating draft order... Loading... Order details Collaborate Checklists 0/0 Tra…" at bounding box center [784, 496] width 1568 height 991
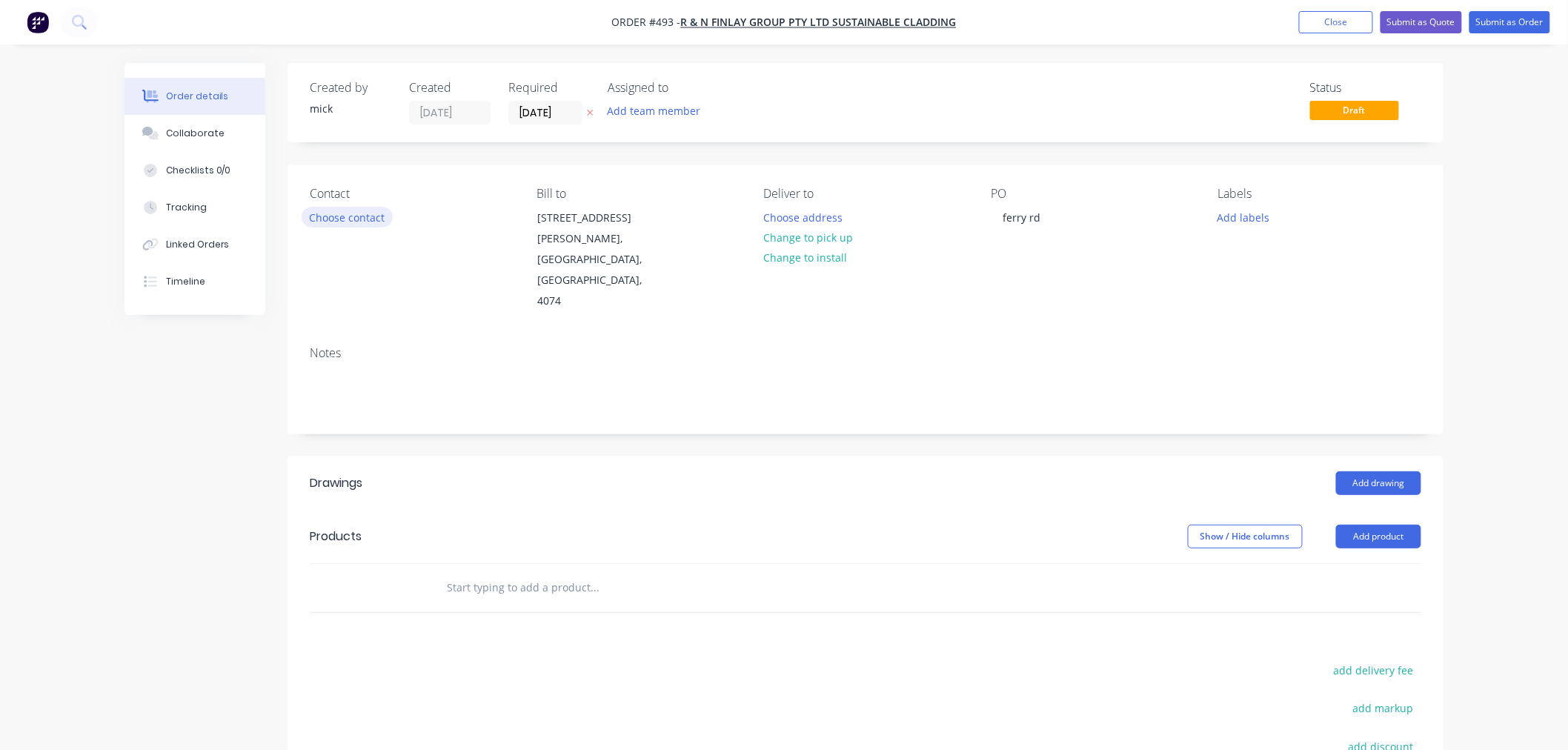
click at [382, 220] on button "Choose contact" at bounding box center [347, 217] width 91 height 20
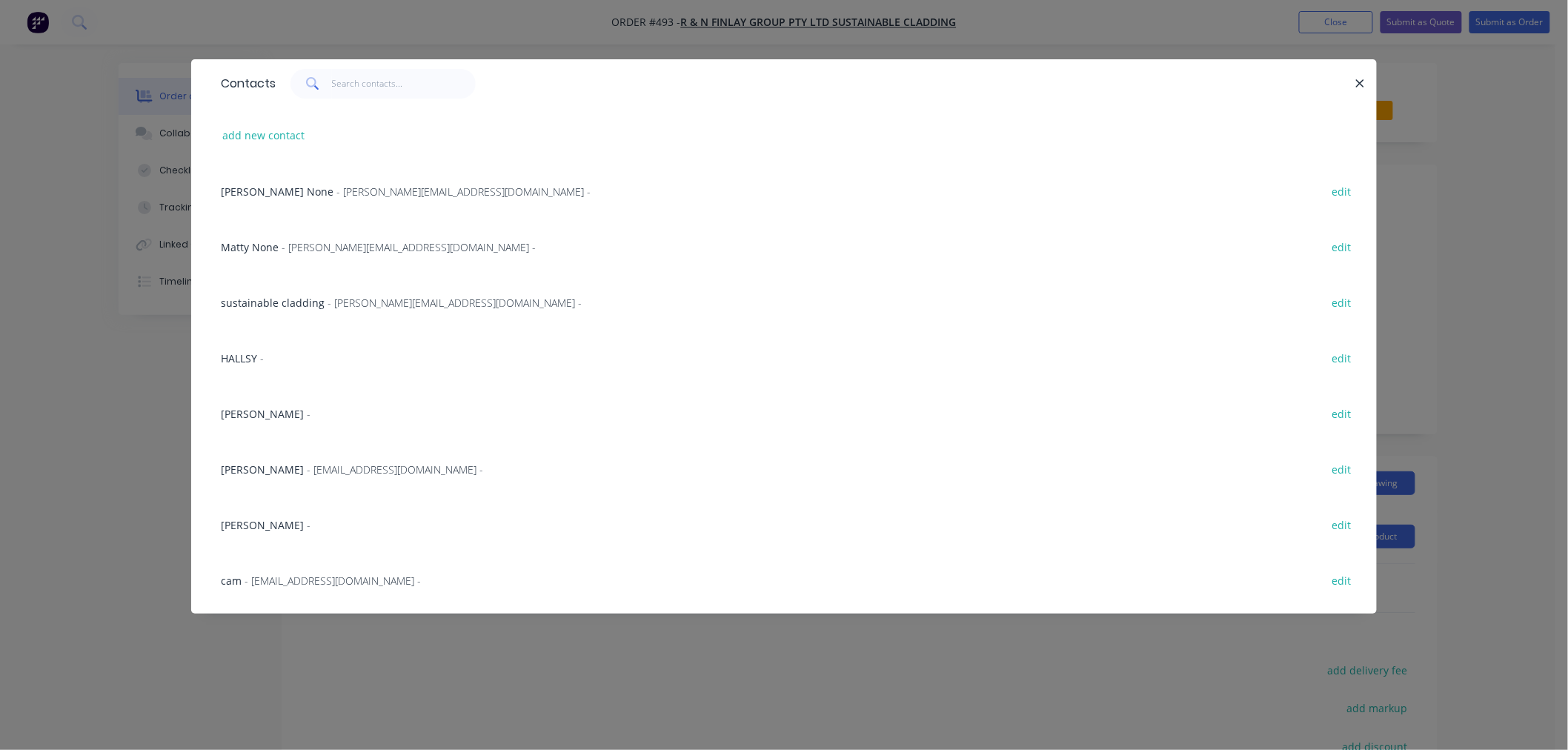
click at [230, 413] on span "BLAKE" at bounding box center [262, 414] width 83 height 14
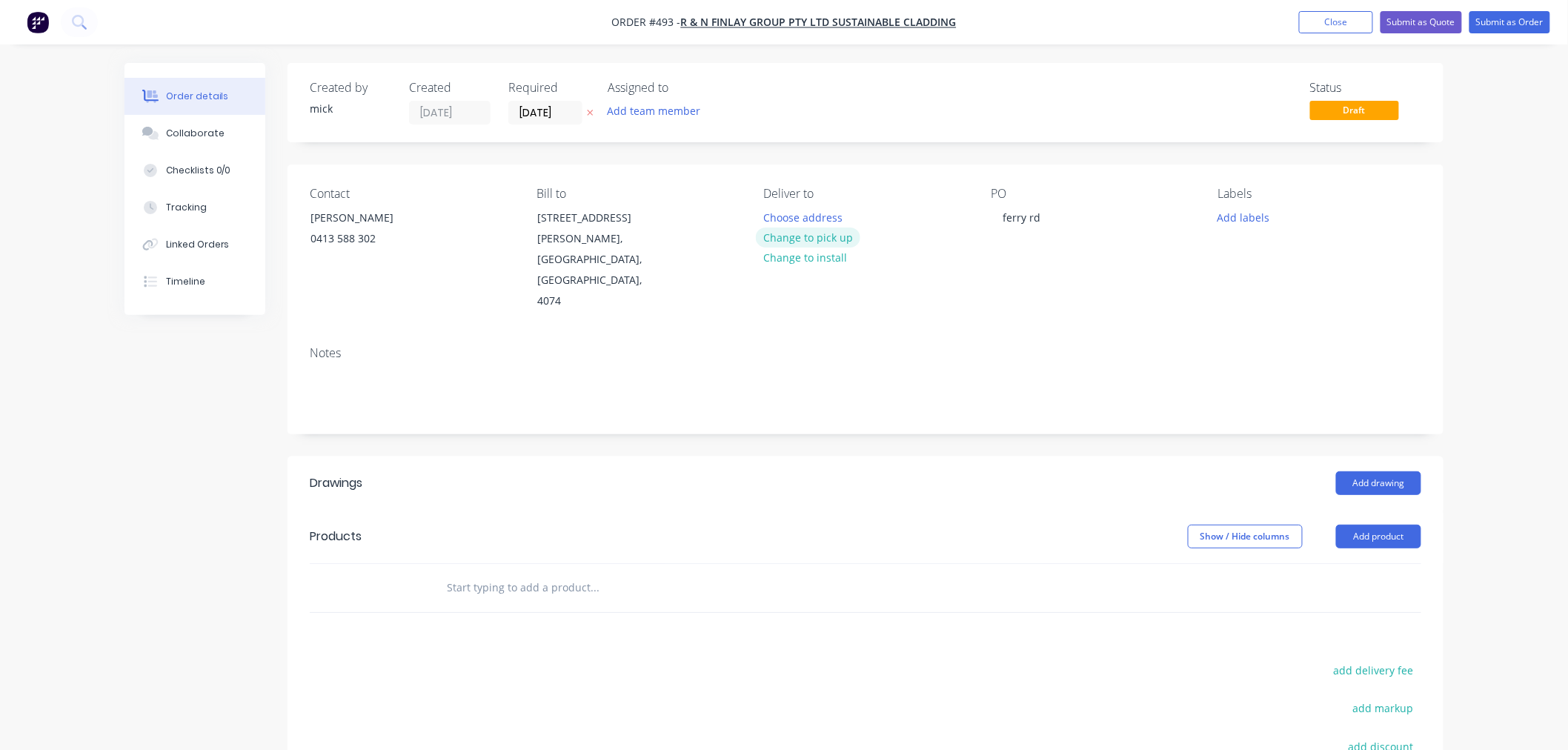
click at [833, 236] on button "Change to pick up" at bounding box center [808, 237] width 105 height 20
click at [1394, 472] on button "Add drawing" at bounding box center [1378, 484] width 85 height 24
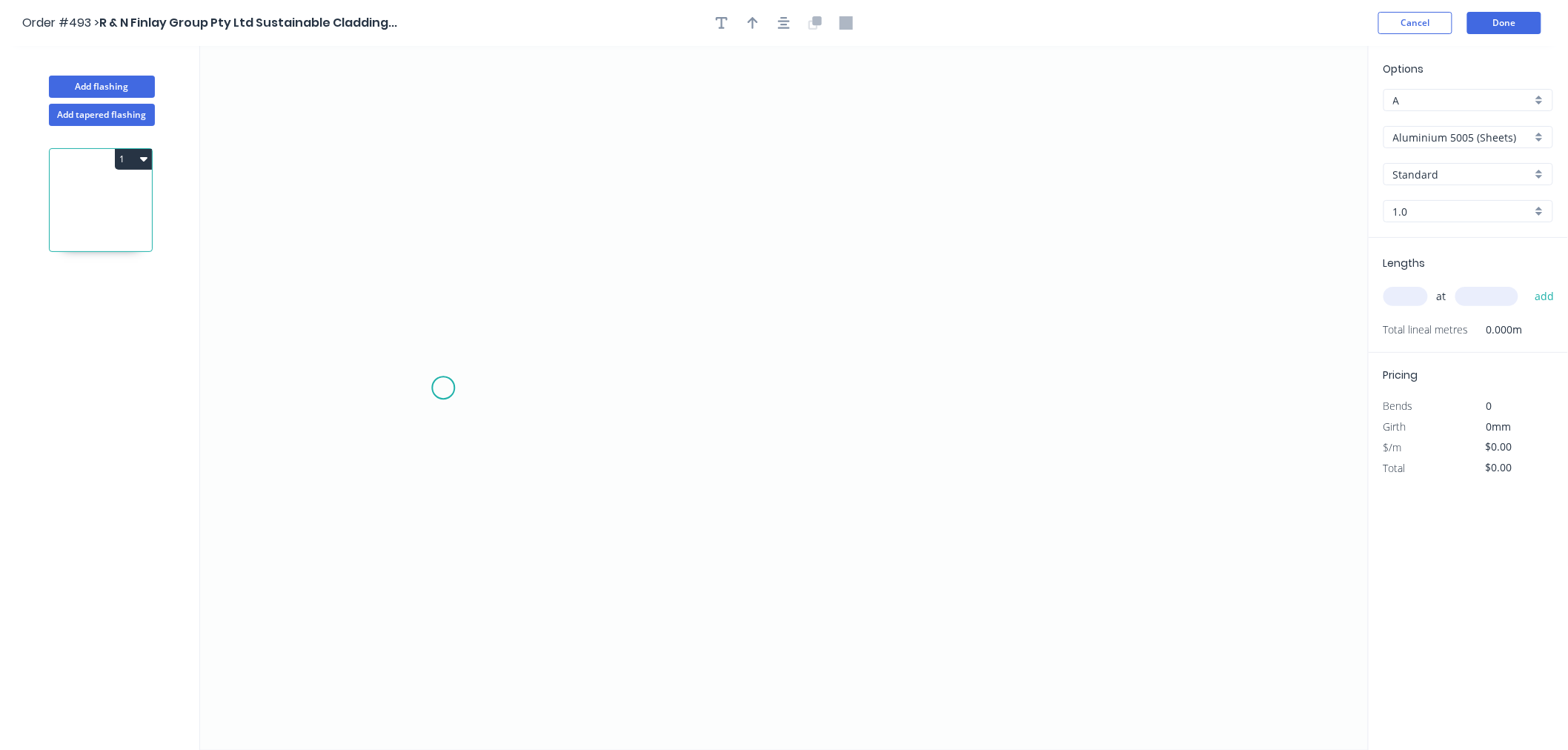
click at [443, 388] on icon "0" at bounding box center [784, 398] width 1168 height 704
click at [538, 273] on icon at bounding box center [491, 330] width 95 height 116
click at [1067, 252] on icon "0 ?" at bounding box center [784, 398] width 1168 height 704
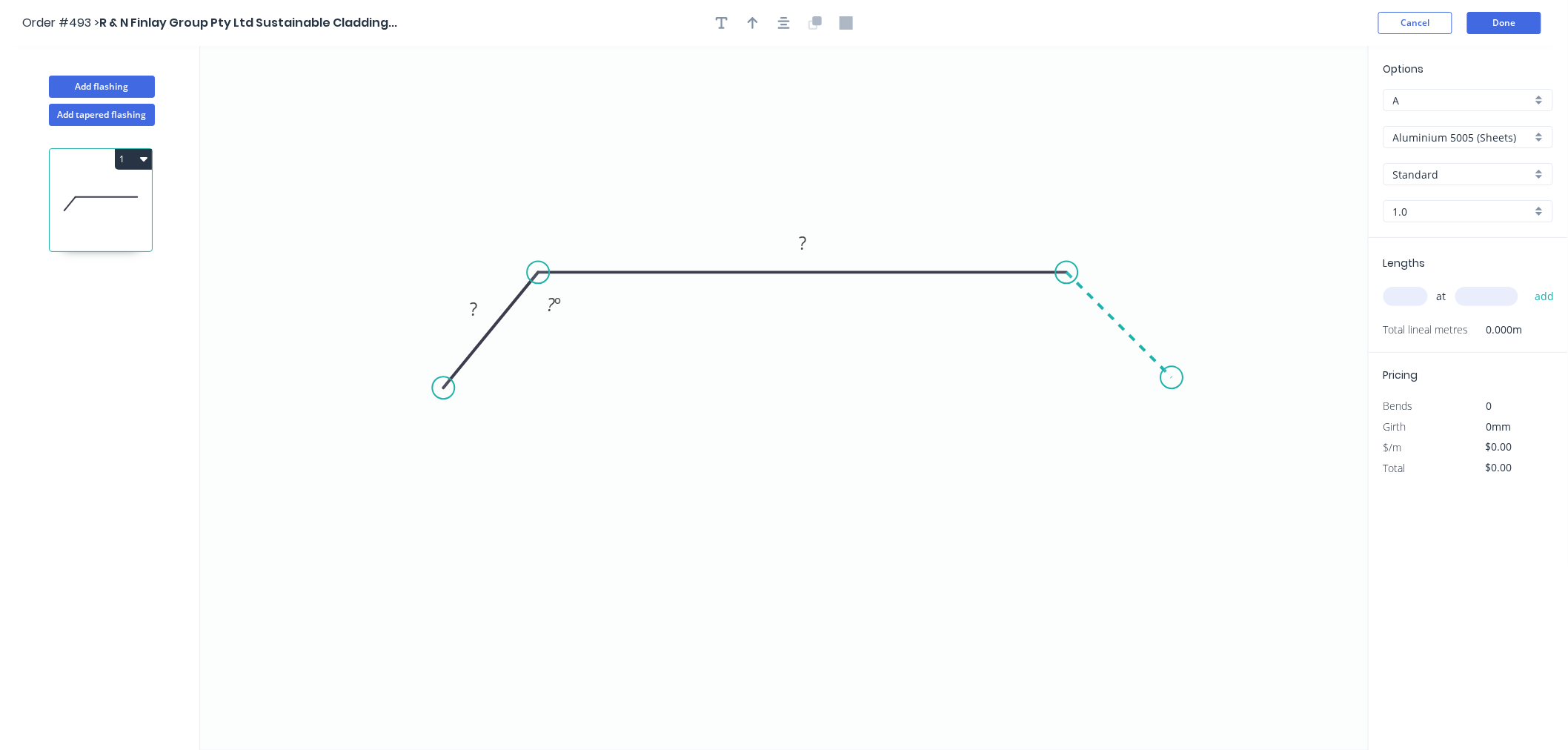
click at [1172, 382] on icon "0 ? ? ? º" at bounding box center [784, 398] width 1168 height 704
click at [1172, 382] on circle at bounding box center [1171, 378] width 22 height 22
click at [1177, 378] on circle at bounding box center [1171, 378] width 22 height 22
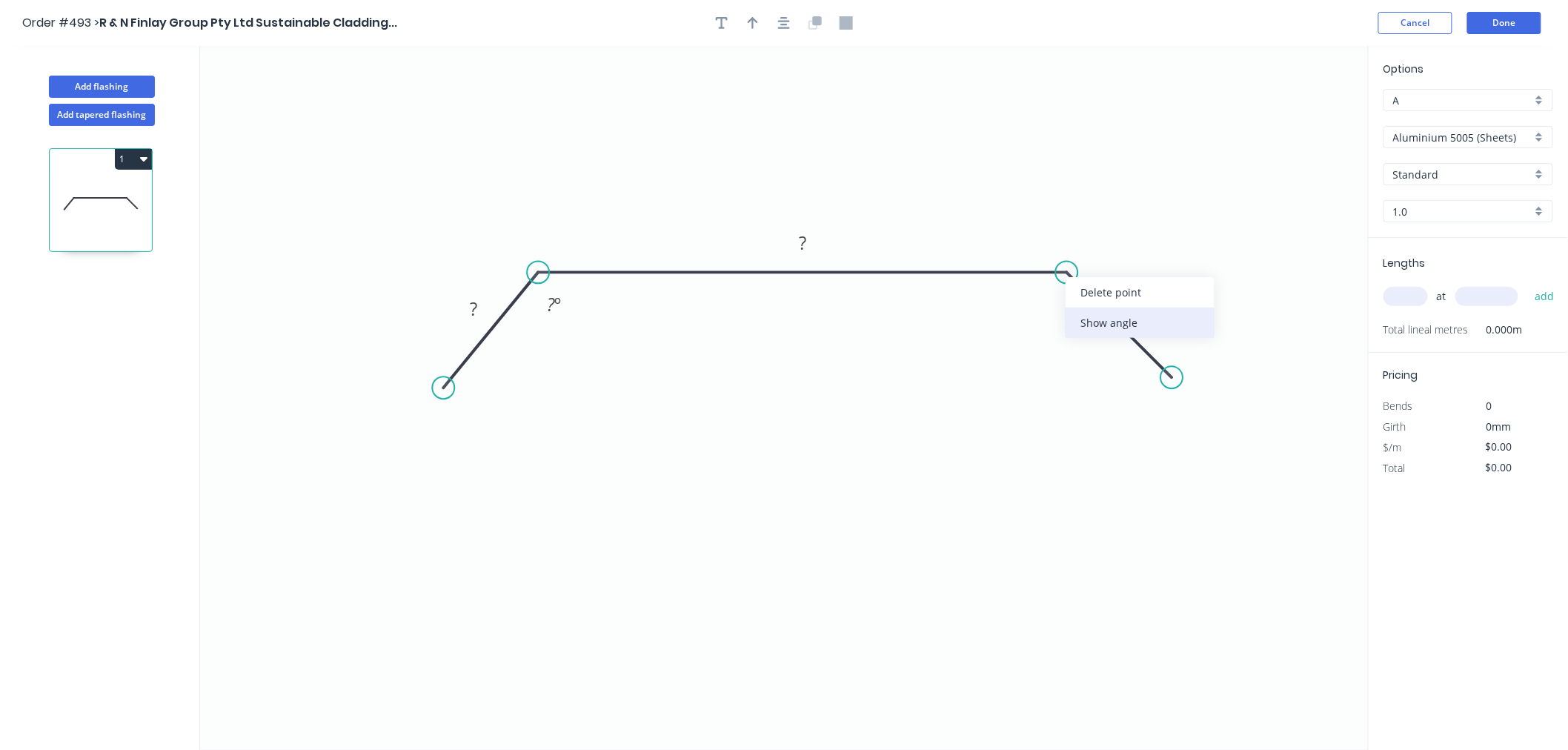
click at [1114, 327] on div "Show angle" at bounding box center [1140, 323] width 149 height 30
click at [484, 308] on rect at bounding box center [473, 310] width 30 height 21
click at [1097, 93] on icon "0 30 810 30 135 º 135 º" at bounding box center [784, 398] width 1168 height 704
click at [1467, 130] on input "Aluminium 5005 (Sheets)" at bounding box center [1461, 137] width 139 height 15
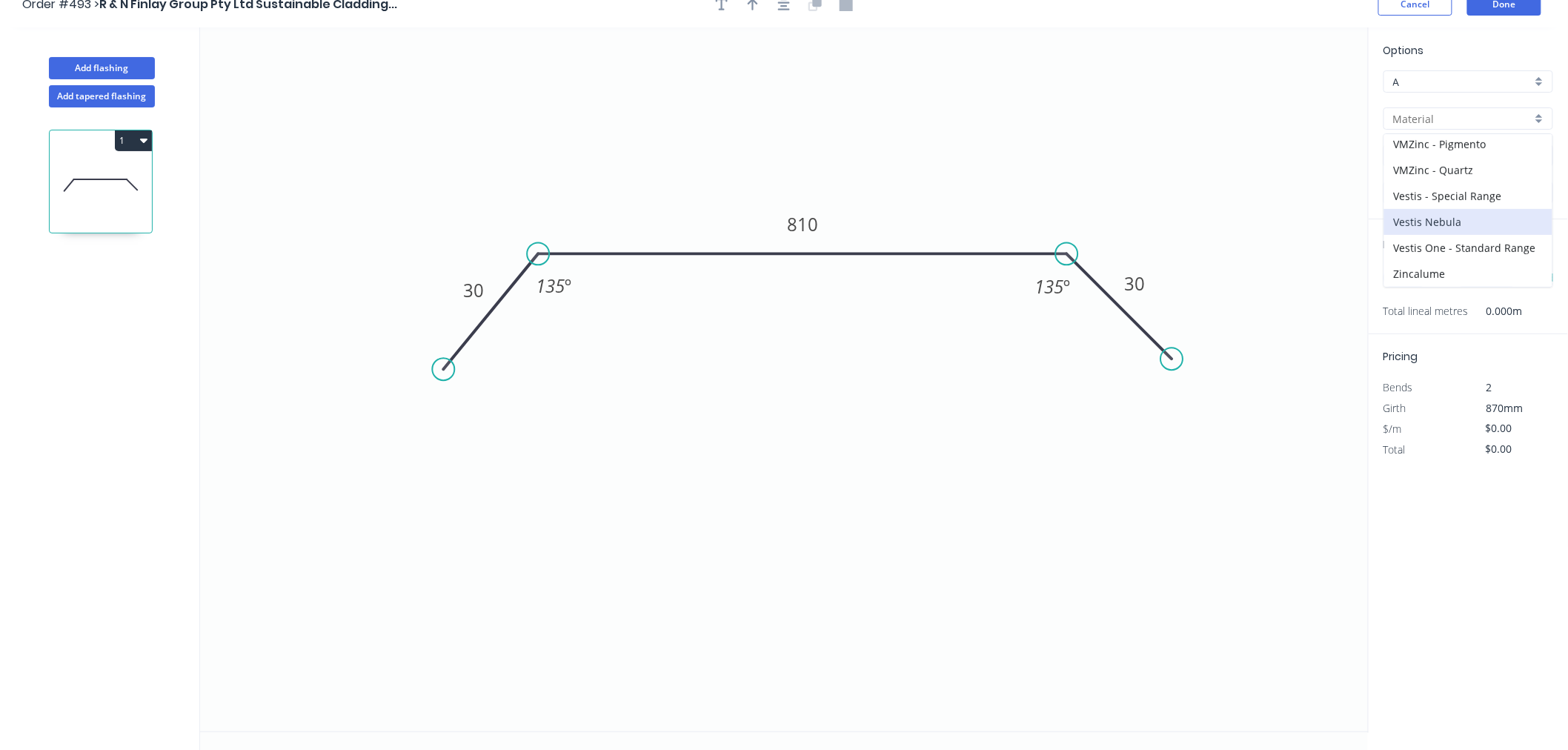
scroll to position [27, 0]
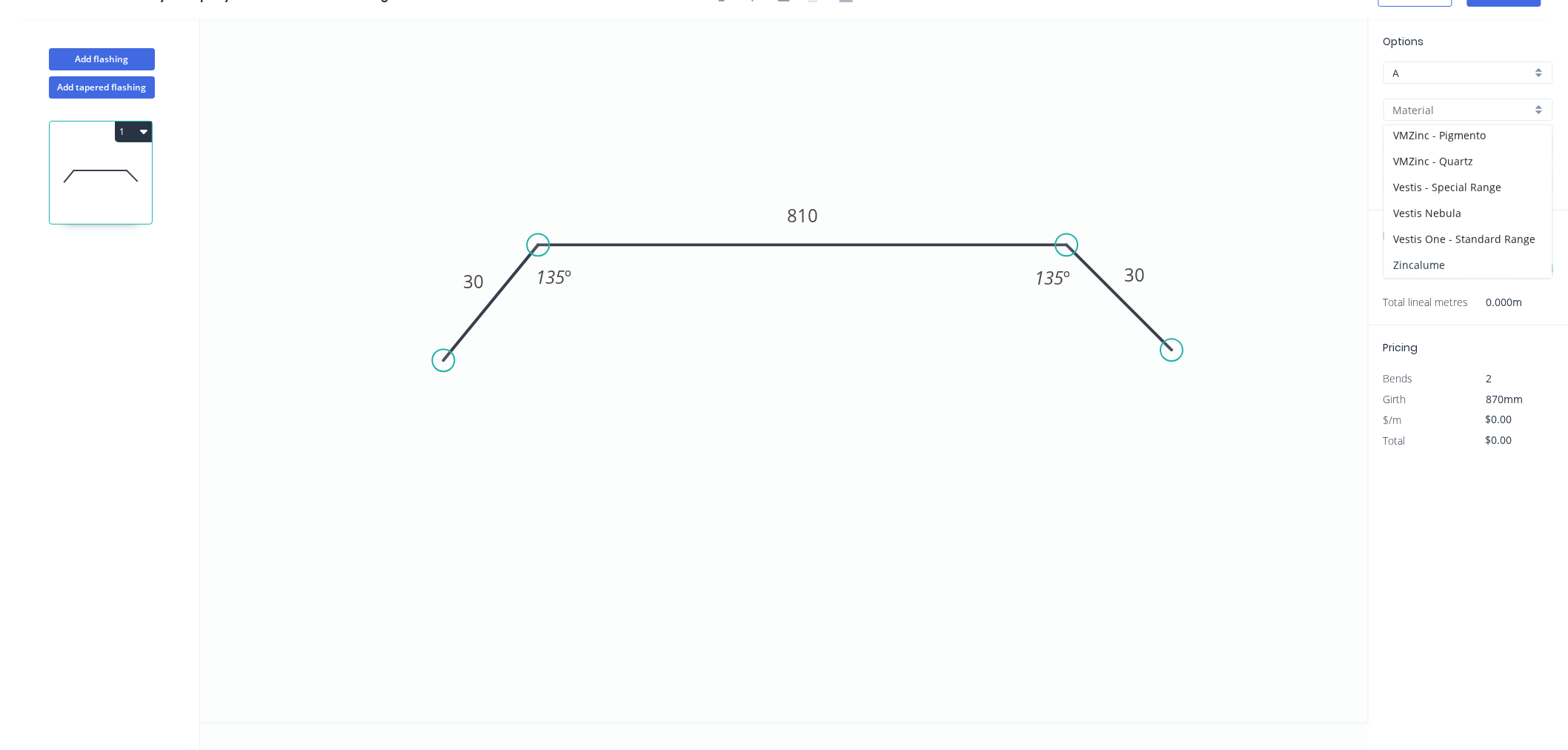
click at [1477, 257] on div "Zincalume" at bounding box center [1468, 265] width 168 height 26
type input "Zincalume"
type input "$24.89"
click at [1456, 176] on input "1.0" at bounding box center [1461, 184] width 139 height 15
click at [1437, 202] on div "0.55" at bounding box center [1468, 213] width 168 height 26
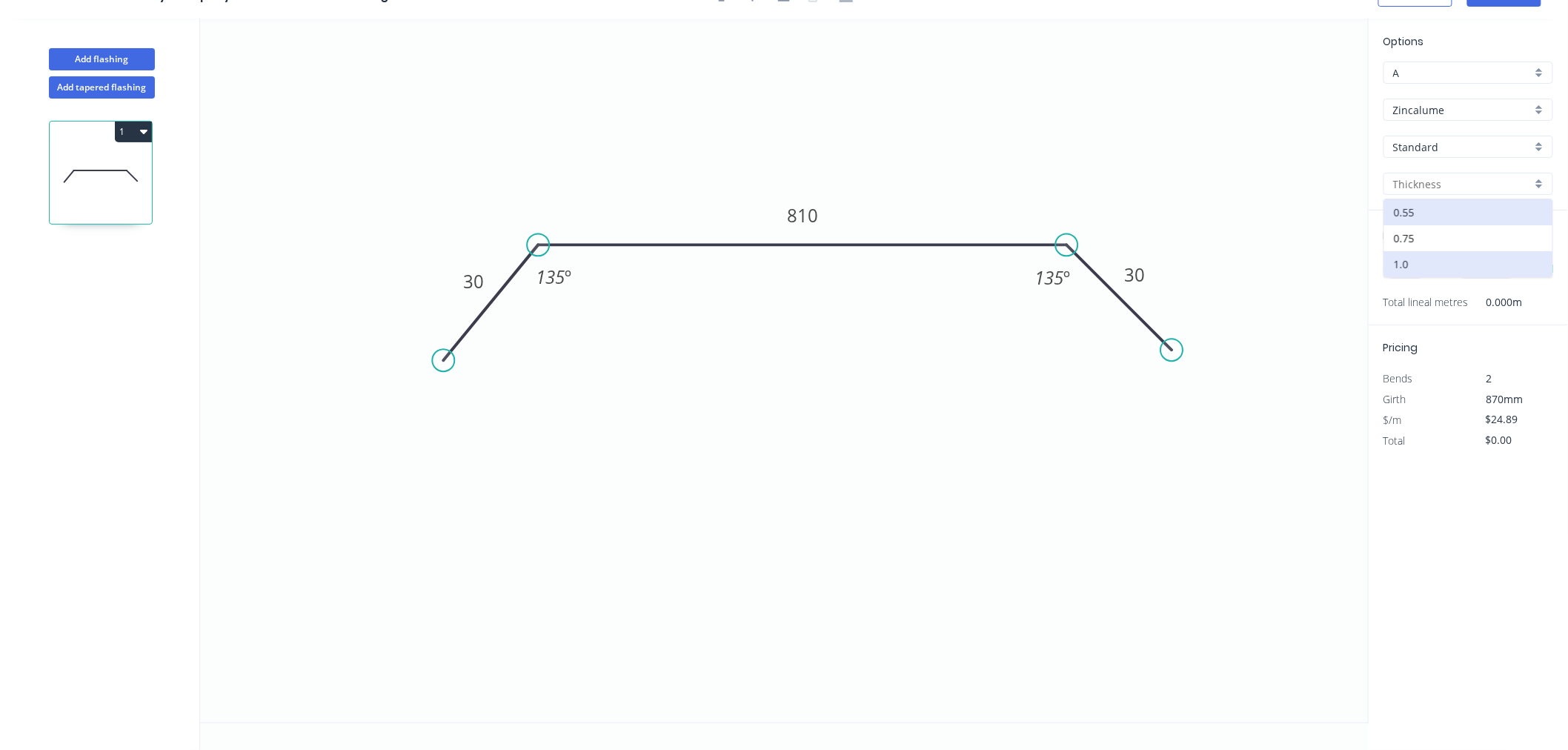
type input "0.55"
type input "$17.89"
click at [1409, 260] on input "text" at bounding box center [1404, 269] width 44 height 19
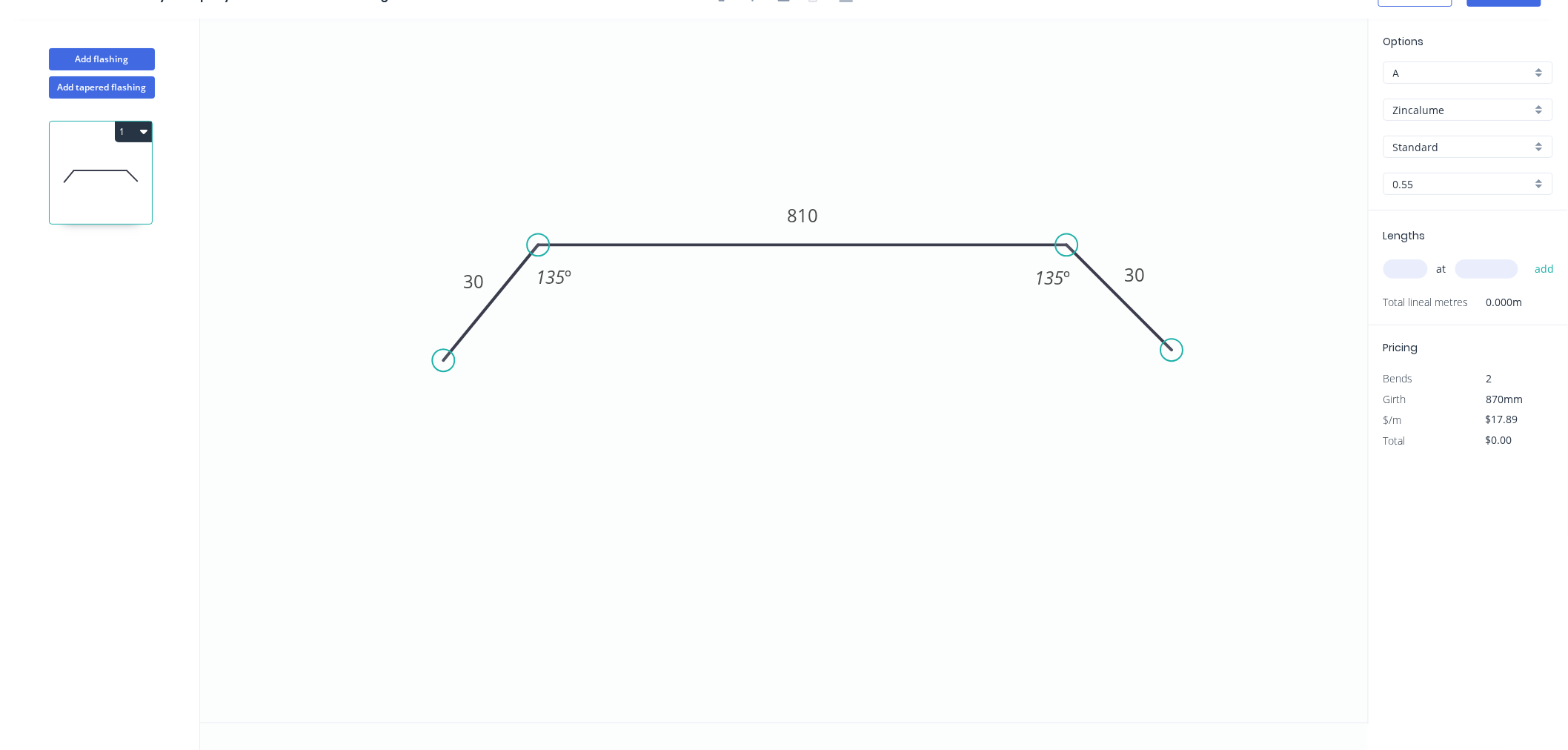
click at [1409, 260] on input "text" at bounding box center [1404, 269] width 44 height 19
type input "4"
type input "2000"
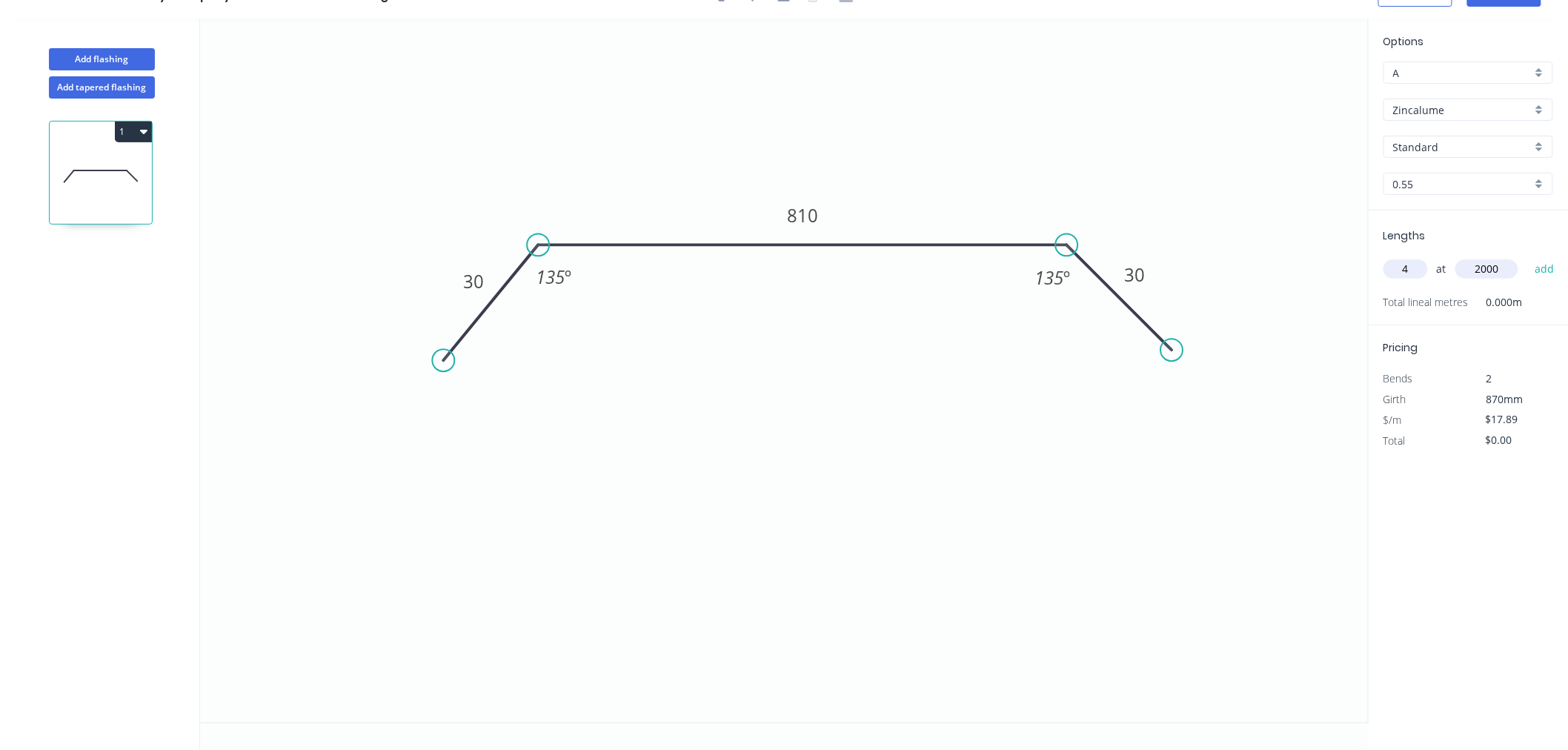
click at [1527, 257] on button "add" at bounding box center [1544, 269] width 34 height 25
type input "$143.12"
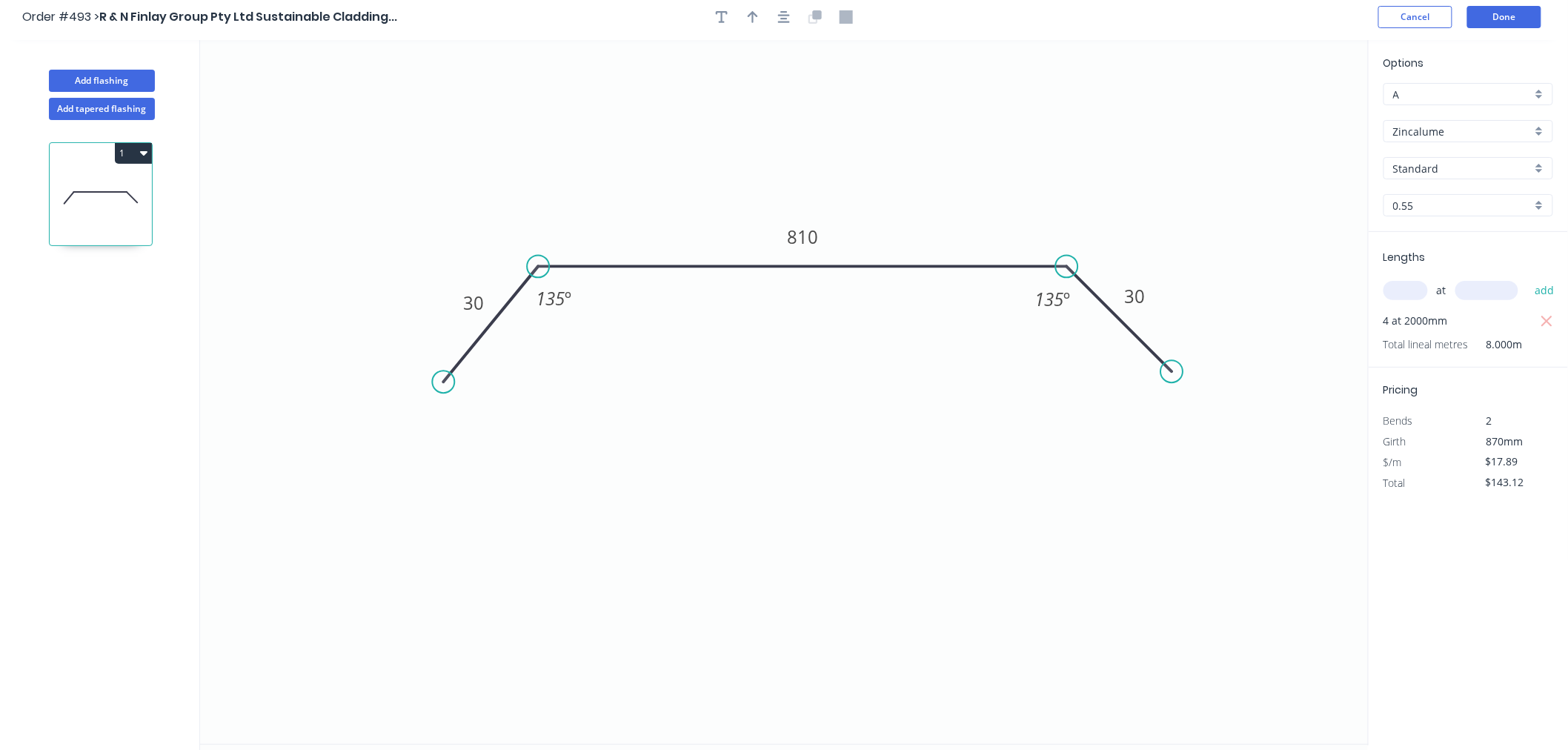
scroll to position [0, 0]
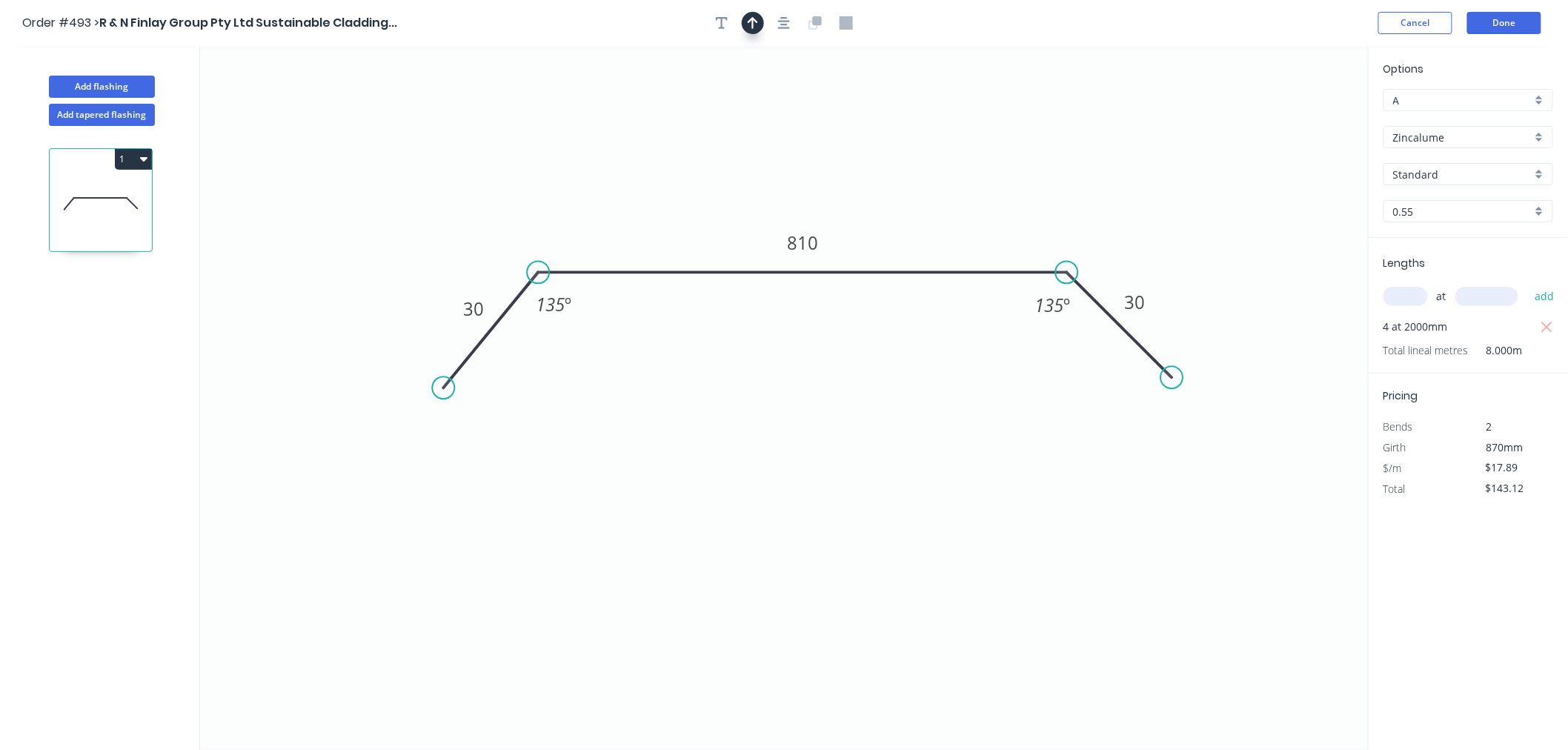
click at [759, 21] on button "button" at bounding box center [753, 23] width 22 height 22
drag, startPoint x: 1294, startPoint y: 113, endPoint x: 736, endPoint y: 222, distance: 568.5
click at [736, 222] on icon at bounding box center [735, 205] width 14 height 47
click at [1500, 22] on button "Done" at bounding box center [1504, 23] width 74 height 22
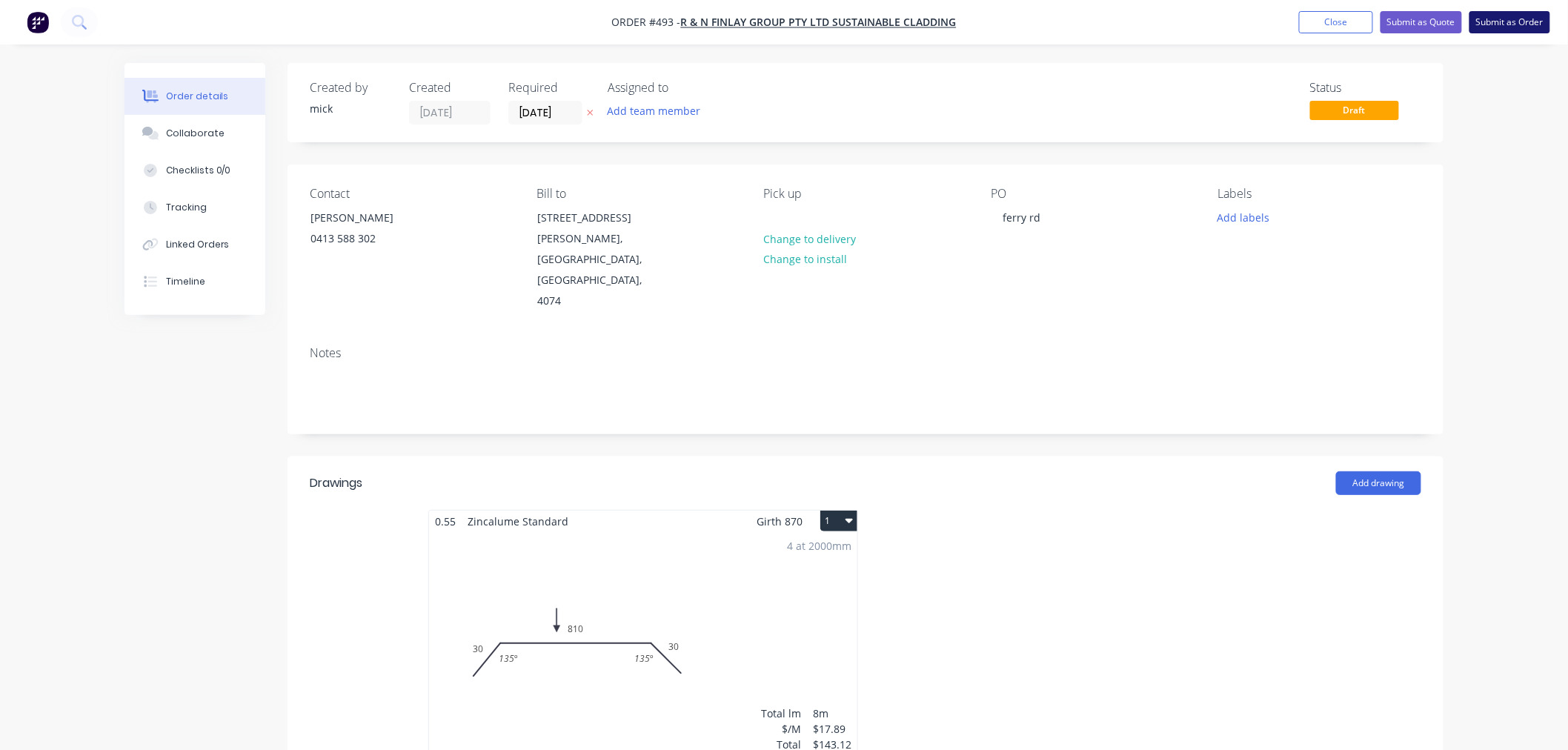
click at [1534, 21] on button "Submit as Order" at bounding box center [1509, 22] width 81 height 22
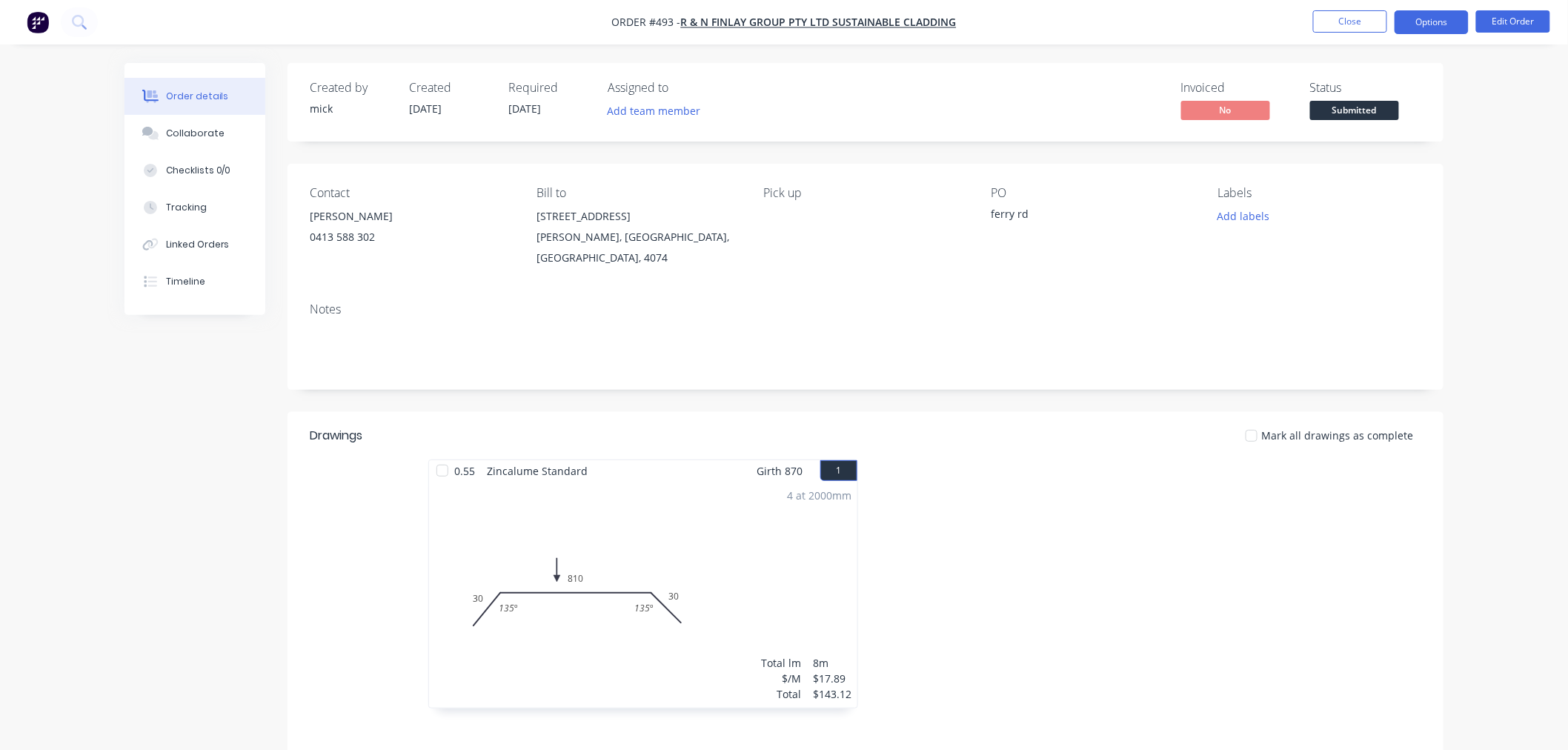
click at [1441, 25] on button "Options" at bounding box center [1431, 22] width 74 height 24
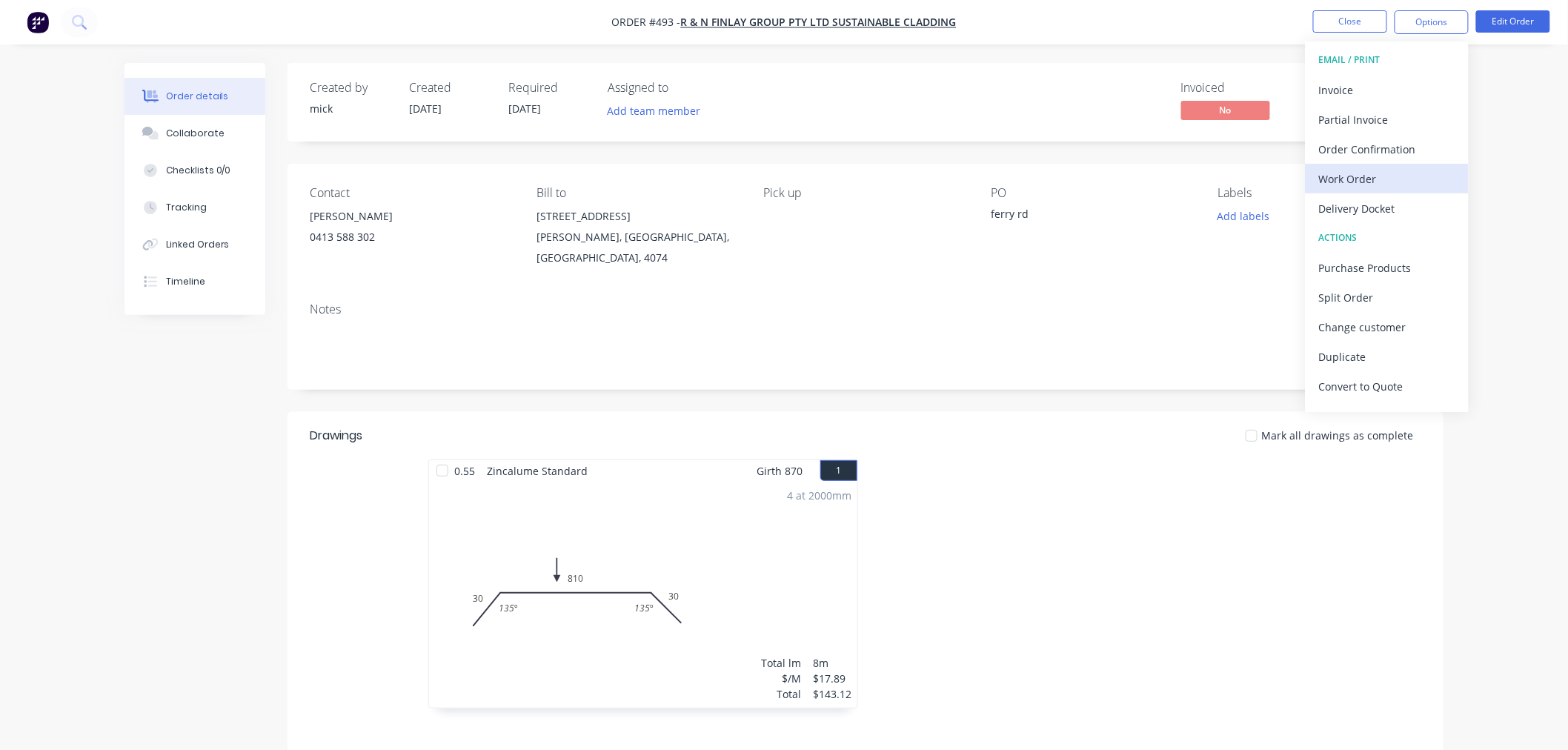
click at [1395, 179] on div "Work Order" at bounding box center [1387, 179] width 136 height 22
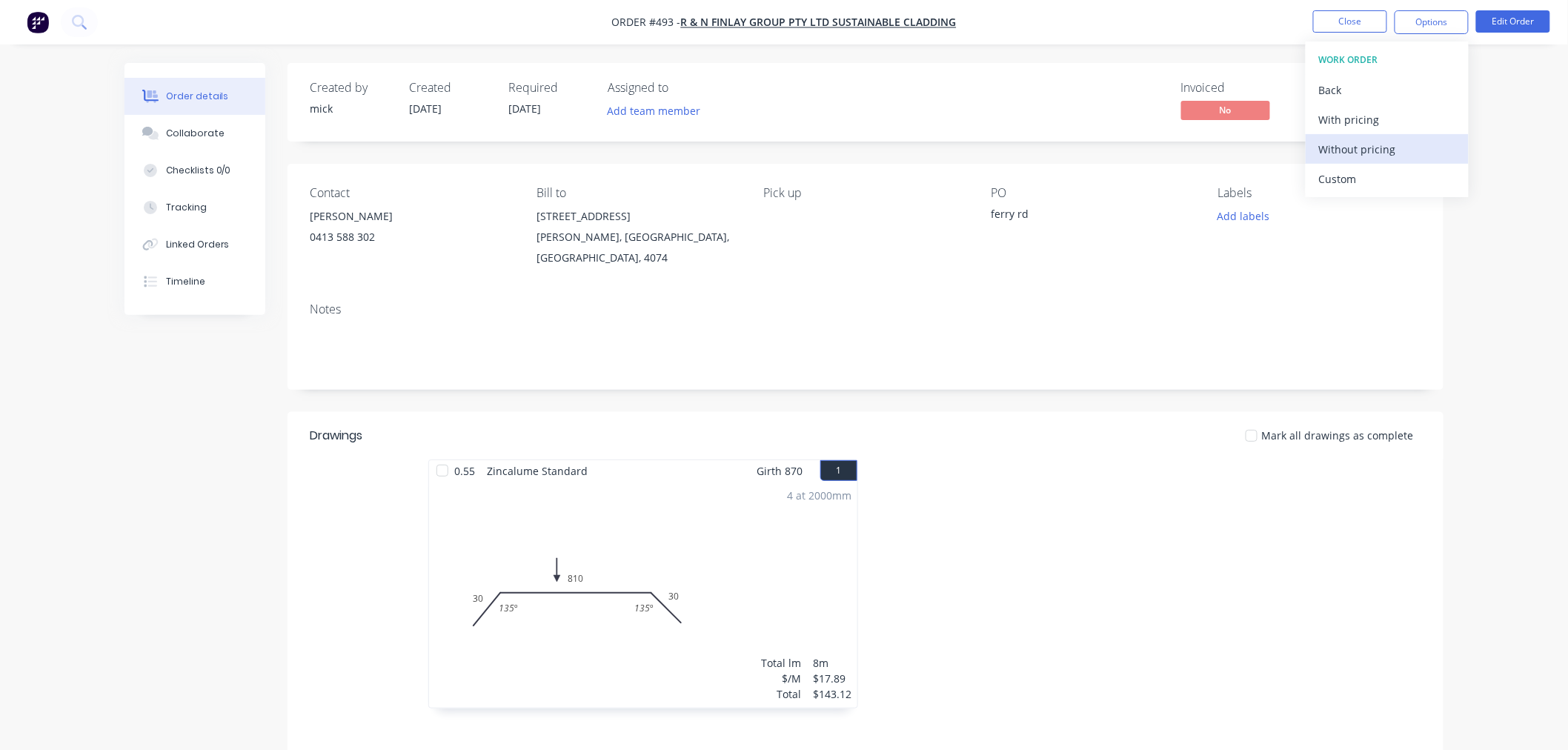
click at [1403, 136] on button "Without pricing" at bounding box center [1386, 148] width 163 height 30
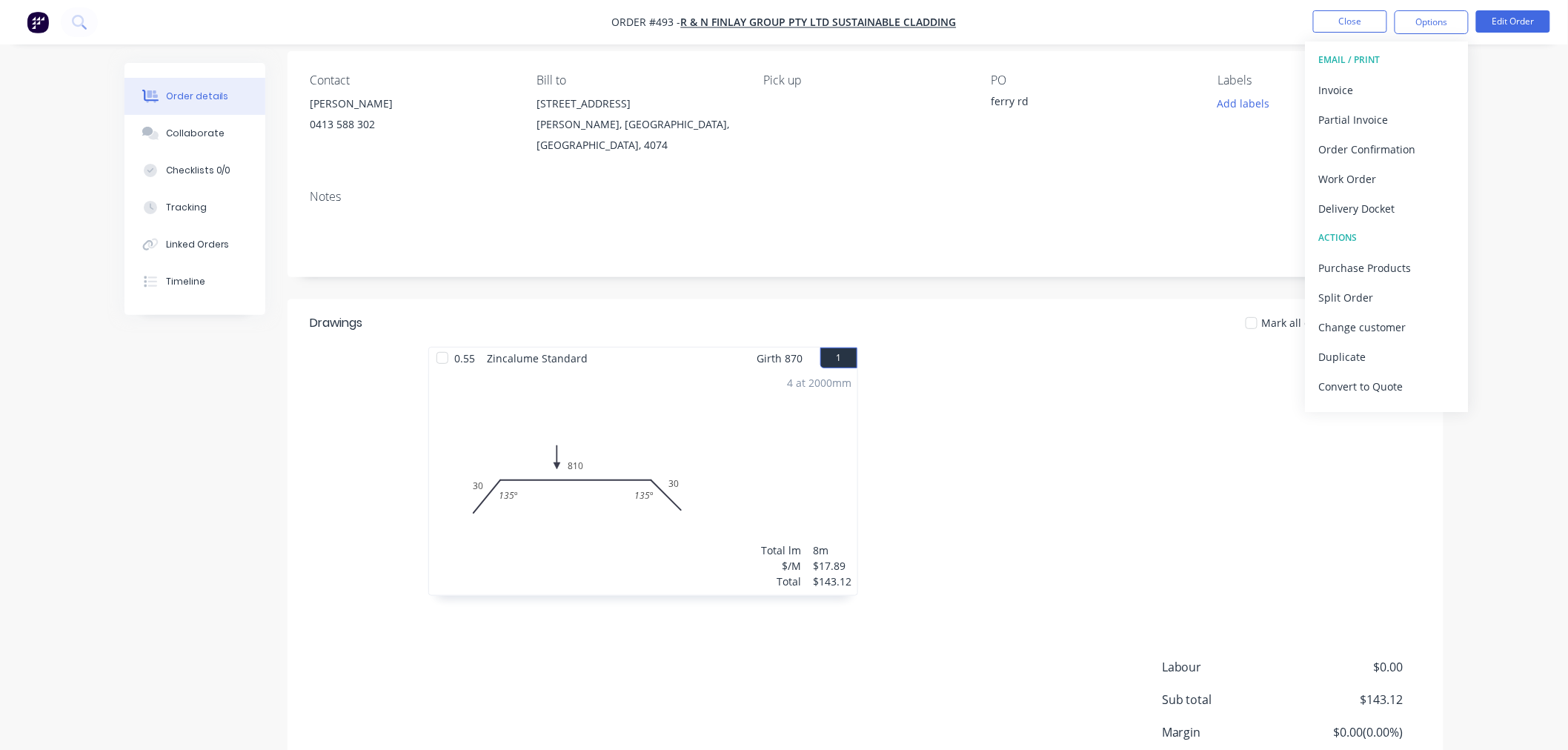
scroll to position [223, 0]
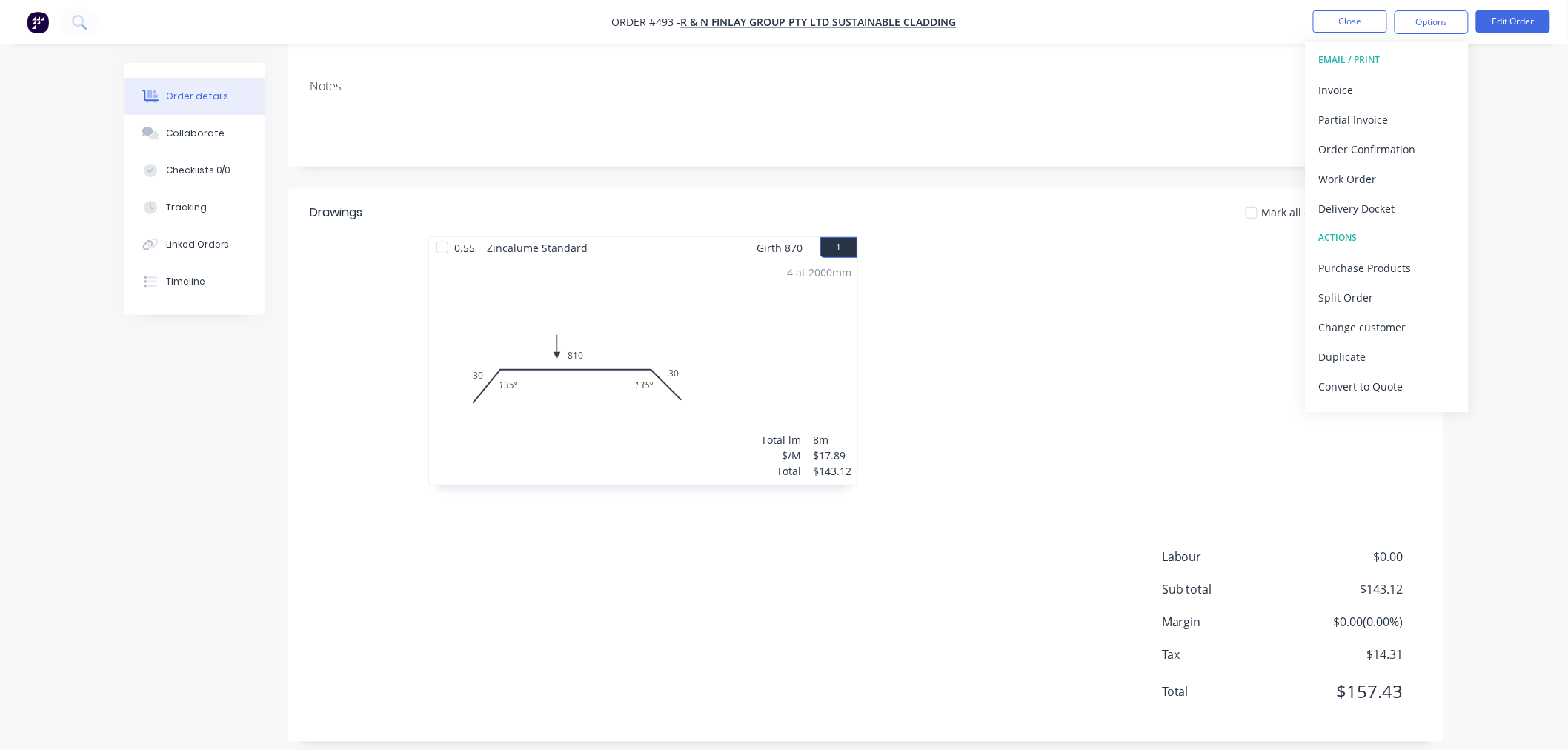
click at [1129, 435] on div at bounding box center [1087, 368] width 445 height 264
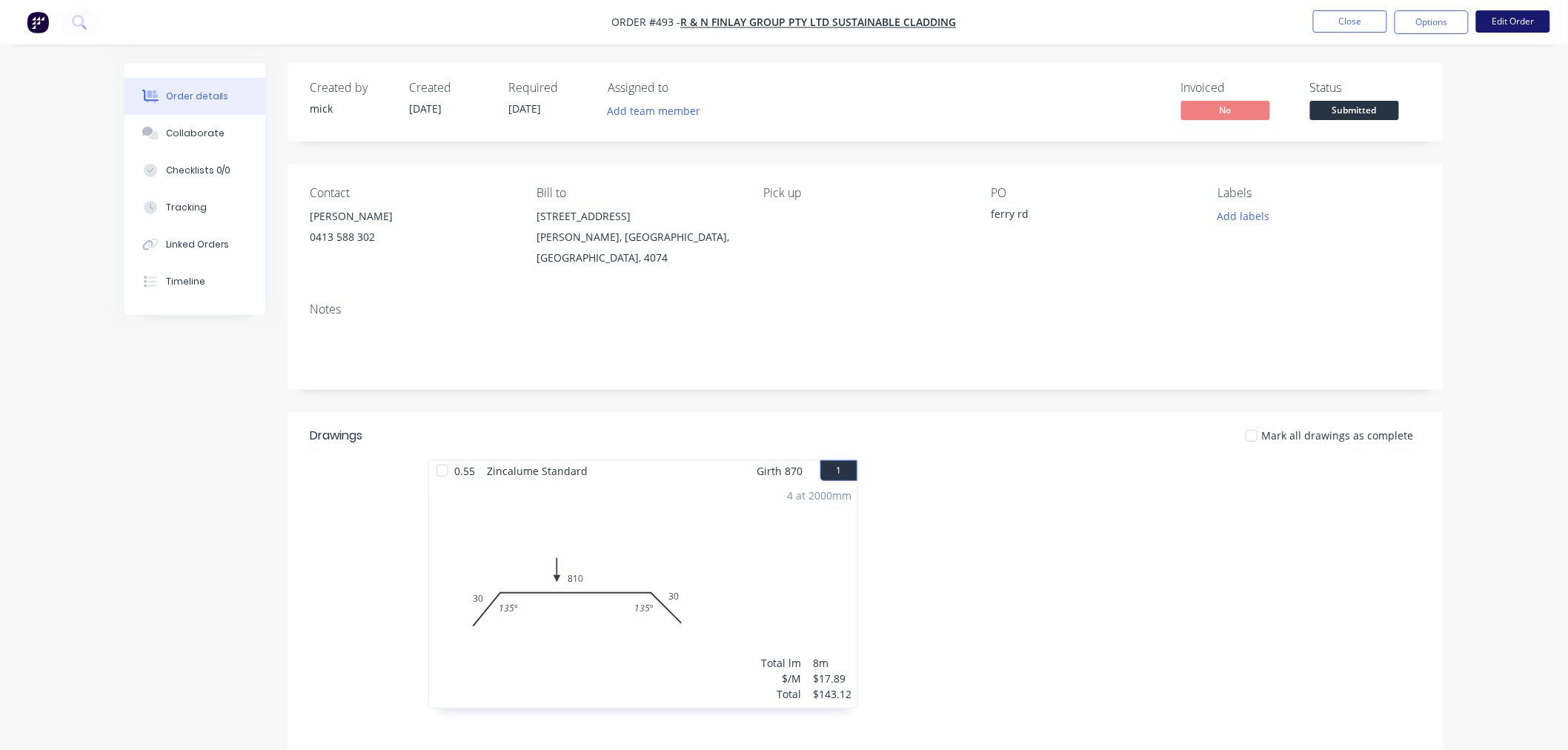
click at [1520, 10] on button "Edit Order" at bounding box center [1513, 22] width 74 height 22
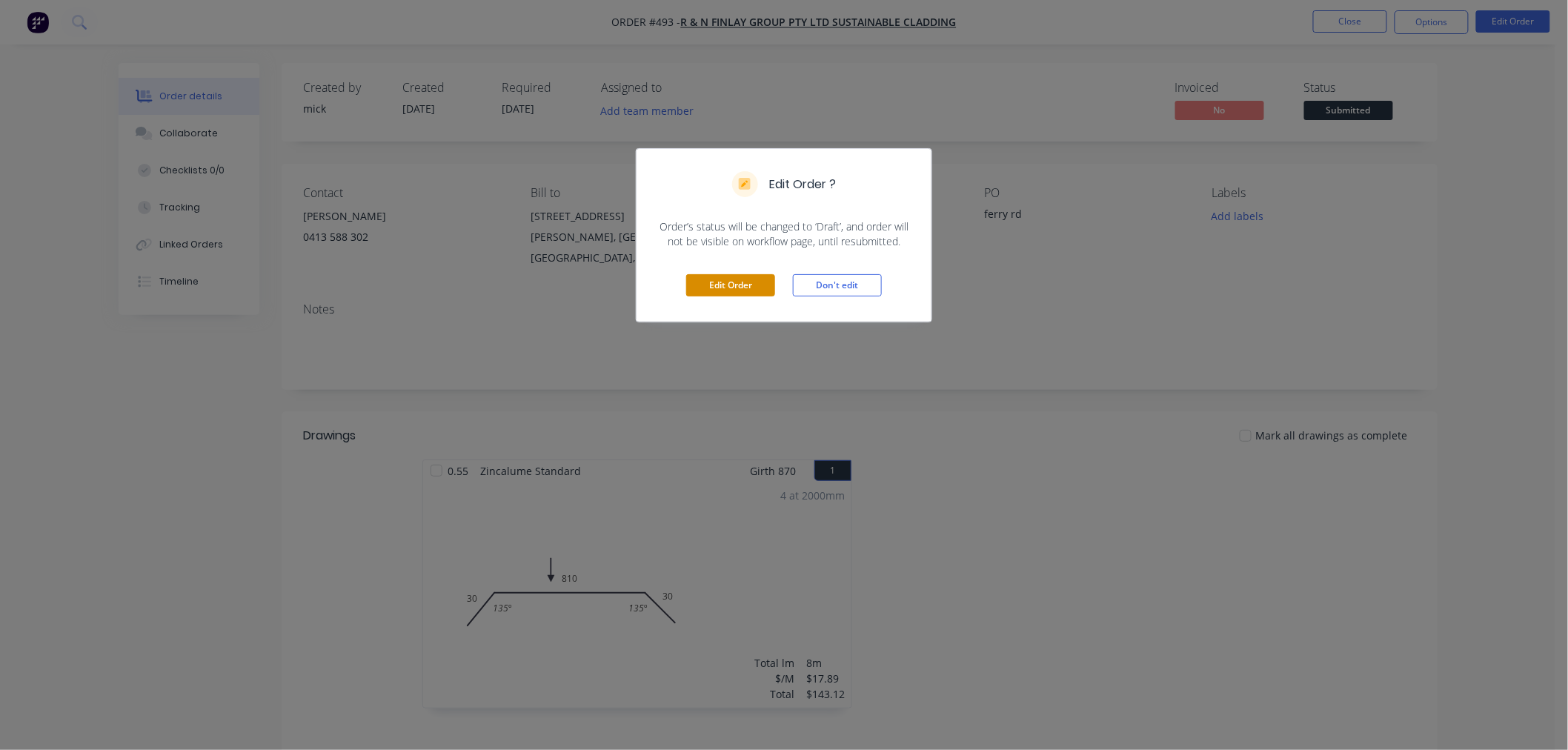
click at [745, 302] on div "Edit Order Don't edit" at bounding box center [784, 286] width 295 height 73
click at [745, 269] on div "Edit Order Don't edit" at bounding box center [784, 286] width 295 height 73
click at [756, 284] on button "Edit Order" at bounding box center [730, 286] width 89 height 22
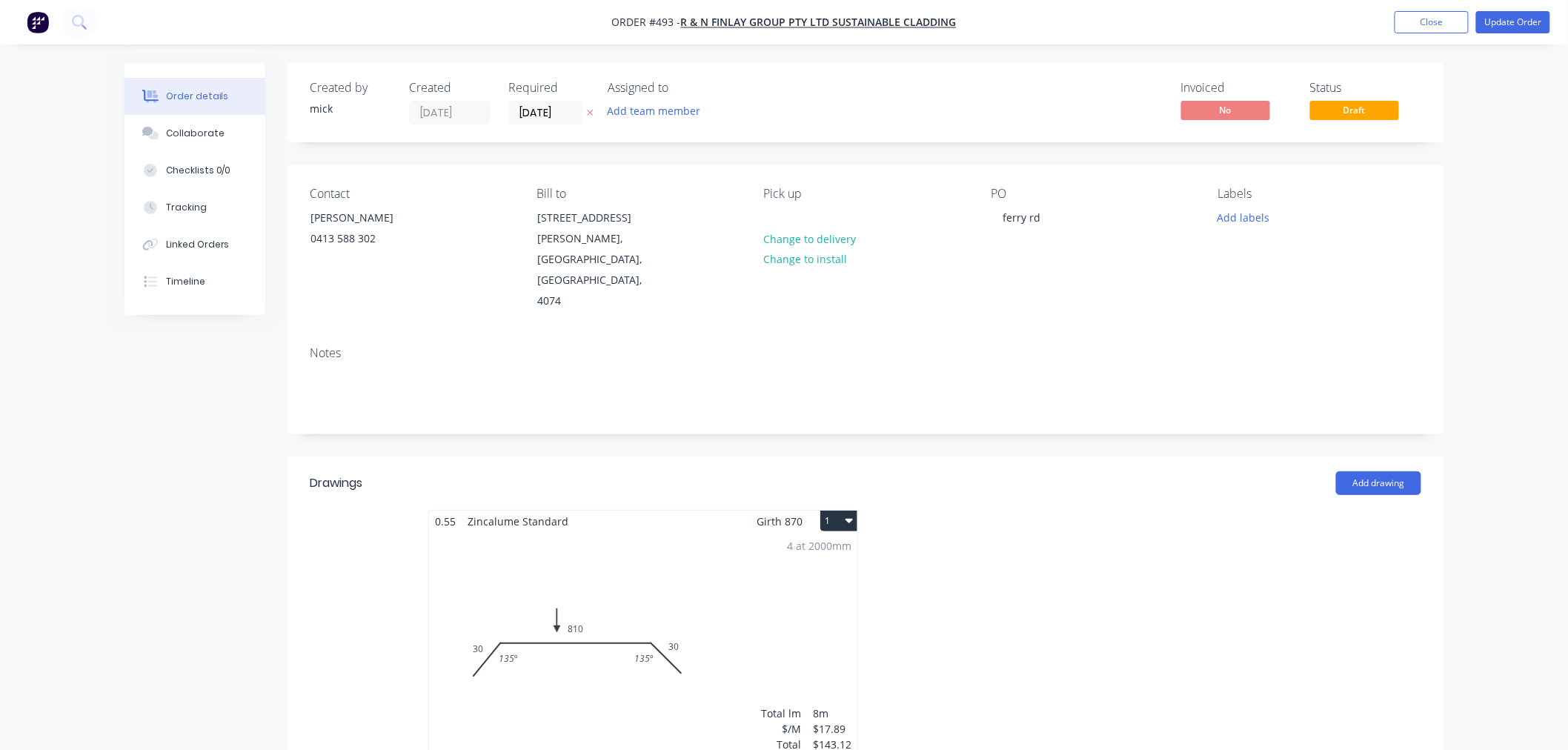
scroll to position [464, 0]
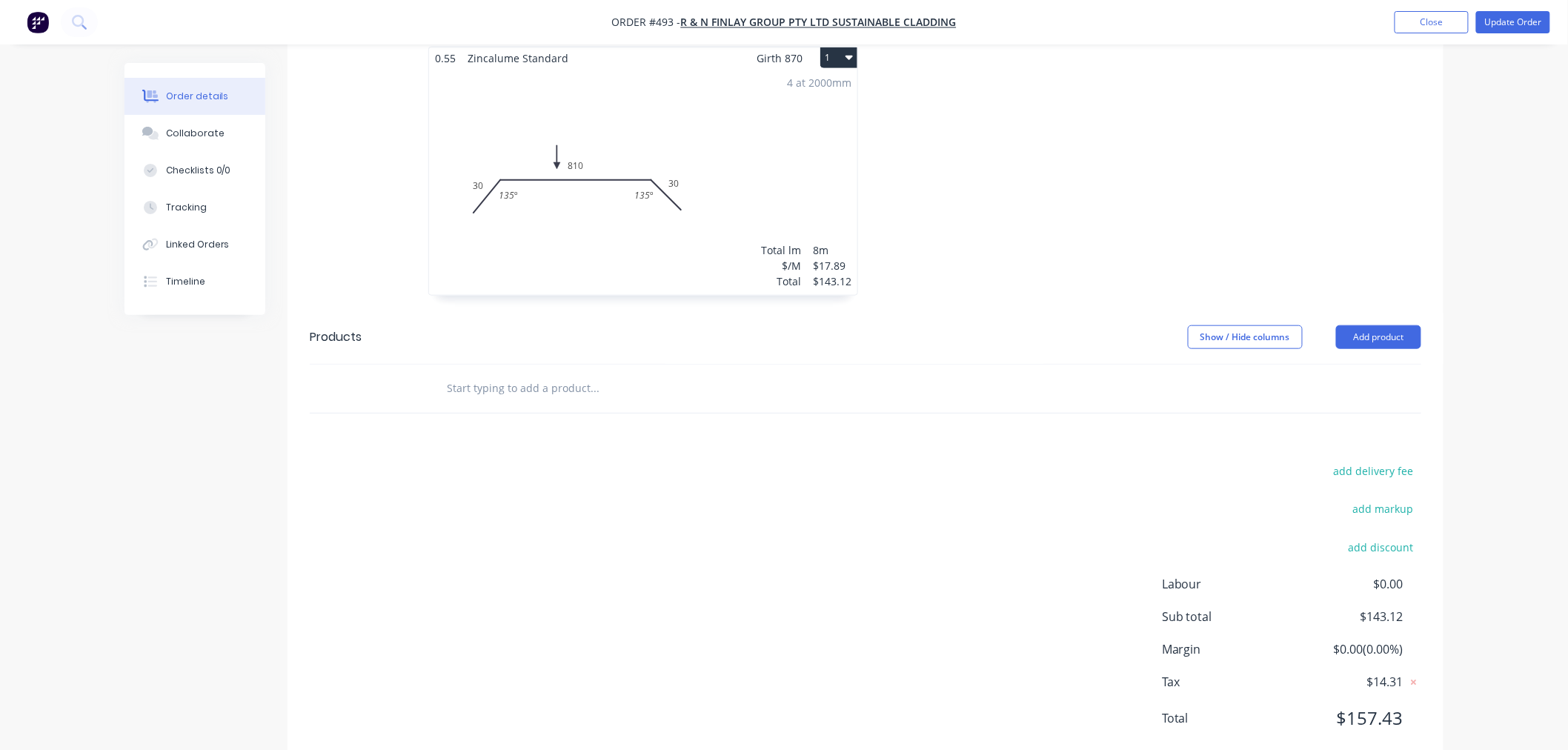
click at [535, 374] on input "text" at bounding box center [594, 388] width 297 height 30
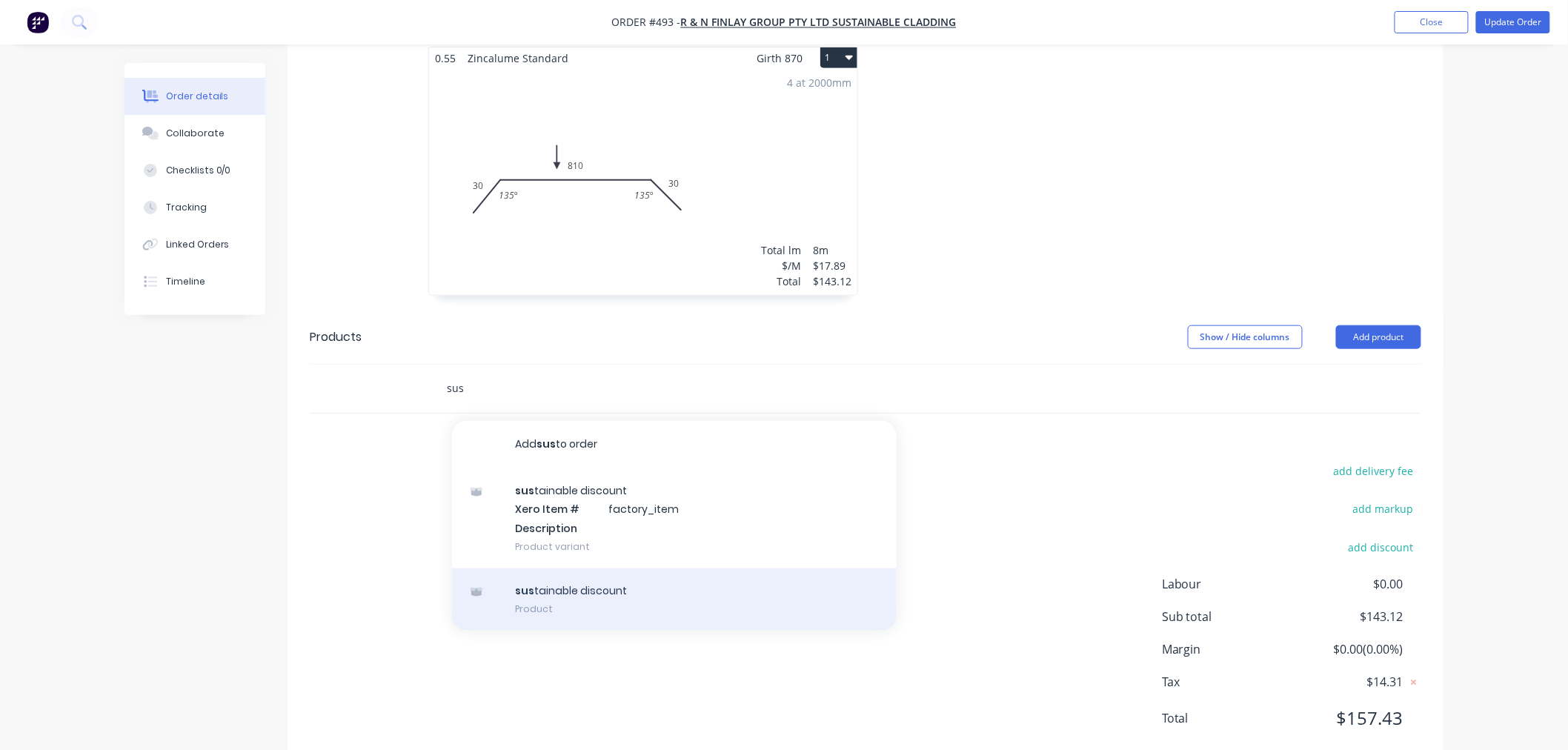
type input "sus"
click at [590, 569] on div "sus tainable discount Product" at bounding box center [674, 600] width 445 height 63
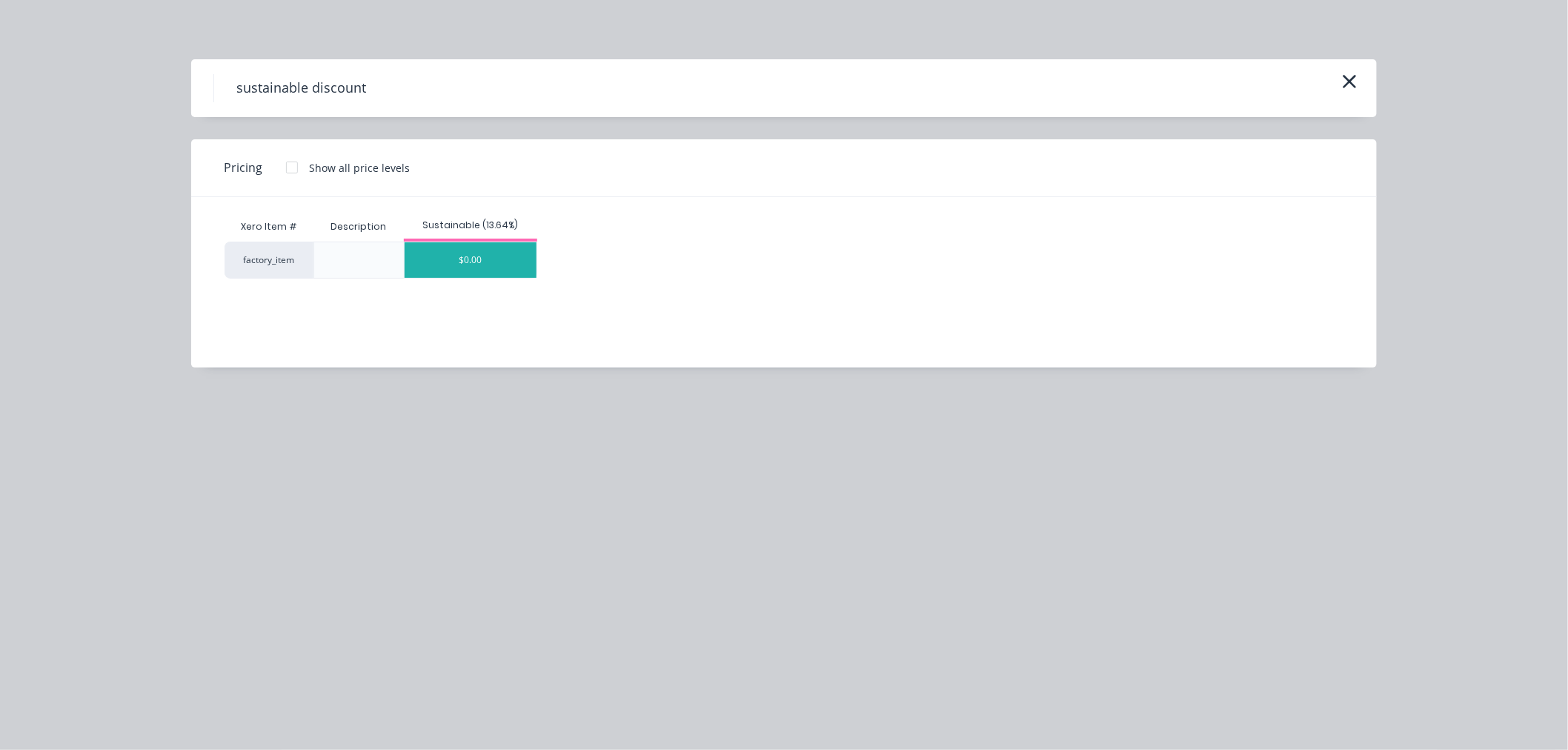
click at [496, 253] on div "$0.00" at bounding box center [471, 260] width 132 height 35
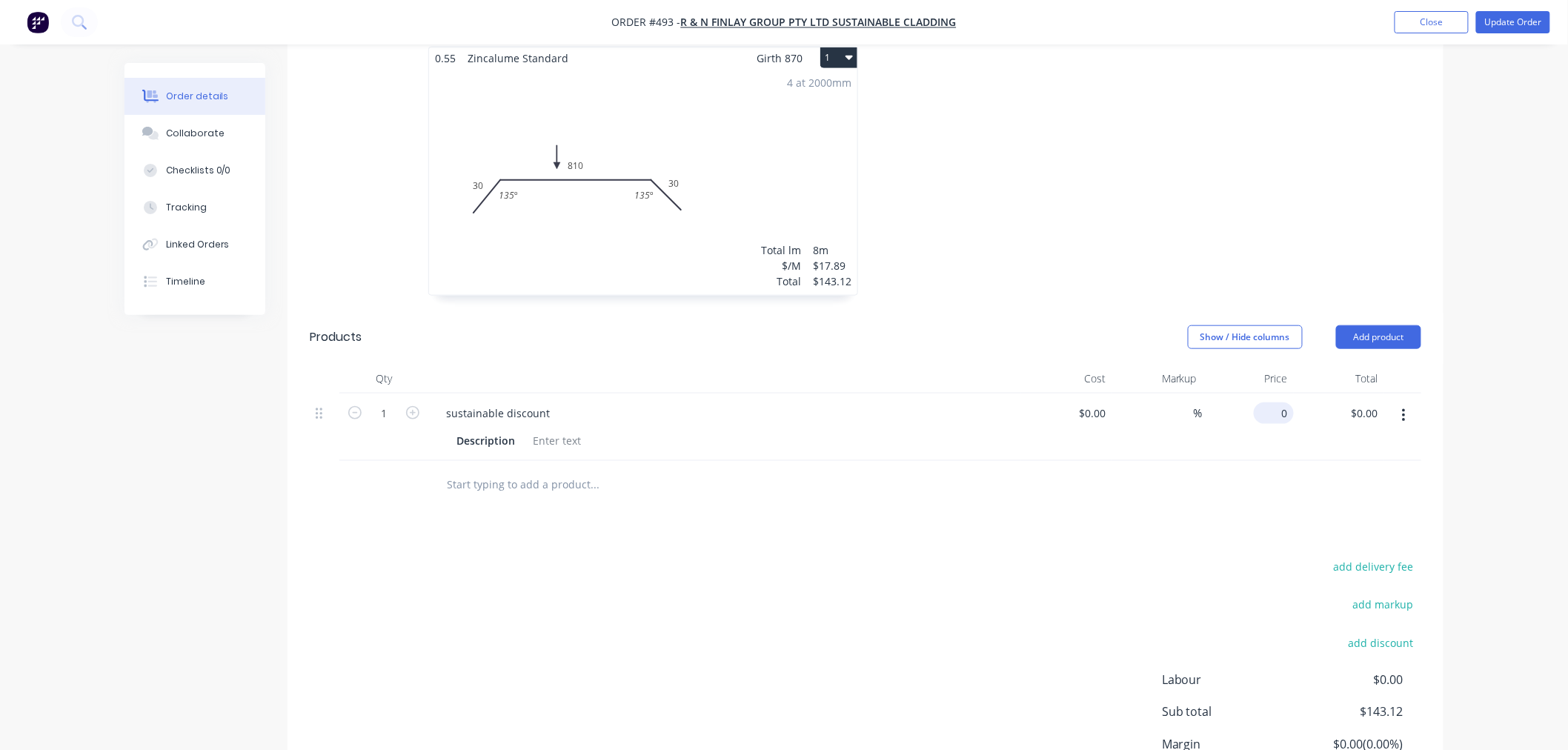
click at [1283, 403] on input "0" at bounding box center [1276, 413] width 34 height 22
type input "$-11.44"
click at [1091, 477] on div "Drawings Add drawing 0.55 Zincalume Standard Girth 870 1 0 30 810 30 135 º 135 …" at bounding box center [866, 429] width 1156 height 872
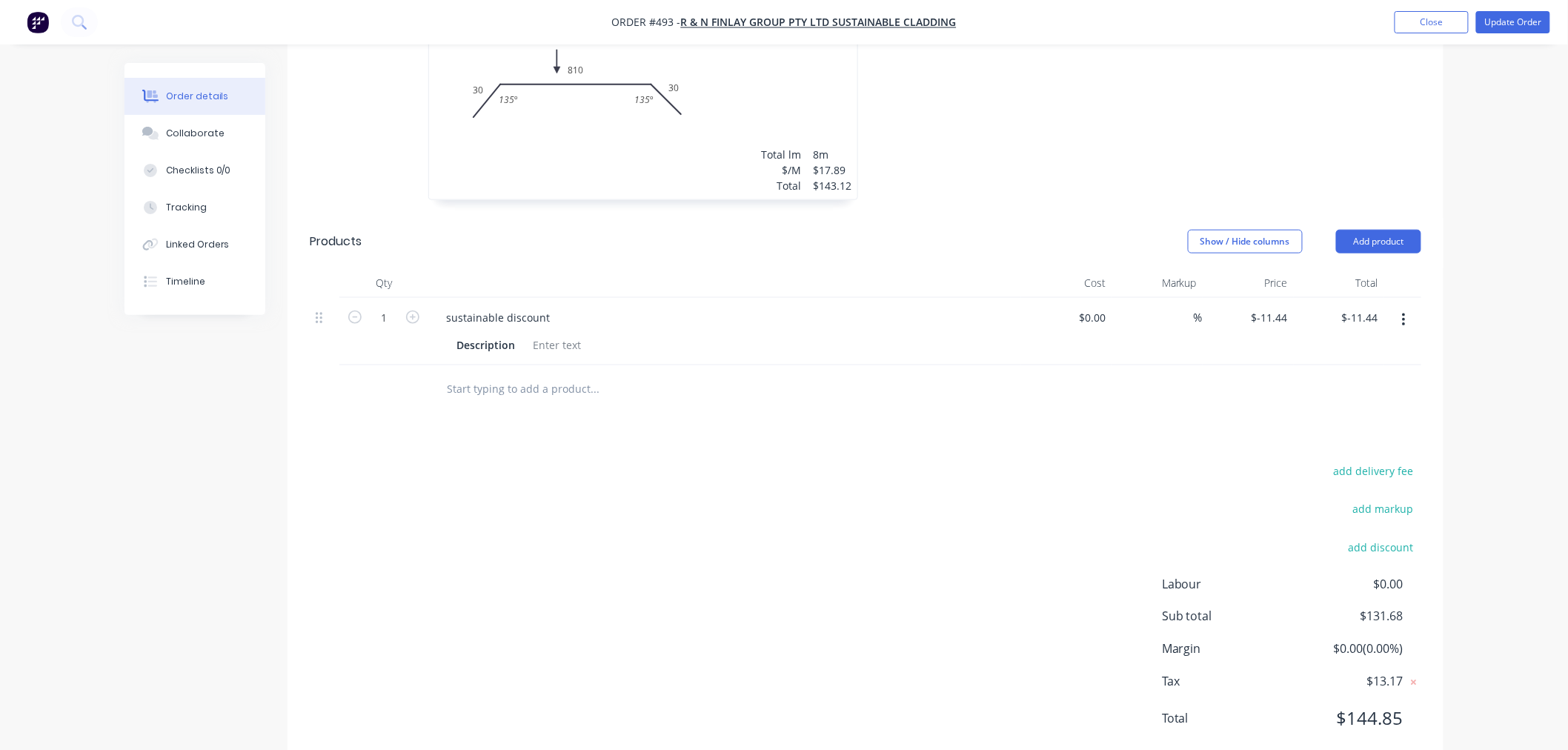
scroll to position [0, 0]
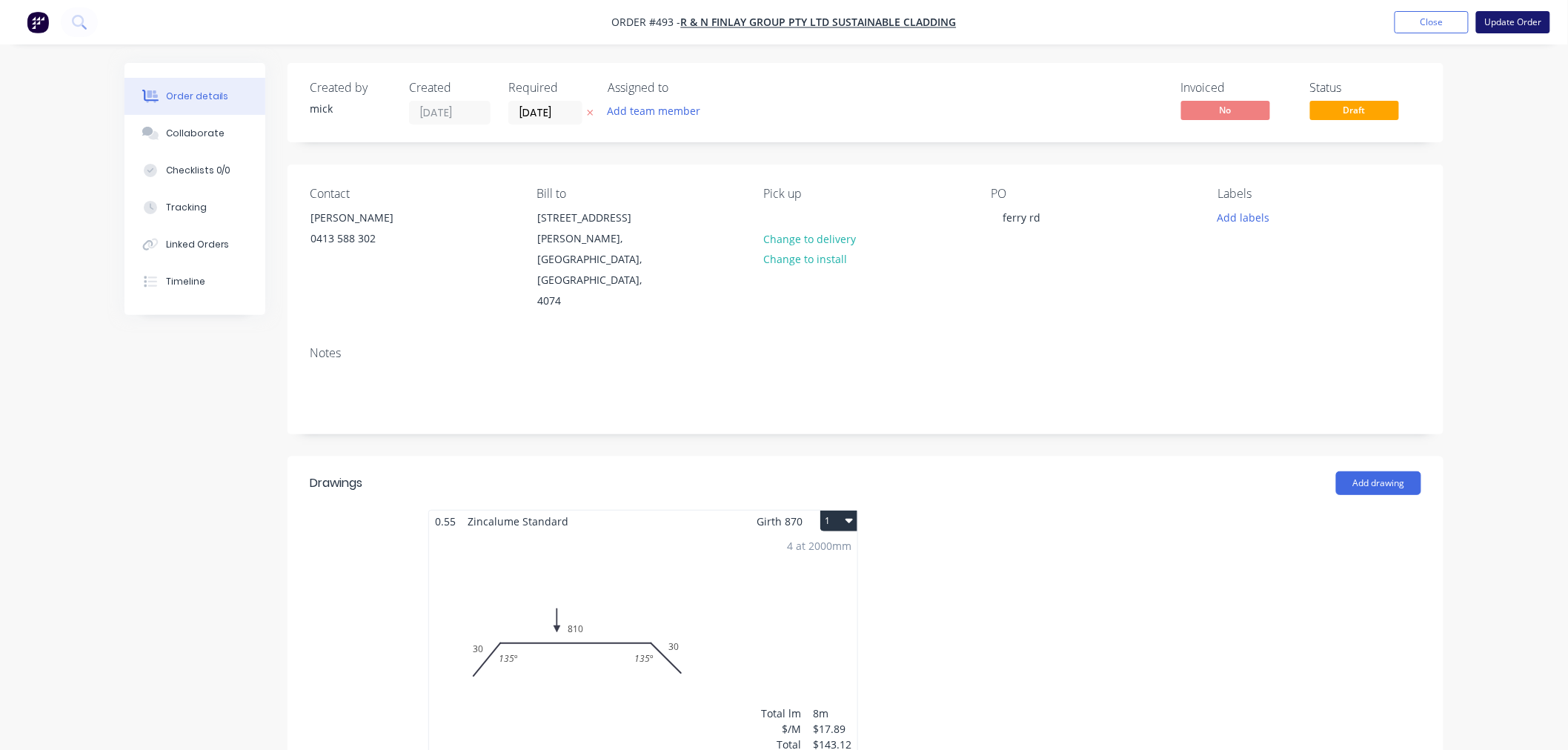
click at [1511, 16] on button "Update Order" at bounding box center [1513, 22] width 74 height 22
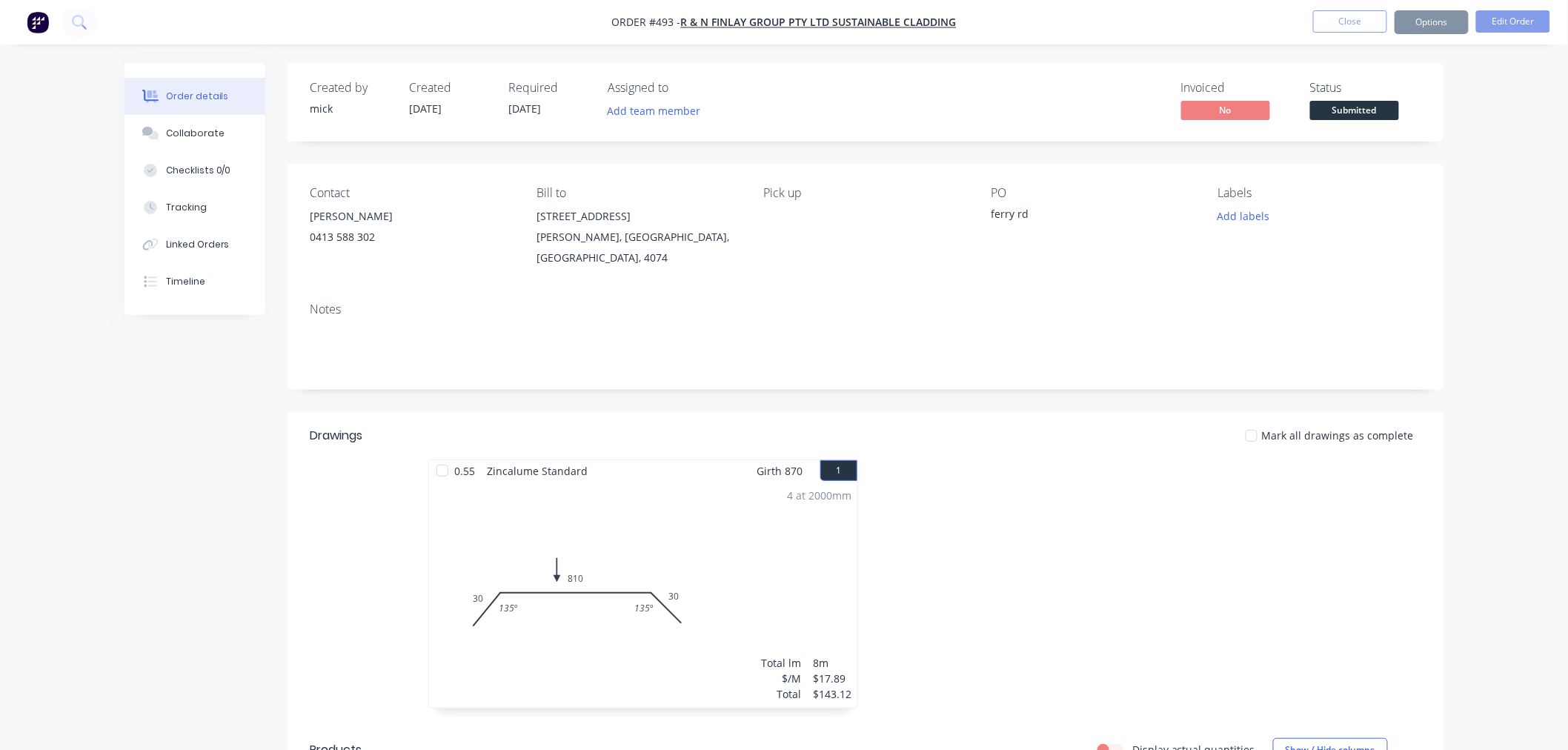
click at [1440, 26] on button "Options" at bounding box center [1431, 22] width 74 height 24
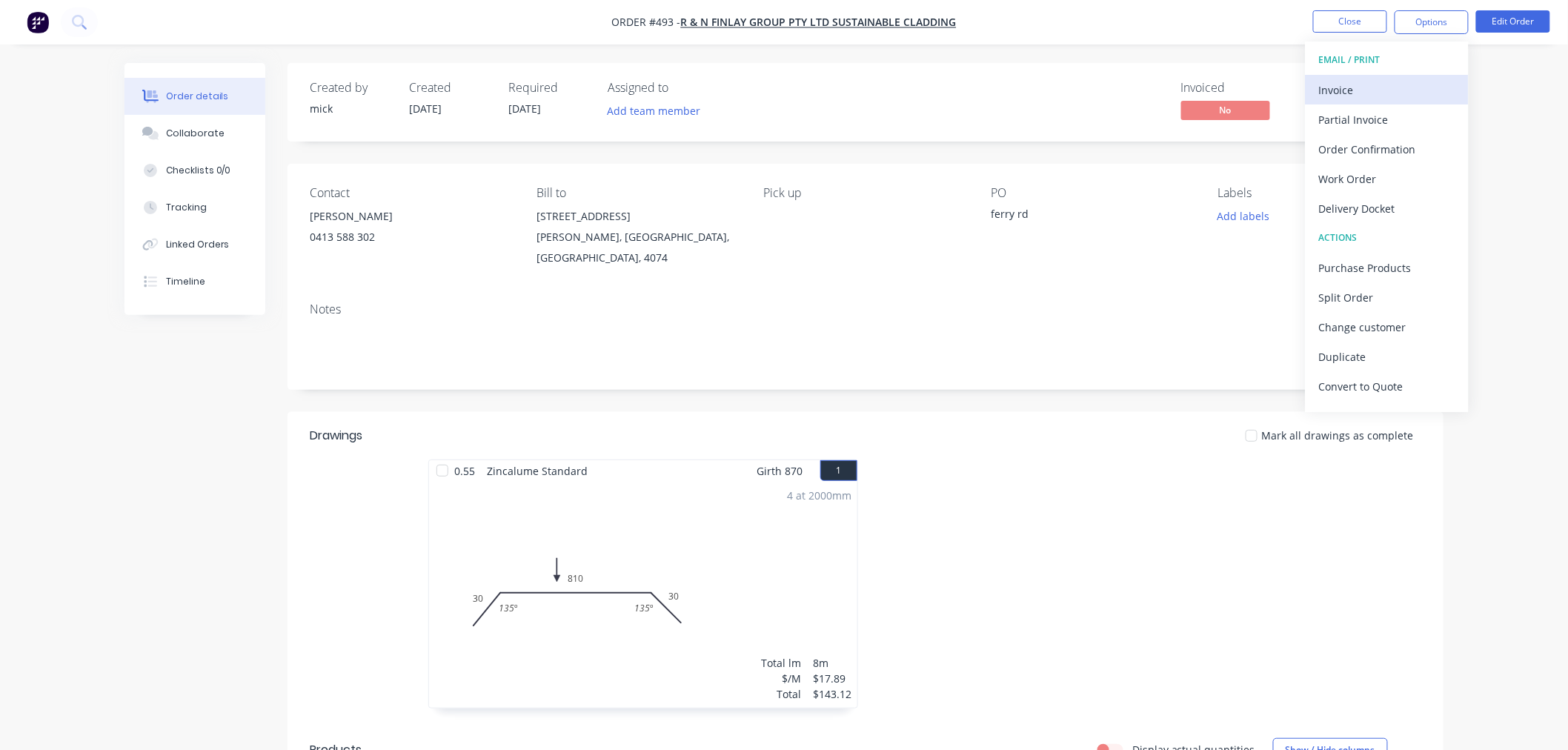
click at [1358, 87] on div "Invoice" at bounding box center [1387, 90] width 136 height 22
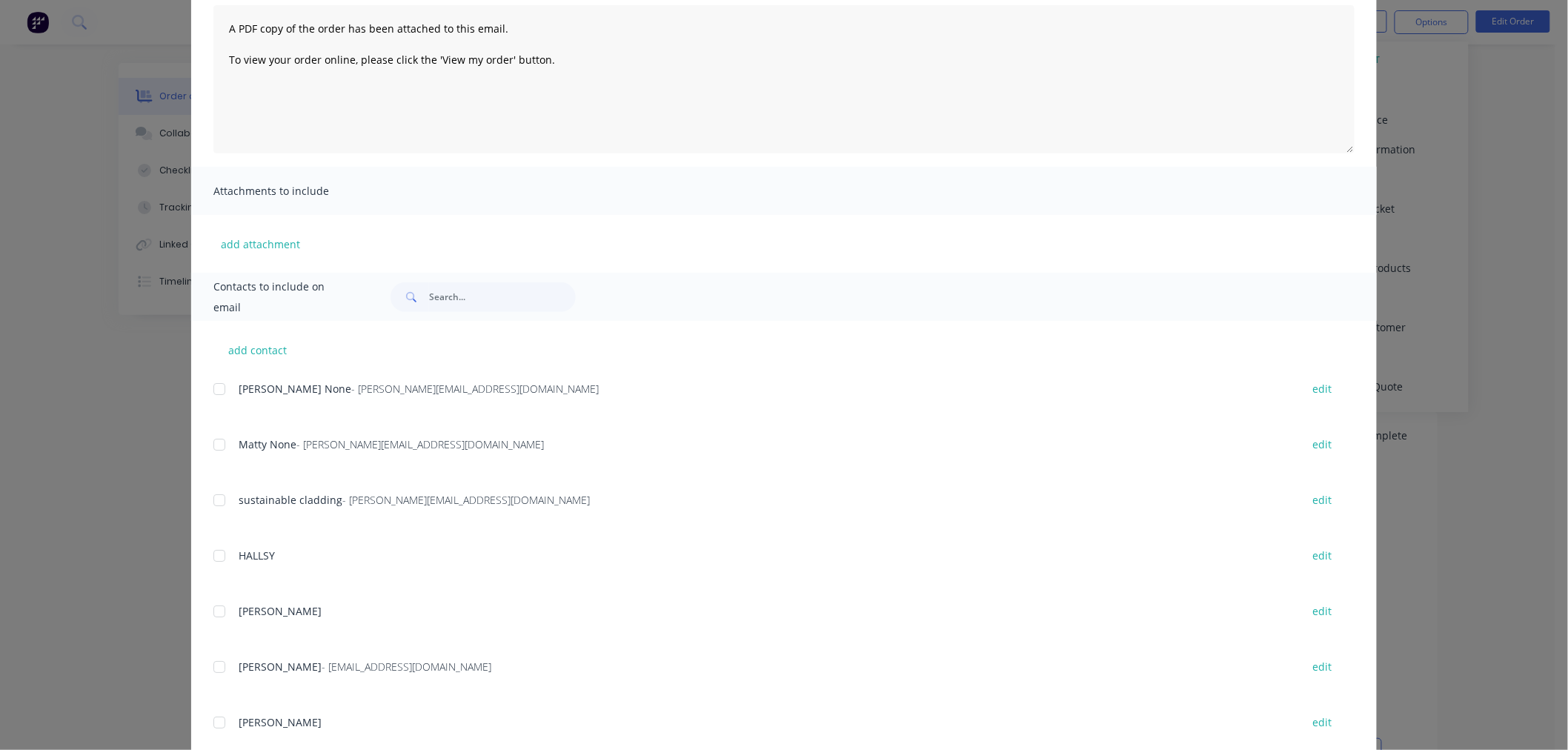
scroll to position [164, 0]
click at [210, 390] on div at bounding box center [219, 388] width 30 height 30
click at [216, 439] on div at bounding box center [219, 444] width 30 height 30
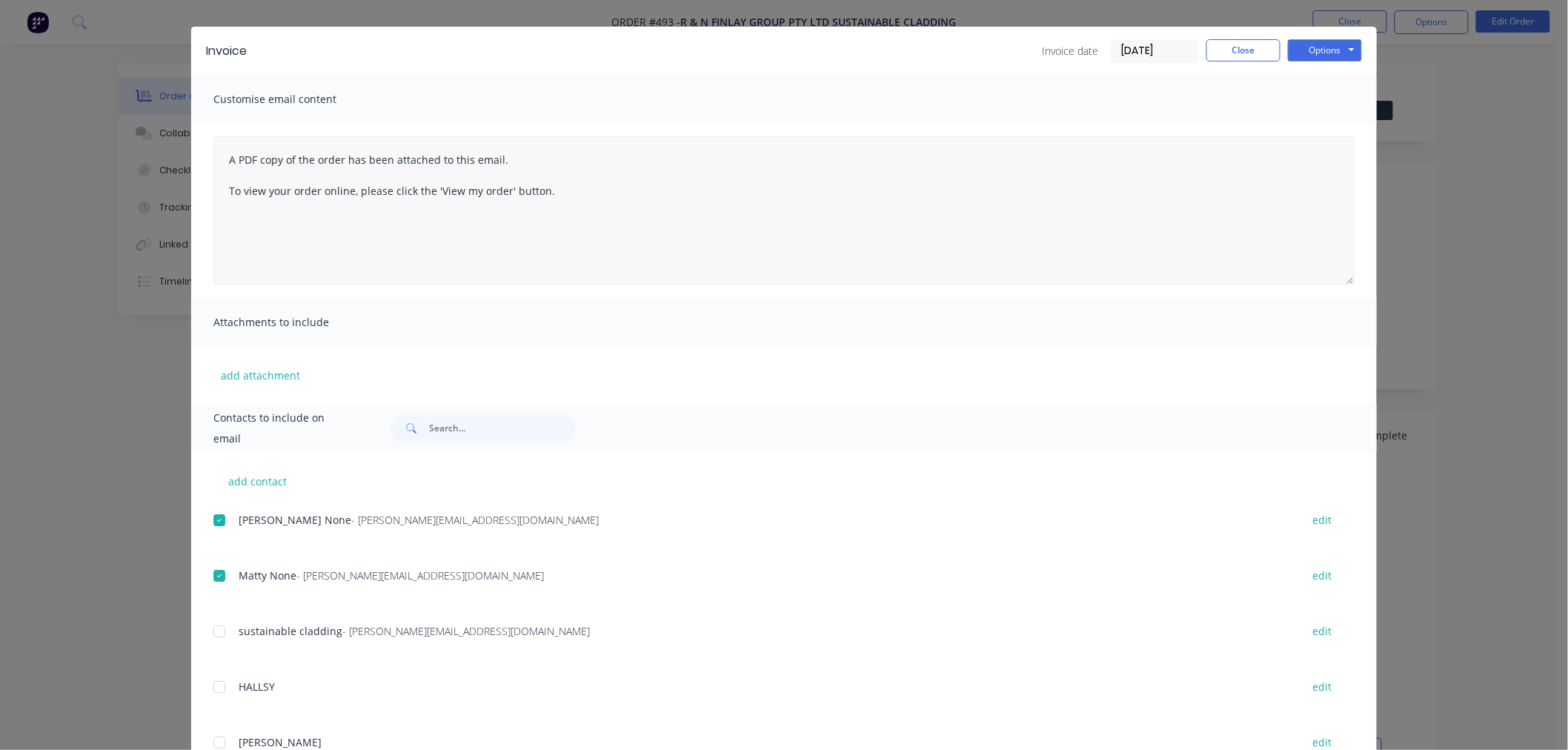
scroll to position [0, 0]
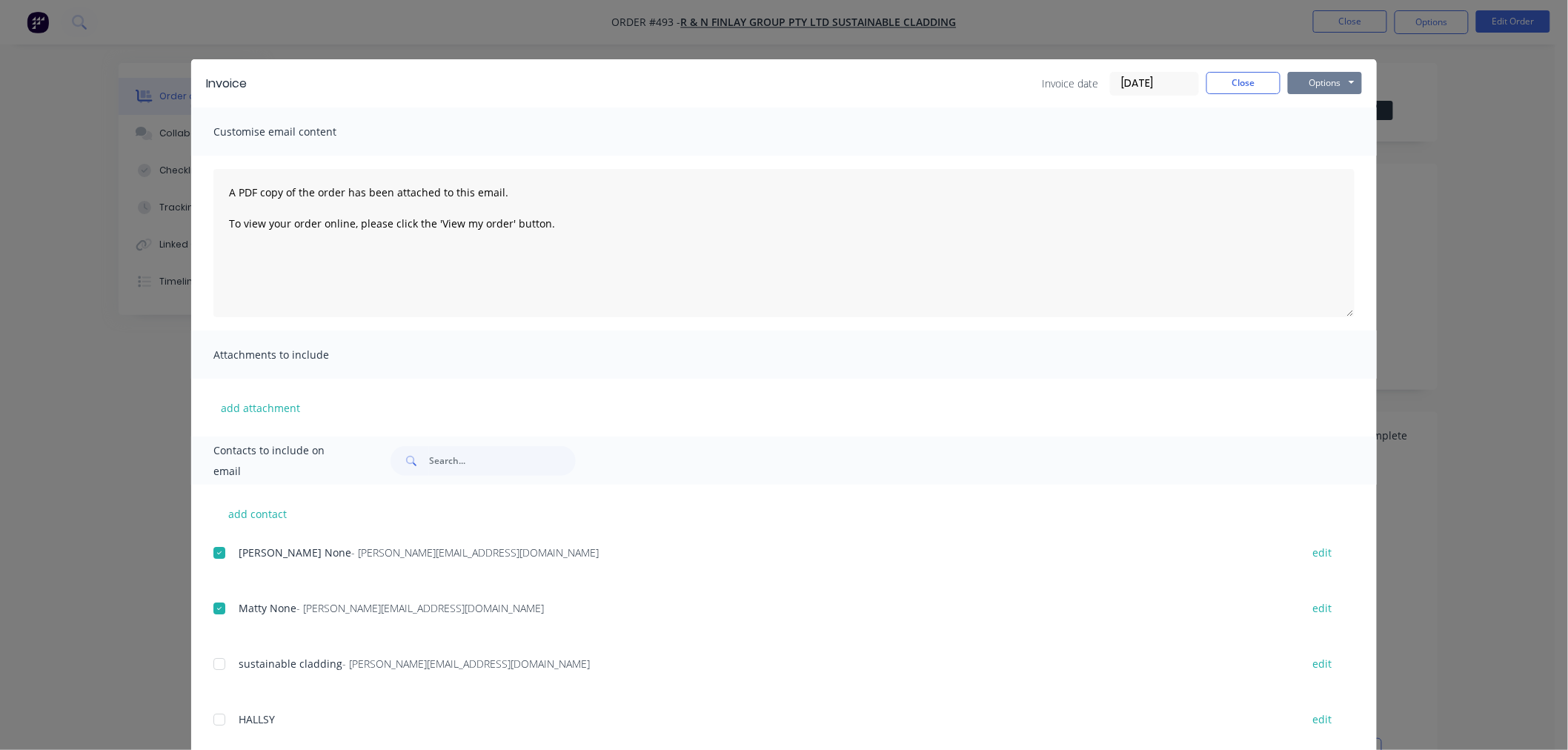
click at [1305, 84] on button "Options" at bounding box center [1324, 83] width 74 height 22
click at [1313, 158] on button "Email" at bounding box center [1335, 158] width 95 height 24
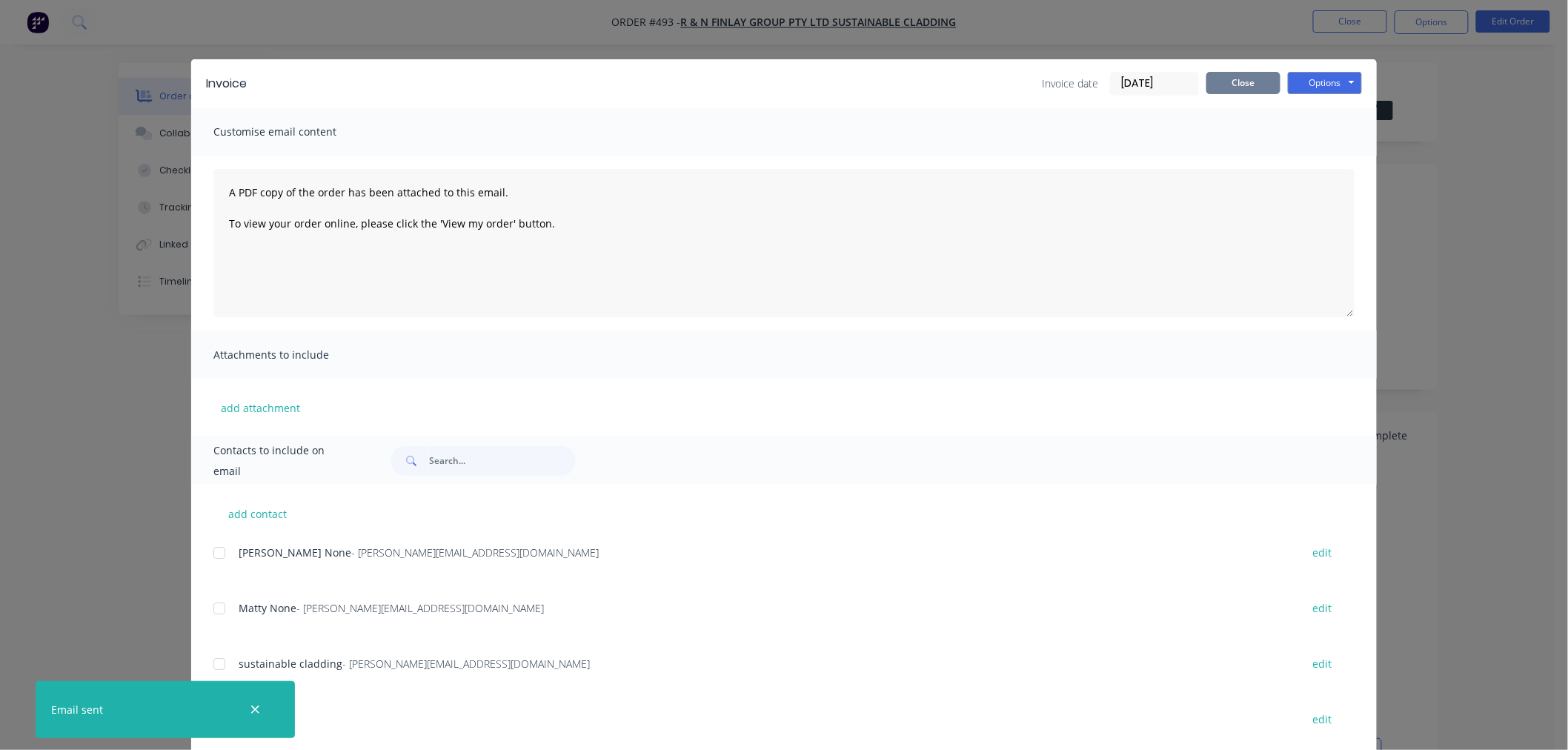
click at [1235, 83] on button "Close" at bounding box center [1243, 83] width 74 height 22
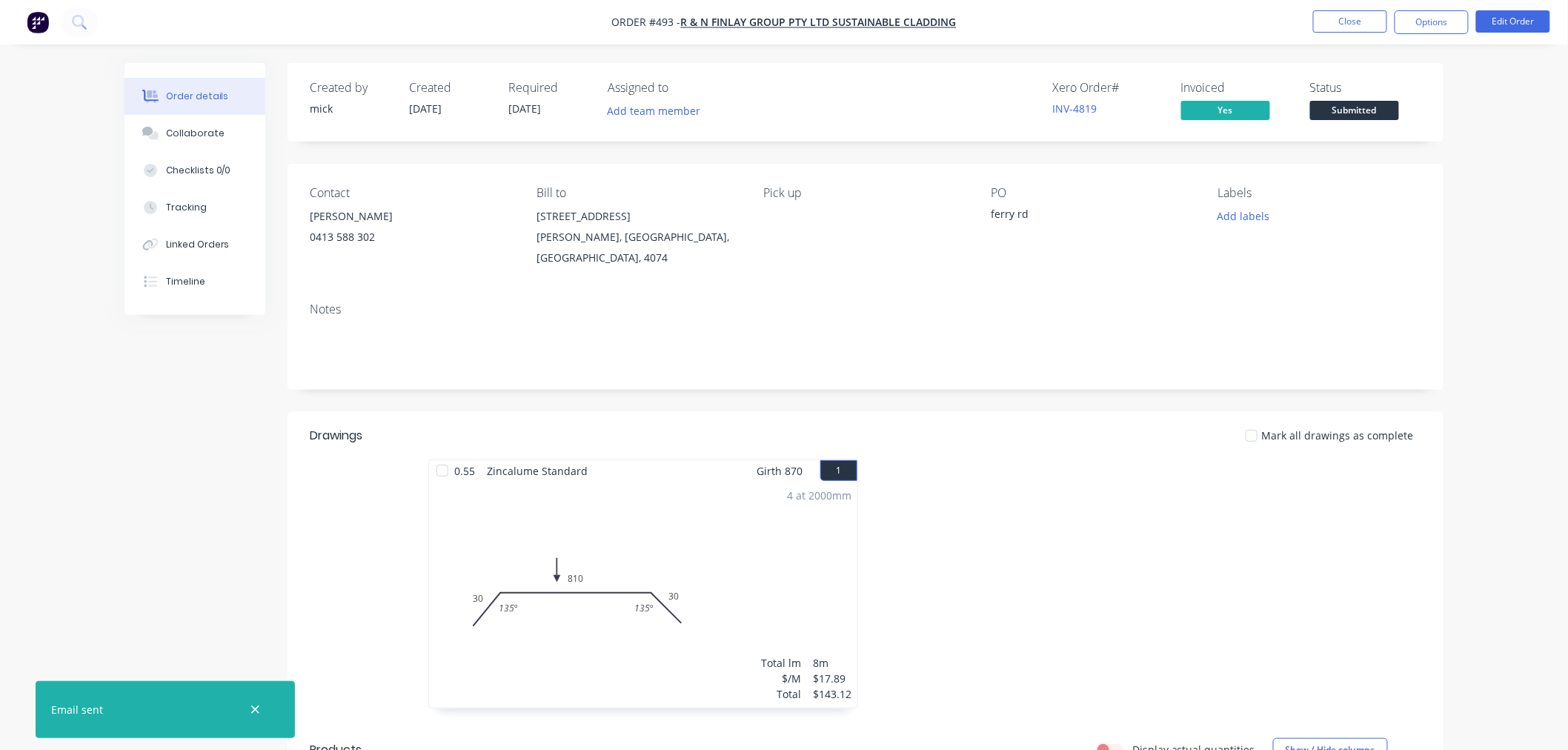
click at [1512, 348] on div "Order details Collaborate Checklists 0/0 Tracking Linked Orders Timeline Order …" at bounding box center [784, 566] width 1568 height 1132
click at [1327, 17] on button "Close" at bounding box center [1350, 22] width 74 height 22
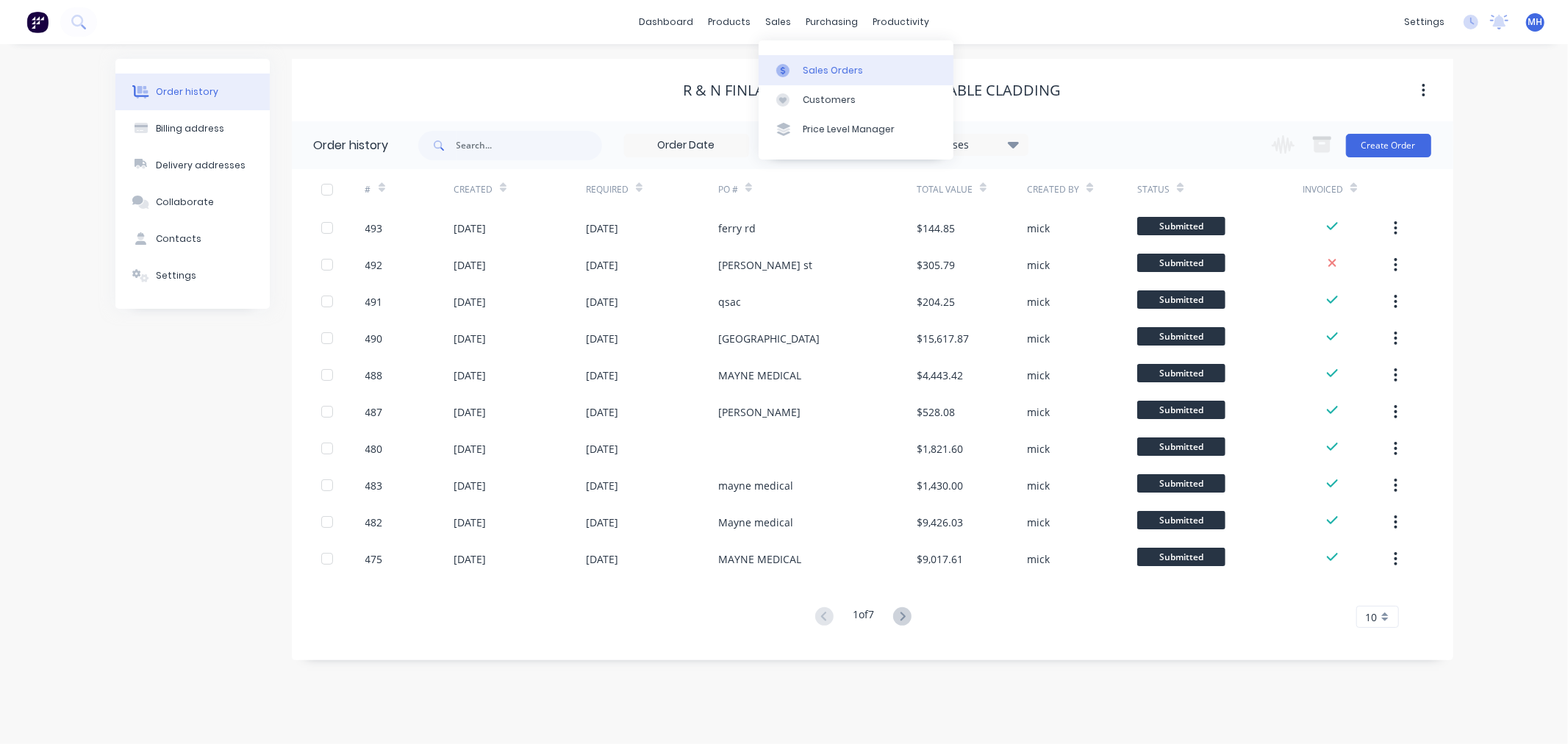
click at [842, 74] on div "Sales Orders" at bounding box center [833, 70] width 60 height 14
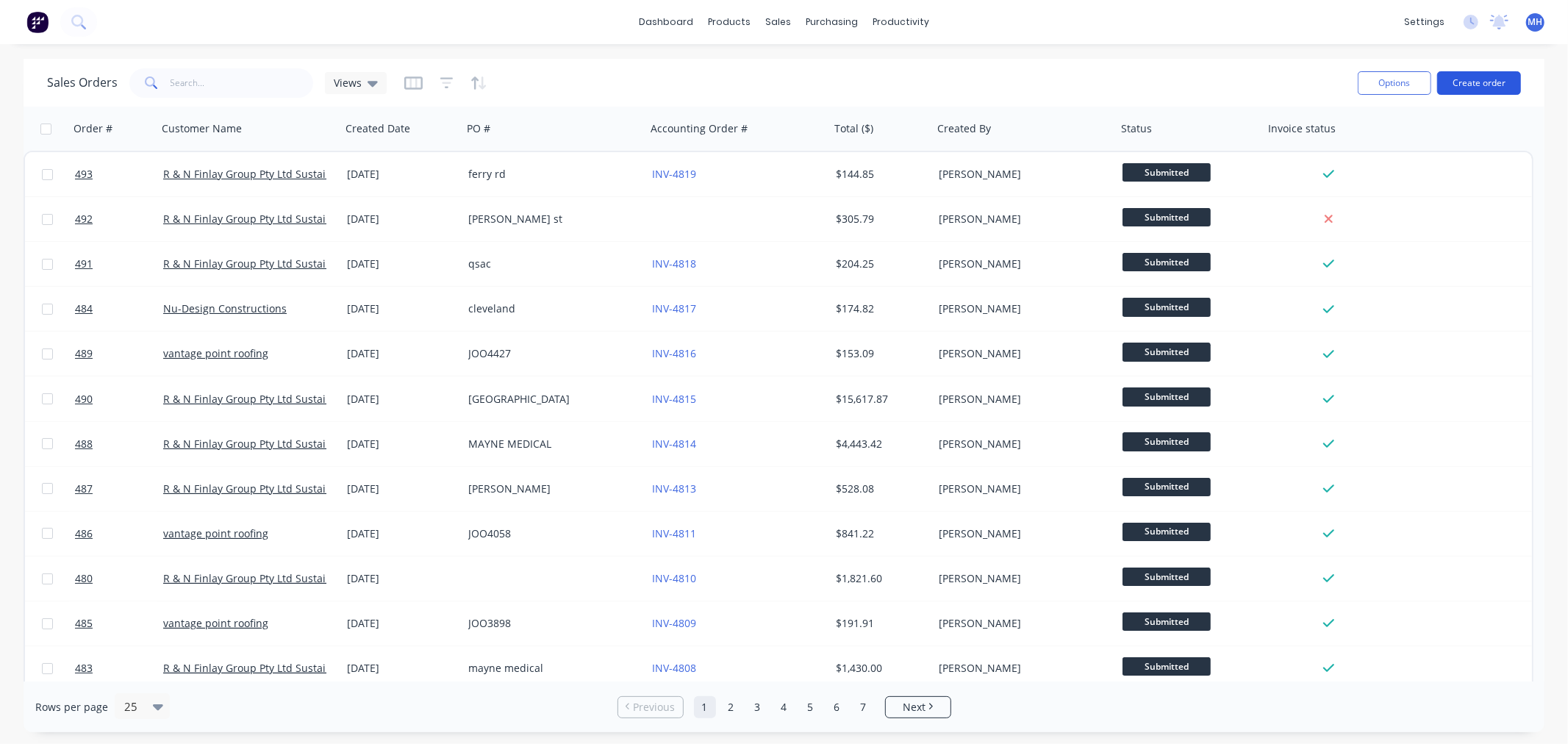
click at [1492, 85] on button "Create order" at bounding box center [1479, 84] width 84 height 24
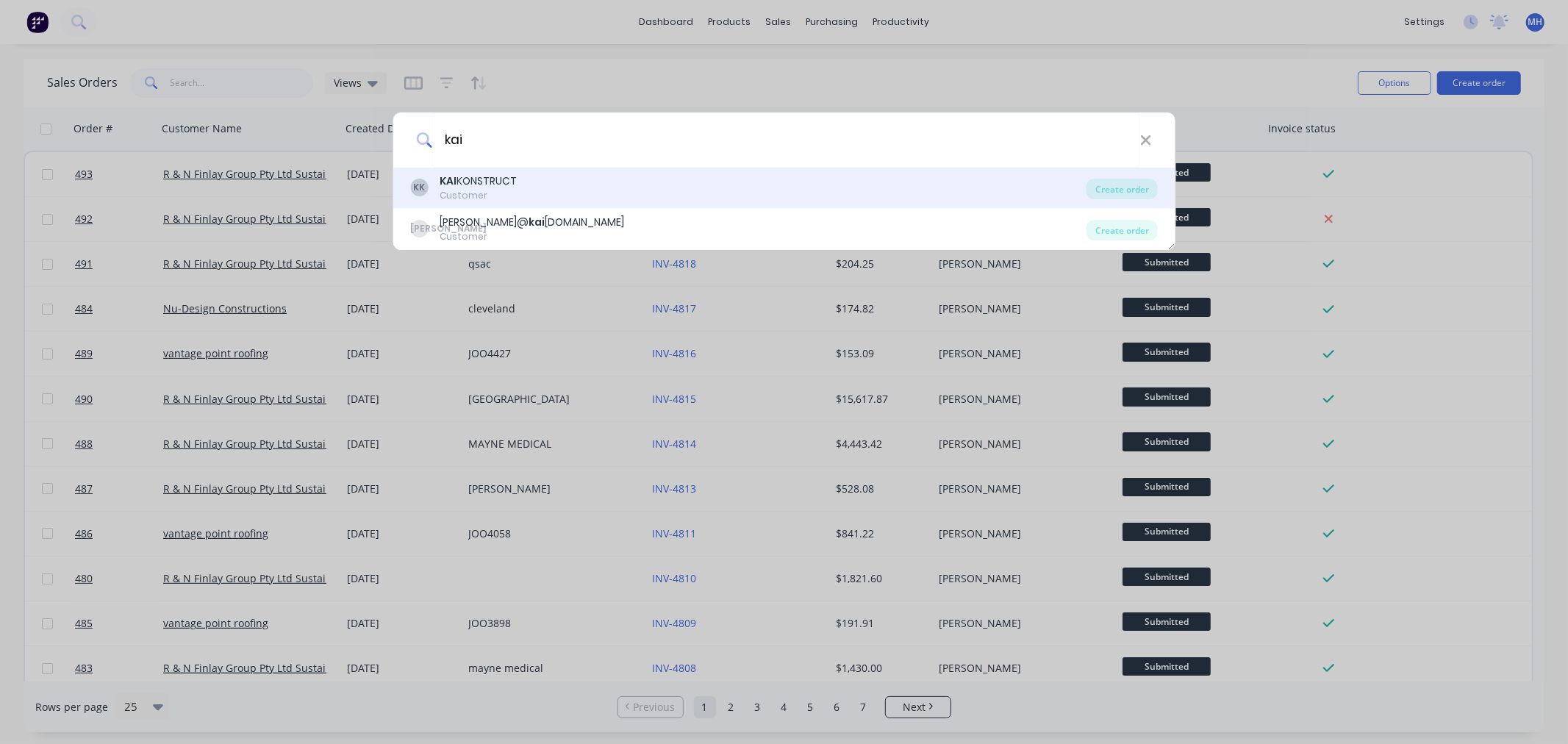
type input "kai"
click at [496, 189] on div "Customer" at bounding box center [478, 196] width 77 height 14
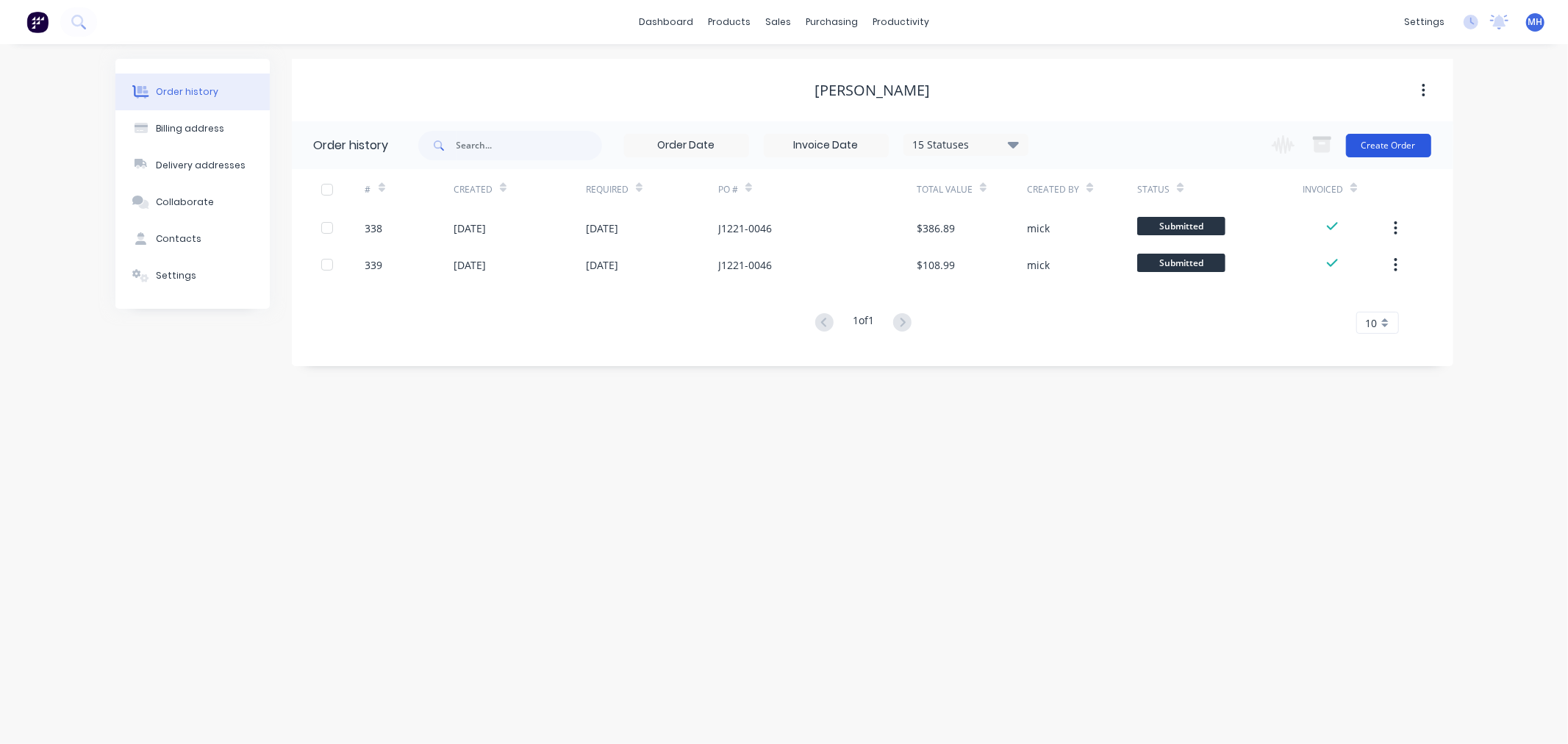
click at [1411, 136] on button "Create Order" at bounding box center [1388, 146] width 85 height 24
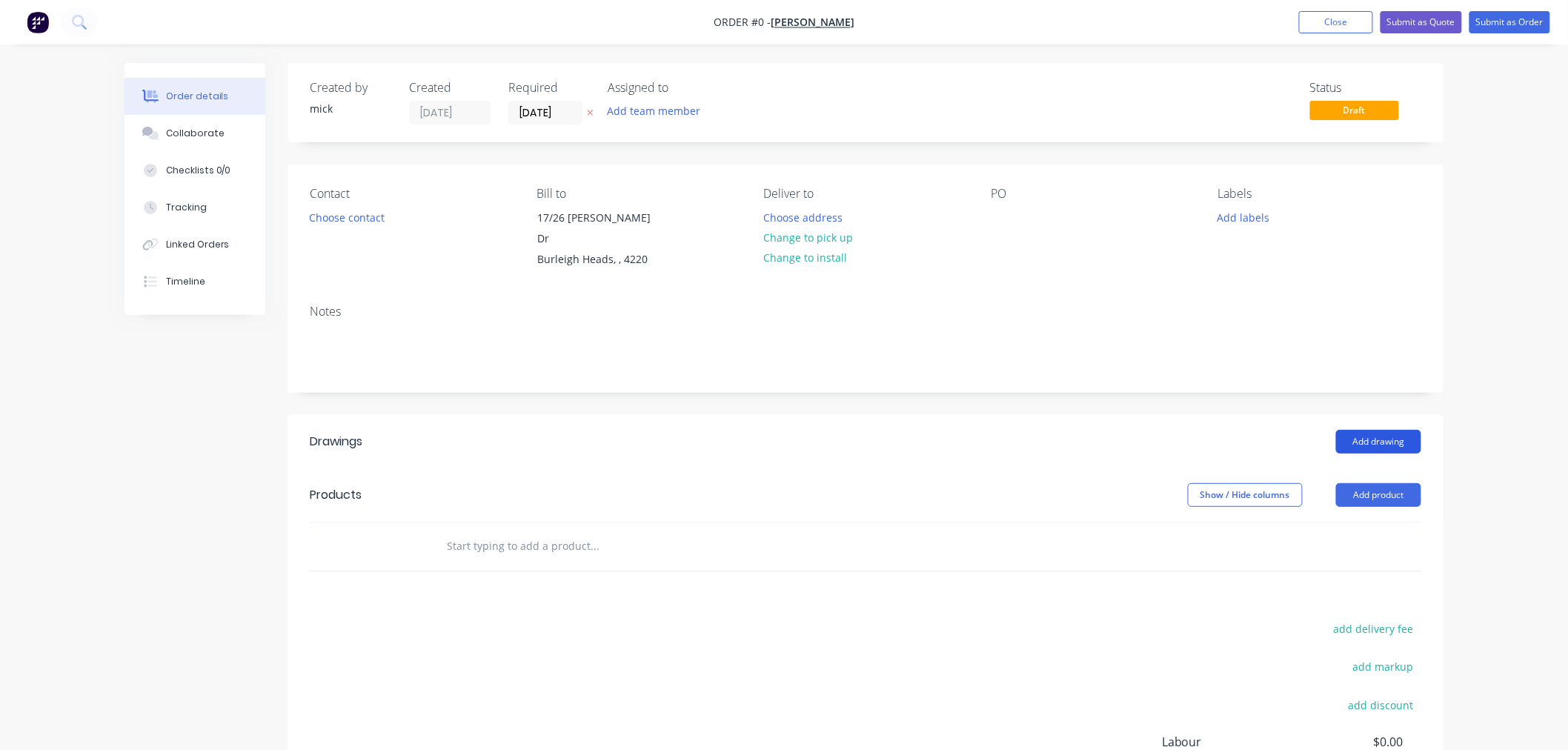
click at [1369, 430] on button "Add drawing" at bounding box center [1378, 442] width 85 height 24
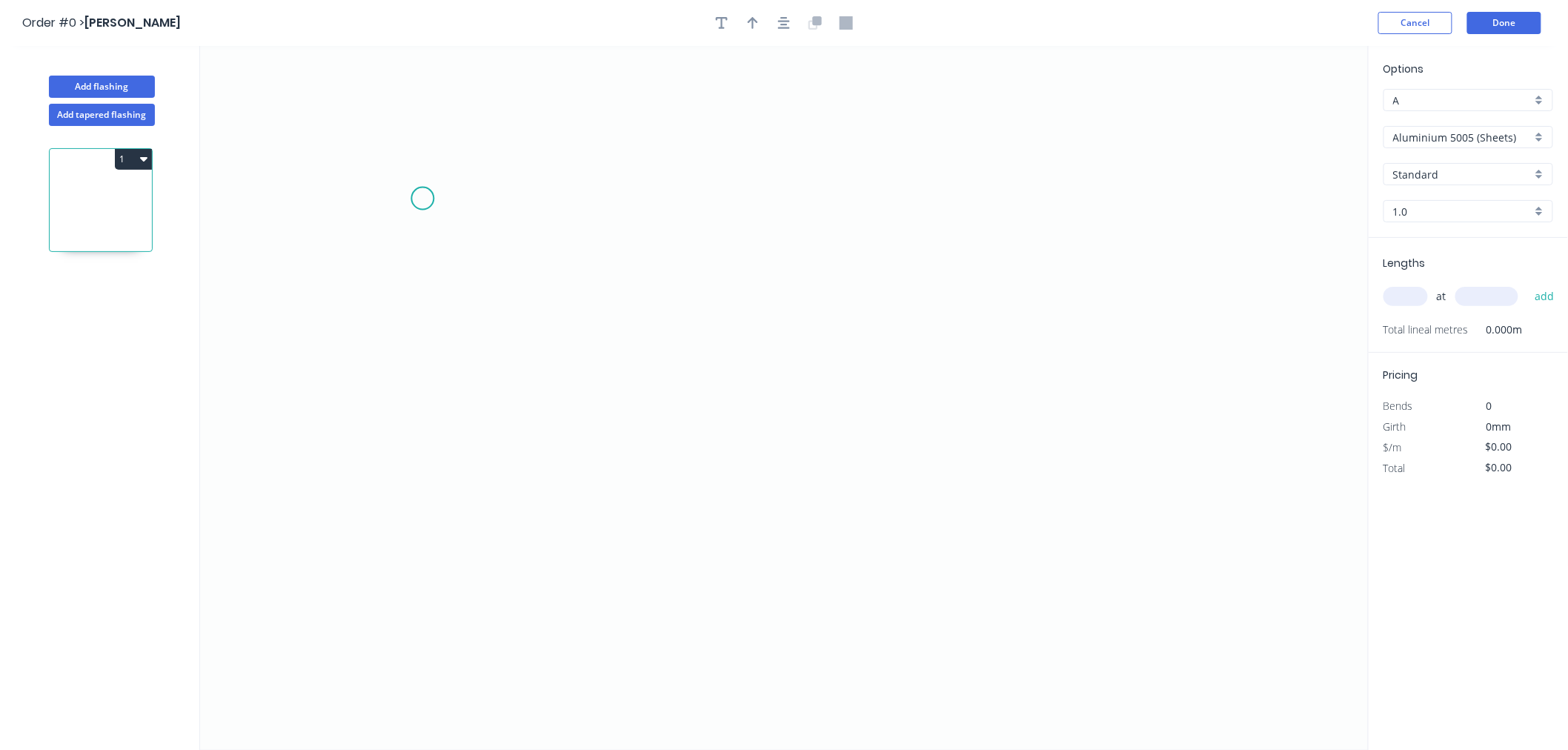
click at [422, 199] on icon "0" at bounding box center [784, 398] width 1168 height 704
click at [417, 347] on icon "0" at bounding box center [784, 398] width 1168 height 704
click at [670, 338] on icon "0 ?" at bounding box center [784, 398] width 1168 height 704
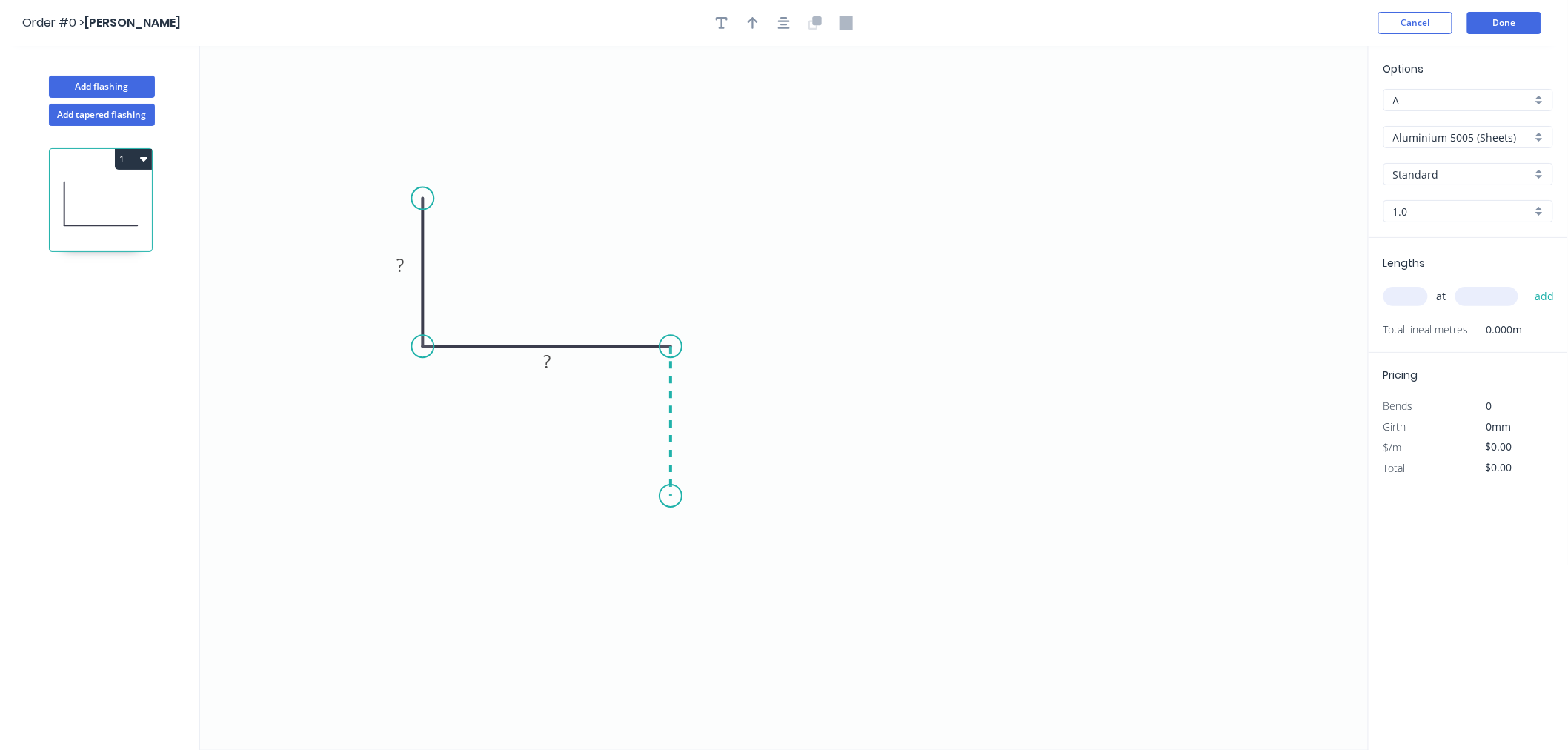
click at [661, 497] on icon "0 ? ?" at bounding box center [784, 398] width 1168 height 704
click at [952, 491] on icon "0 ? ? ?" at bounding box center [784, 398] width 1168 height 704
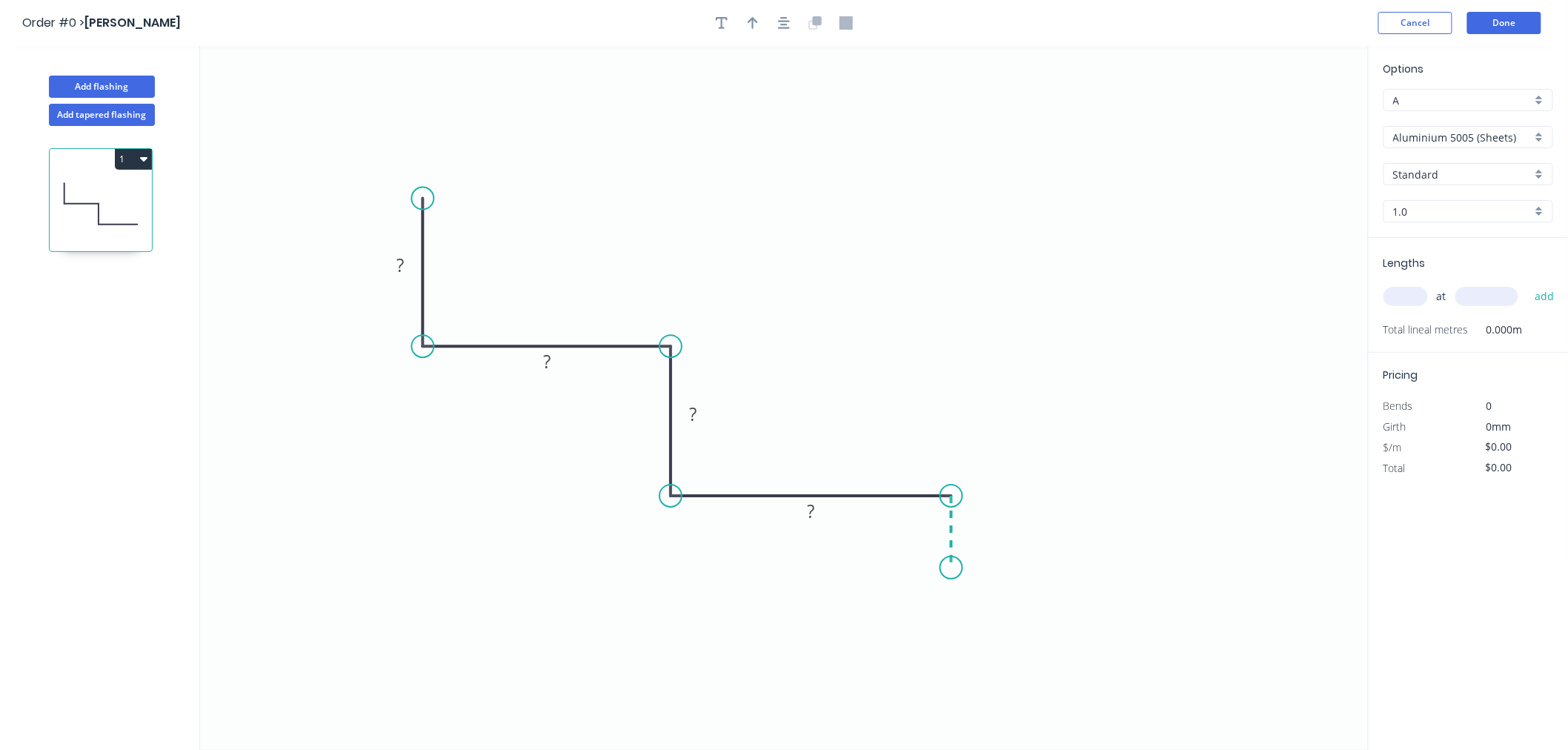
click at [947, 569] on icon "0 ? ? ? ?" at bounding box center [784, 398] width 1168 height 704
click at [947, 569] on circle at bounding box center [952, 568] width 22 height 22
click at [406, 261] on rect at bounding box center [401, 267] width 30 height 21
click at [1074, 241] on icon "0 40 20 20 55 15" at bounding box center [784, 398] width 1168 height 704
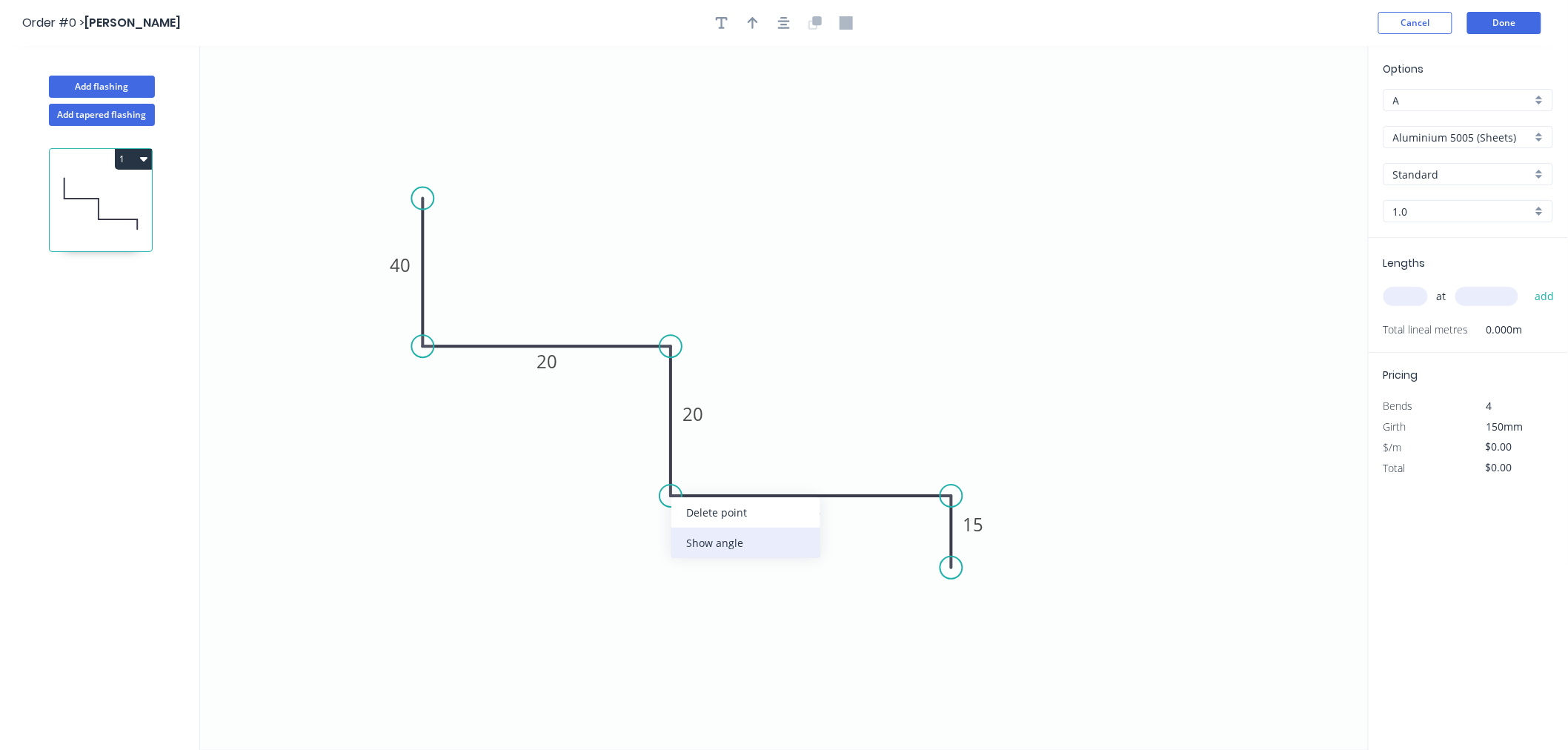
click at [736, 536] on div "Show angle" at bounding box center [746, 543] width 149 height 30
click at [702, 468] on tspan "º" at bounding box center [701, 468] width 6 height 24
click at [991, 551] on div "Show angle" at bounding box center [1023, 549] width 149 height 30
click at [939, 532] on rect at bounding box center [924, 523] width 30 height 21
click at [1092, 313] on icon "0 40 20 20 55 15 95 º 95 º" at bounding box center [784, 398] width 1168 height 704
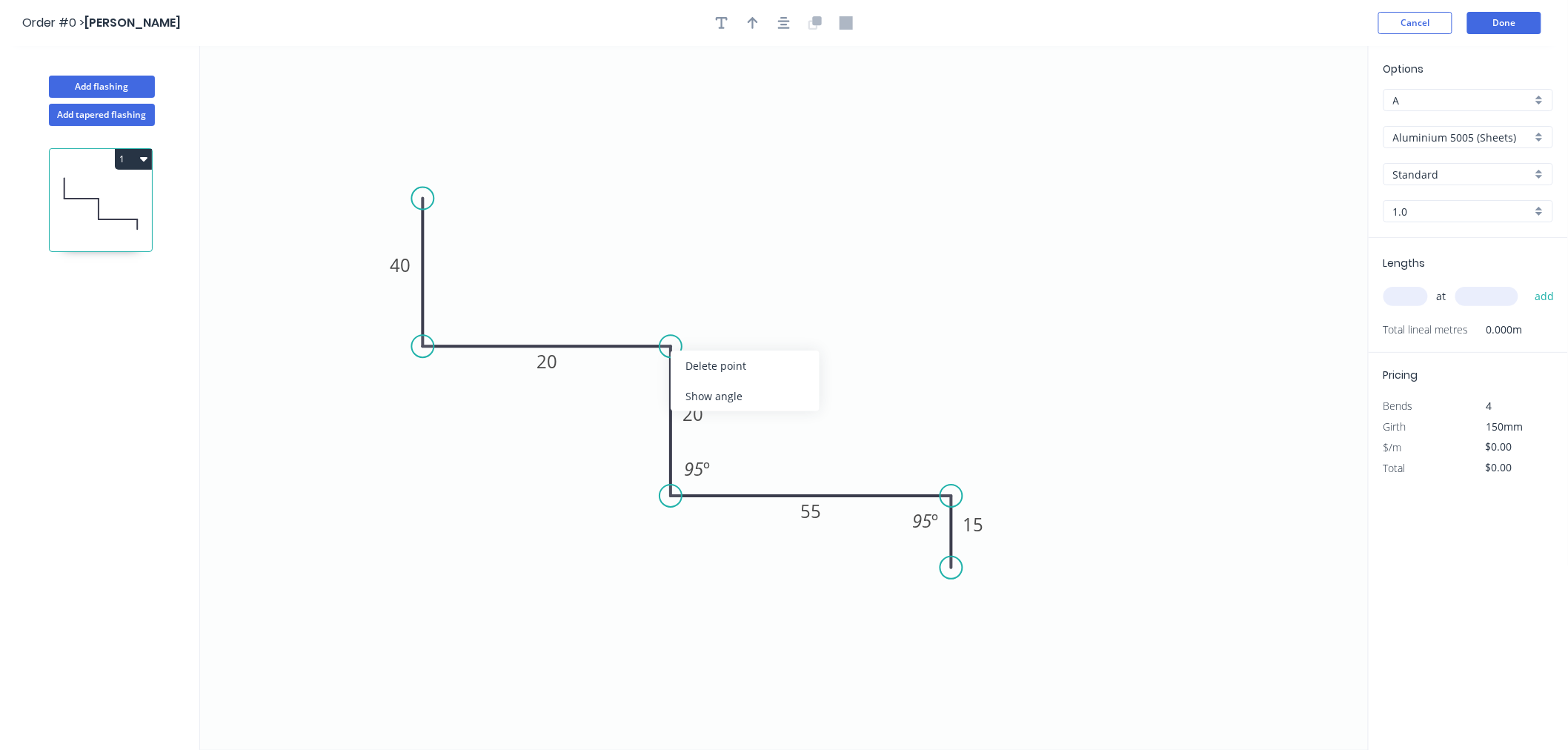
click at [689, 388] on div "Show angle" at bounding box center [745, 396] width 149 height 30
click at [645, 372] on tspan "º" at bounding box center [648, 371] width 6 height 24
click at [500, 387] on div "Show angle" at bounding box center [500, 391] width 149 height 30
click at [452, 324] on tspan "º" at bounding box center [452, 319] width 6 height 24
click at [612, 165] on icon "0 40 20 20 55 15 90 º 90 º 95 º 95 º" at bounding box center [784, 398] width 1168 height 704
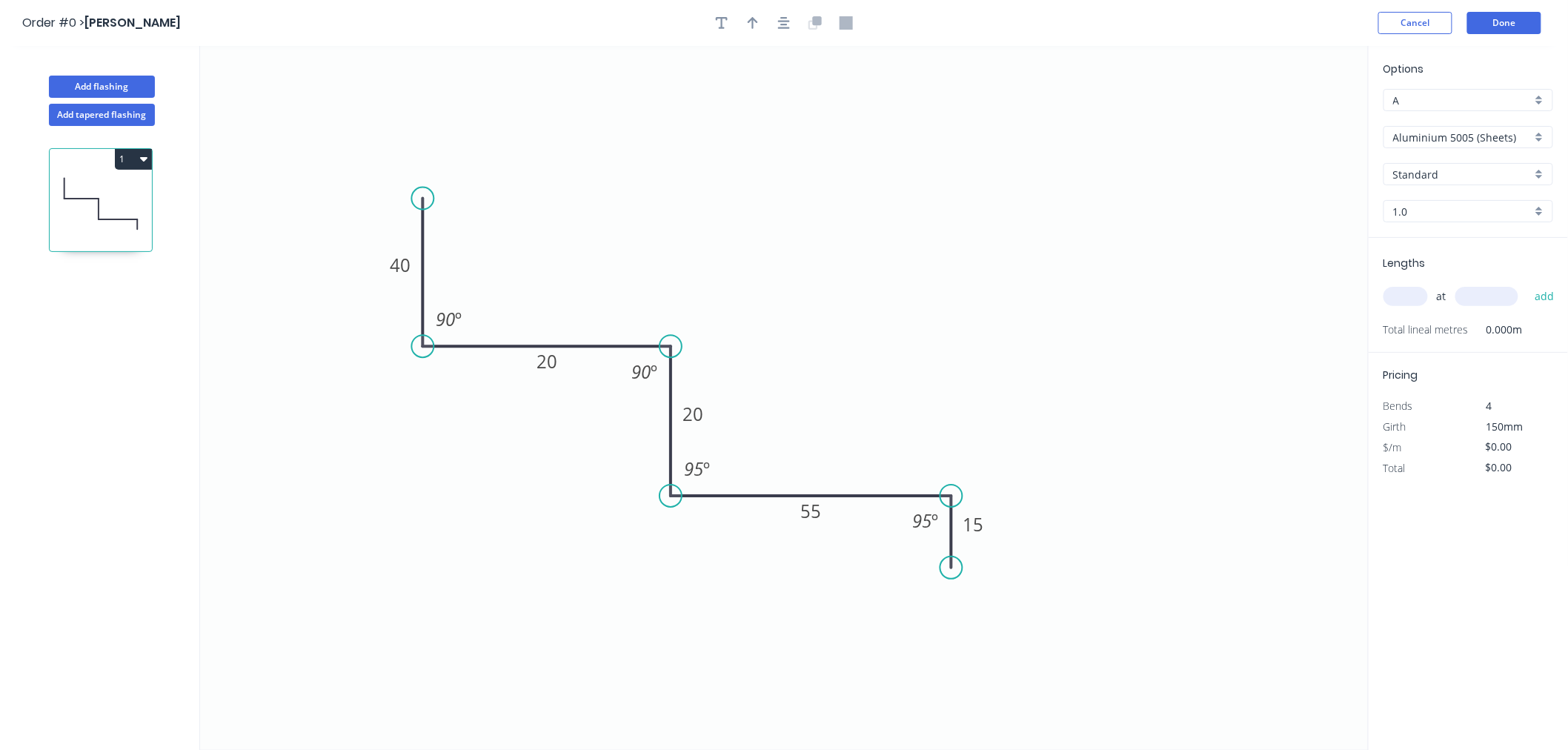
click at [1461, 132] on input "Aluminium 5005 (Sheets)" at bounding box center [1461, 137] width 139 height 15
click at [1483, 236] on div "Colorbond Standard" at bounding box center [1468, 243] width 168 height 26
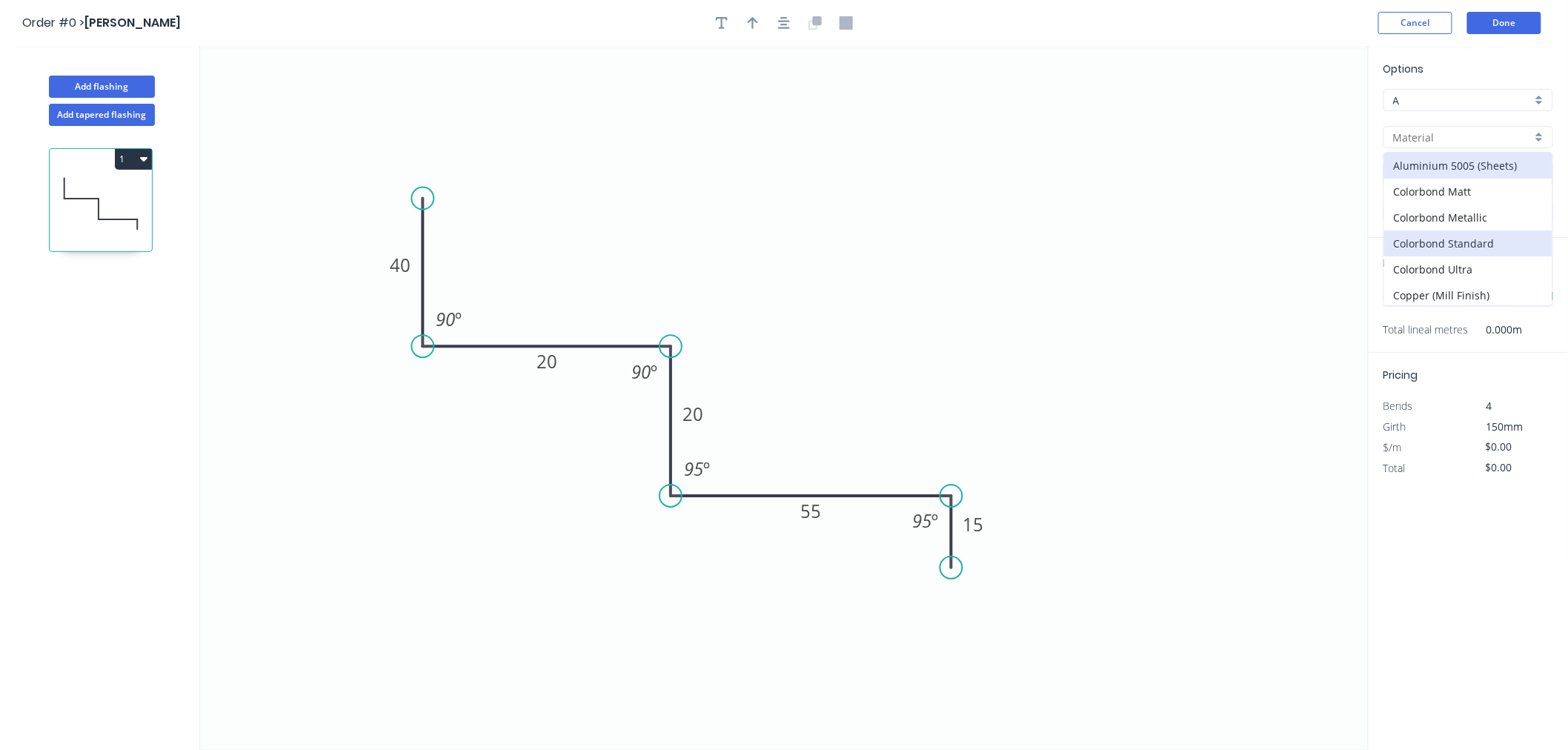
type input "Colorbond Standard"
type input "Basalt"
type input "0.55"
type input "$13.09"
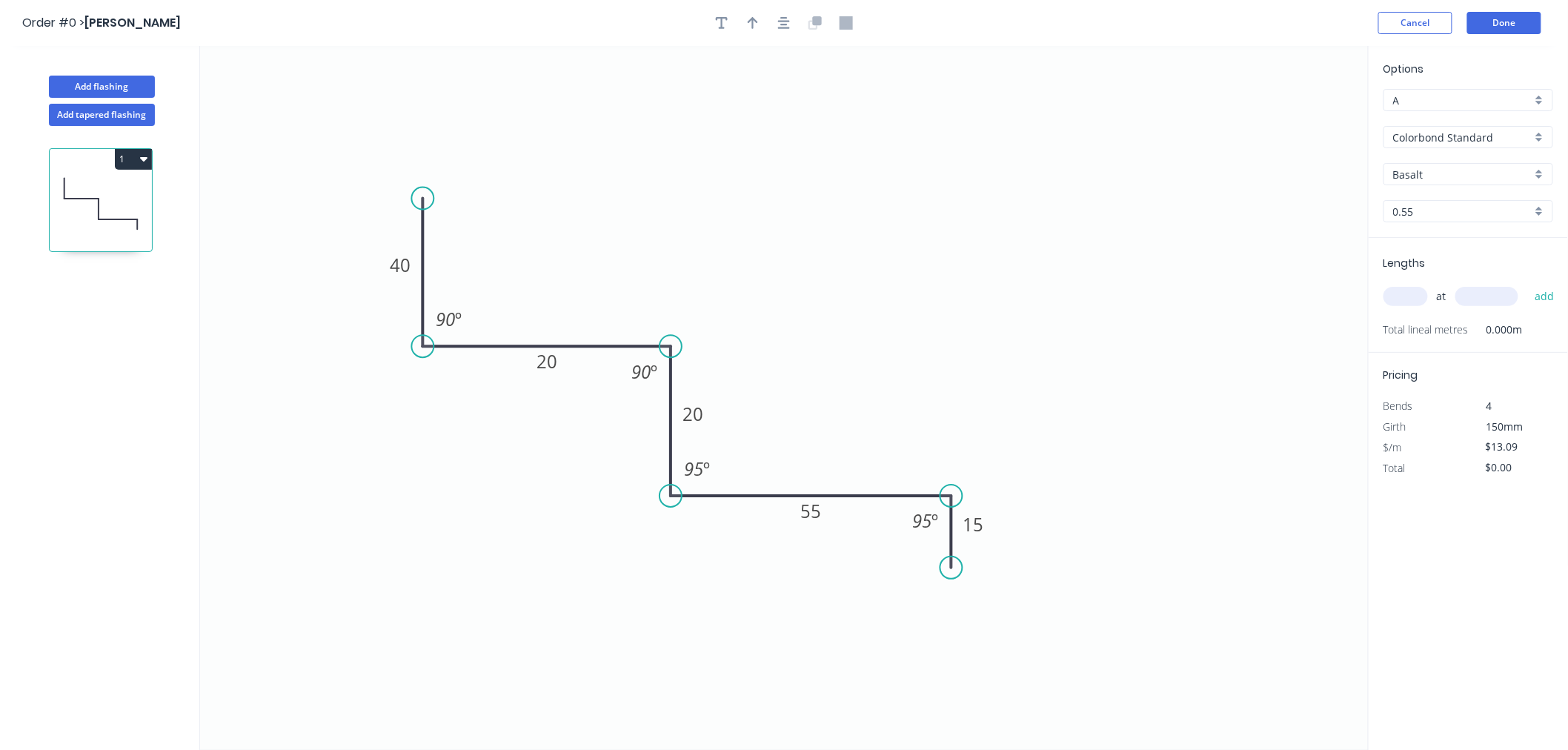
click at [1452, 168] on input "Basalt" at bounding box center [1461, 174] width 139 height 15
click at [1440, 322] on div "Dover White" at bounding box center [1468, 332] width 168 height 26
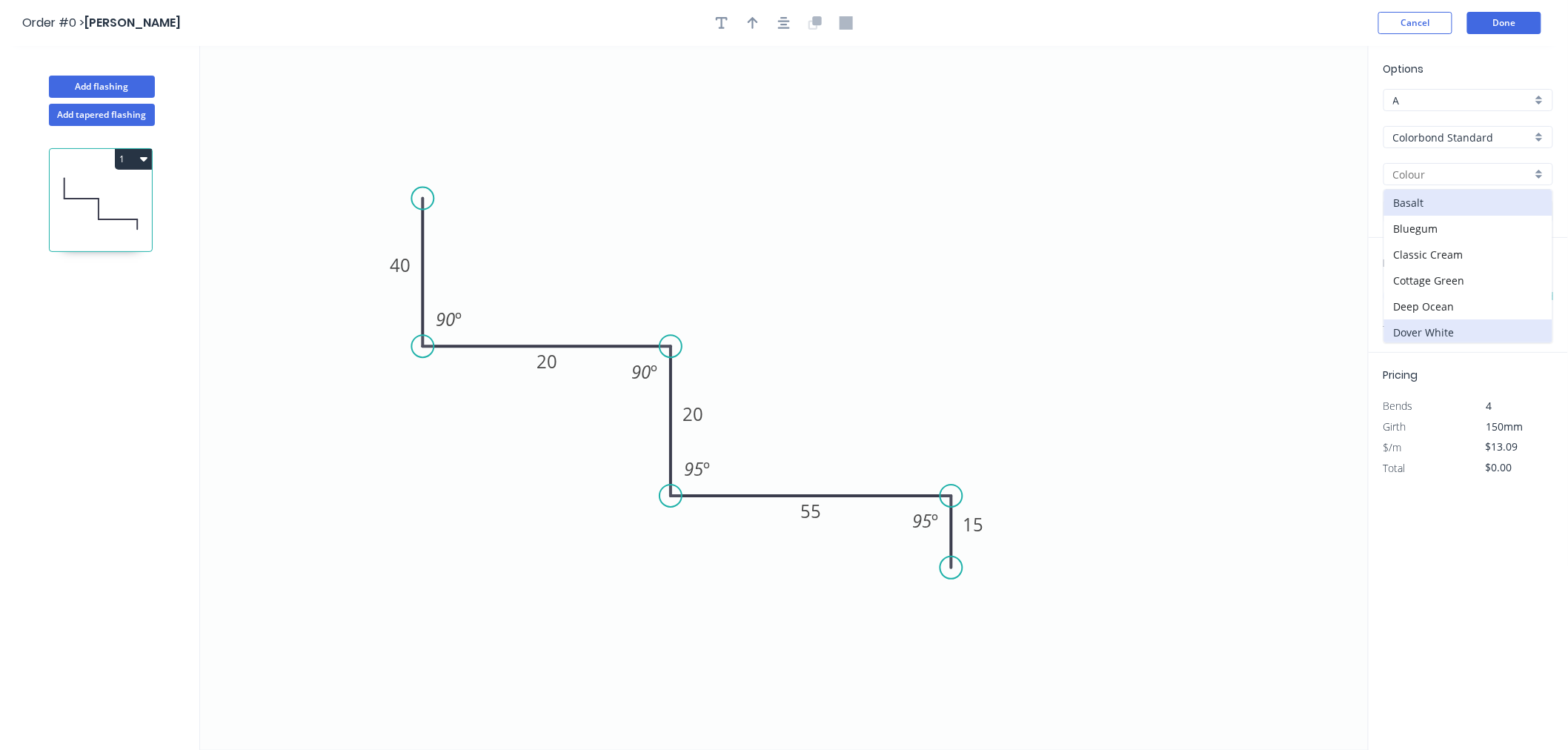
type input "Dover White"
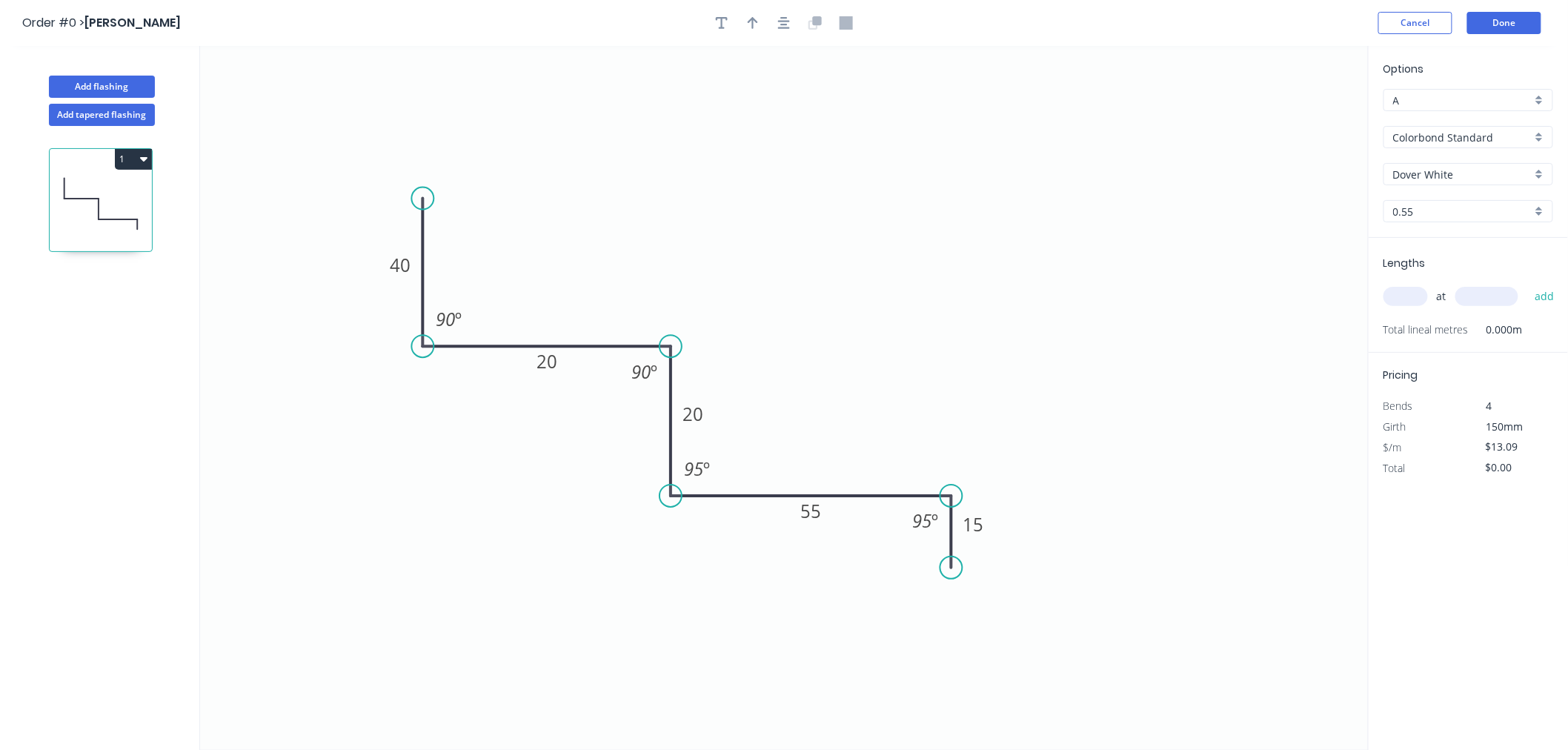
click at [1412, 298] on input "text" at bounding box center [1404, 297] width 44 height 19
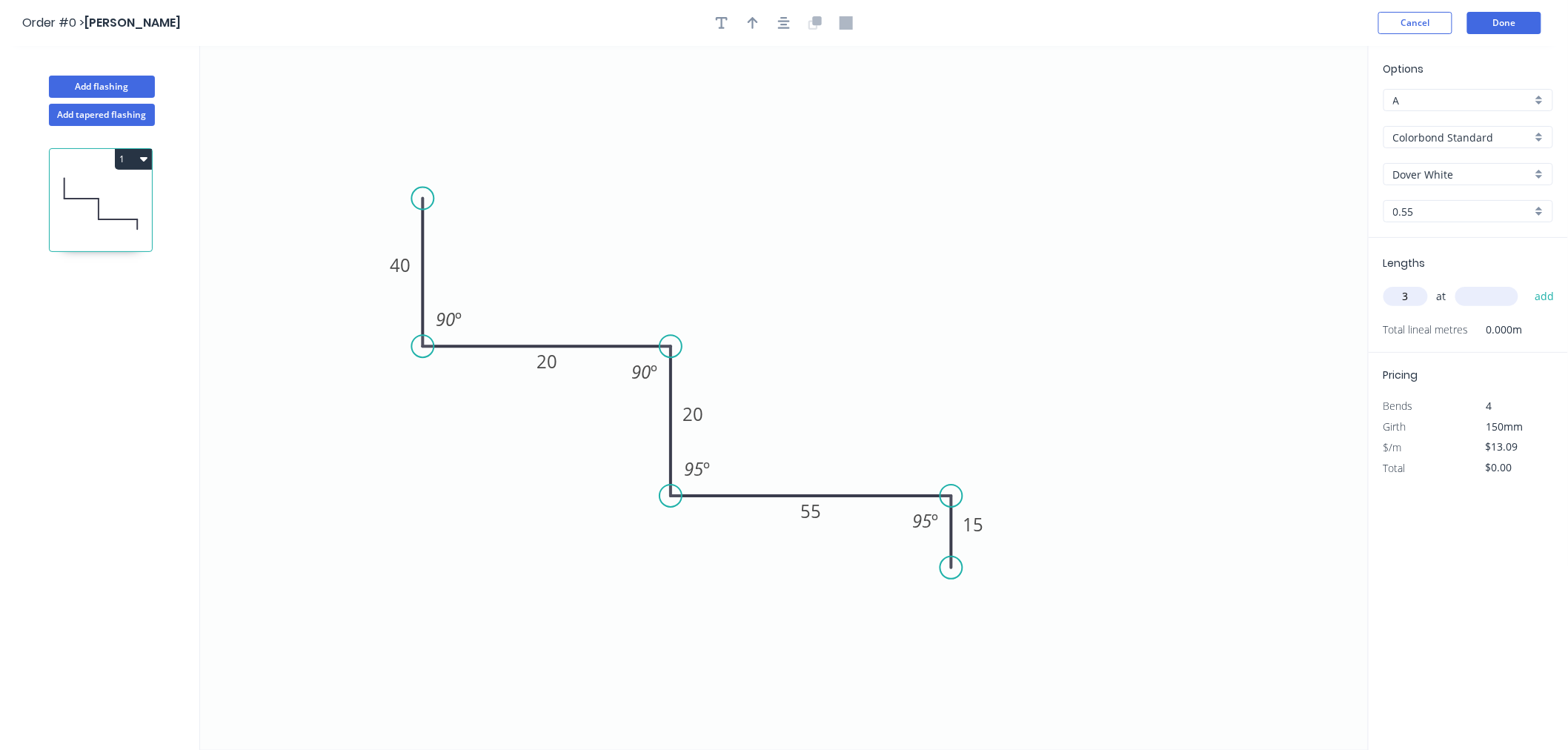
type input "3"
type input "2050"
click at [1527, 284] on button "add" at bounding box center [1544, 296] width 34 height 25
type input "$80.50"
type input "2"
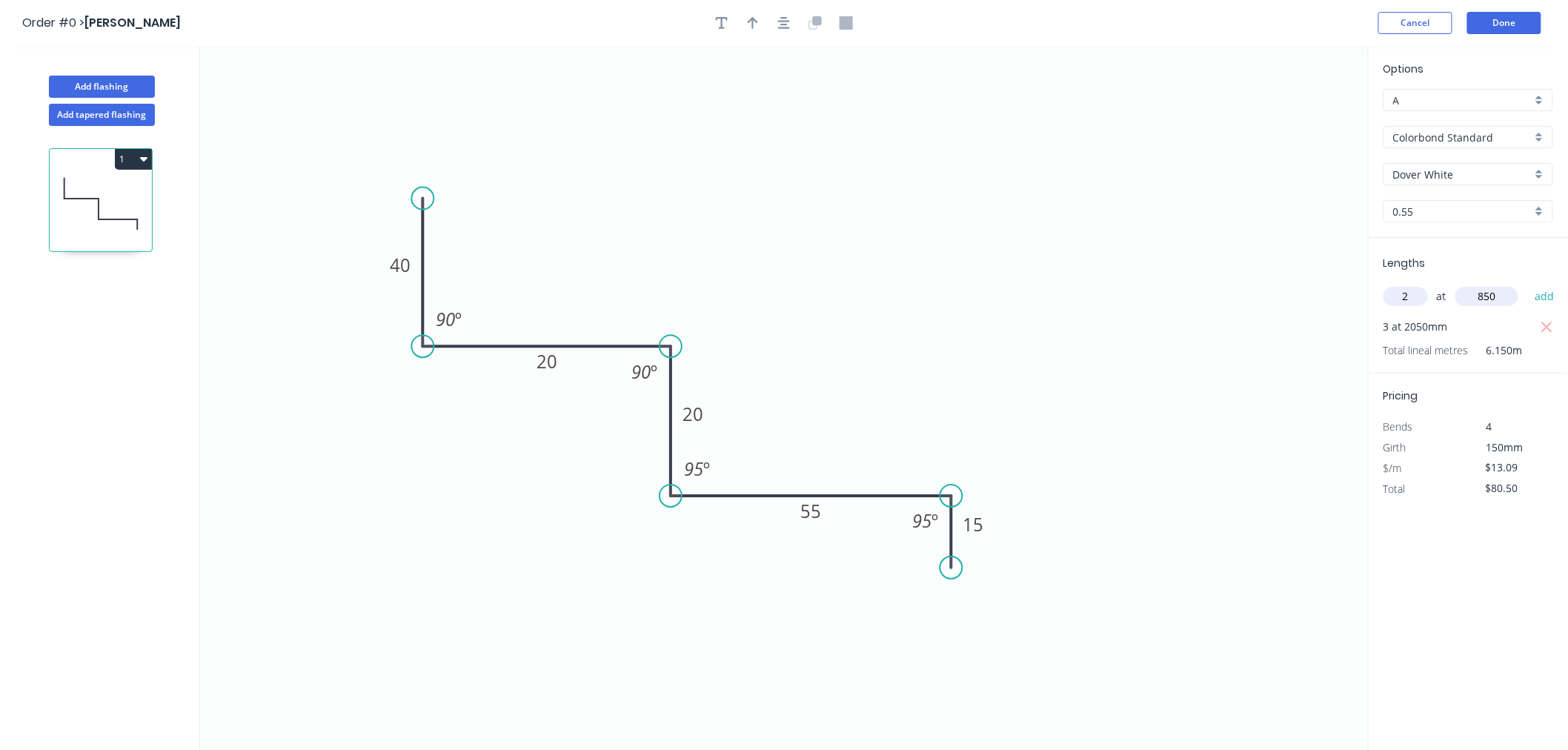
type input "850"
click at [1527, 284] on button "add" at bounding box center [1544, 296] width 34 height 25
type input "$106.68"
type input "2"
type input "1450"
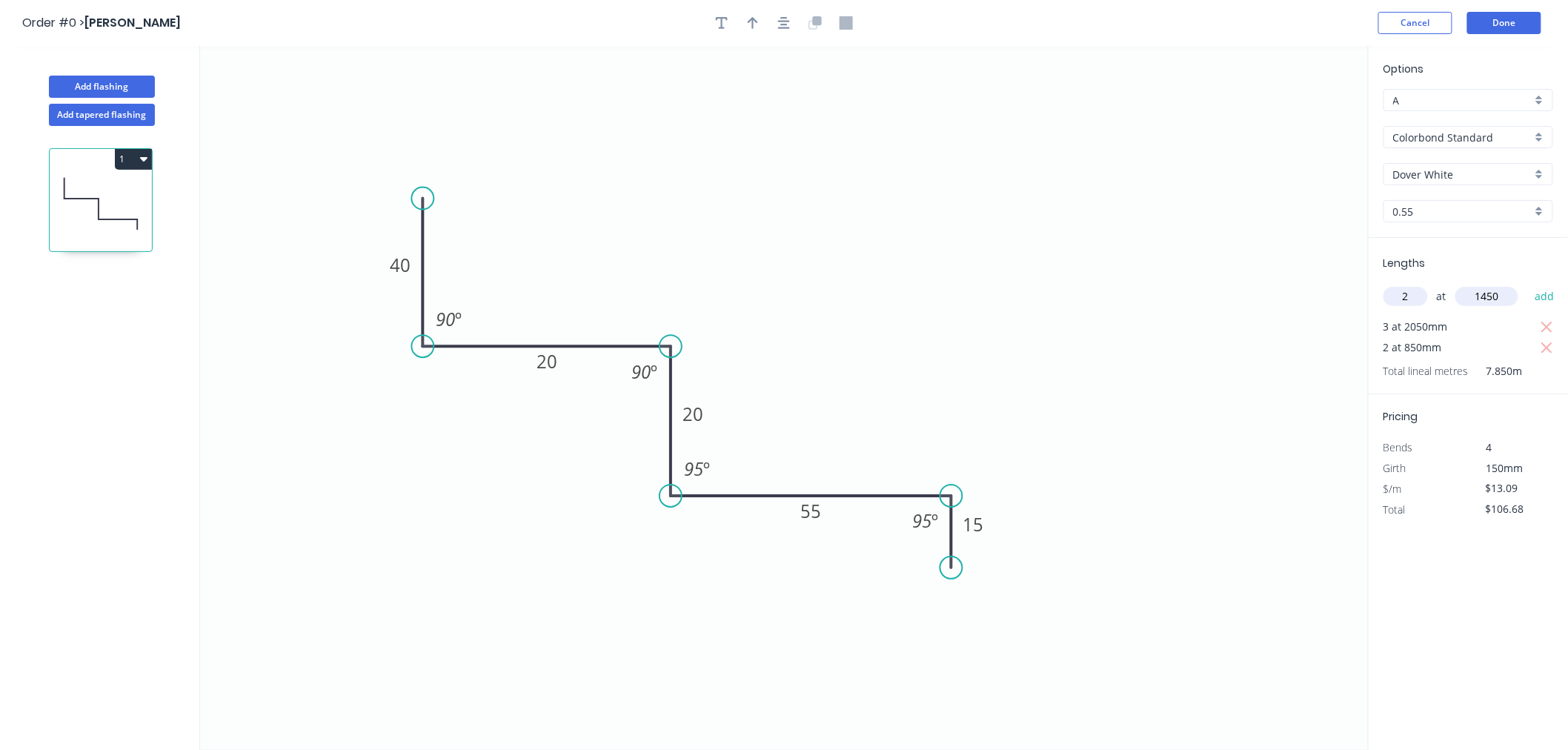
click at [1527, 284] on button "add" at bounding box center [1544, 296] width 34 height 25
type input "$144.64"
type input "2"
type input "2750"
click at [1527, 284] on button "add" at bounding box center [1544, 296] width 34 height 25
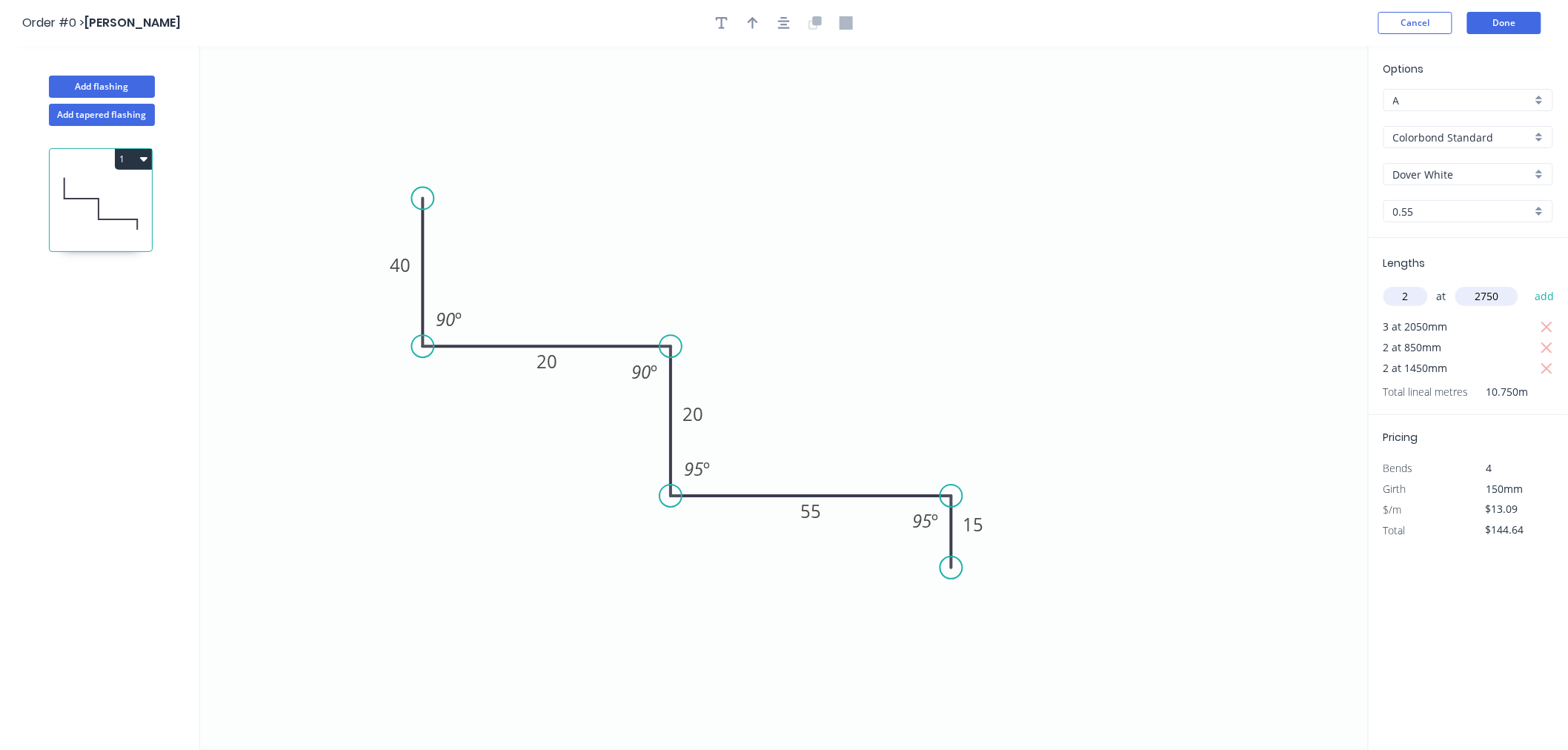
type input "$216.64"
click at [1501, 19] on button "Done" at bounding box center [1504, 23] width 74 height 22
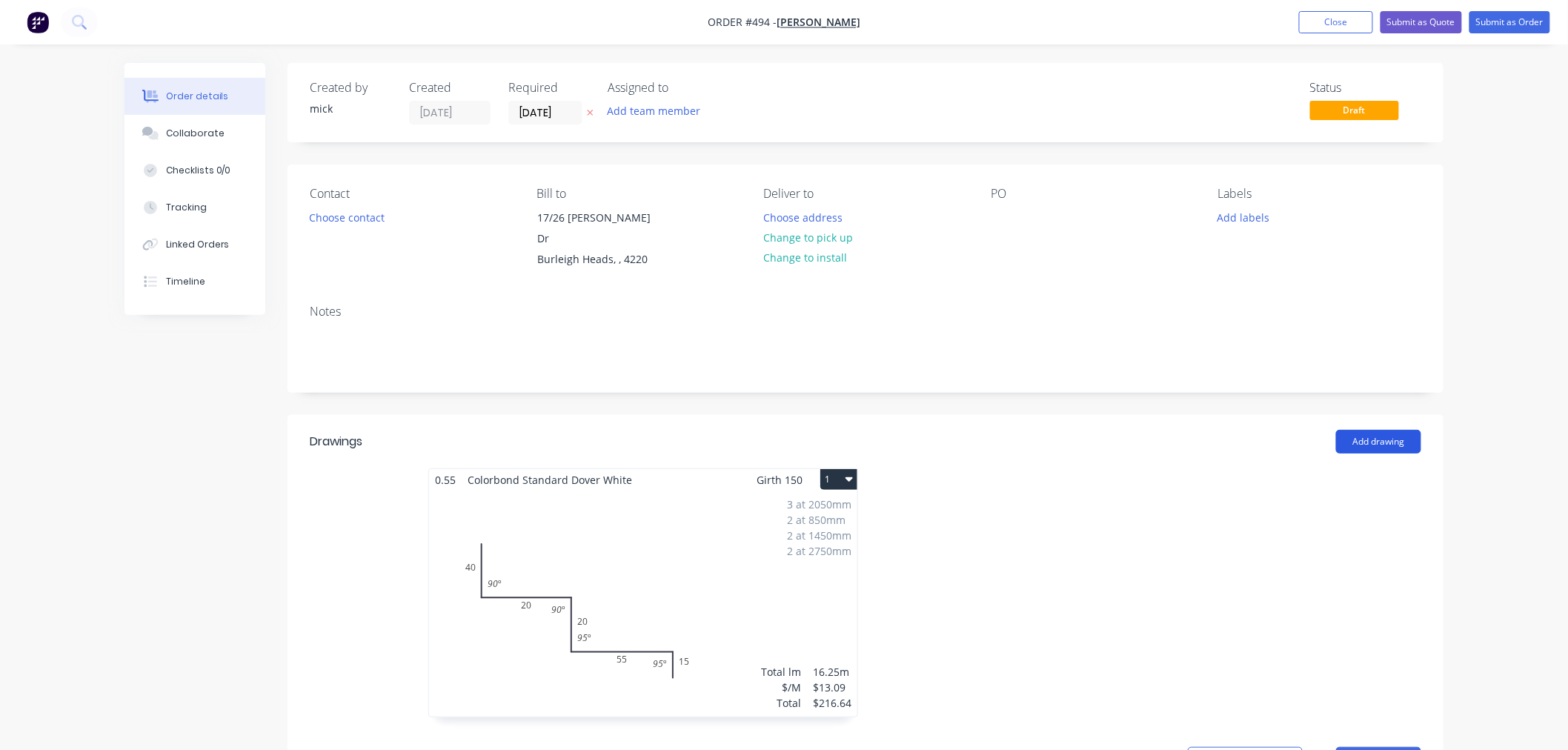
click at [1380, 430] on button "Add drawing" at bounding box center [1378, 442] width 85 height 24
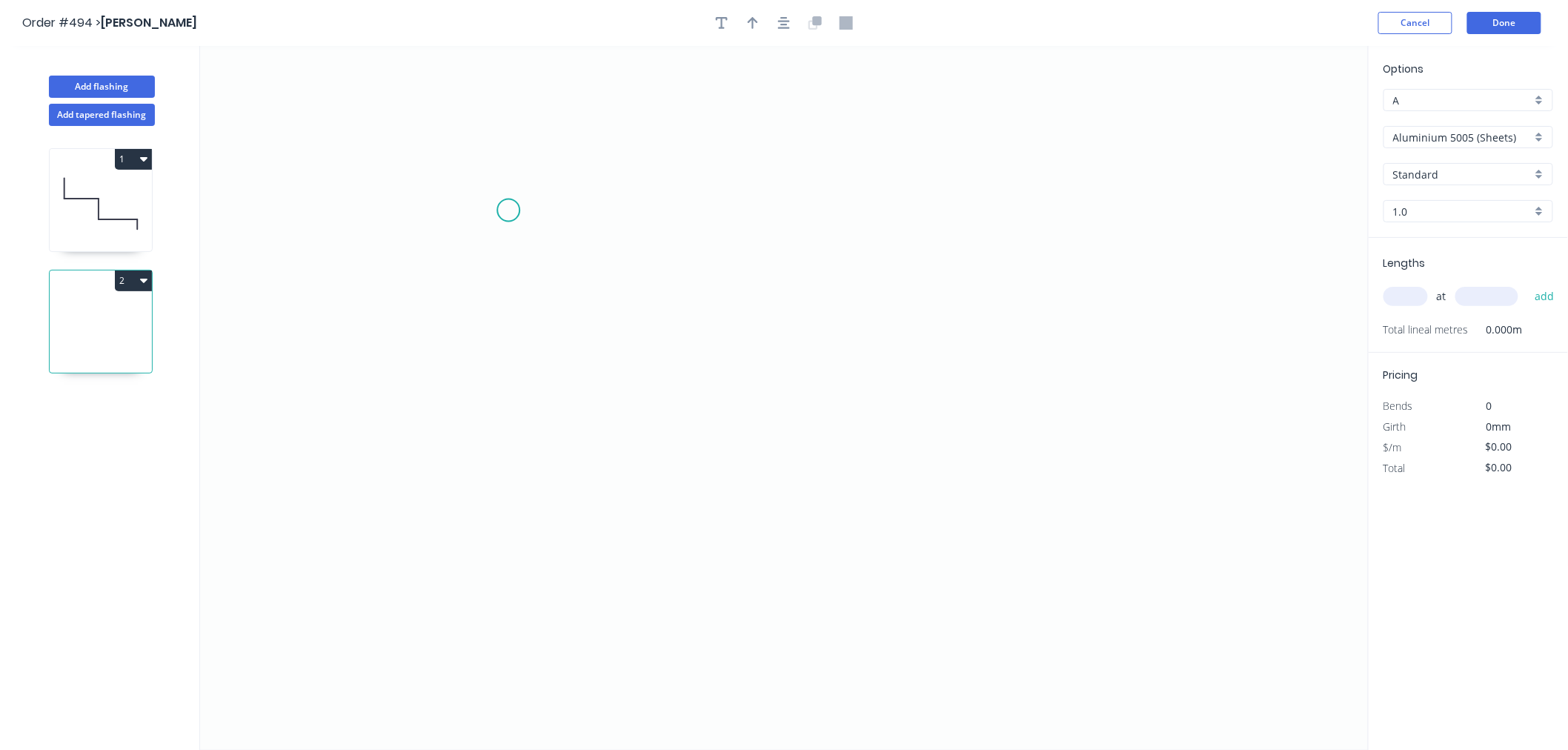
click at [508, 210] on icon "0" at bounding box center [784, 398] width 1168 height 704
click at [509, 432] on icon "0" at bounding box center [784, 398] width 1168 height 704
click at [984, 437] on icon "0 ?" at bounding box center [784, 398] width 1168 height 704
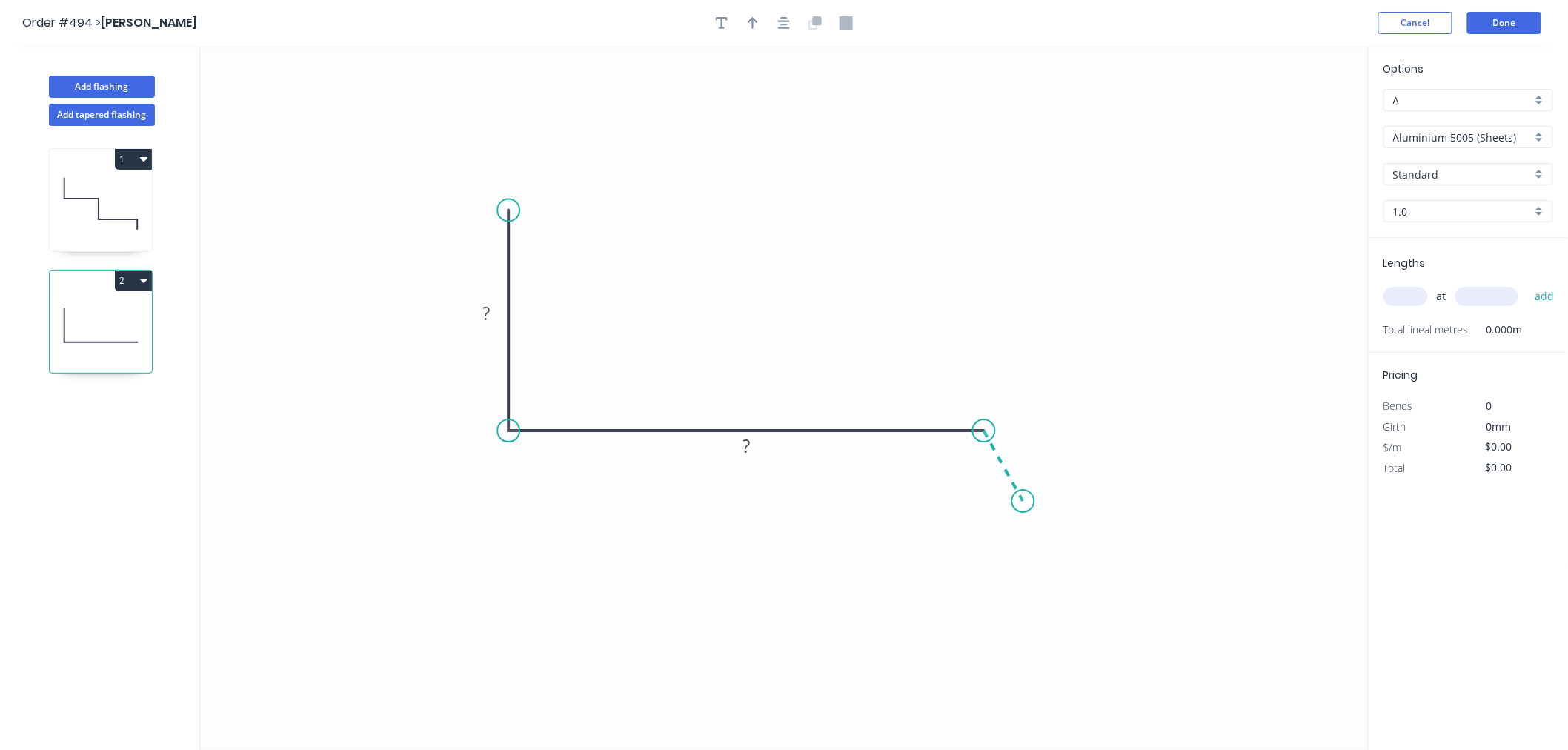
click at [1024, 502] on icon "0 ? ?" at bounding box center [784, 398] width 1168 height 704
click at [1024, 502] on circle at bounding box center [1024, 501] width 22 height 22
click at [1024, 501] on circle at bounding box center [1024, 501] width 22 height 22
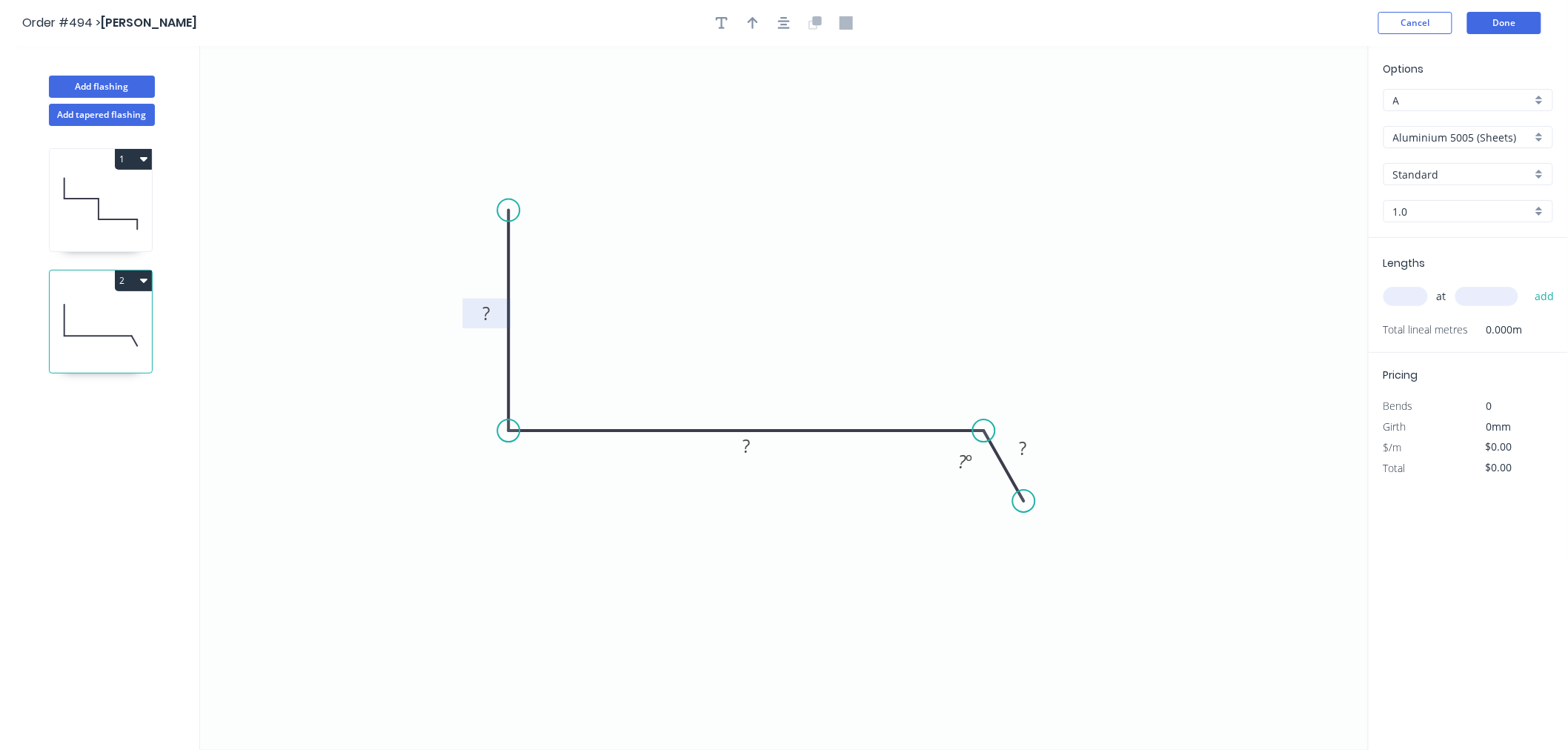
click at [487, 318] on tspan "?" at bounding box center [486, 313] width 7 height 24
click at [1033, 446] on rect at bounding box center [1023, 449] width 30 height 21
click at [1176, 298] on icon "0 35 100 20 30 º" at bounding box center [784, 398] width 1168 height 704
click at [1472, 140] on input "Aluminium 5005 (Sheets)" at bounding box center [1461, 137] width 139 height 15
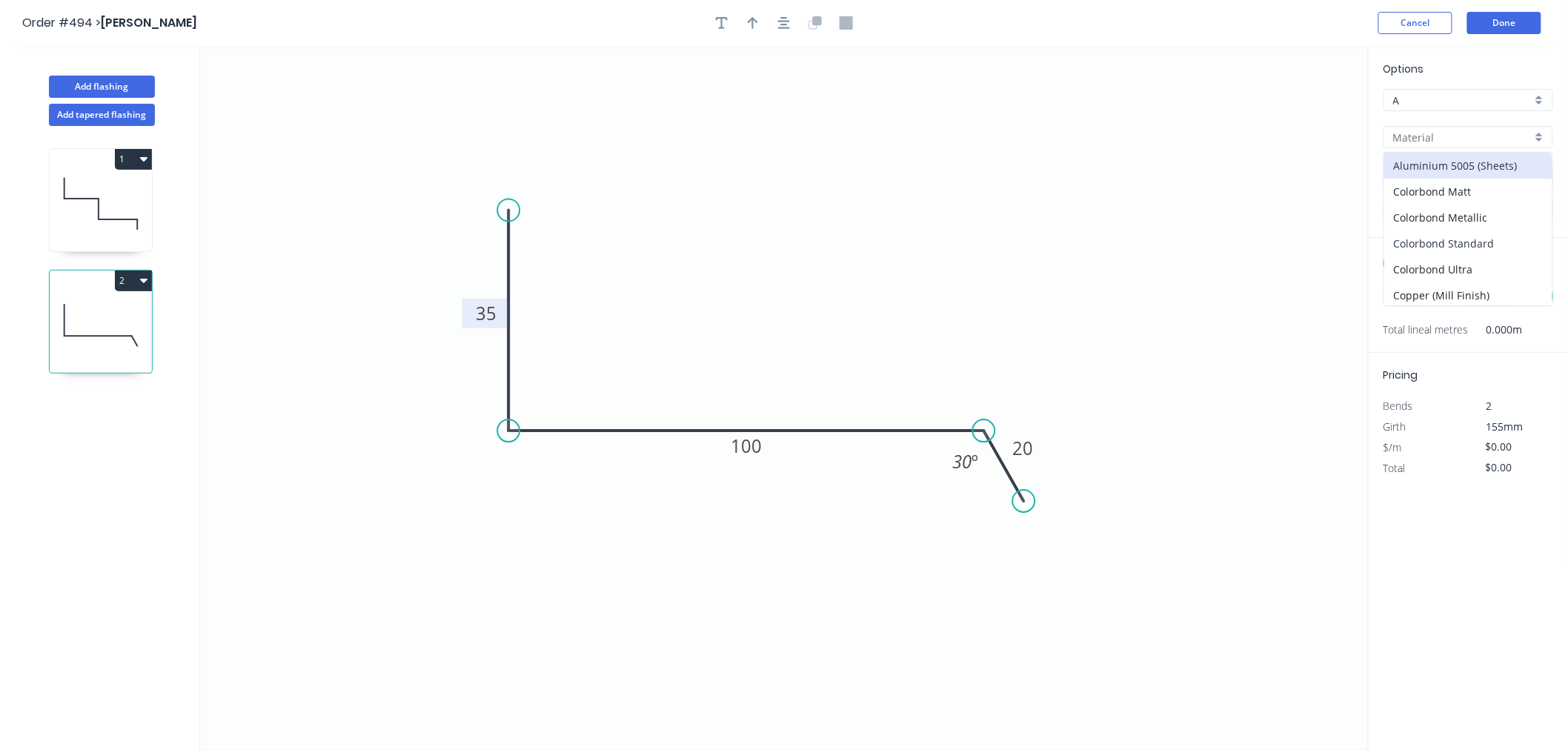
click at [1479, 236] on div "Colorbond Standard" at bounding box center [1468, 243] width 168 height 26
type input "Colorbond Standard"
type input "Basalt"
type input "0.55"
type input "$10.24"
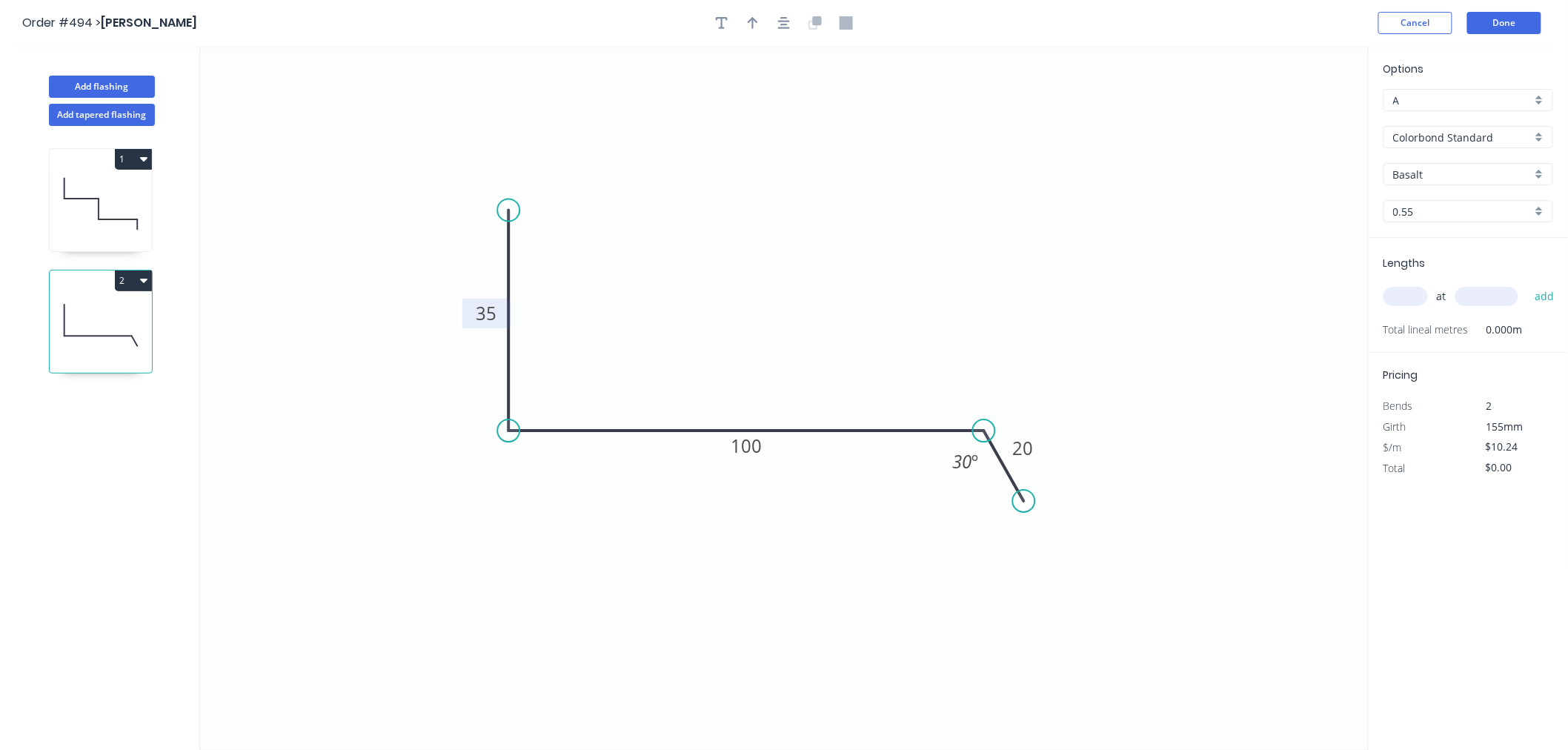
click at [1464, 173] on input "Basalt" at bounding box center [1461, 174] width 139 height 15
click at [1445, 326] on div "Dover White" at bounding box center [1468, 332] width 168 height 26
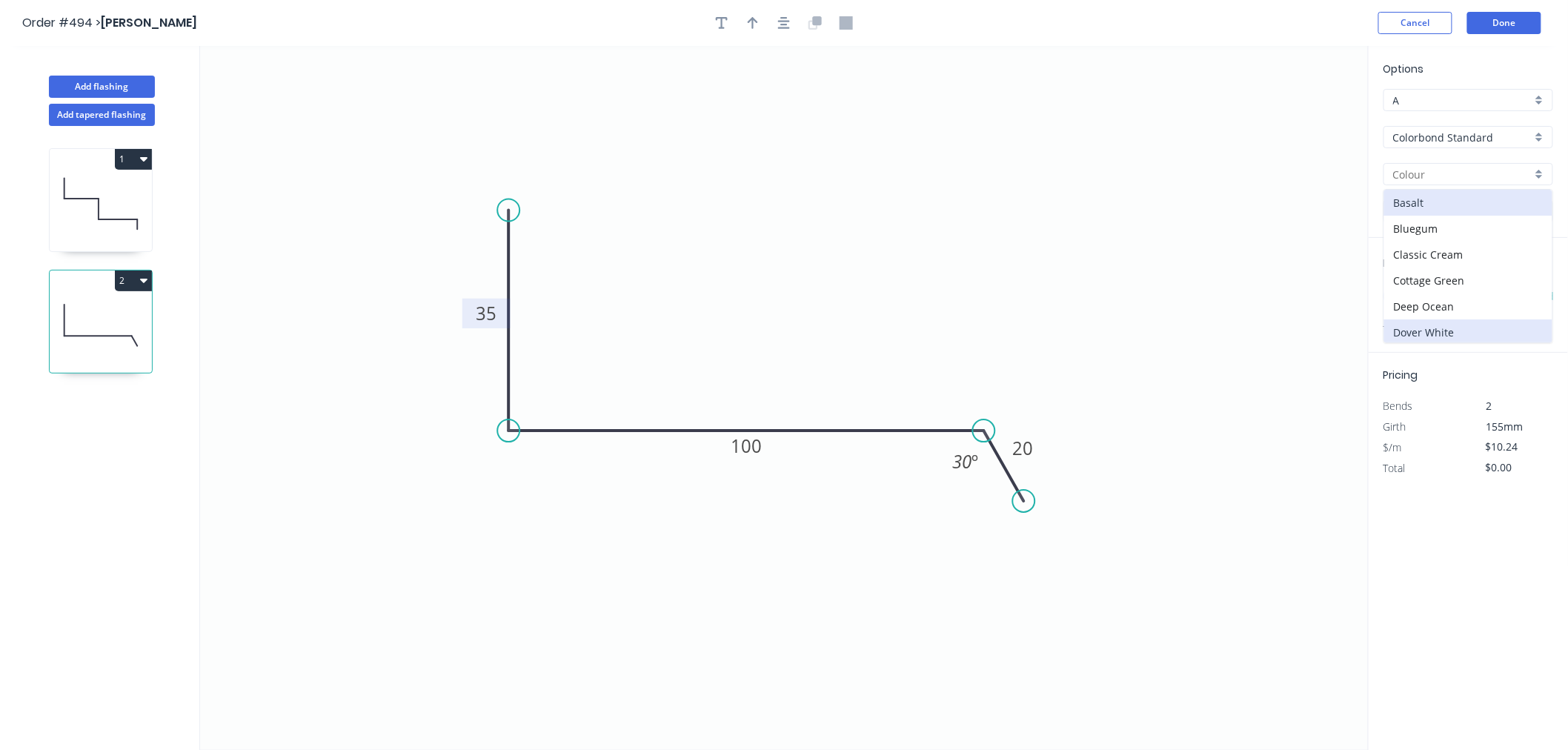
type input "Dover White"
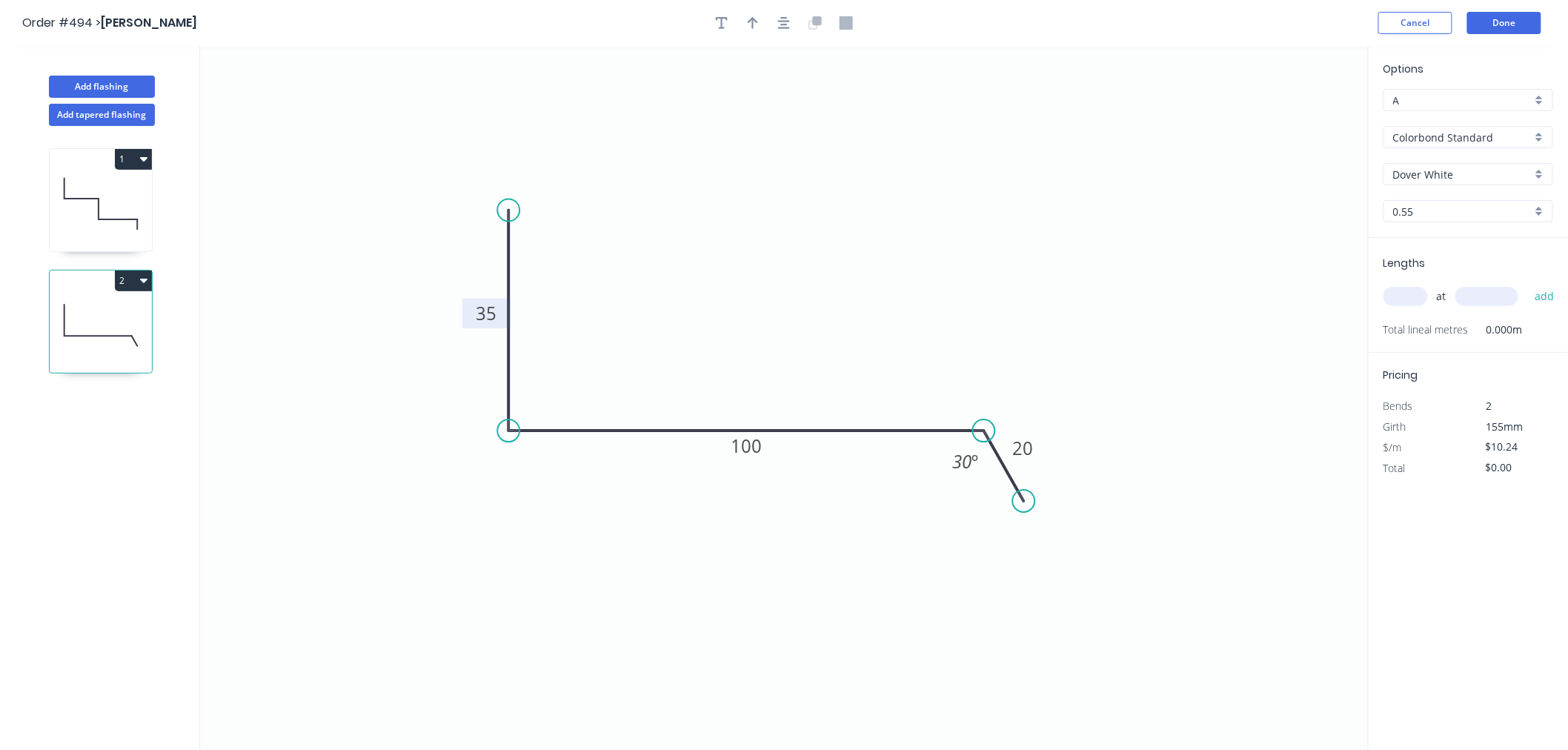
click at [1420, 298] on input "text" at bounding box center [1404, 297] width 44 height 19
click at [1419, 298] on input "text" at bounding box center [1404, 297] width 44 height 19
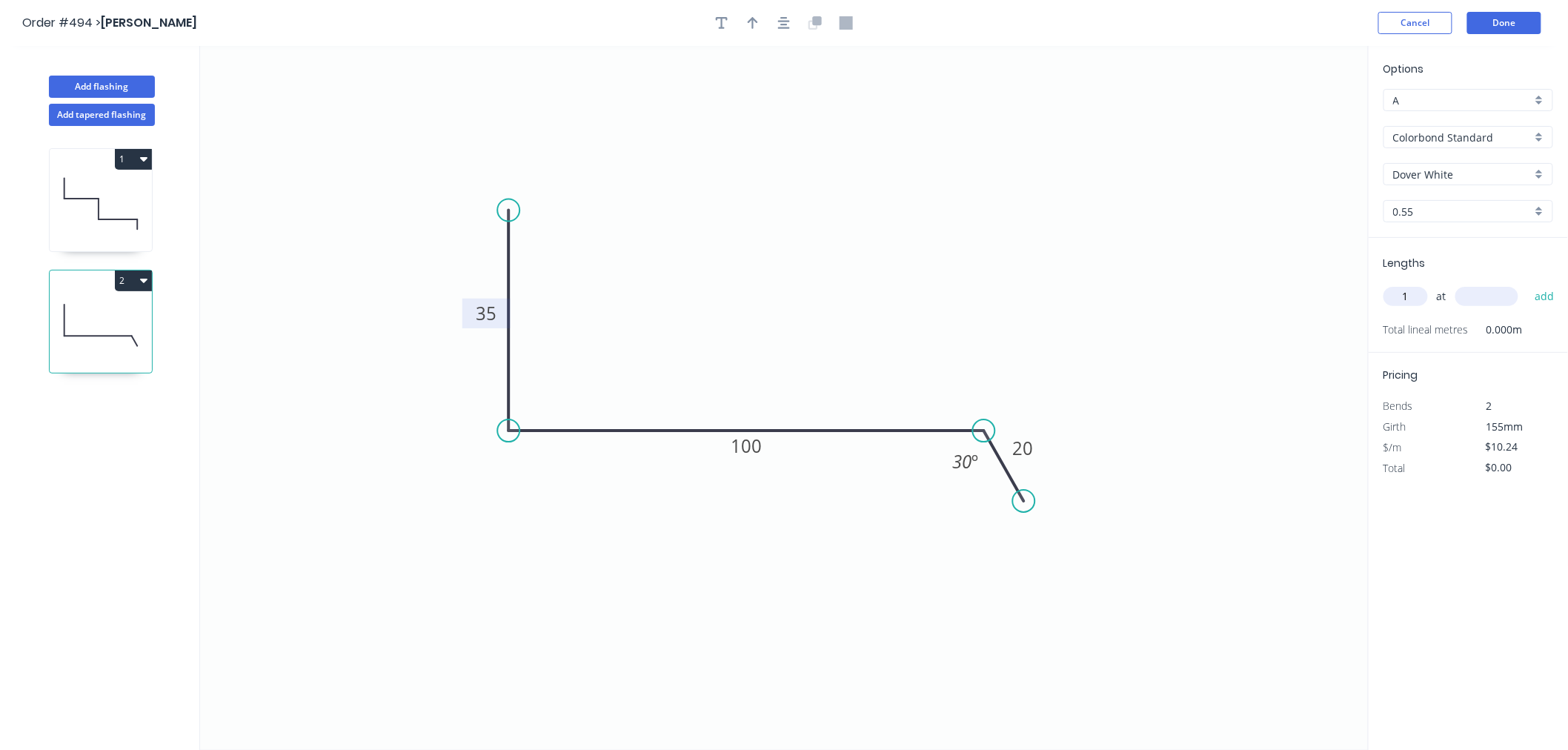
type input "1"
type input "2700"
click at [1527, 284] on button "add" at bounding box center [1544, 296] width 34 height 25
type input "$27.65"
click at [1506, 26] on button "Done" at bounding box center [1504, 23] width 74 height 22
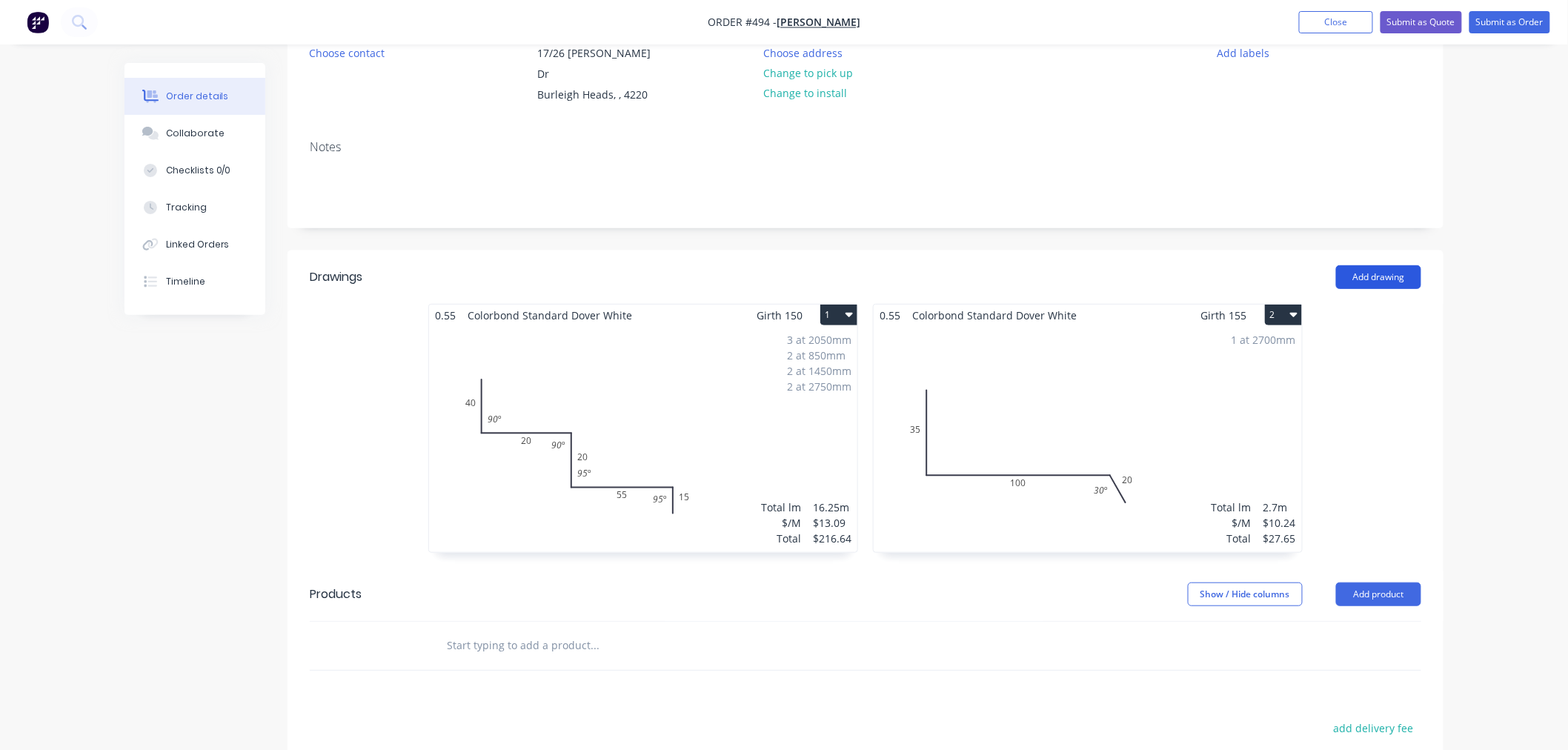
click at [1387, 266] on button "Add drawing" at bounding box center [1378, 278] width 85 height 24
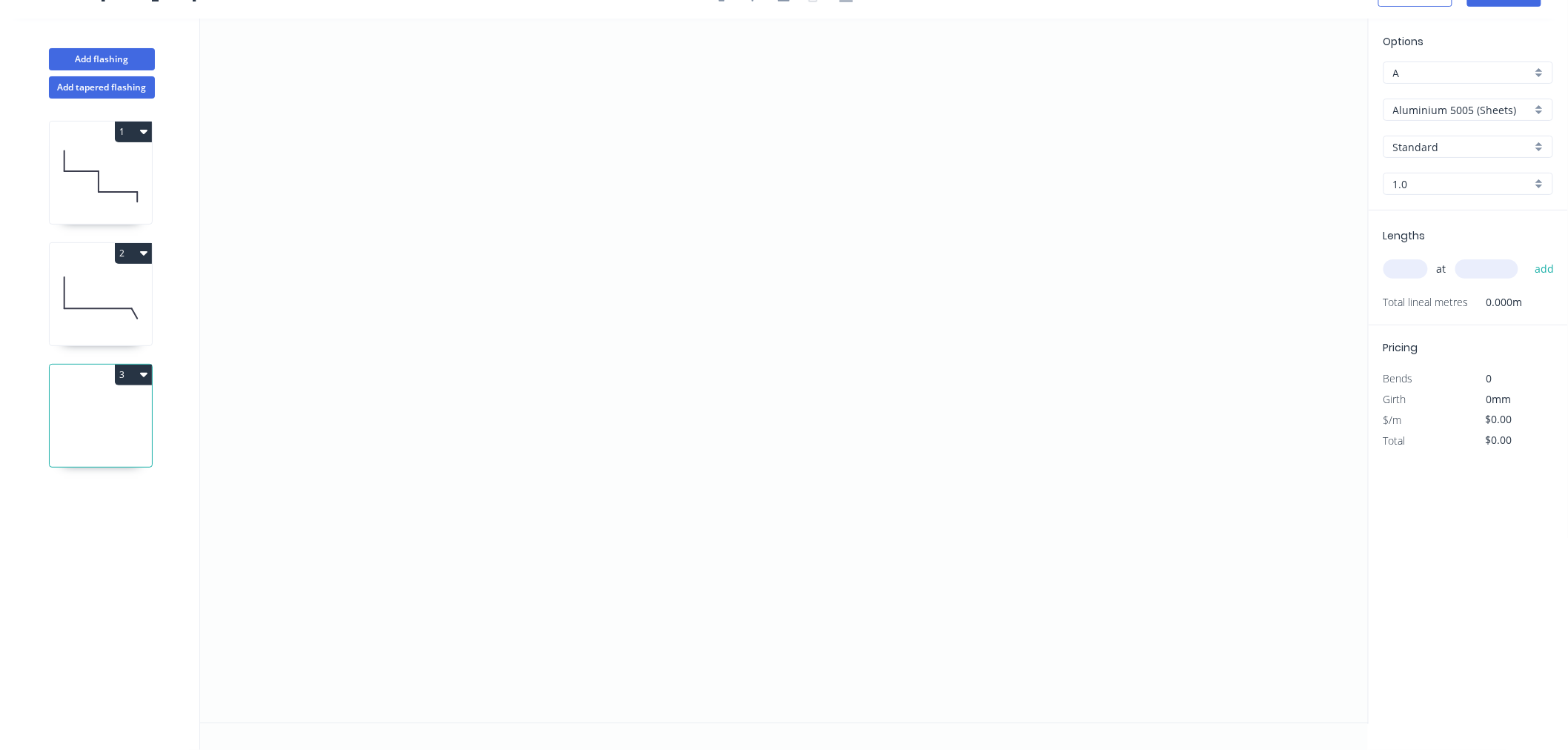
scroll to position [27, 0]
click at [432, 505] on icon "0" at bounding box center [784, 371] width 1168 height 704
click at [500, 428] on icon "0" at bounding box center [784, 371] width 1168 height 704
click at [1159, 437] on icon "0 ?" at bounding box center [784, 371] width 1168 height 704
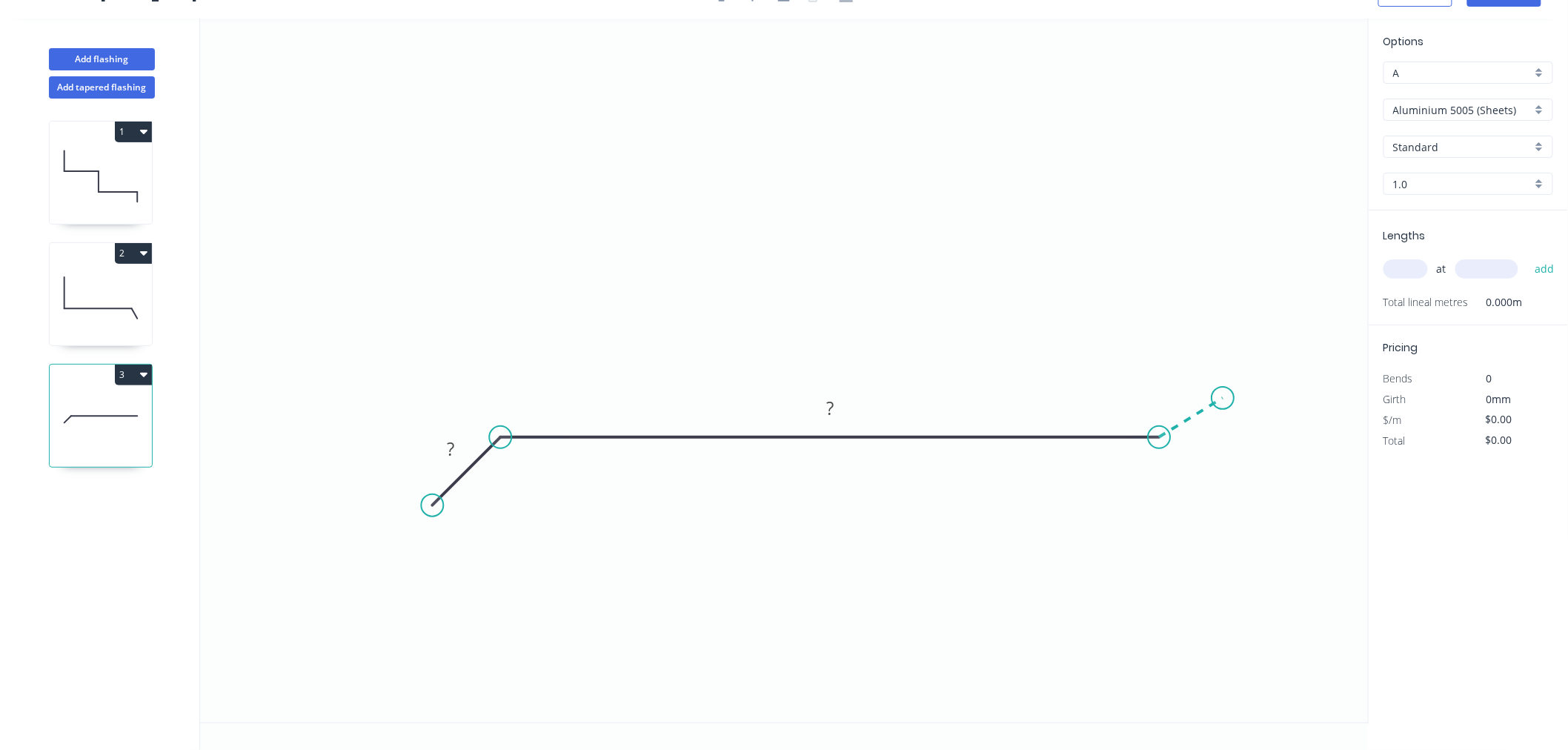
click at [1222, 398] on icon at bounding box center [1190, 417] width 63 height 39
click at [1223, 398] on circle at bounding box center [1222, 398] width 22 height 22
click at [1223, 408] on circle at bounding box center [1222, 398] width 22 height 22
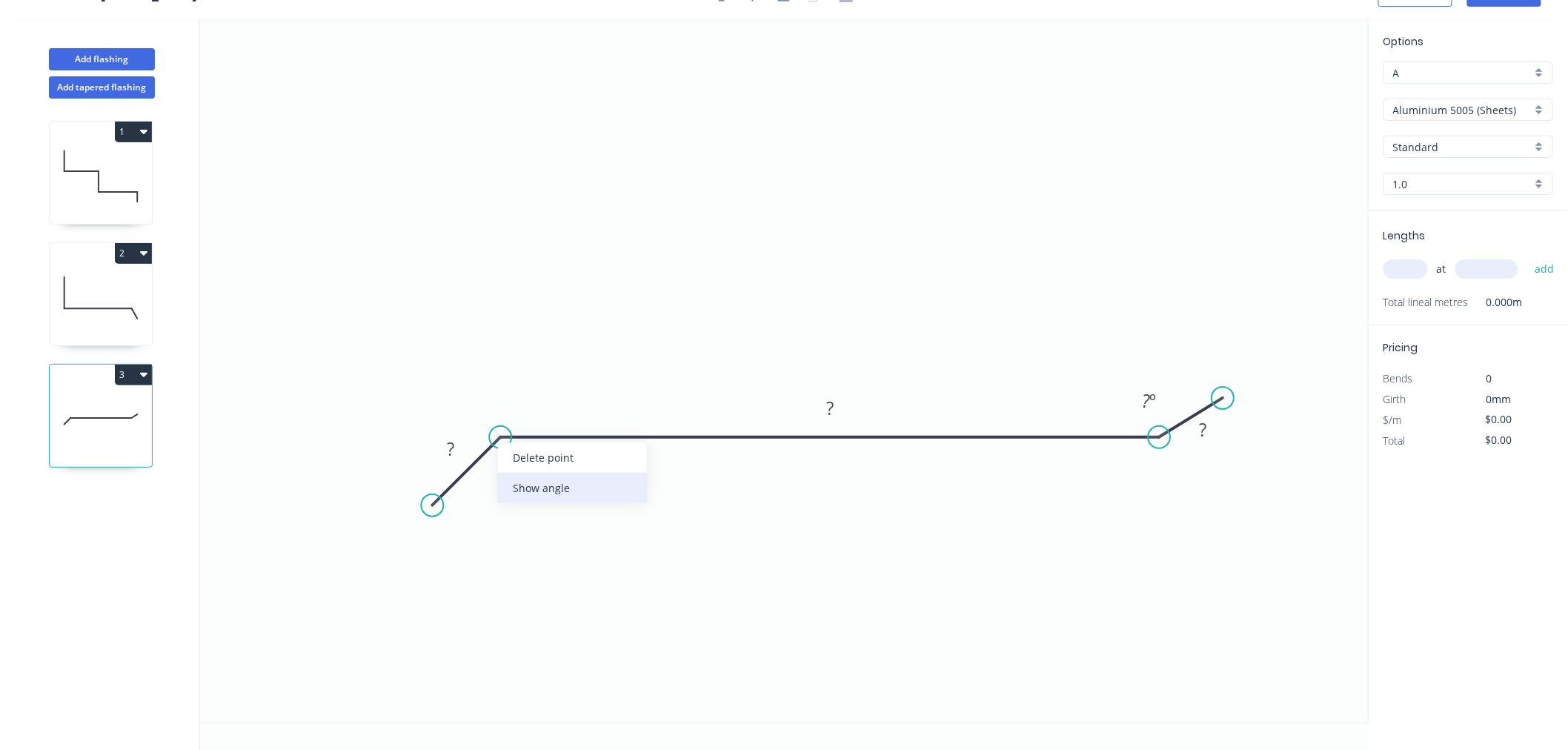
click at [529, 474] on div "Show angle" at bounding box center [572, 489] width 149 height 30
click at [455, 451] on rect at bounding box center [450, 450] width 30 height 21
click at [1097, 176] on icon "0 30 240 30 7 º 7 º" at bounding box center [784, 371] width 1168 height 704
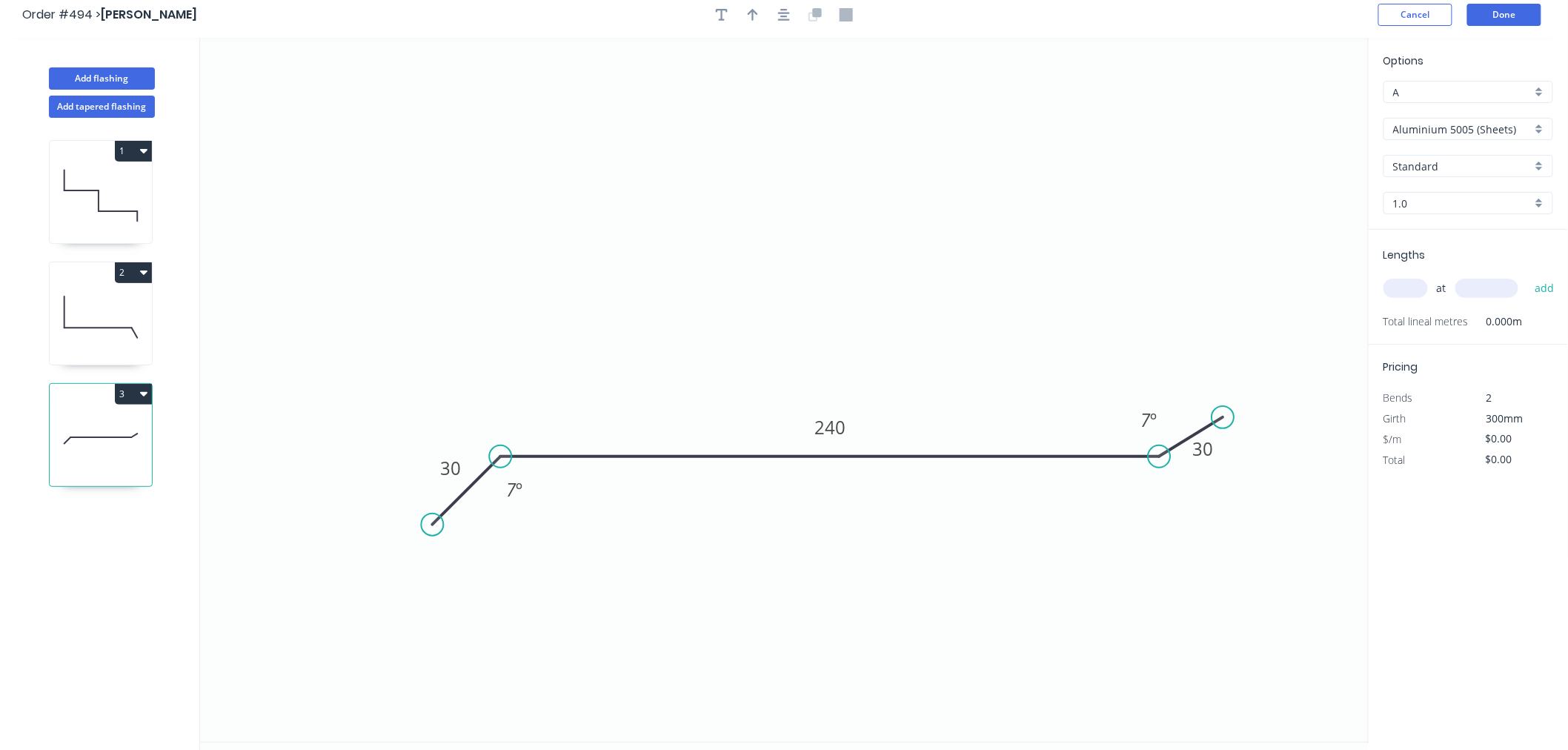
scroll to position [0, 0]
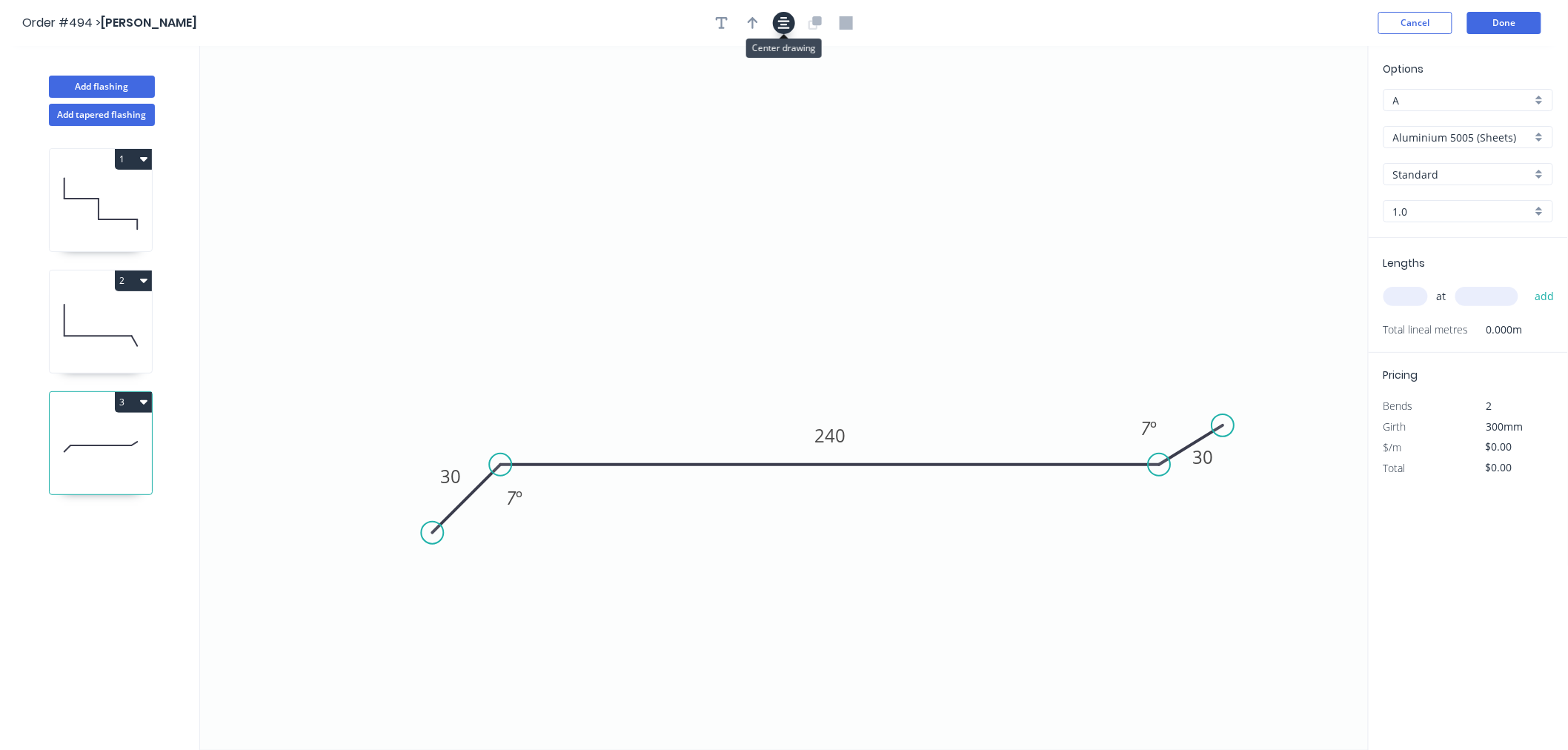
click at [778, 17] on icon "button" at bounding box center [783, 22] width 12 height 14
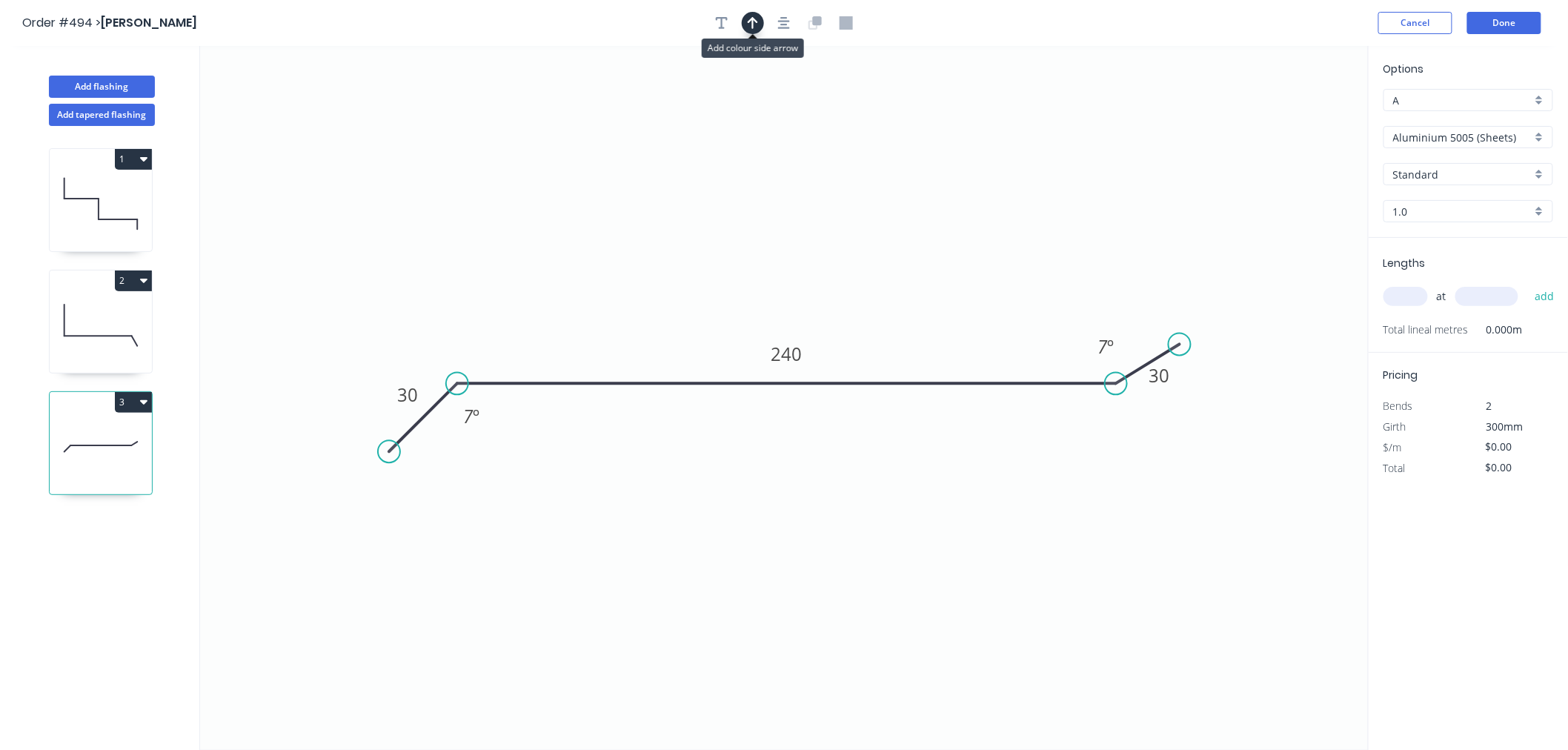
click at [752, 30] on button "button" at bounding box center [753, 23] width 22 height 22
drag, startPoint x: 1293, startPoint y: 108, endPoint x: 828, endPoint y: 227, distance: 480.0
click at [828, 227] on icon at bounding box center [828, 209] width 14 height 47
click at [1469, 136] on input "Aluminium 5005 (Sheets)" at bounding box center [1461, 137] width 139 height 15
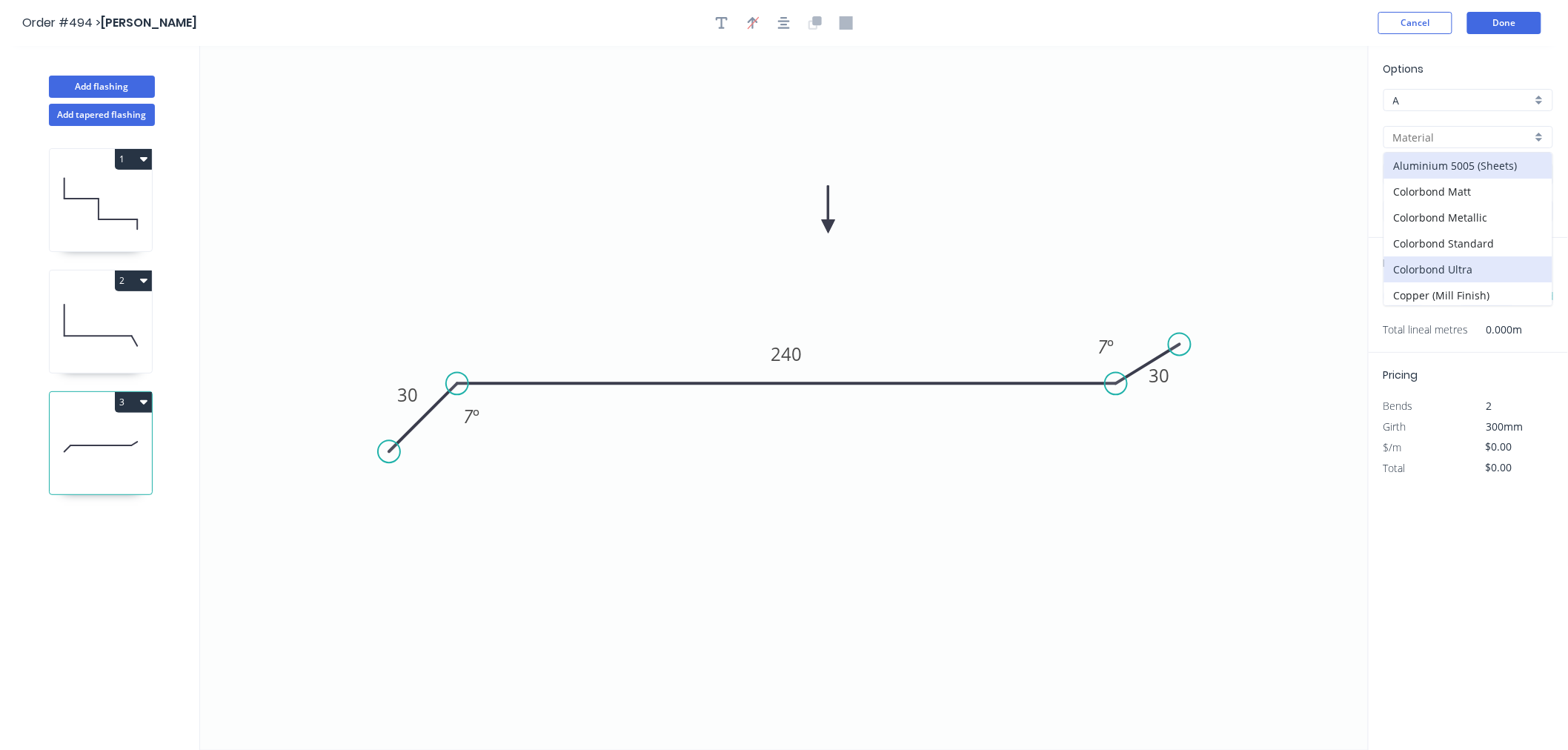
scroll to position [290, 0]
click at [1461, 297] on div "Zincalume" at bounding box center [1468, 292] width 168 height 26
type input "Zincalume"
type input "$12.11"
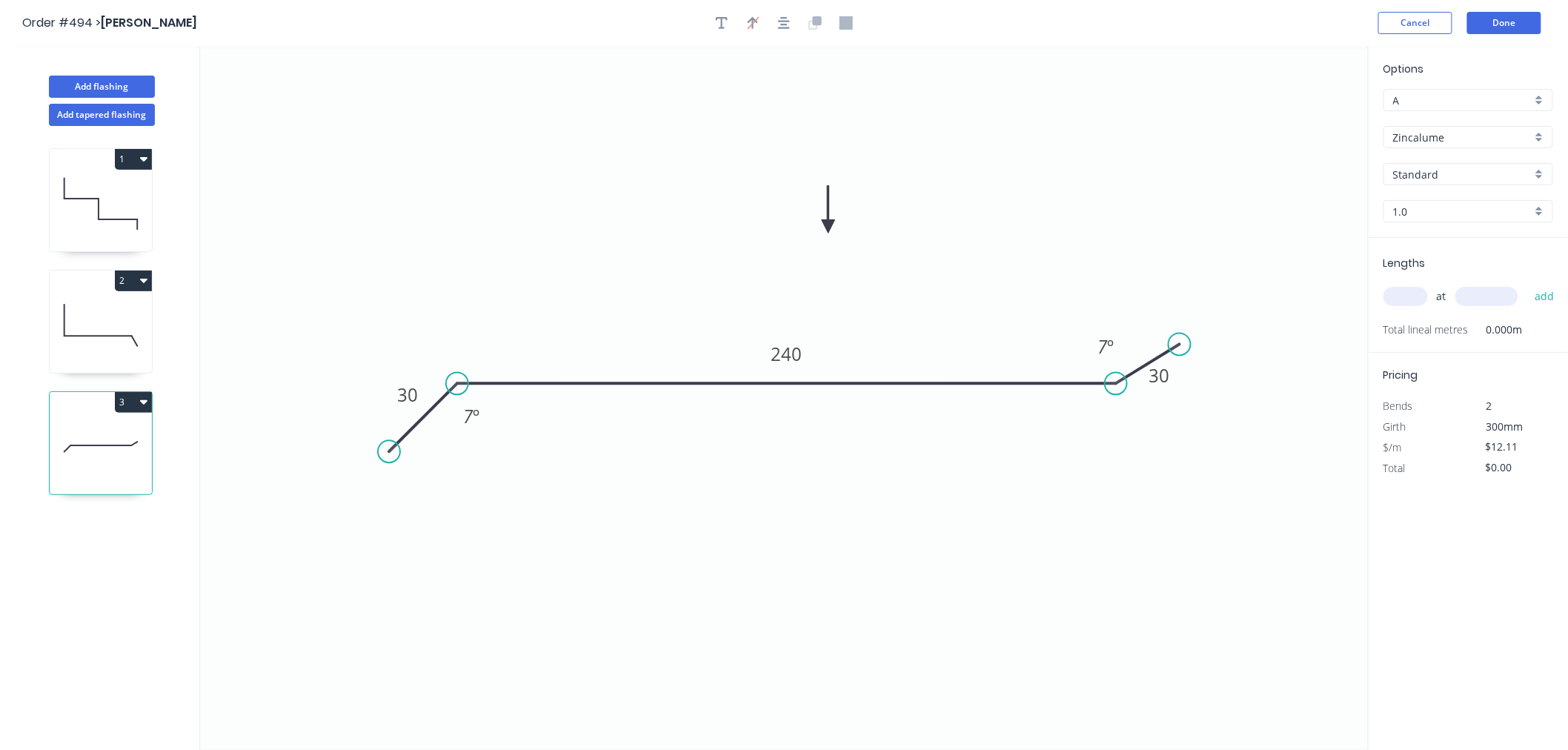
click at [1451, 210] on input "1.0" at bounding box center [1461, 211] width 139 height 15
click at [1443, 224] on div "Options A A Zincalume Zincalume Standard Standard 0.55 0.75 1.0" at bounding box center [1468, 149] width 200 height 177
type input "1.0"
click at [1412, 215] on input "1.0" at bounding box center [1461, 211] width 139 height 15
click at [1410, 231] on div "0.55" at bounding box center [1468, 240] width 168 height 26
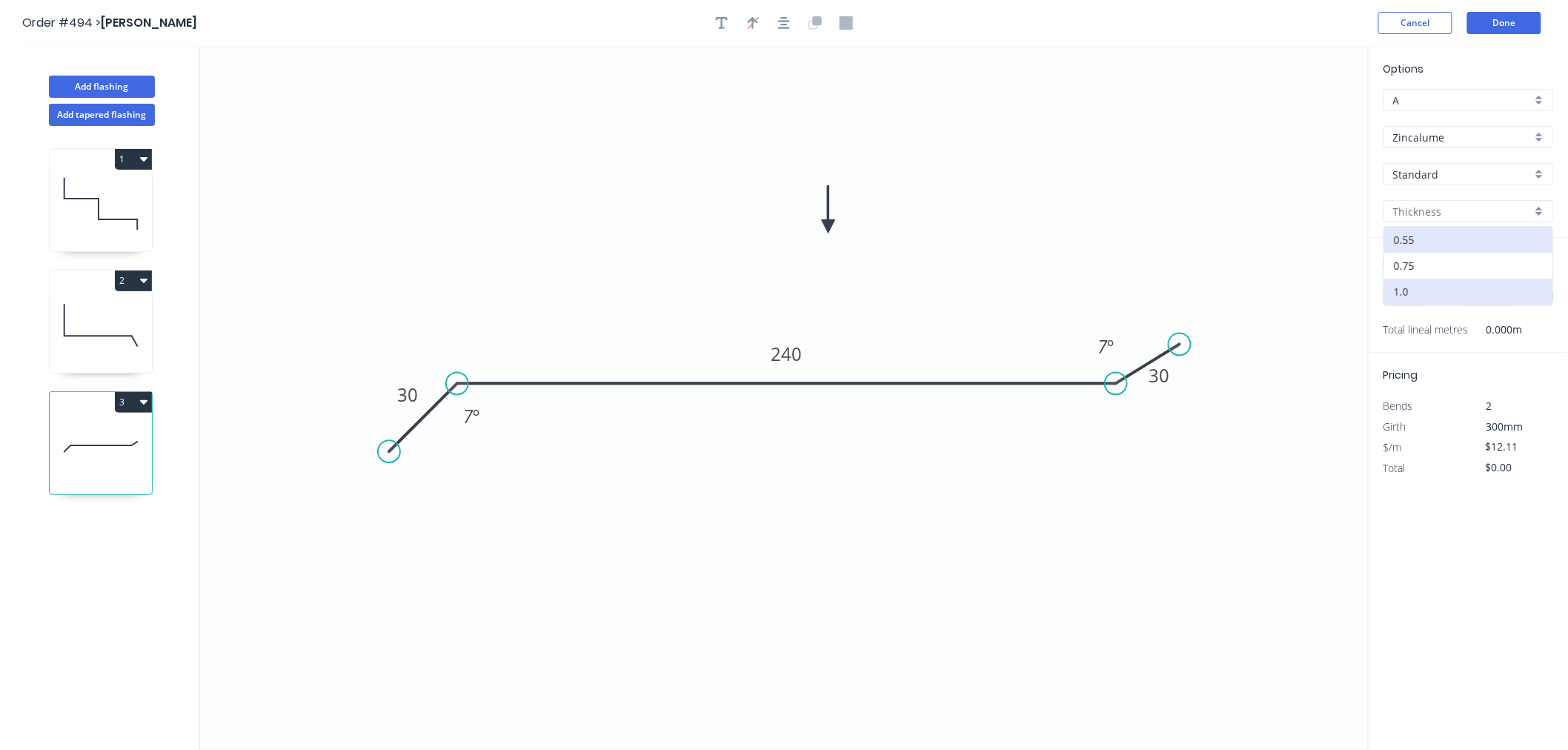
type input "0.55"
type input "$9.77"
click at [1412, 298] on input "text" at bounding box center [1404, 297] width 44 height 19
type input "6"
type input "4200"
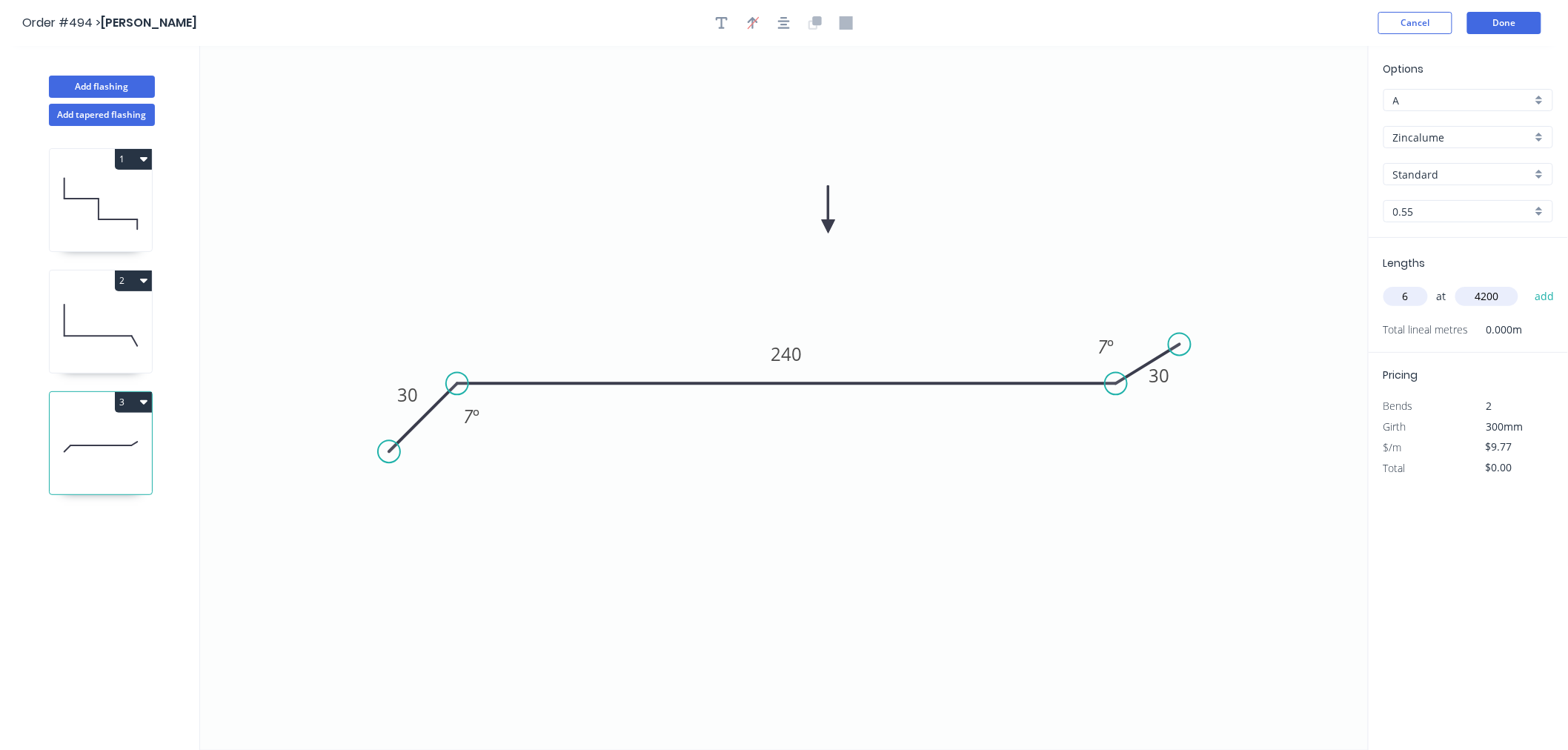
click at [1527, 284] on button "add" at bounding box center [1544, 296] width 34 height 25
type input "$246.20"
click at [1529, 24] on button "Done" at bounding box center [1504, 23] width 74 height 22
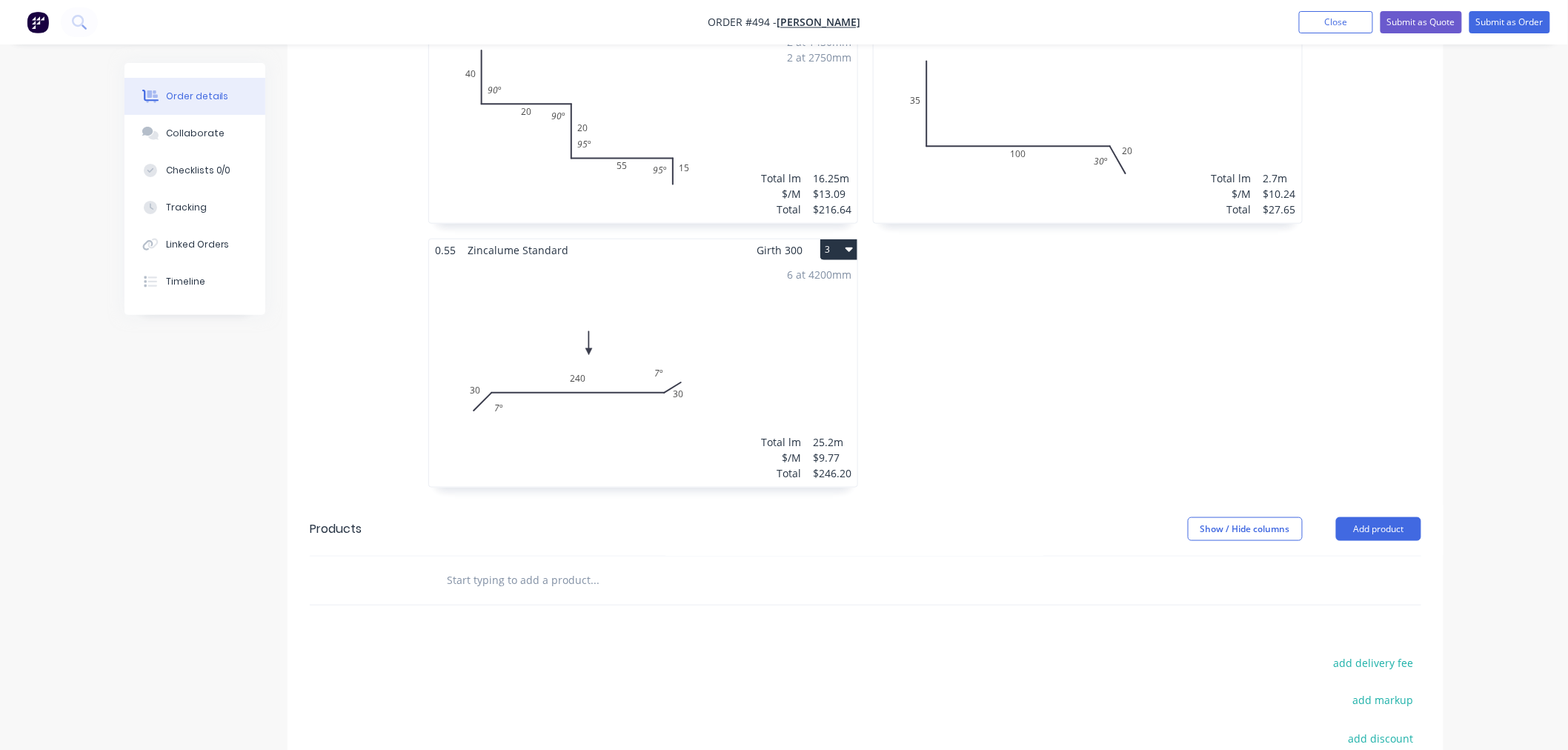
scroll to position [83, 0]
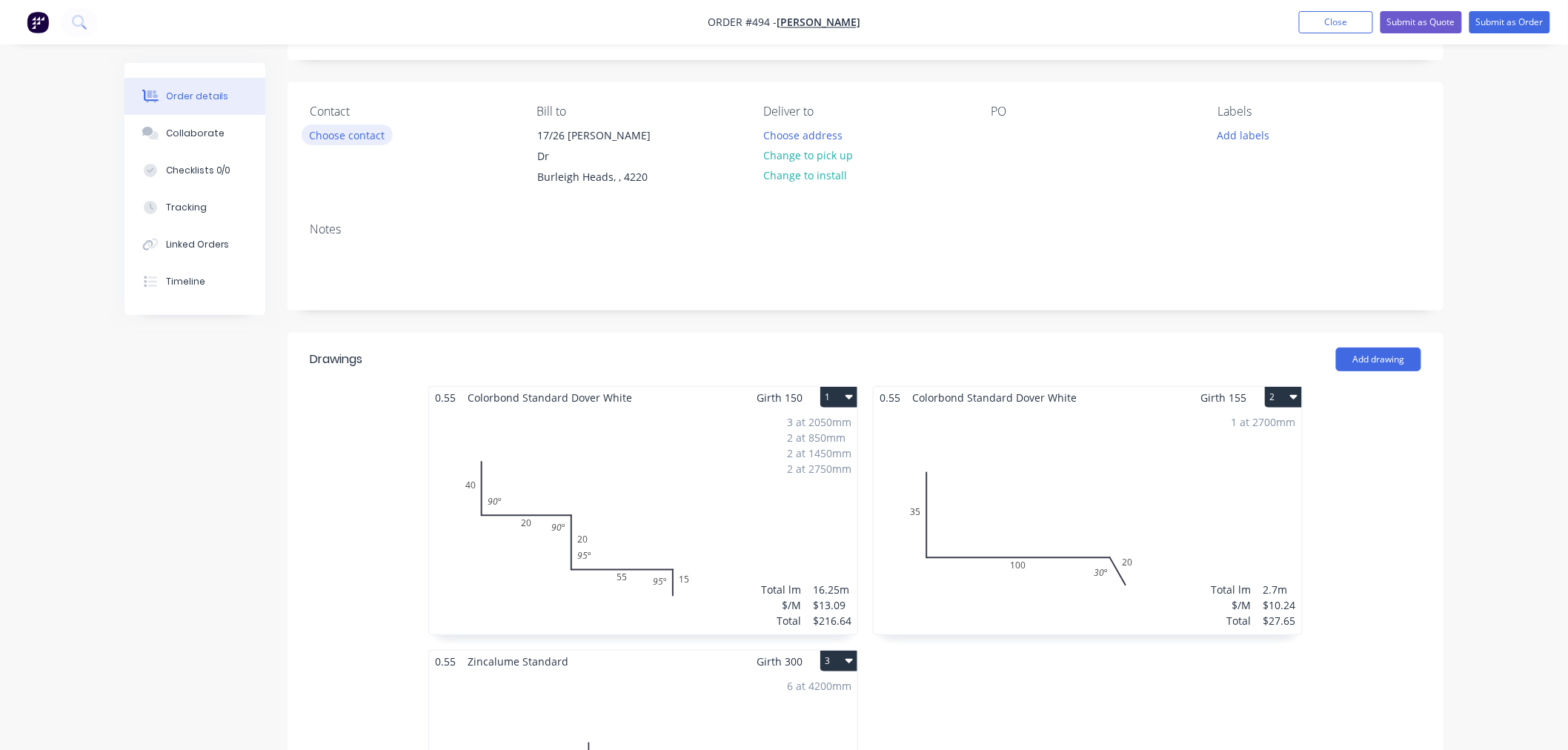
click at [346, 136] on button "Choose contact" at bounding box center [347, 134] width 91 height 20
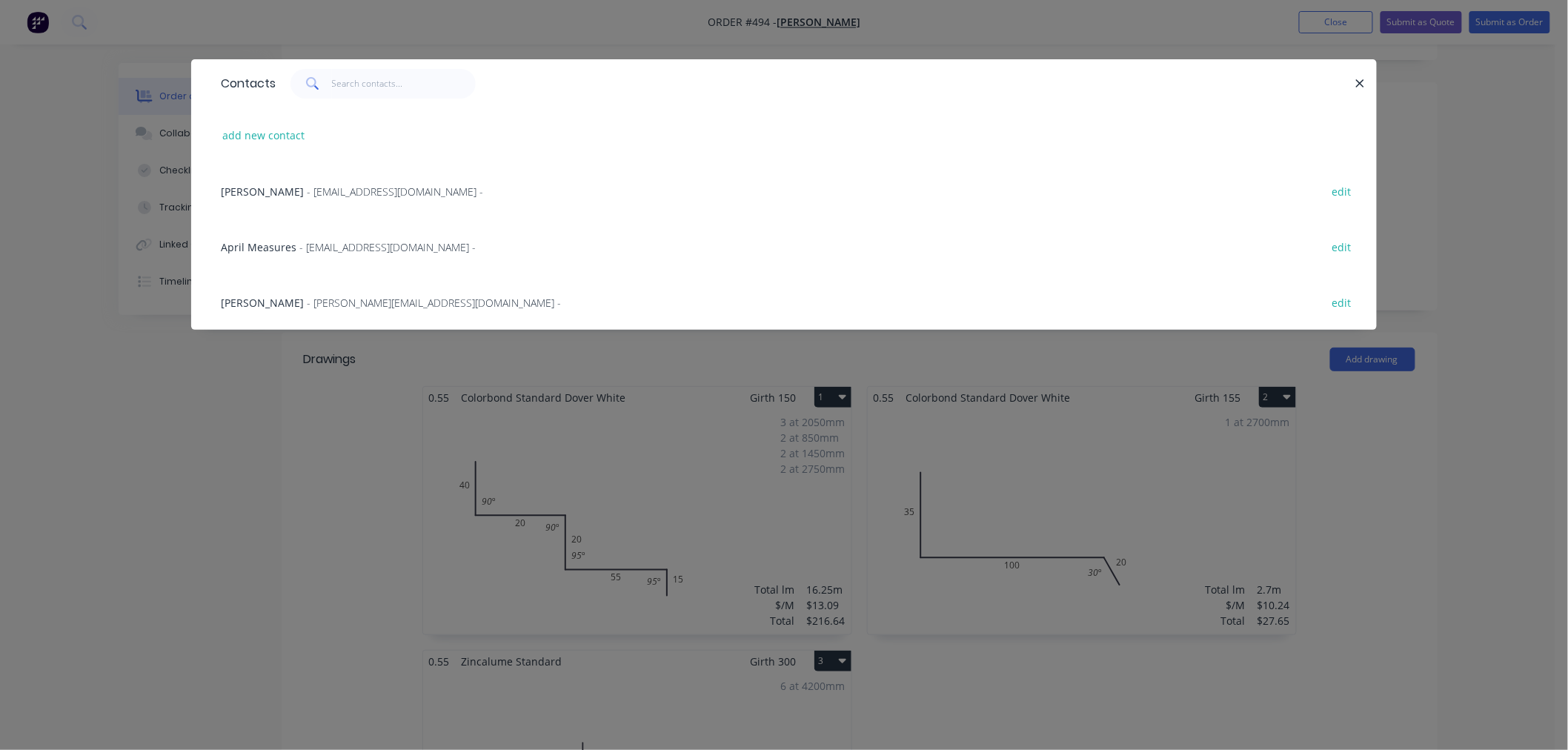
click at [307, 307] on span "- jamie@kaikonstruct.com.au -" at bounding box center [434, 303] width 254 height 14
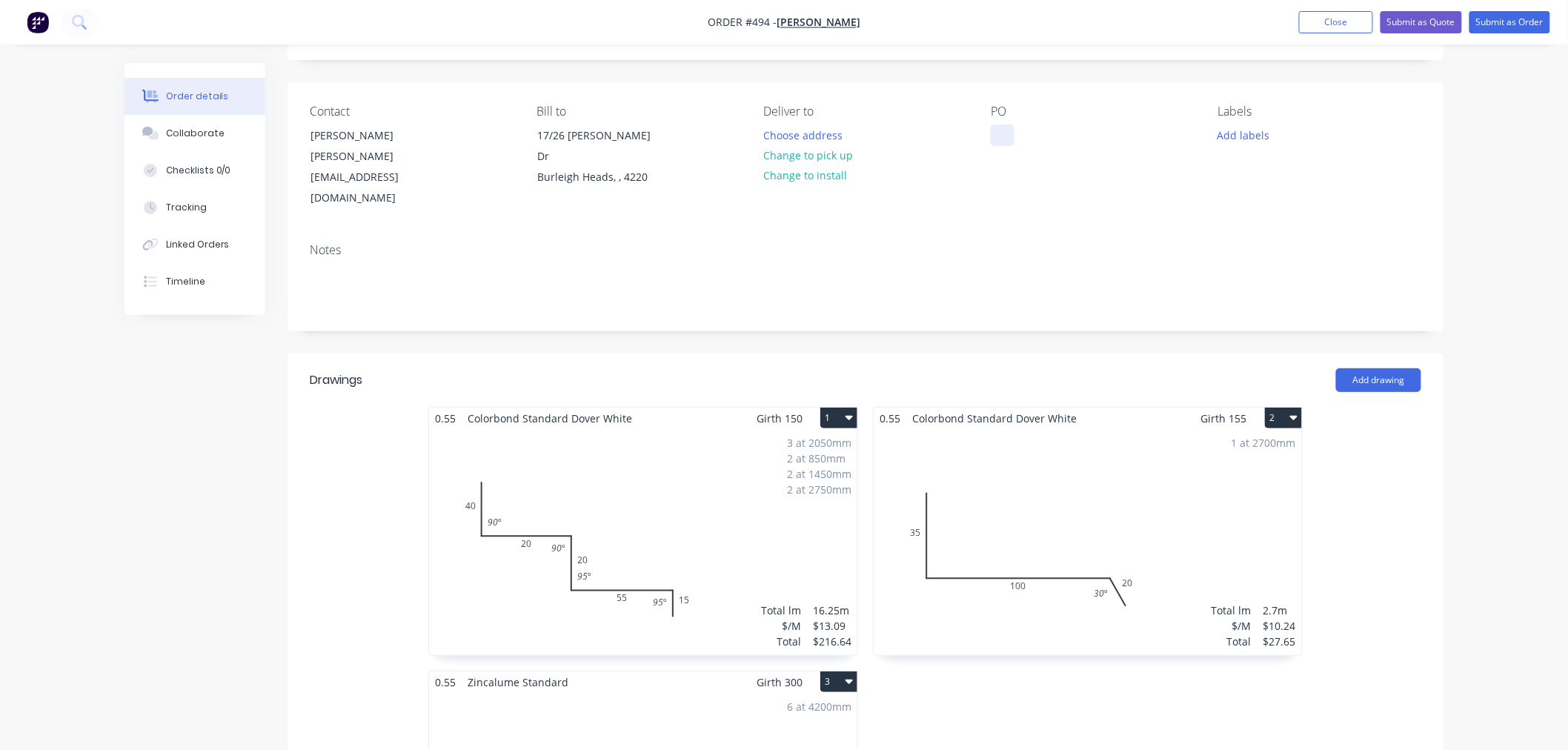
click at [996, 134] on div at bounding box center [1003, 135] width 24 height 22
click at [810, 152] on button "Change to pick up" at bounding box center [808, 155] width 105 height 20
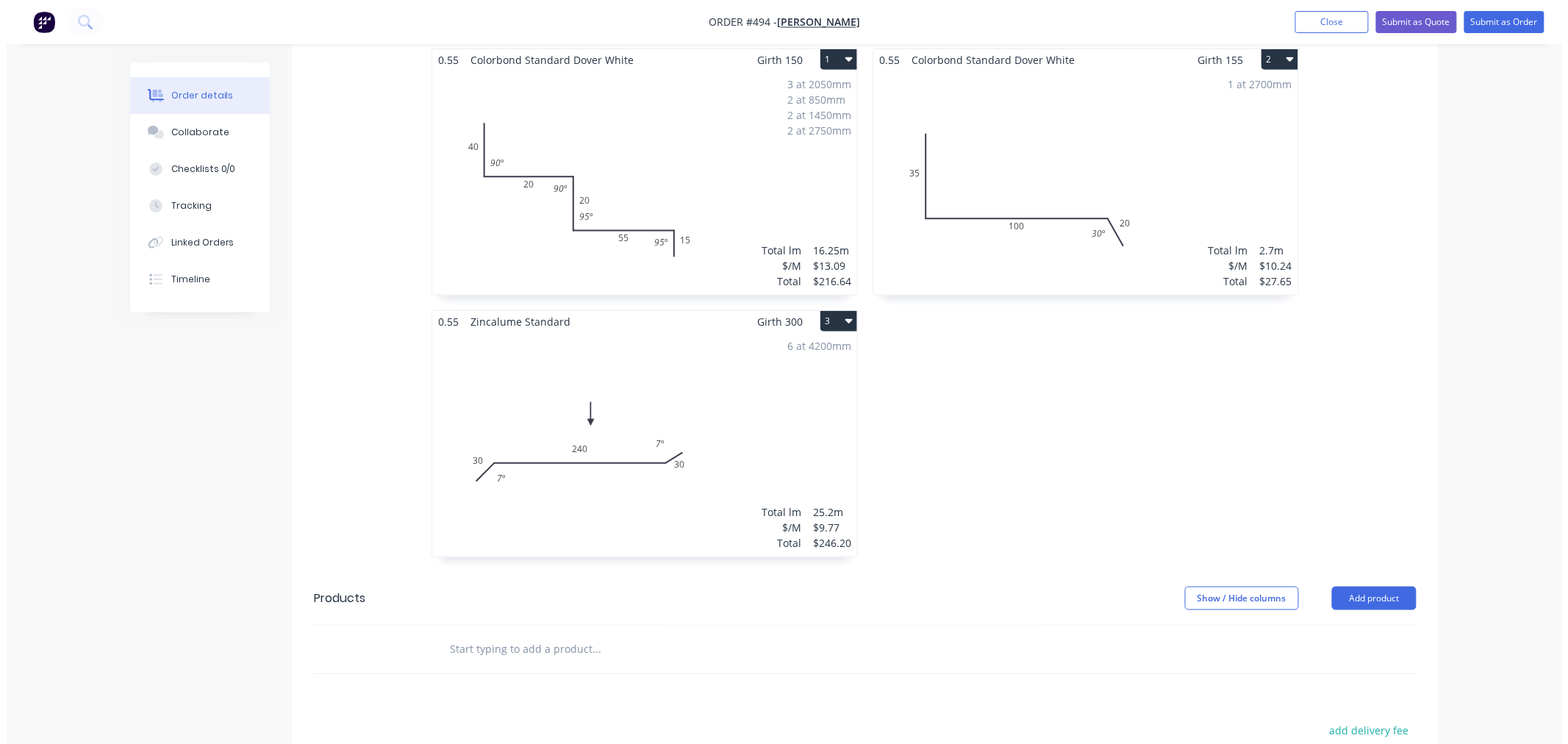
scroll to position [0, 0]
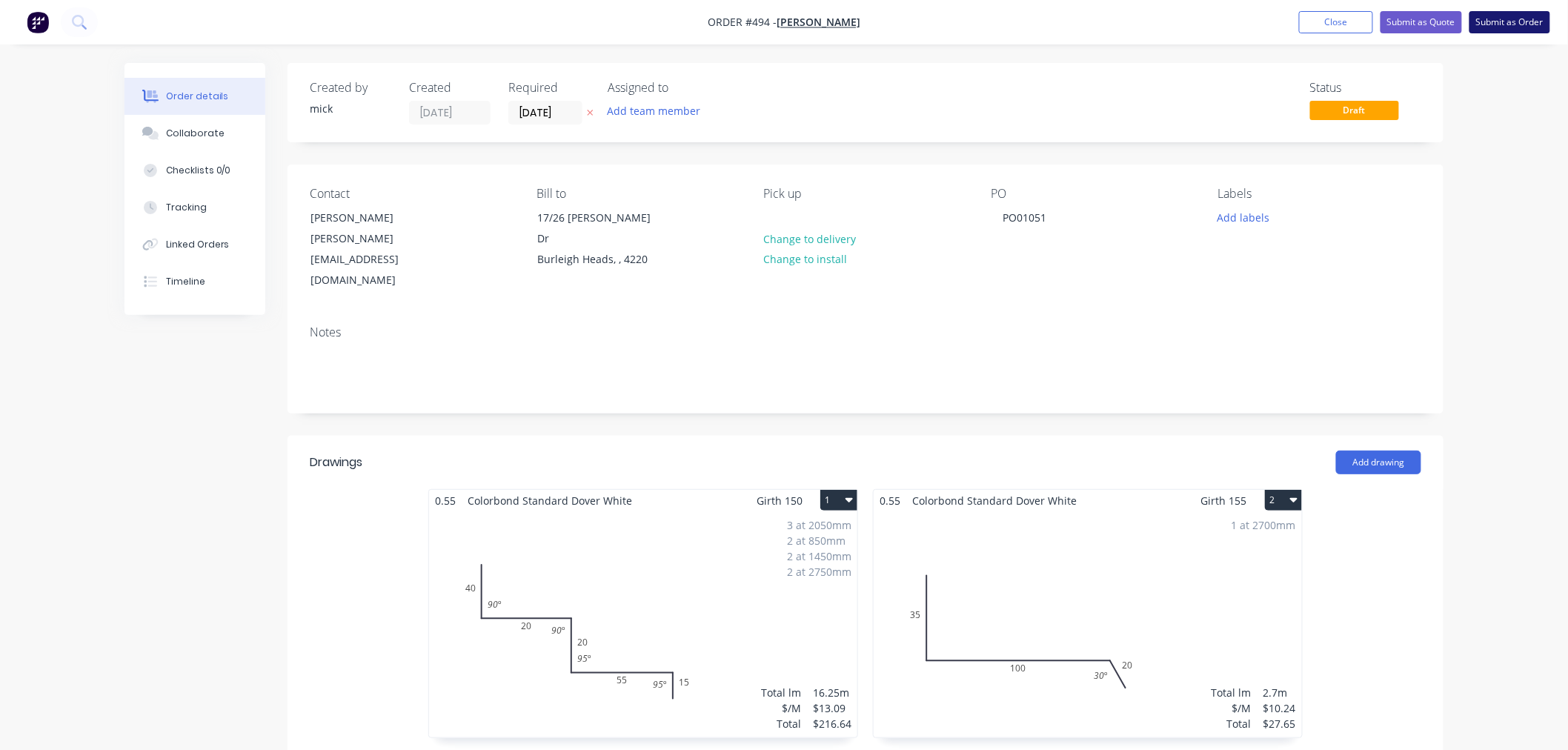
click at [1497, 24] on button "Submit as Order" at bounding box center [1509, 22] width 81 height 22
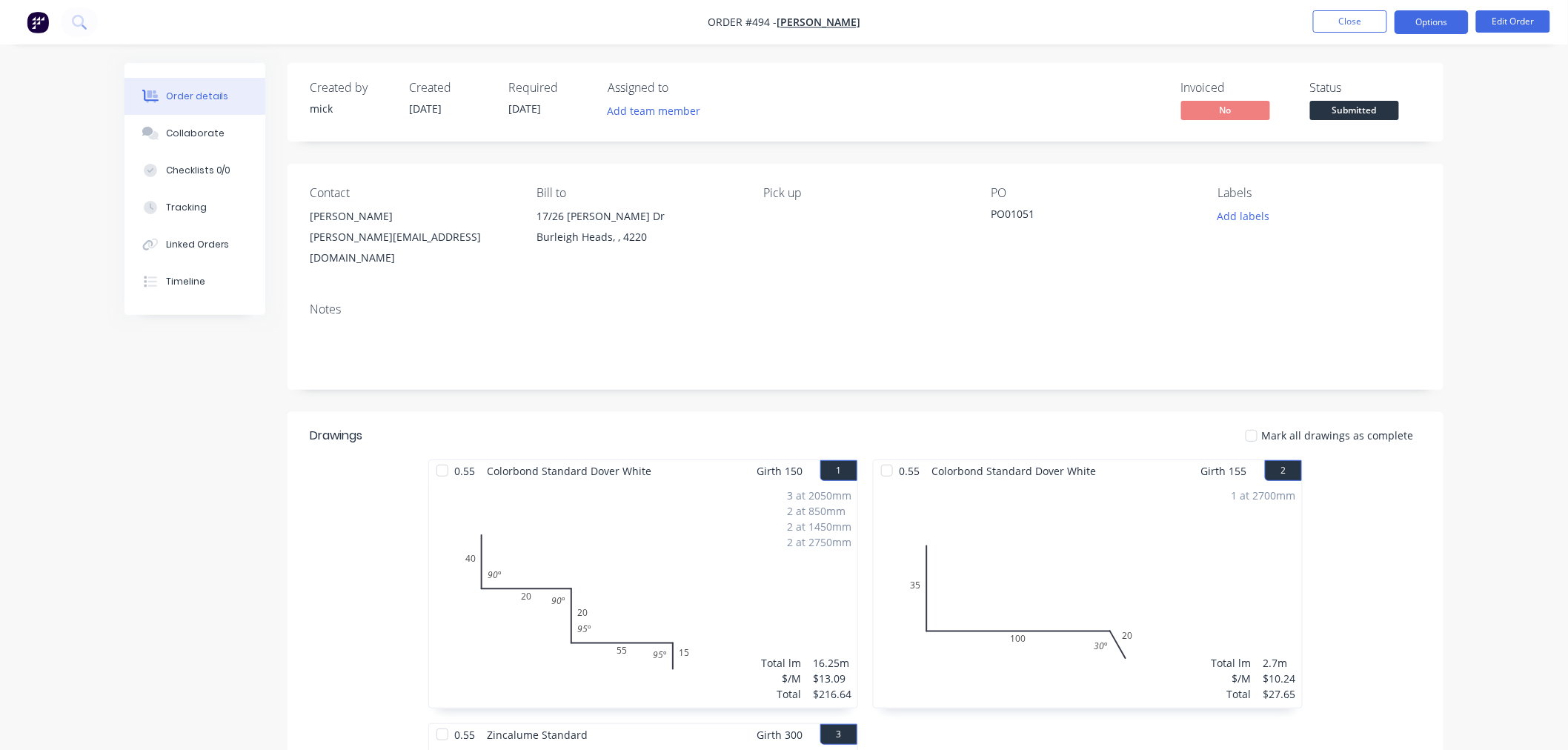
click at [1416, 11] on button "Options" at bounding box center [1431, 22] width 74 height 24
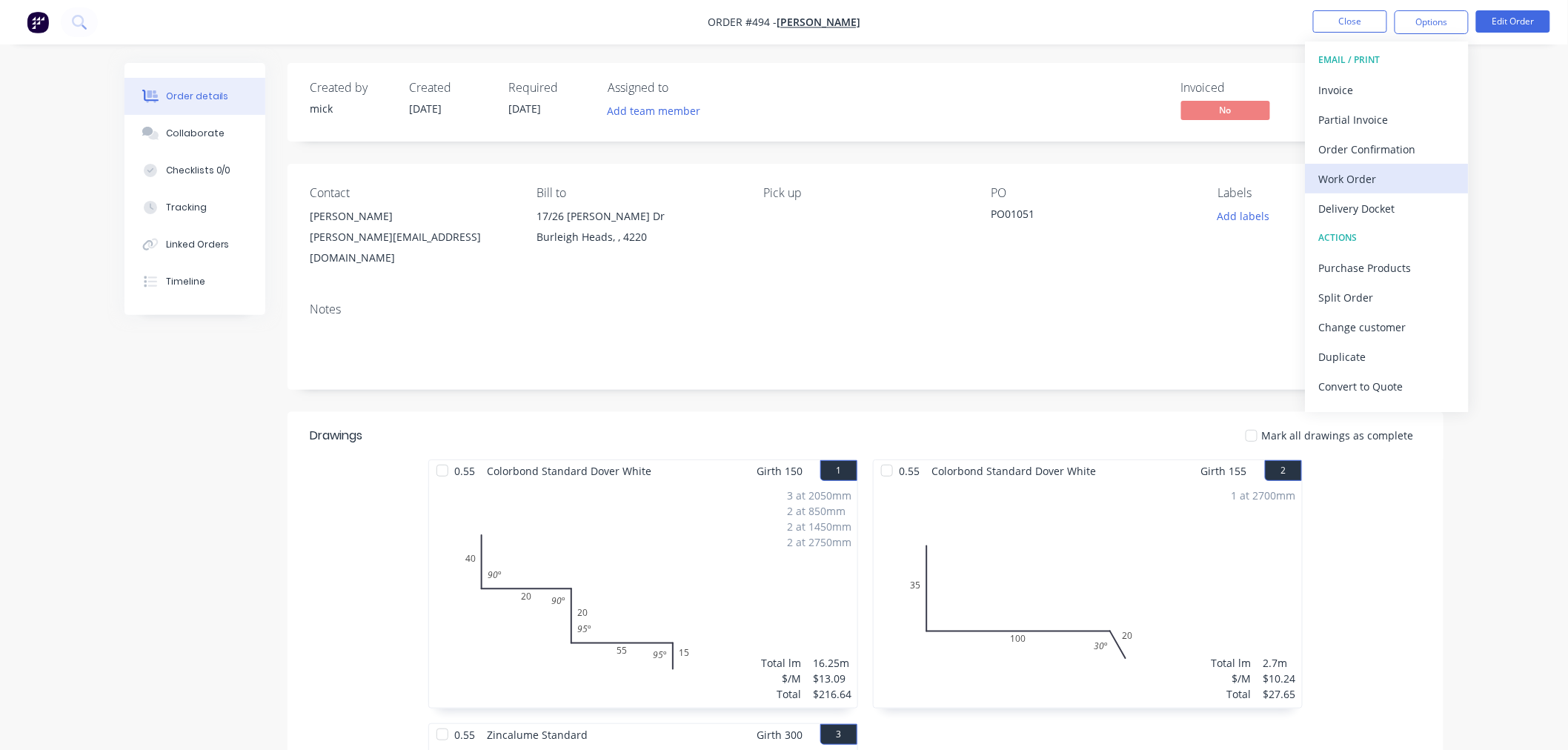
click at [1356, 184] on div "Work Order" at bounding box center [1387, 179] width 136 height 22
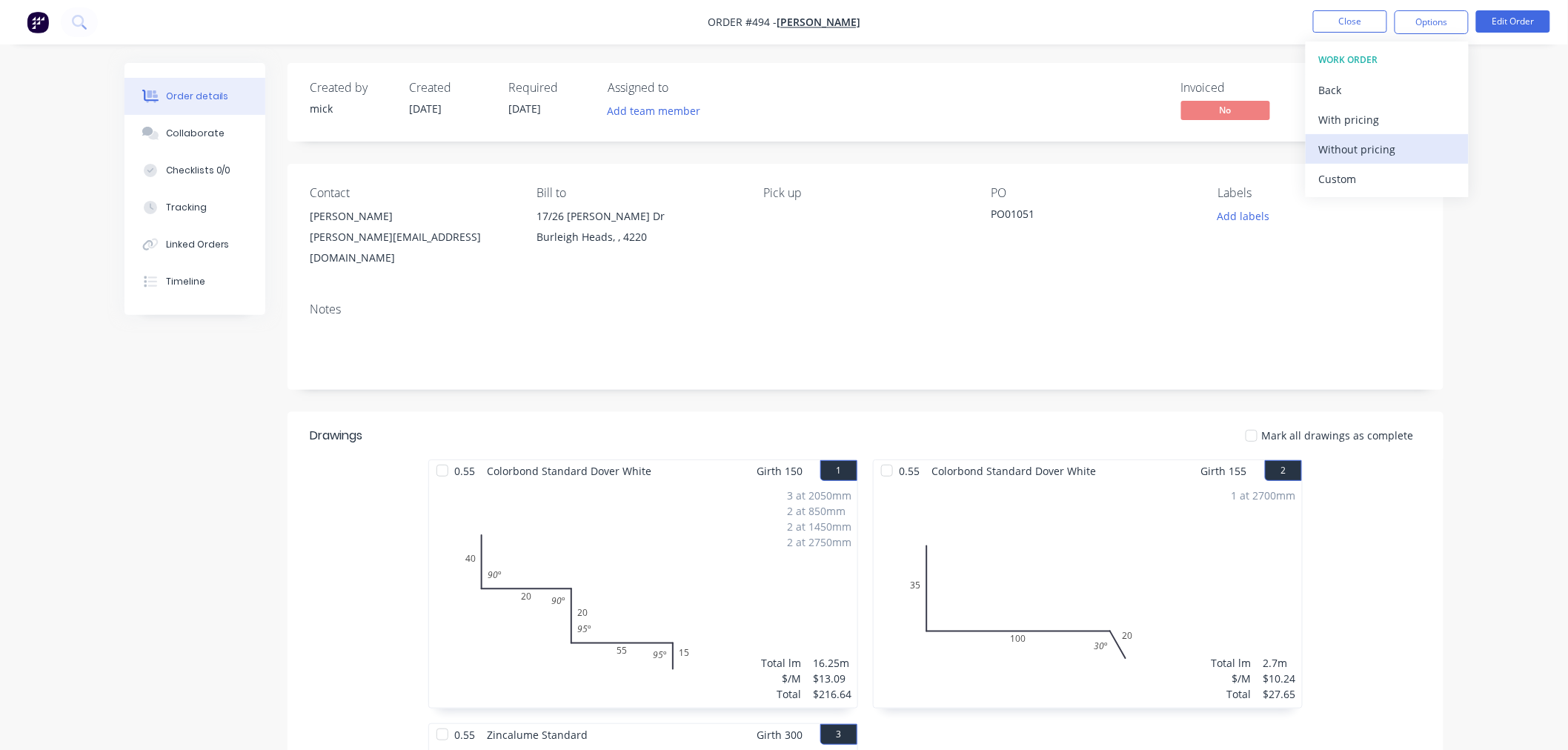
click at [1364, 156] on div "Without pricing" at bounding box center [1387, 149] width 136 height 22
click at [34, 19] on img "button" at bounding box center [38, 22] width 22 height 22
